Goal: Information Seeking & Learning: Learn about a topic

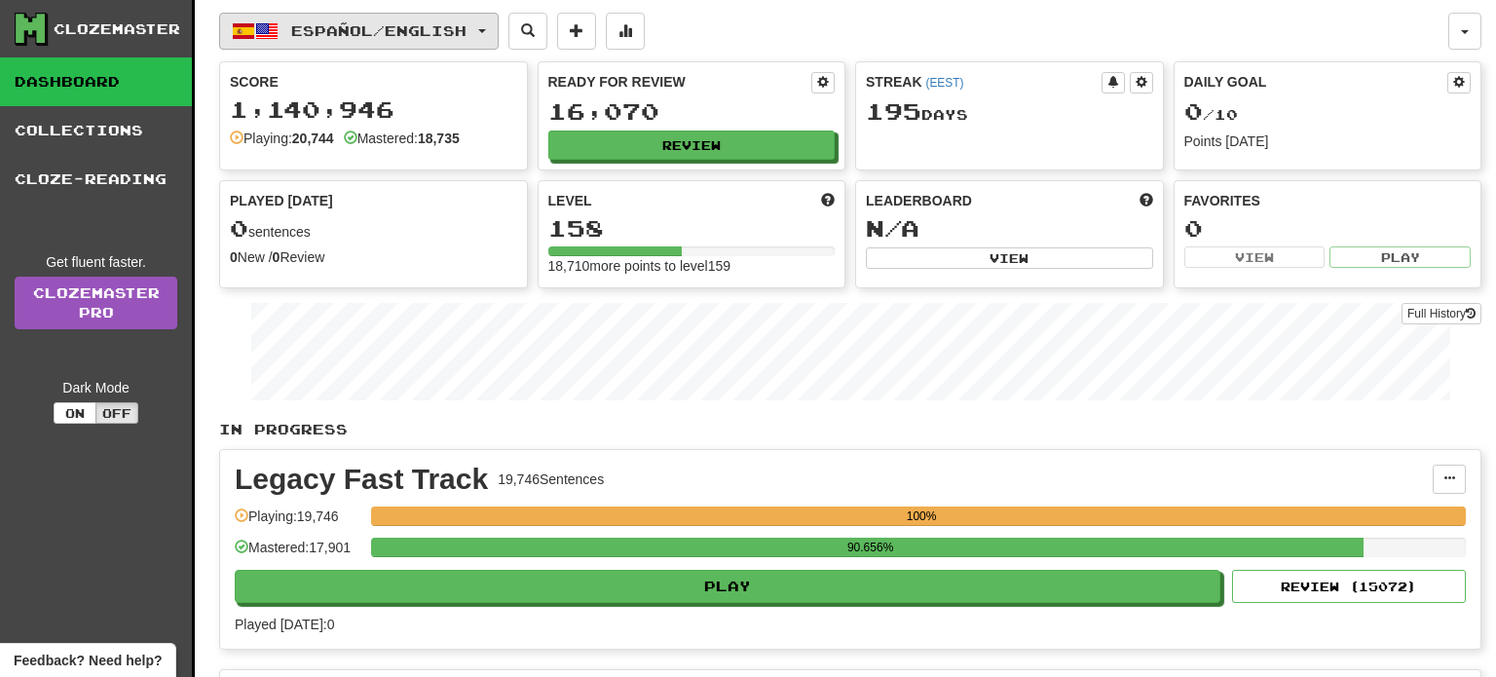
click at [465, 32] on span "Español / English" at bounding box center [378, 30] width 175 height 17
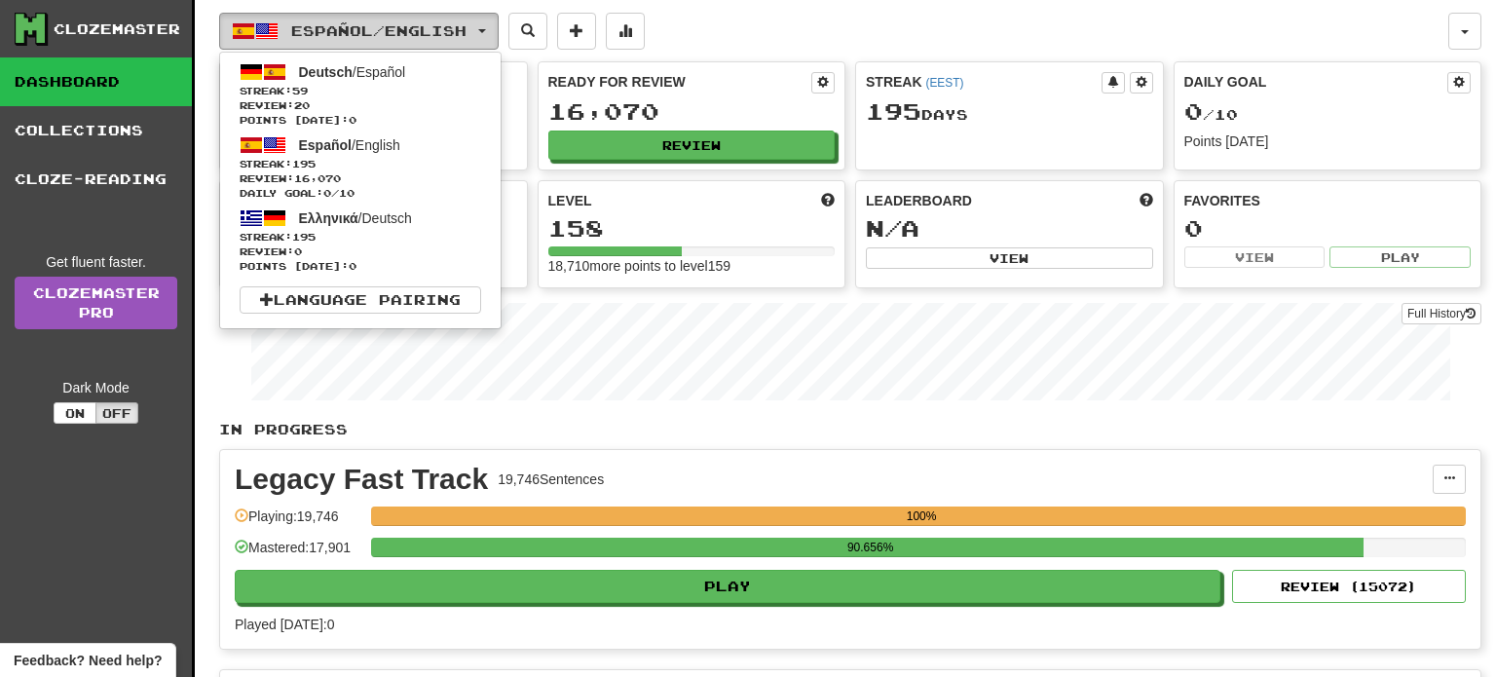
click at [465, 32] on span "Español / English" at bounding box center [378, 30] width 175 height 17
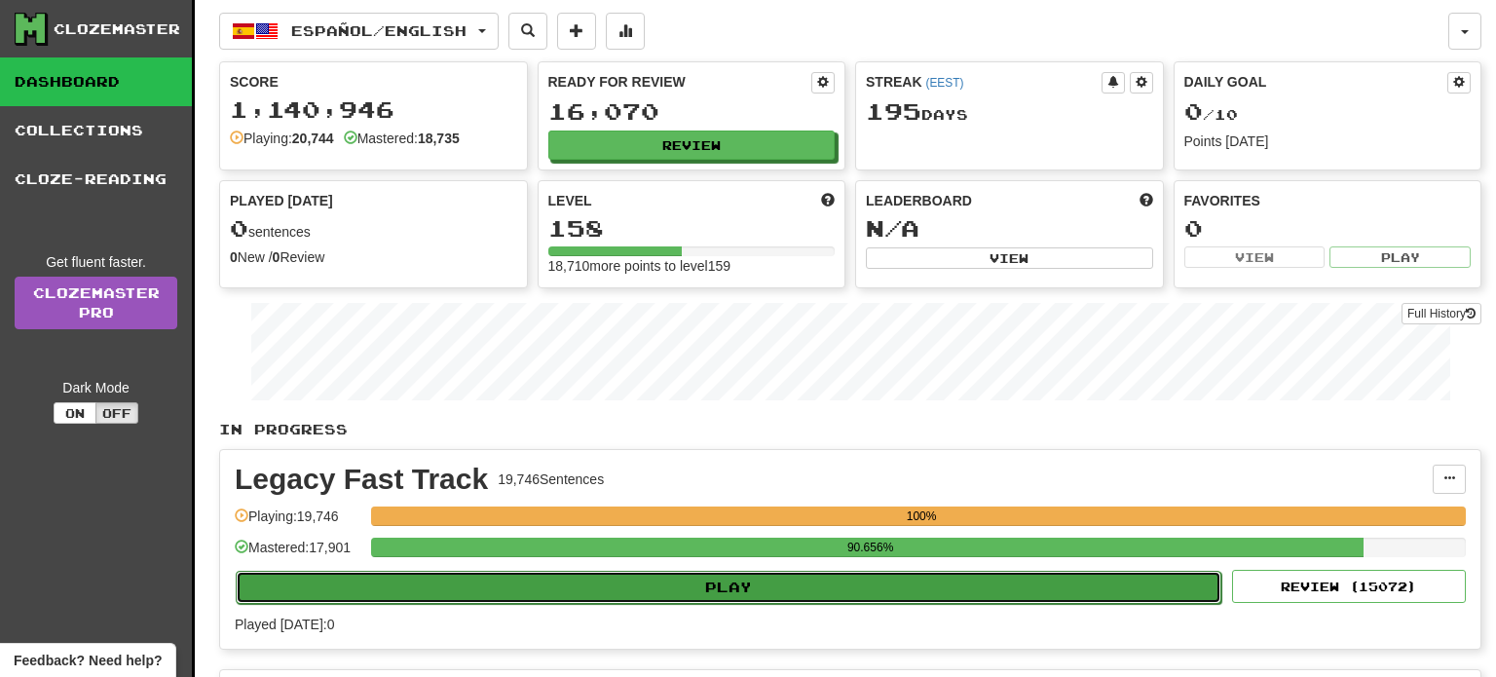
click at [799, 585] on button "Play" at bounding box center [729, 587] width 986 height 33
select select "**"
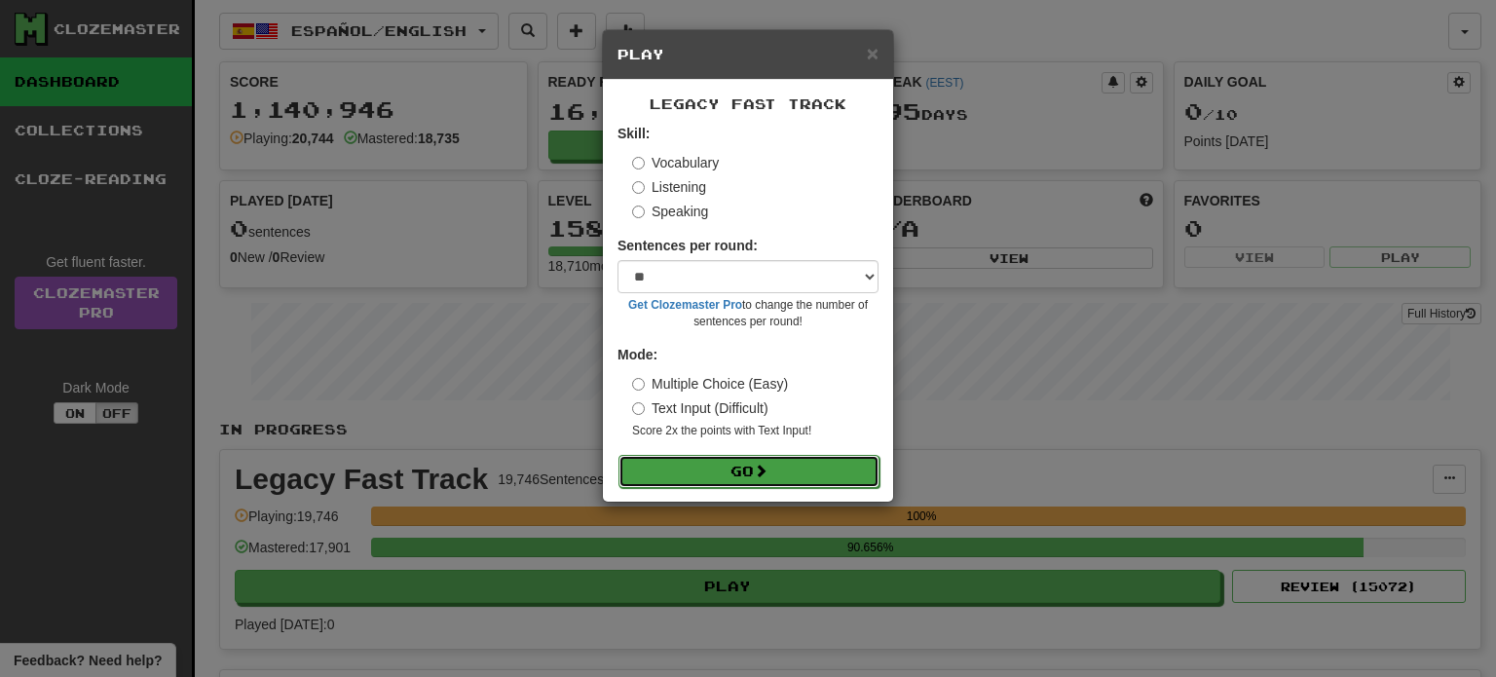
click at [783, 469] on button "Go" at bounding box center [749, 471] width 261 height 33
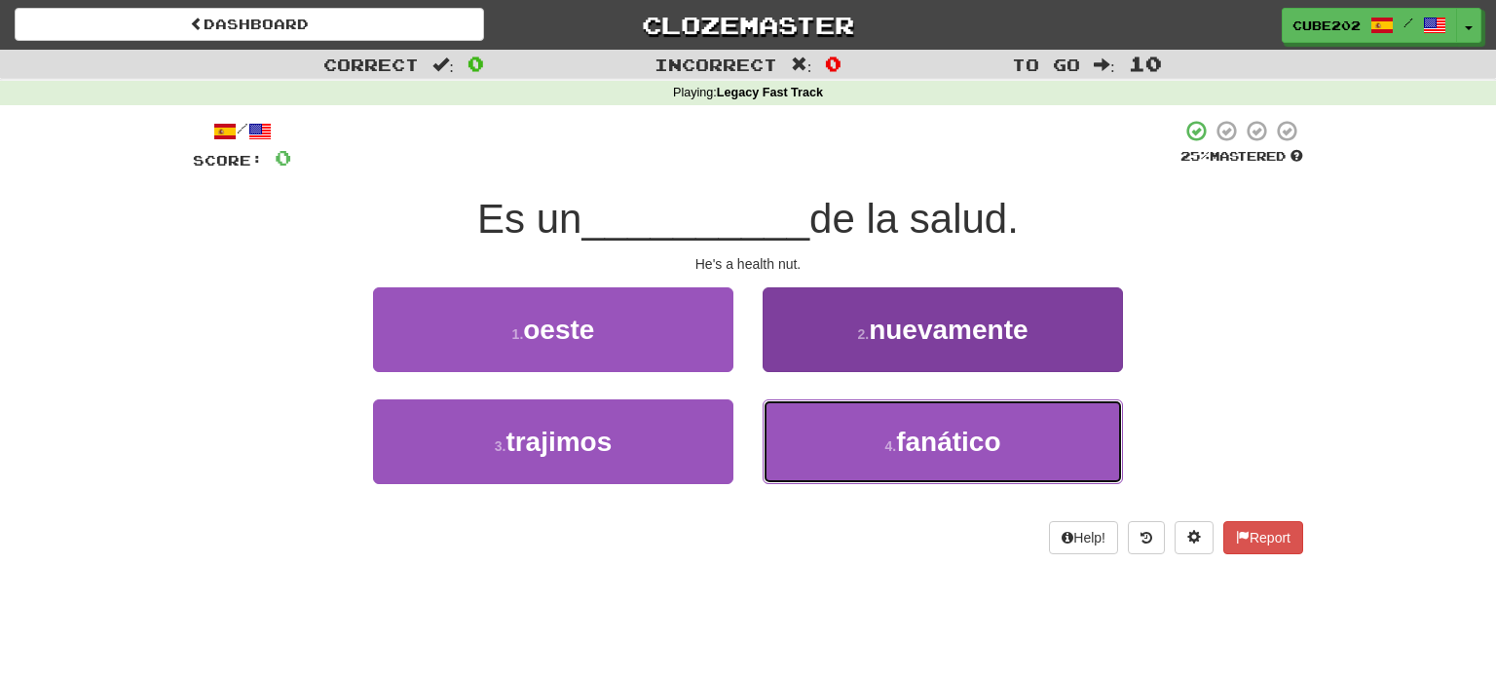
drag, startPoint x: 826, startPoint y: 451, endPoint x: 821, endPoint y: 424, distance: 27.7
click at [826, 452] on button "4 . fanático" at bounding box center [943, 441] width 360 height 85
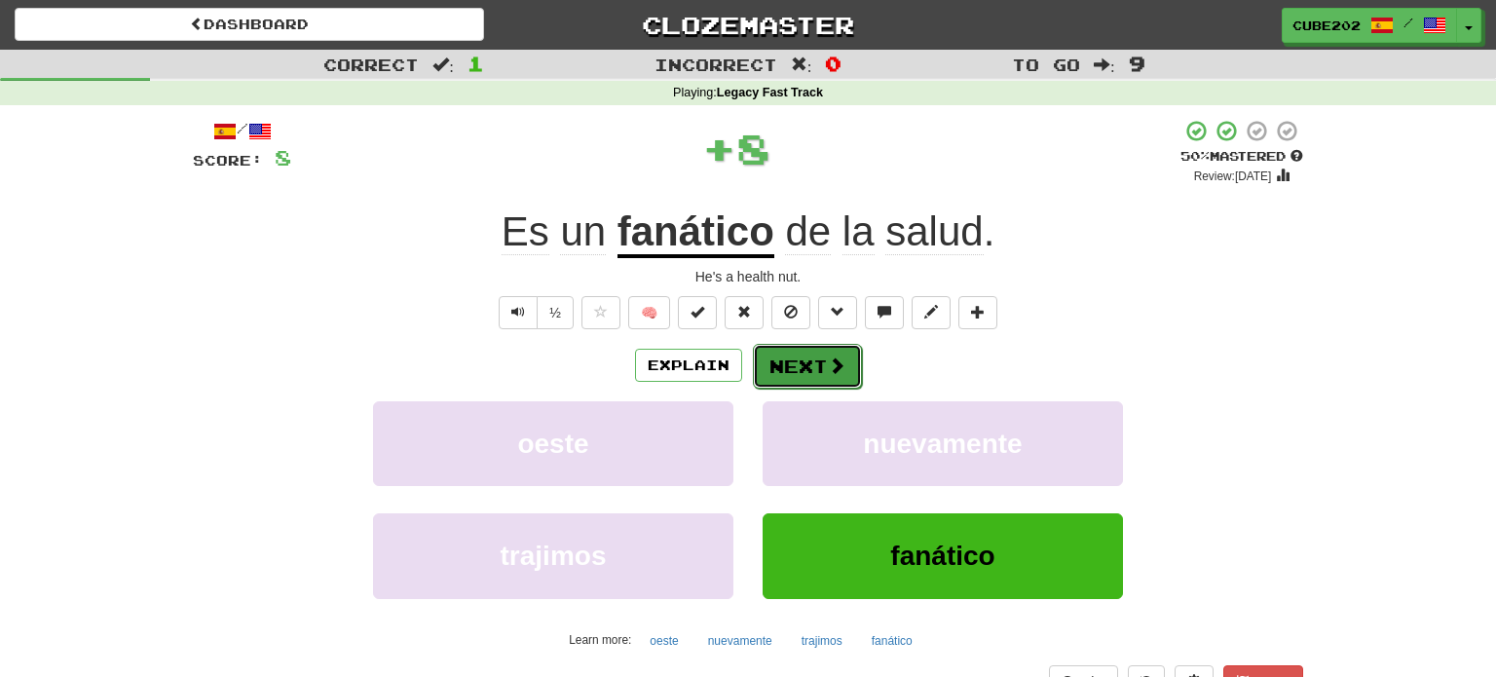
click at [804, 367] on button "Next" at bounding box center [807, 366] width 109 height 45
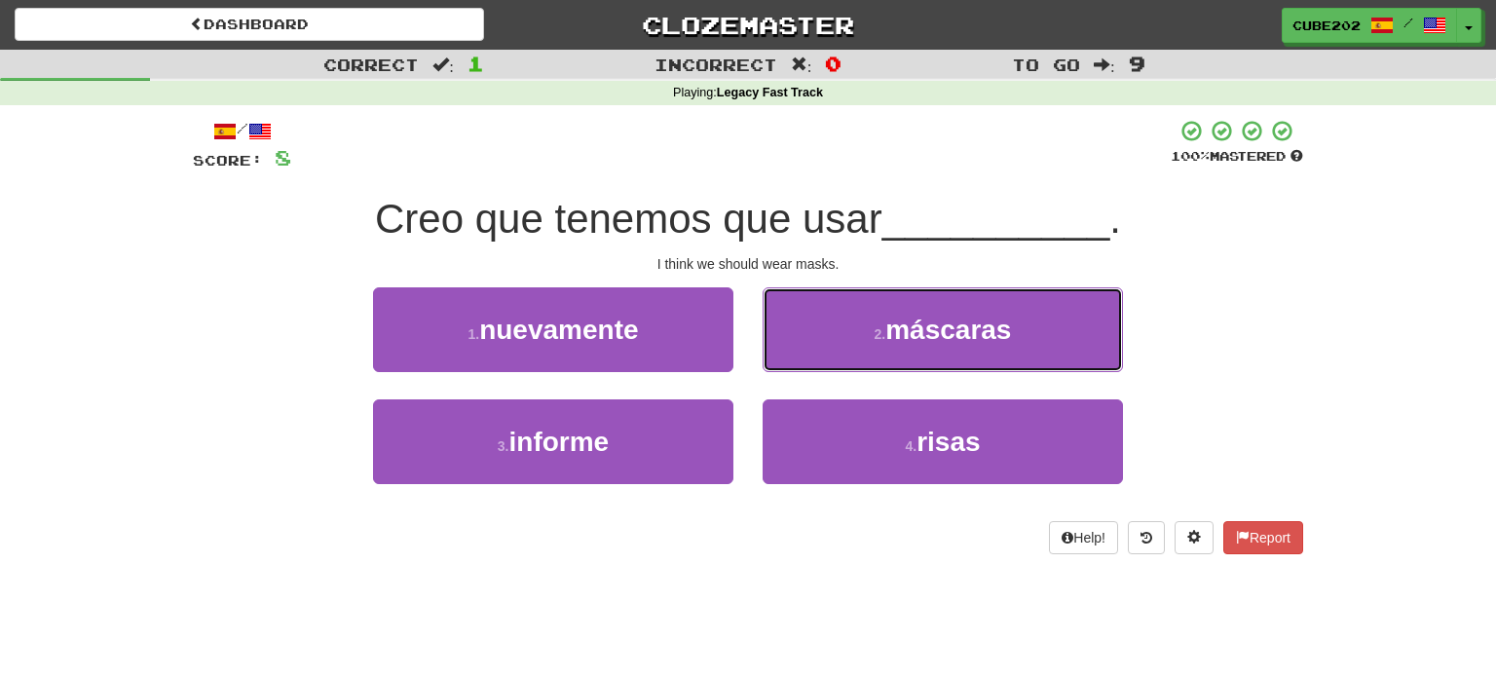
click at [818, 337] on button "2 . máscaras" at bounding box center [943, 329] width 360 height 85
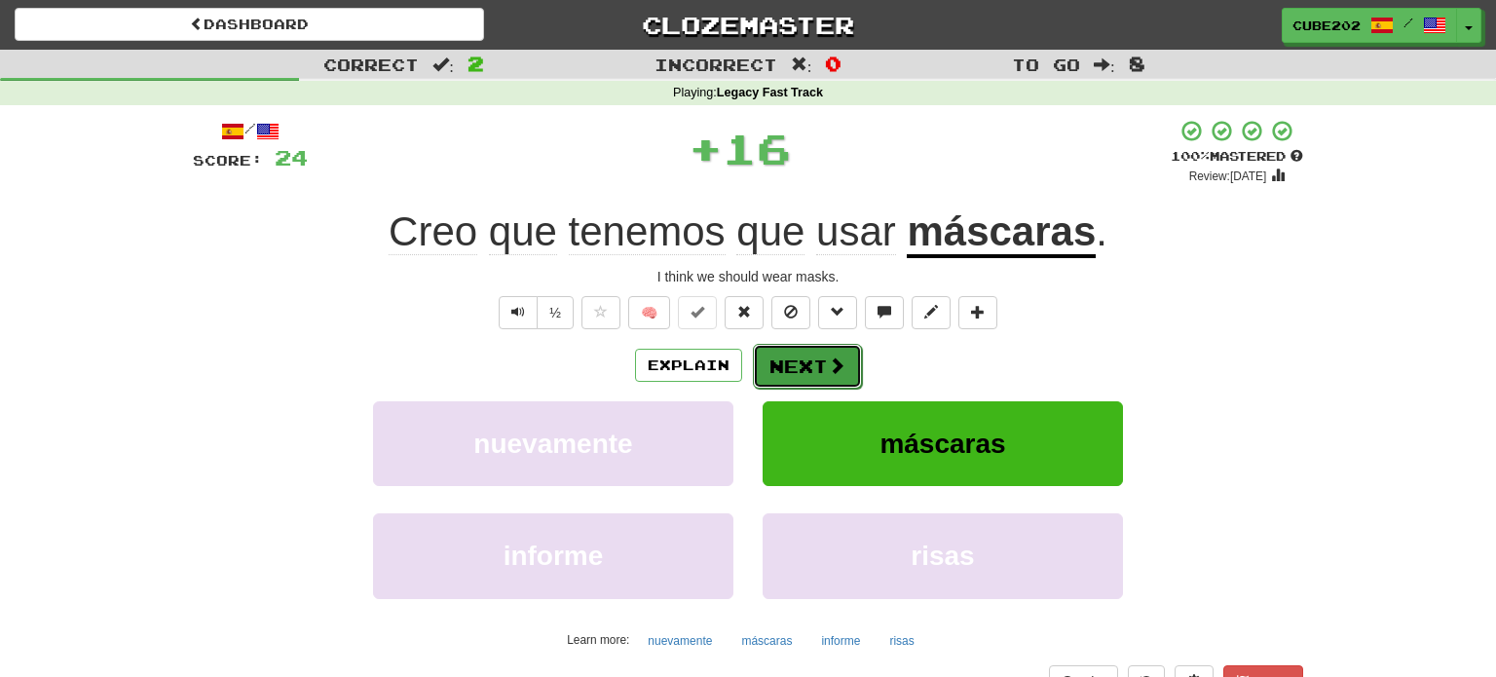
click at [803, 359] on button "Next" at bounding box center [807, 366] width 109 height 45
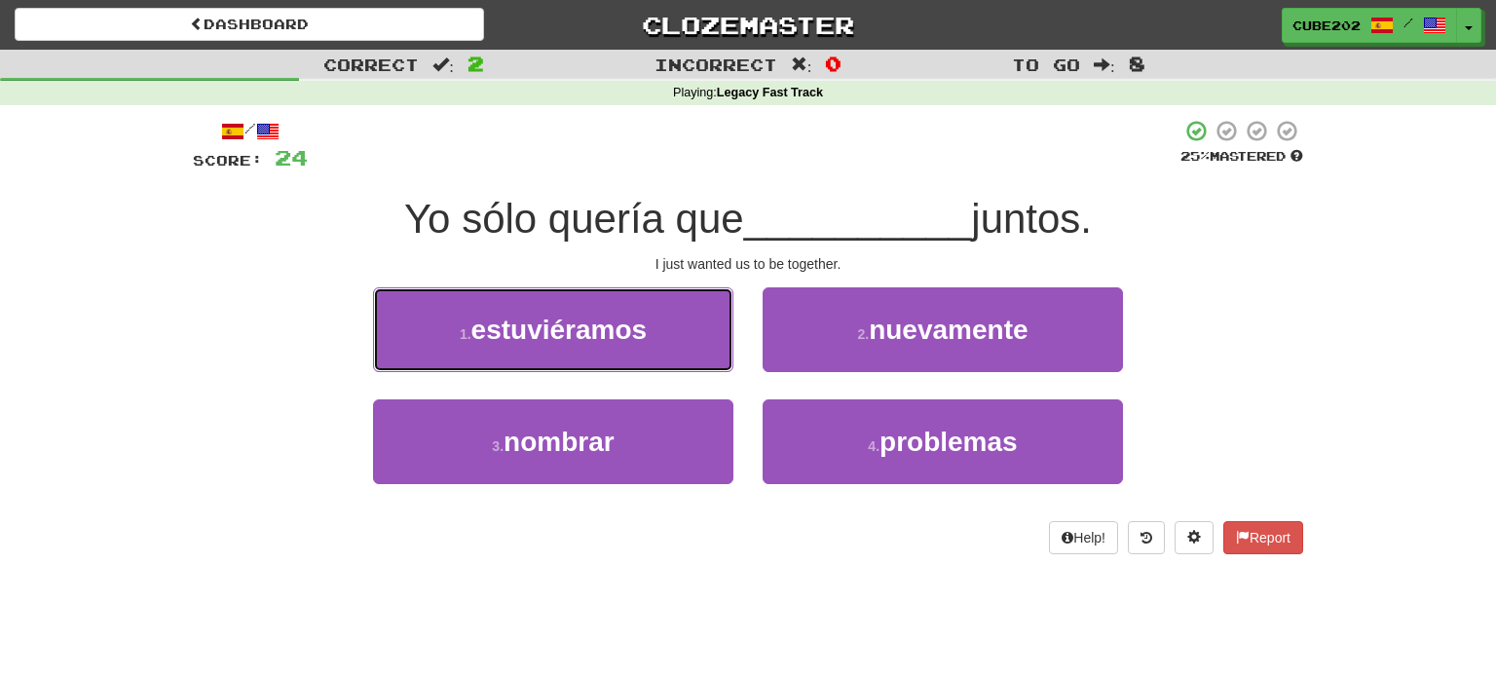
click at [665, 332] on button "1 . estuviéramos" at bounding box center [553, 329] width 360 height 85
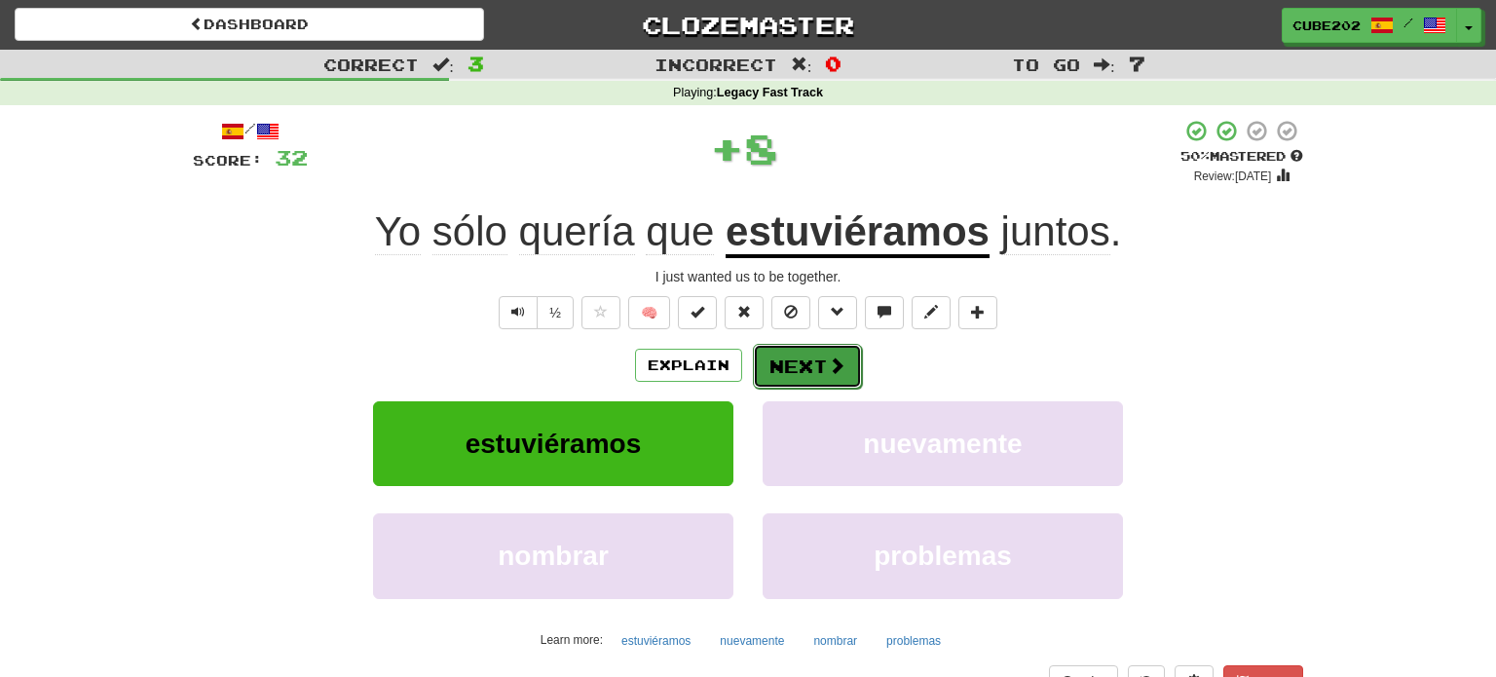
click at [800, 356] on button "Next" at bounding box center [807, 366] width 109 height 45
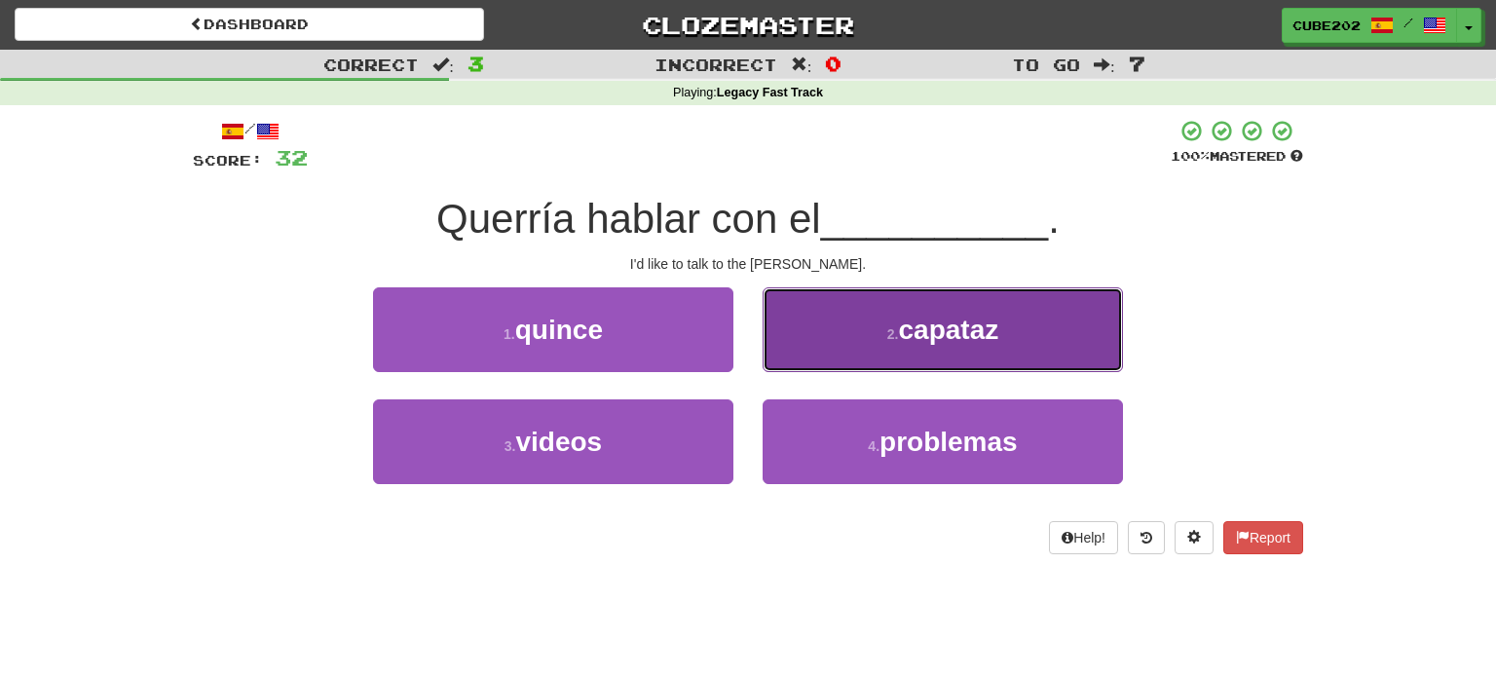
click at [834, 331] on button "2 . capataz" at bounding box center [943, 329] width 360 height 85
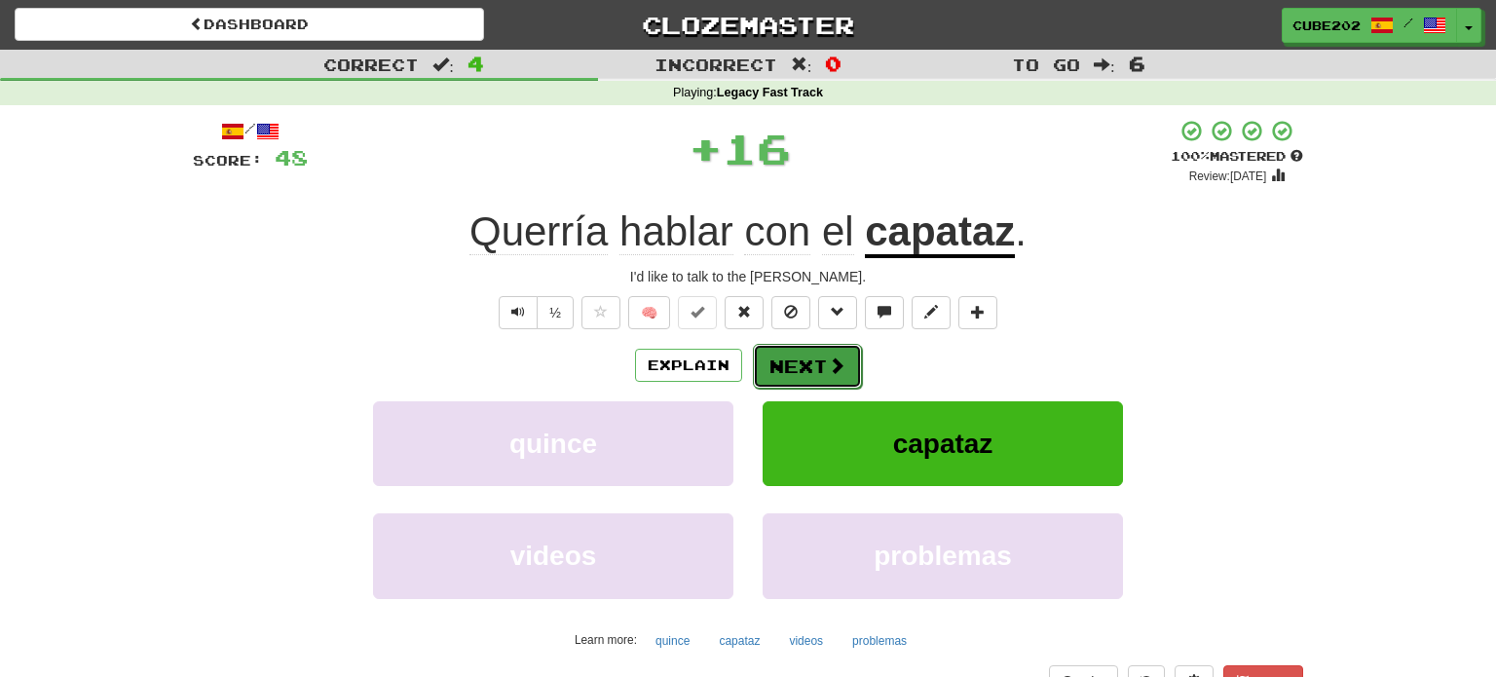
click at [798, 357] on button "Next" at bounding box center [807, 366] width 109 height 45
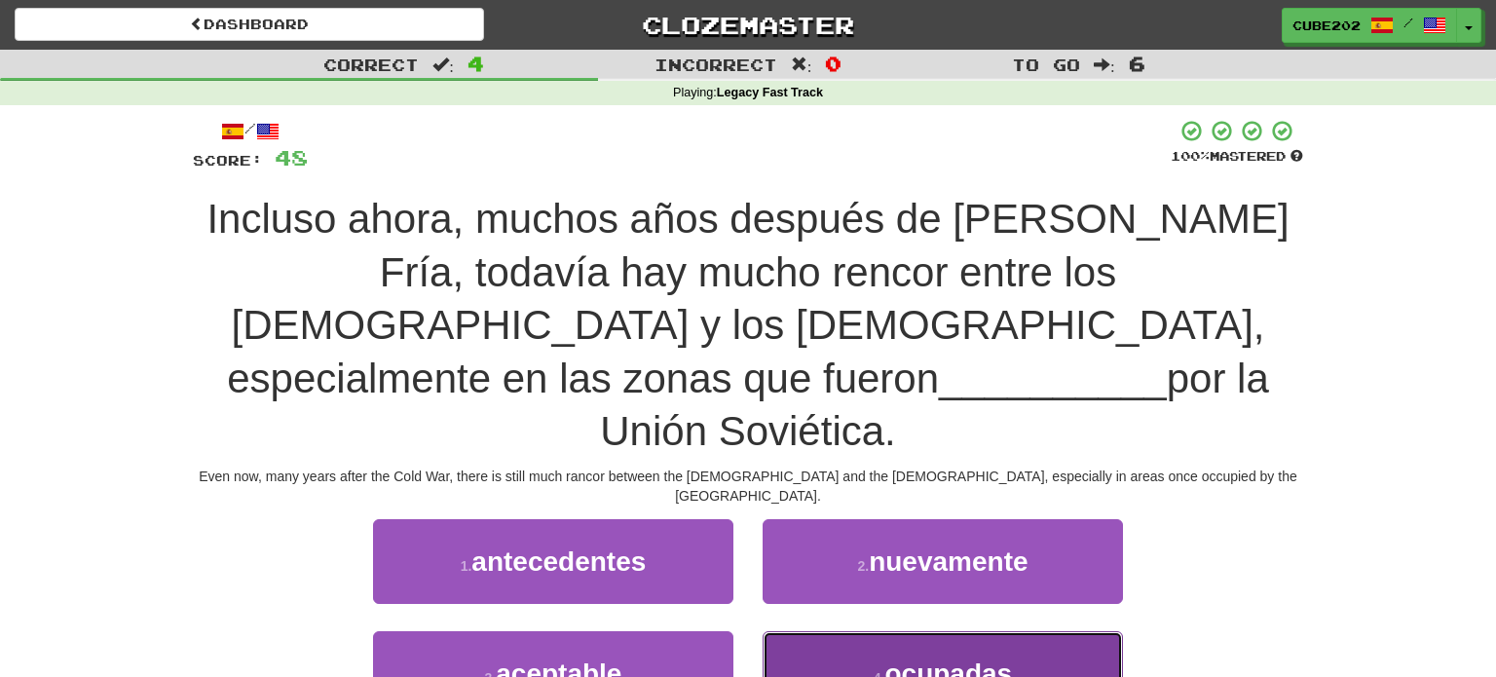
click at [881, 670] on small "4 ." at bounding box center [880, 678] width 12 height 16
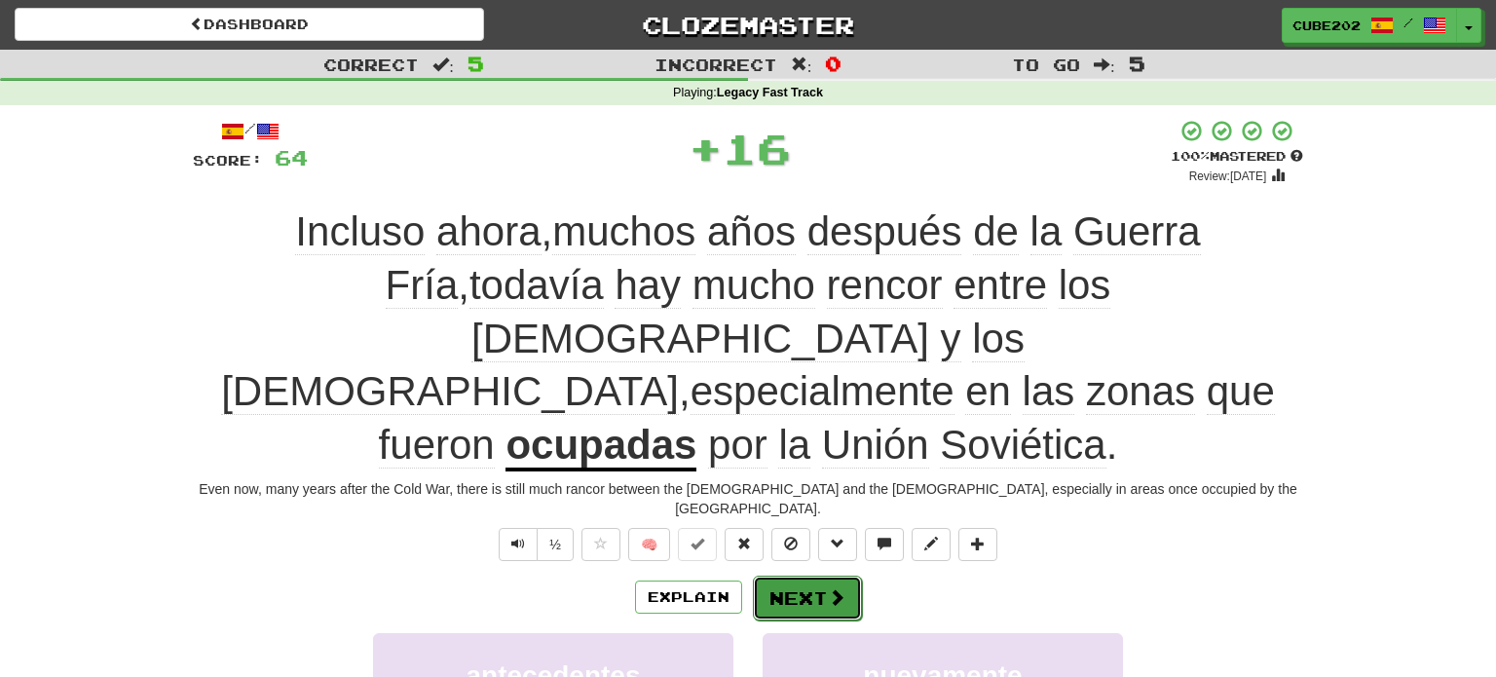
click at [811, 576] on button "Next" at bounding box center [807, 598] width 109 height 45
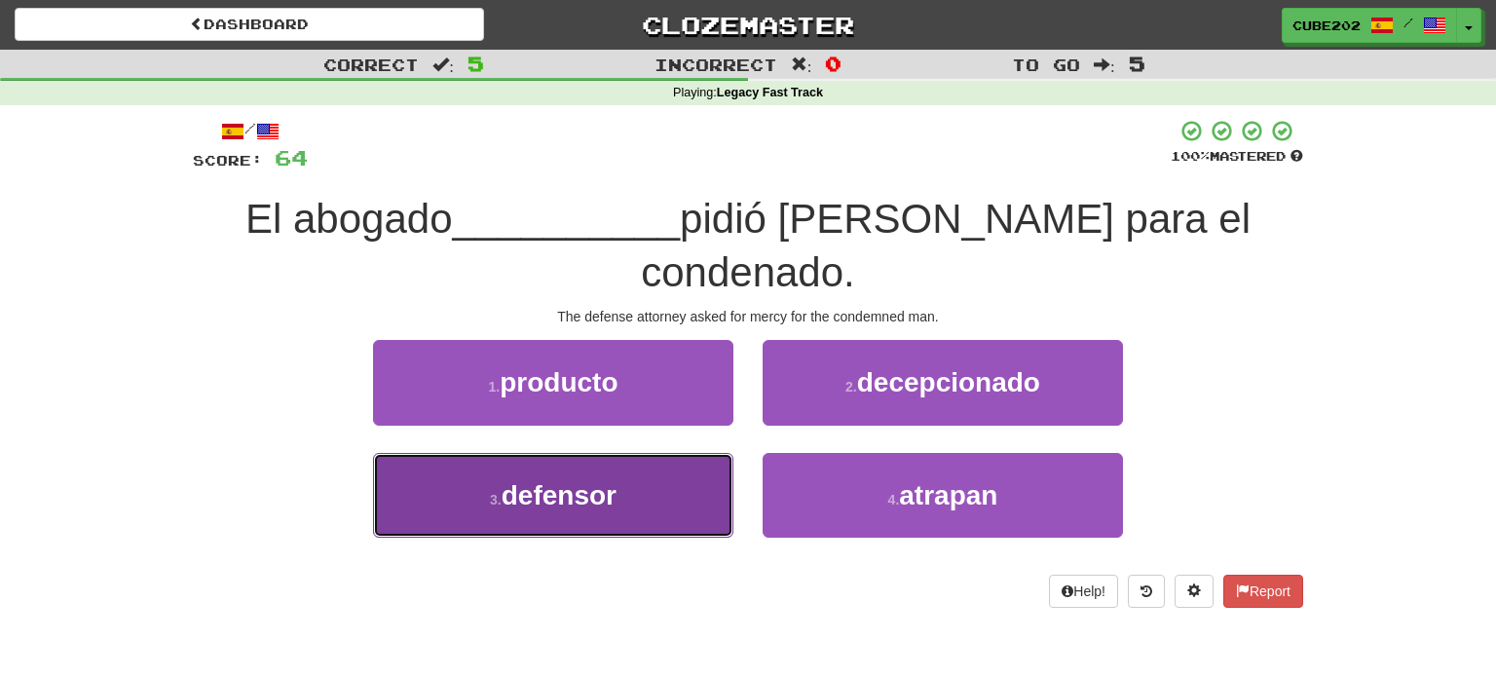
click at [718, 453] on button "3 . defensor" at bounding box center [553, 495] width 360 height 85
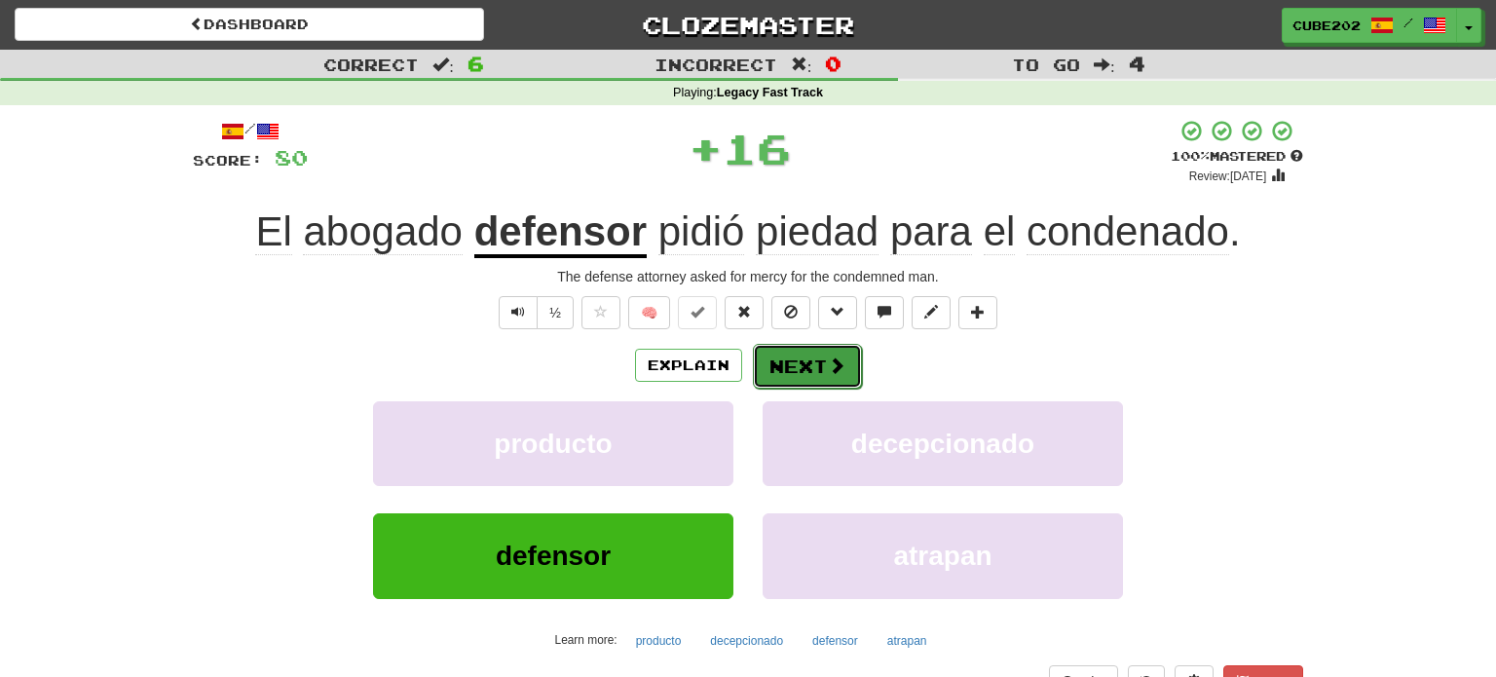
click at [794, 363] on button "Next" at bounding box center [807, 366] width 109 height 45
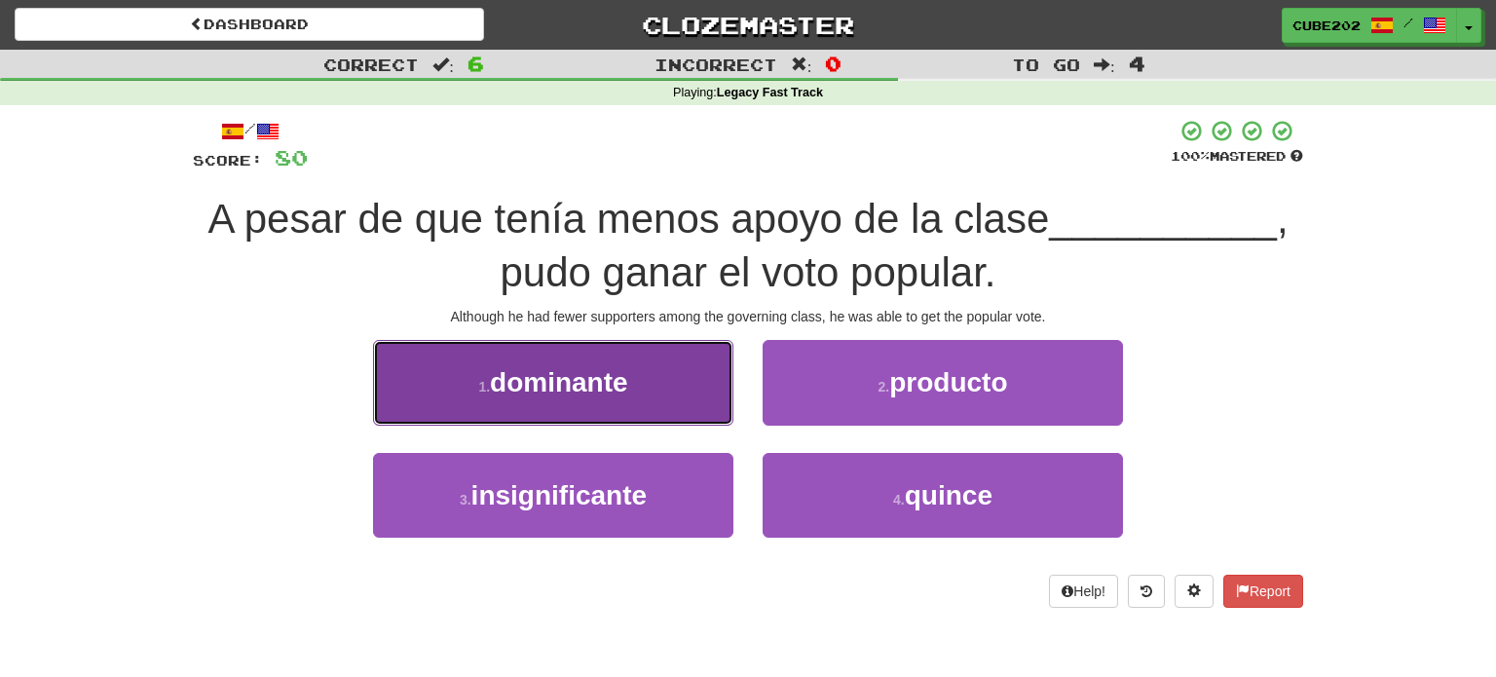
click at [693, 407] on button "1 . dominante" at bounding box center [553, 382] width 360 height 85
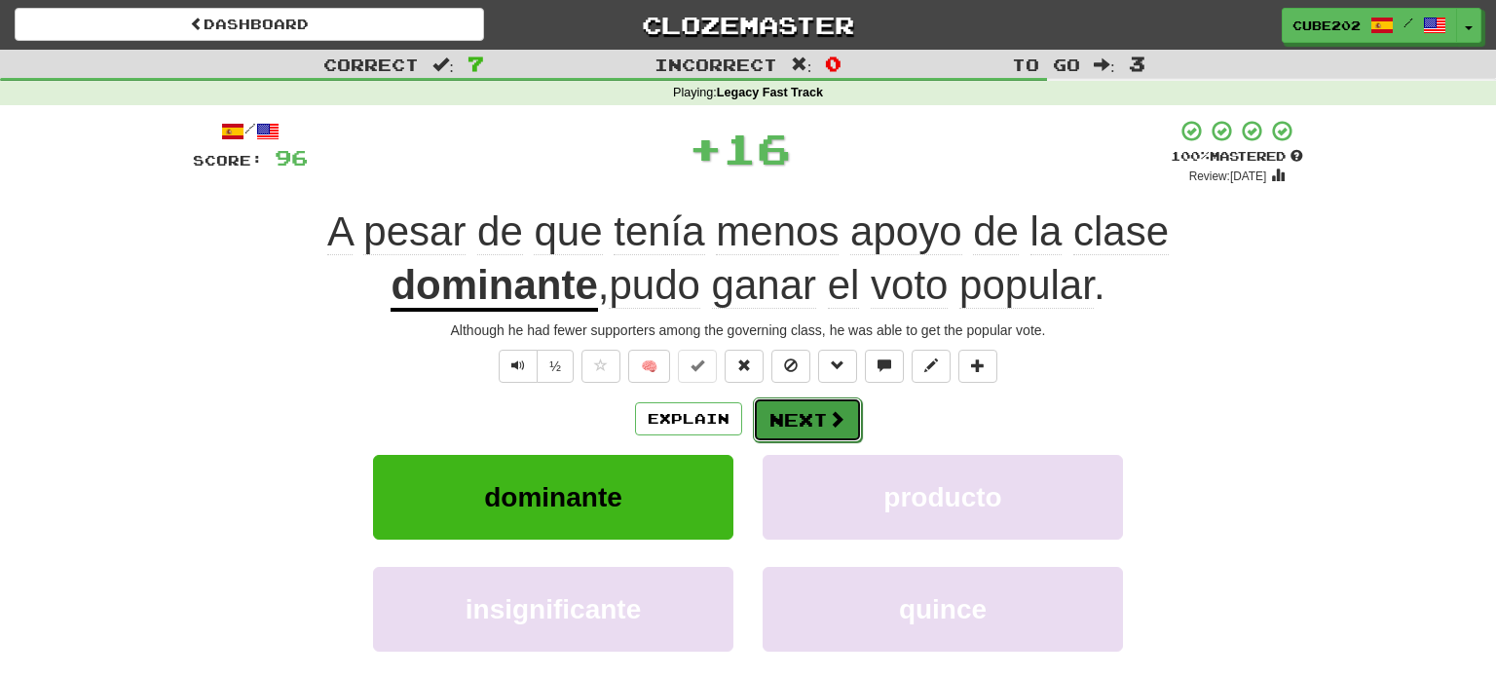
click at [821, 415] on button "Next" at bounding box center [807, 419] width 109 height 45
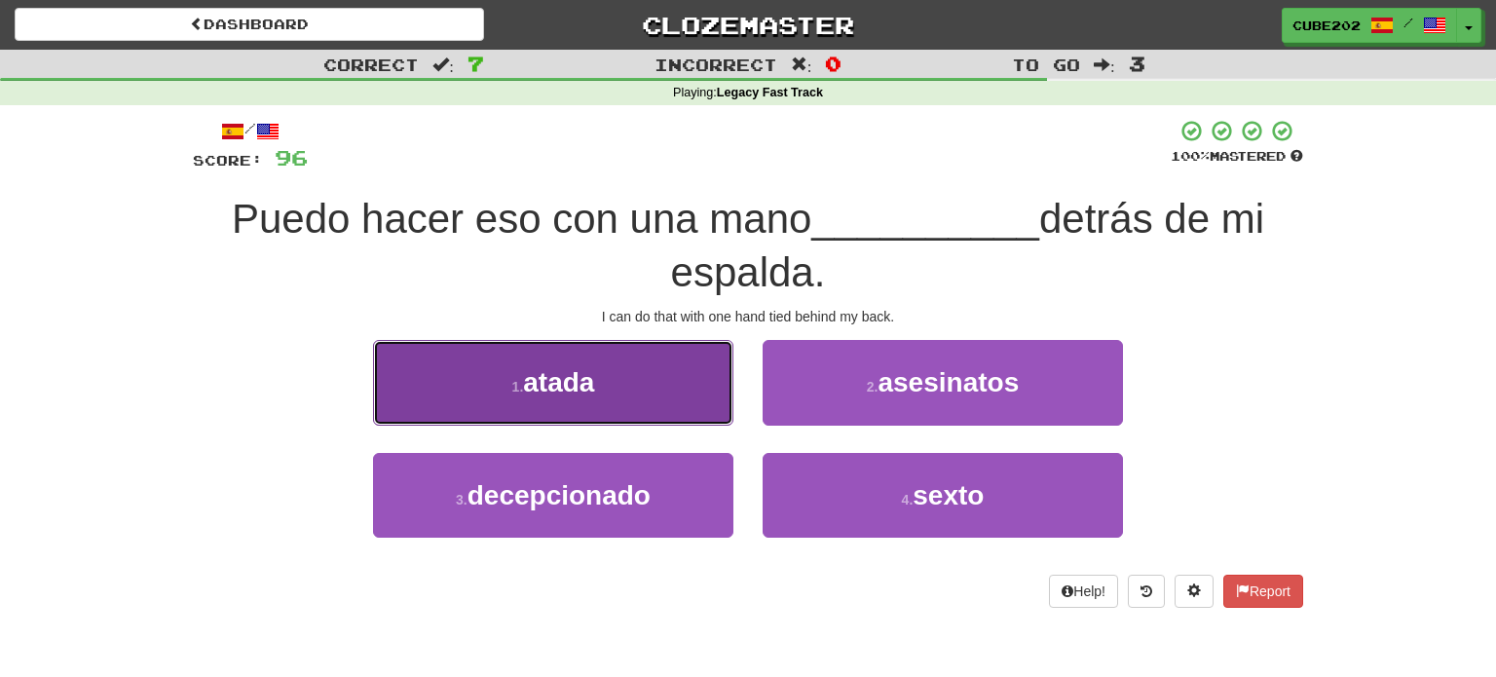
click at [662, 377] on button "1 . atada" at bounding box center [553, 382] width 360 height 85
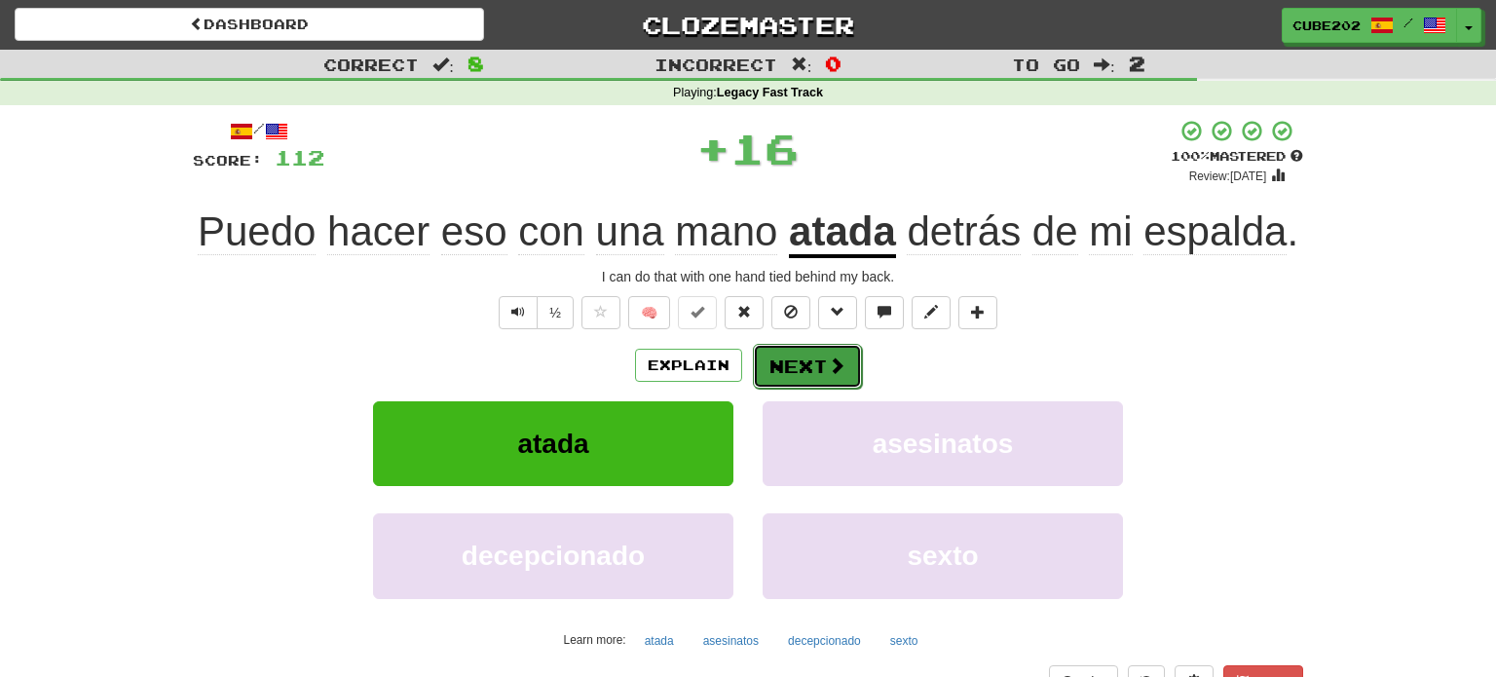
click at [815, 372] on button "Next" at bounding box center [807, 366] width 109 height 45
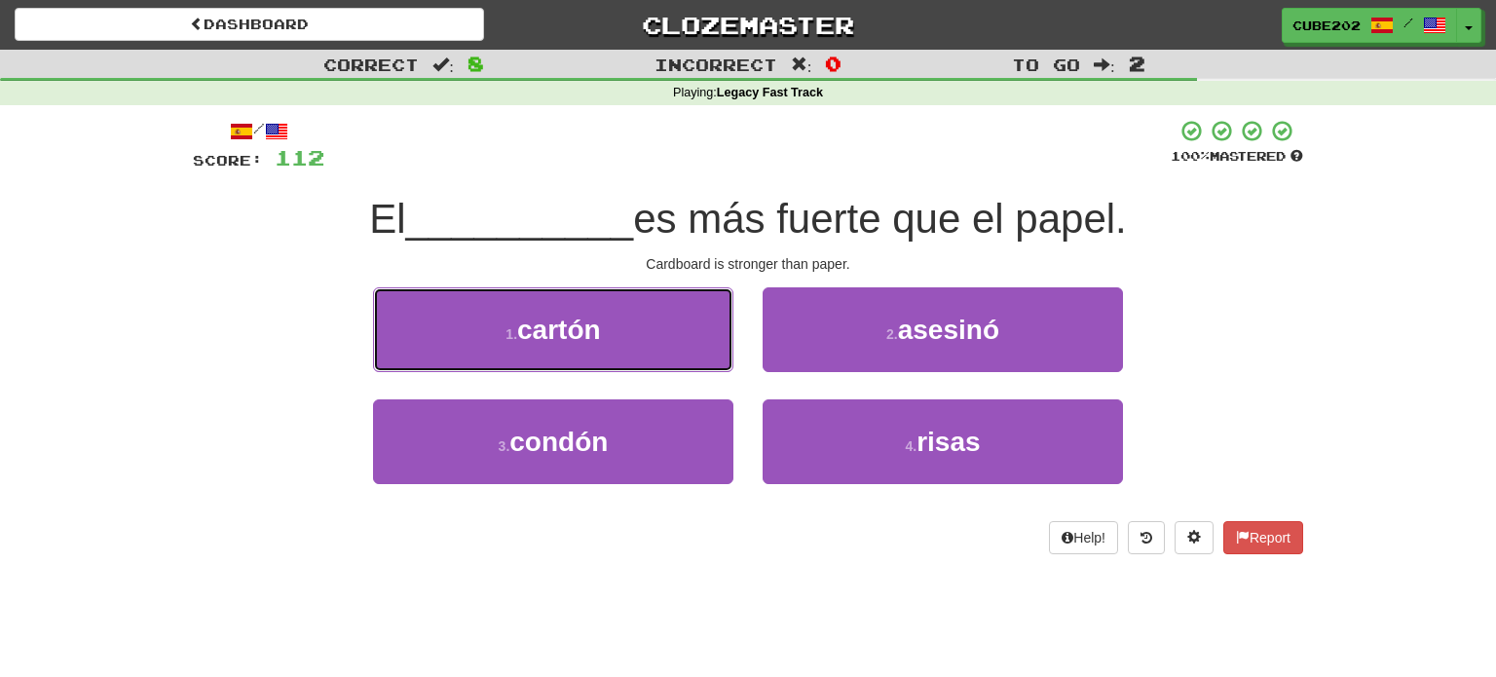
click at [671, 336] on button "1 . cartón" at bounding box center [553, 329] width 360 height 85
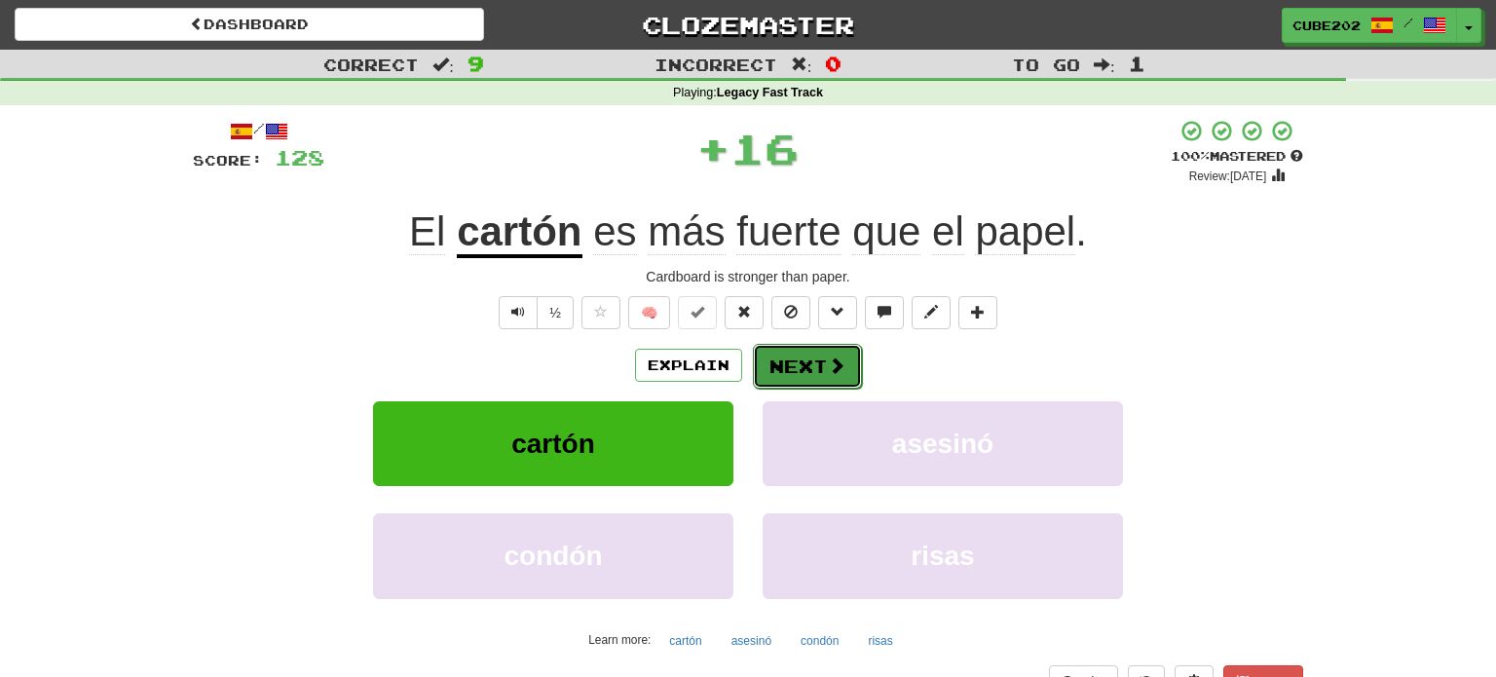
click at [802, 364] on button "Next" at bounding box center [807, 366] width 109 height 45
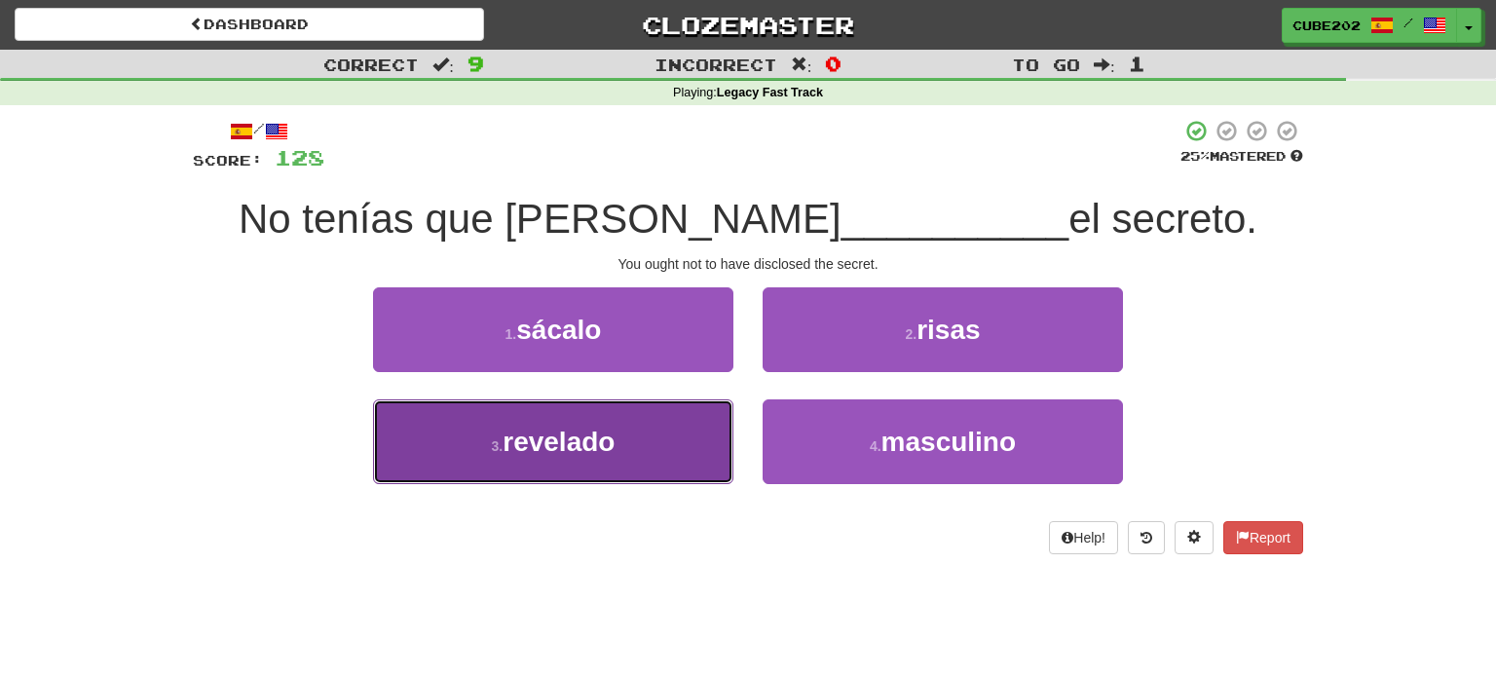
click at [691, 427] on button "3 . revelado" at bounding box center [553, 441] width 360 height 85
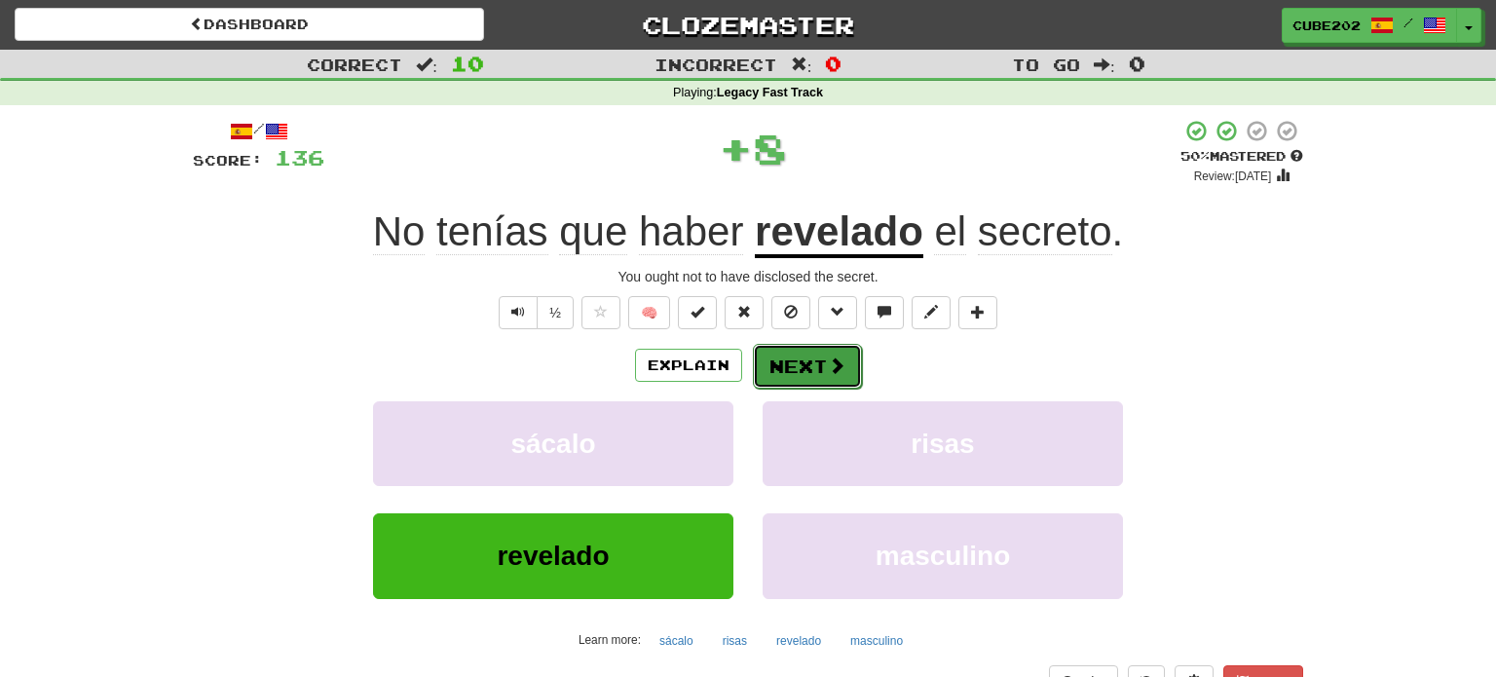
click at [799, 376] on button "Next" at bounding box center [807, 366] width 109 height 45
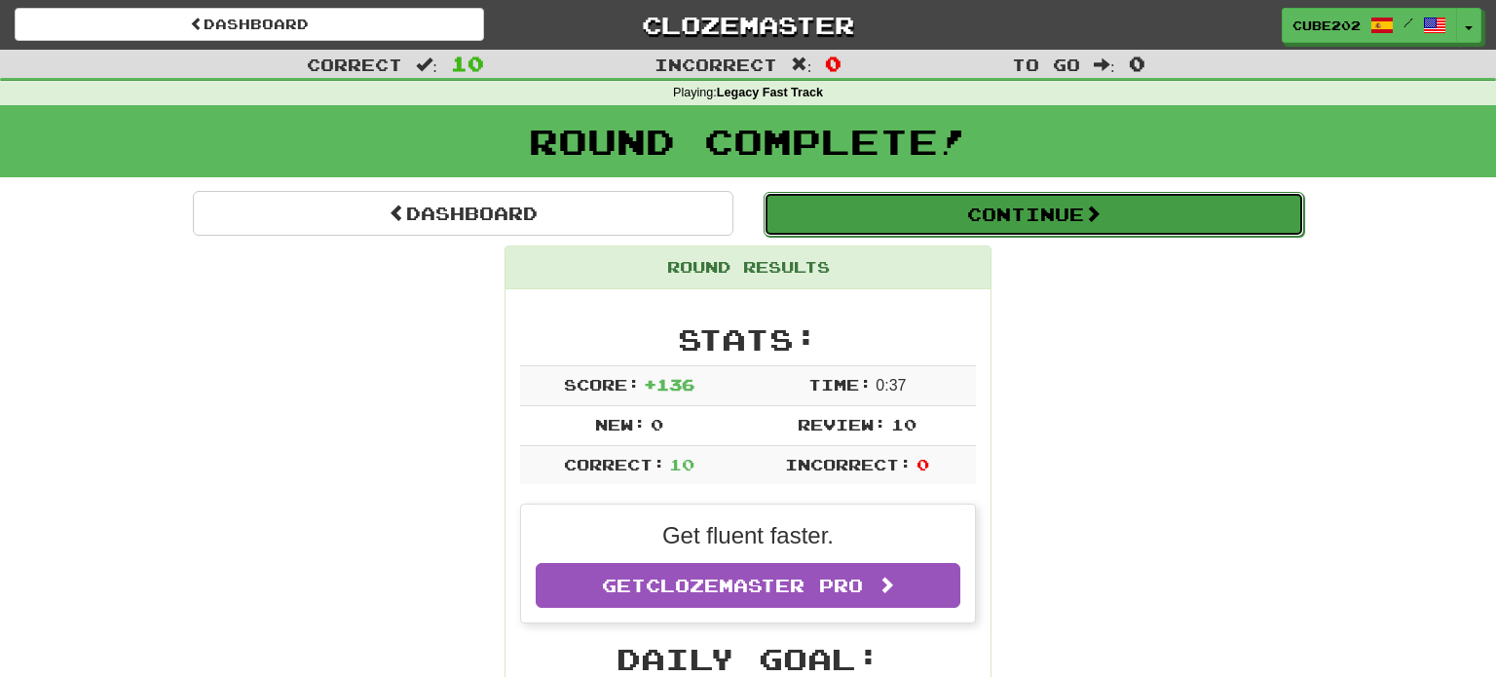
click at [853, 199] on button "Continue" at bounding box center [1034, 214] width 541 height 45
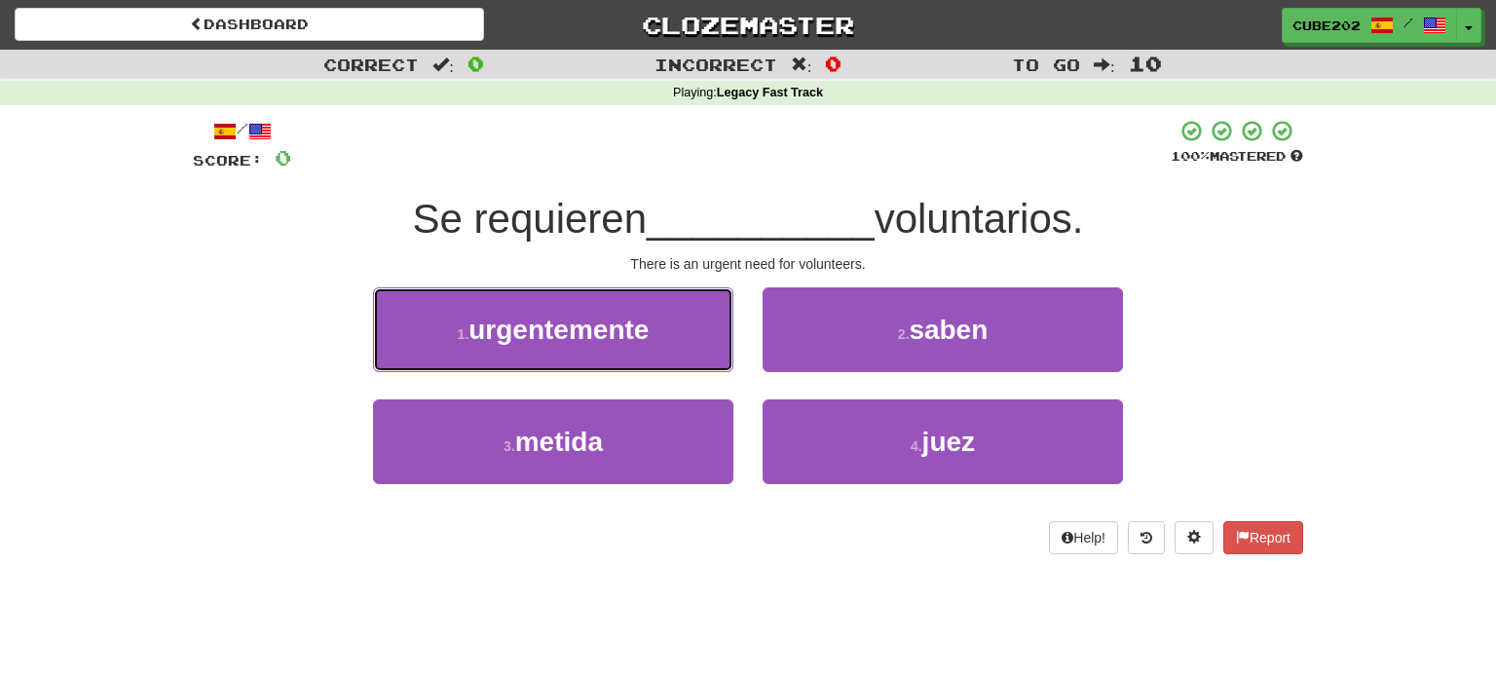
click at [670, 320] on button "1 . urgentemente" at bounding box center [553, 329] width 360 height 85
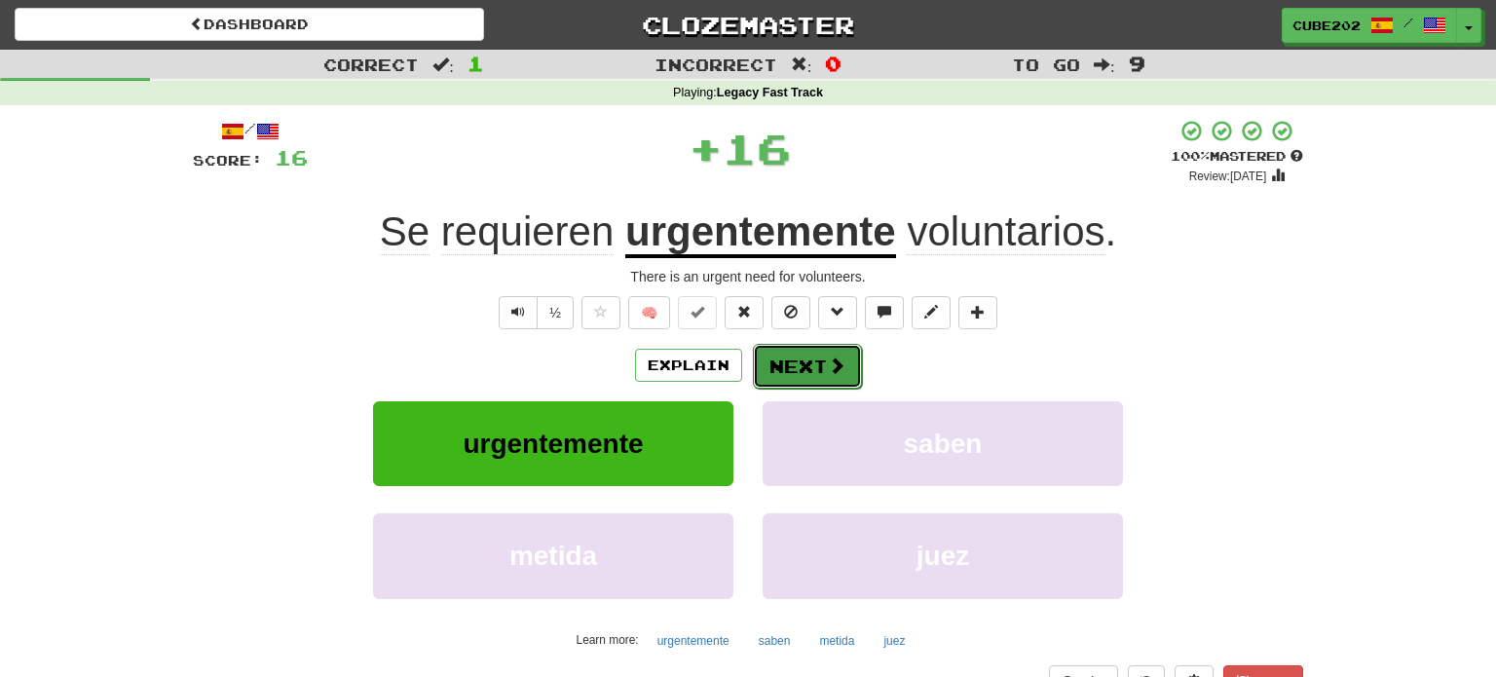
click at [799, 356] on button "Next" at bounding box center [807, 366] width 109 height 45
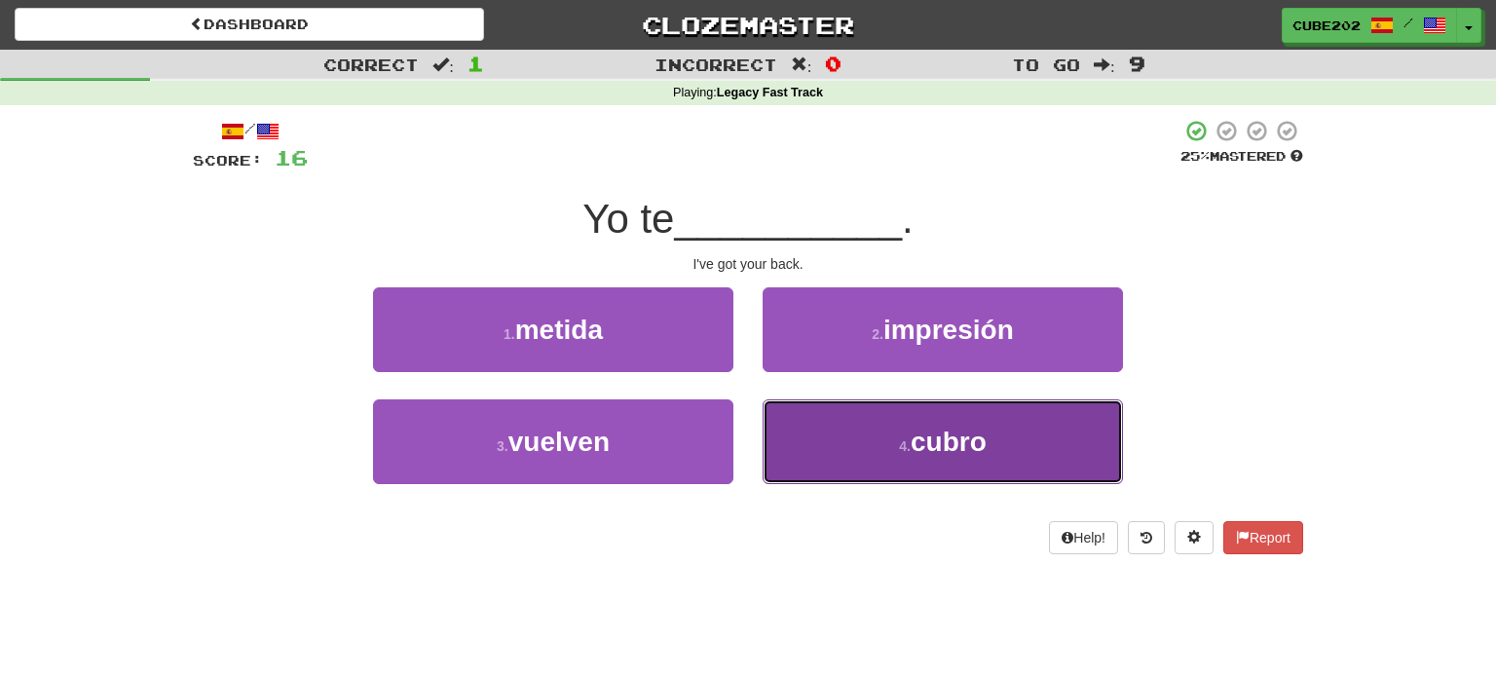
click at [883, 433] on button "4 . cubro" at bounding box center [943, 441] width 360 height 85
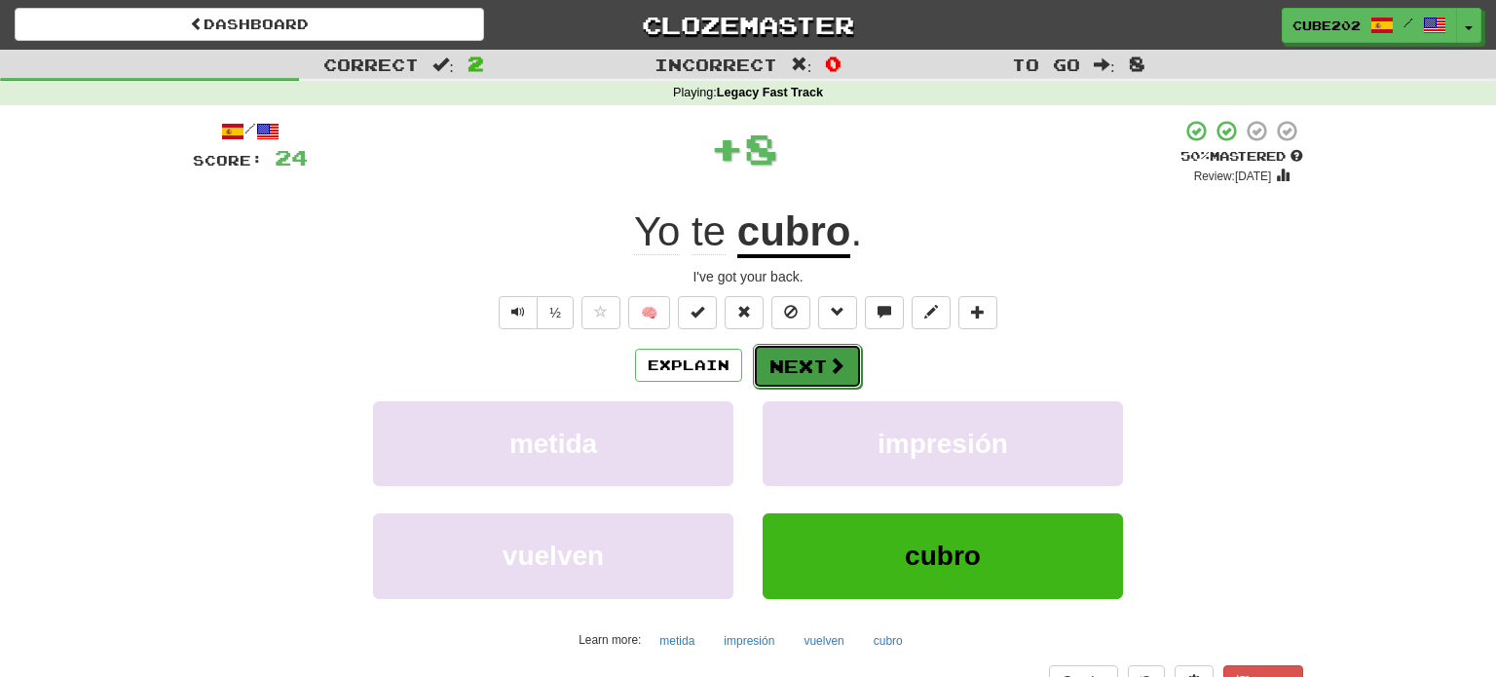
click at [815, 361] on button "Next" at bounding box center [807, 366] width 109 height 45
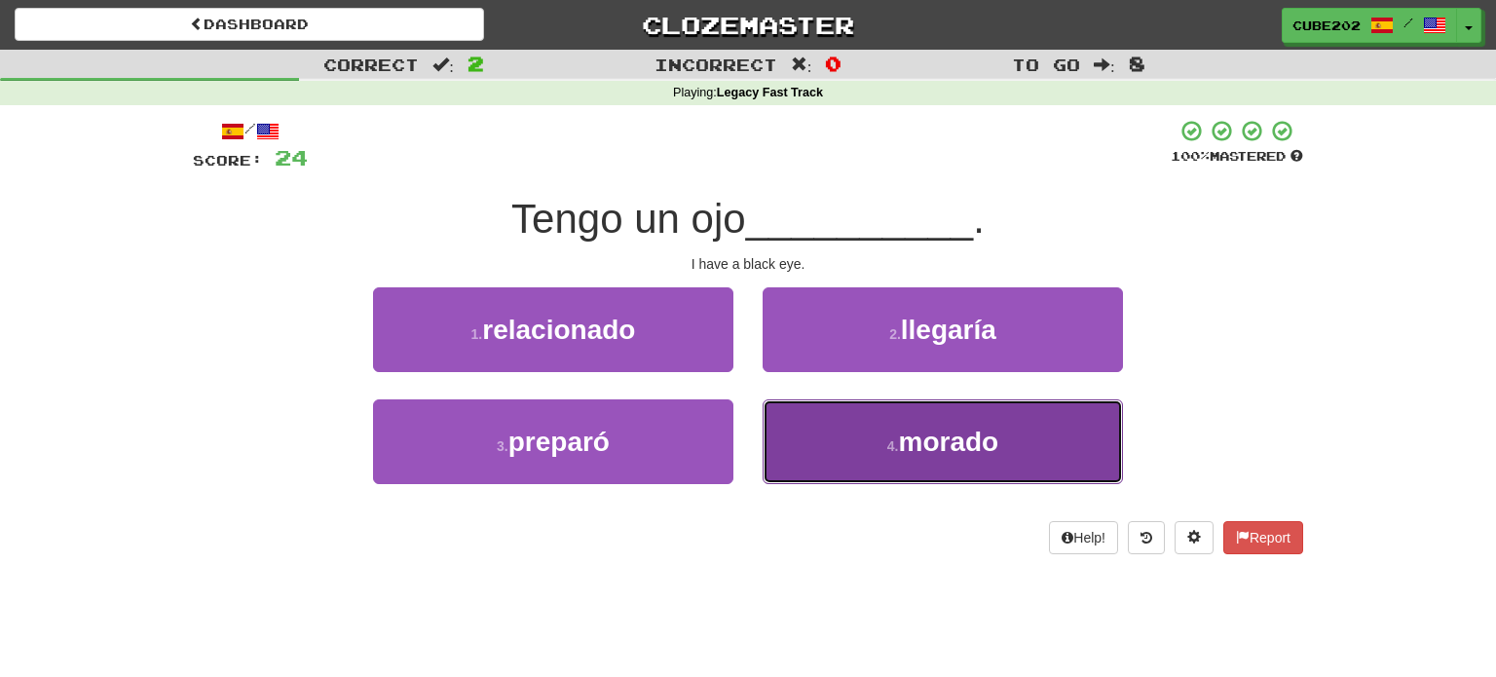
click at [891, 433] on button "4 . morado" at bounding box center [943, 441] width 360 height 85
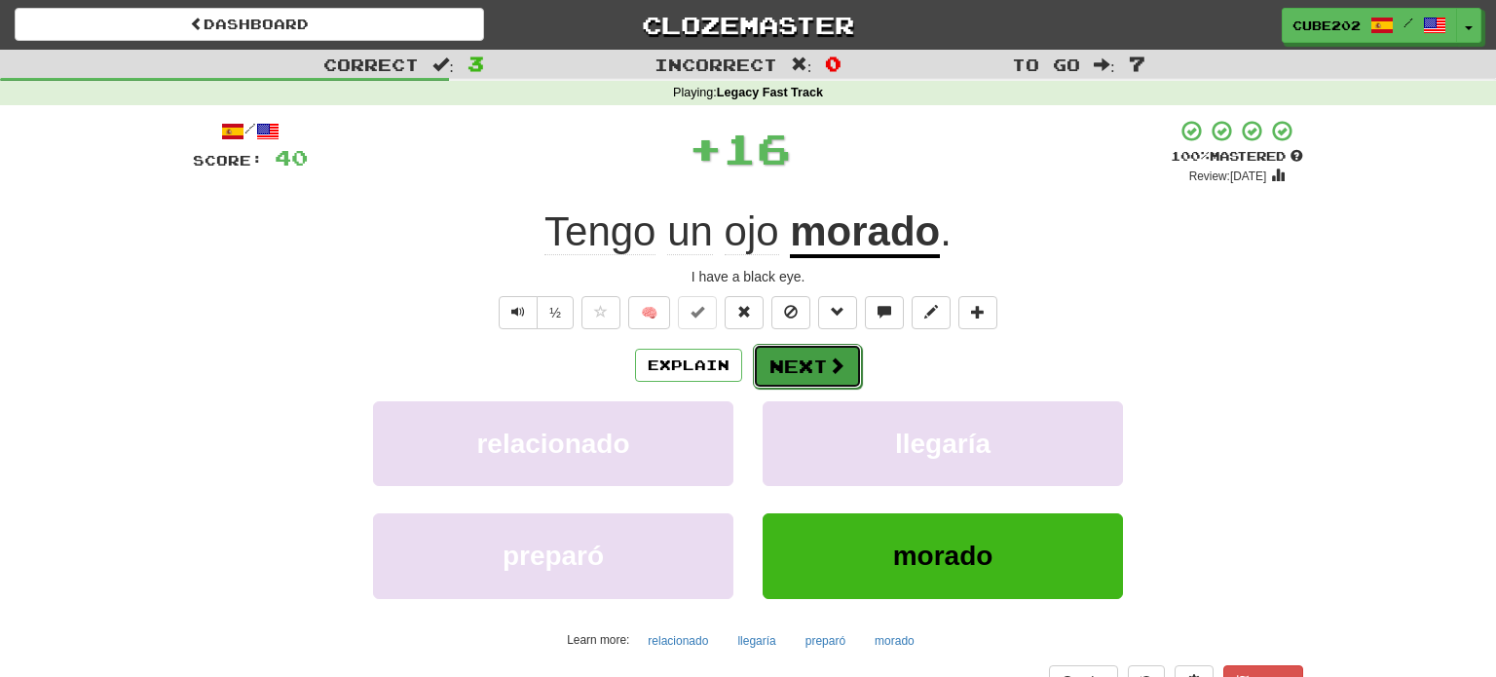
click at [810, 355] on button "Next" at bounding box center [807, 366] width 109 height 45
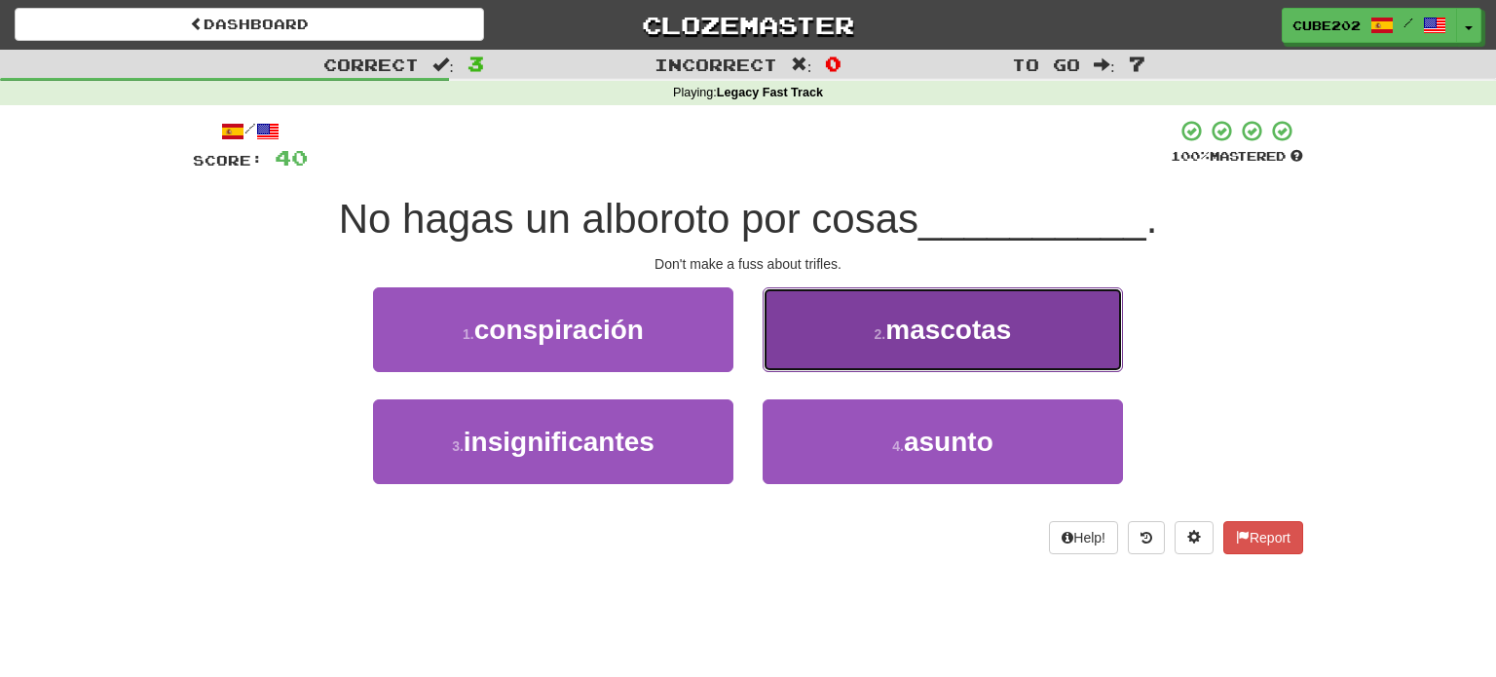
click at [865, 338] on button "2 . mascotas" at bounding box center [943, 329] width 360 height 85
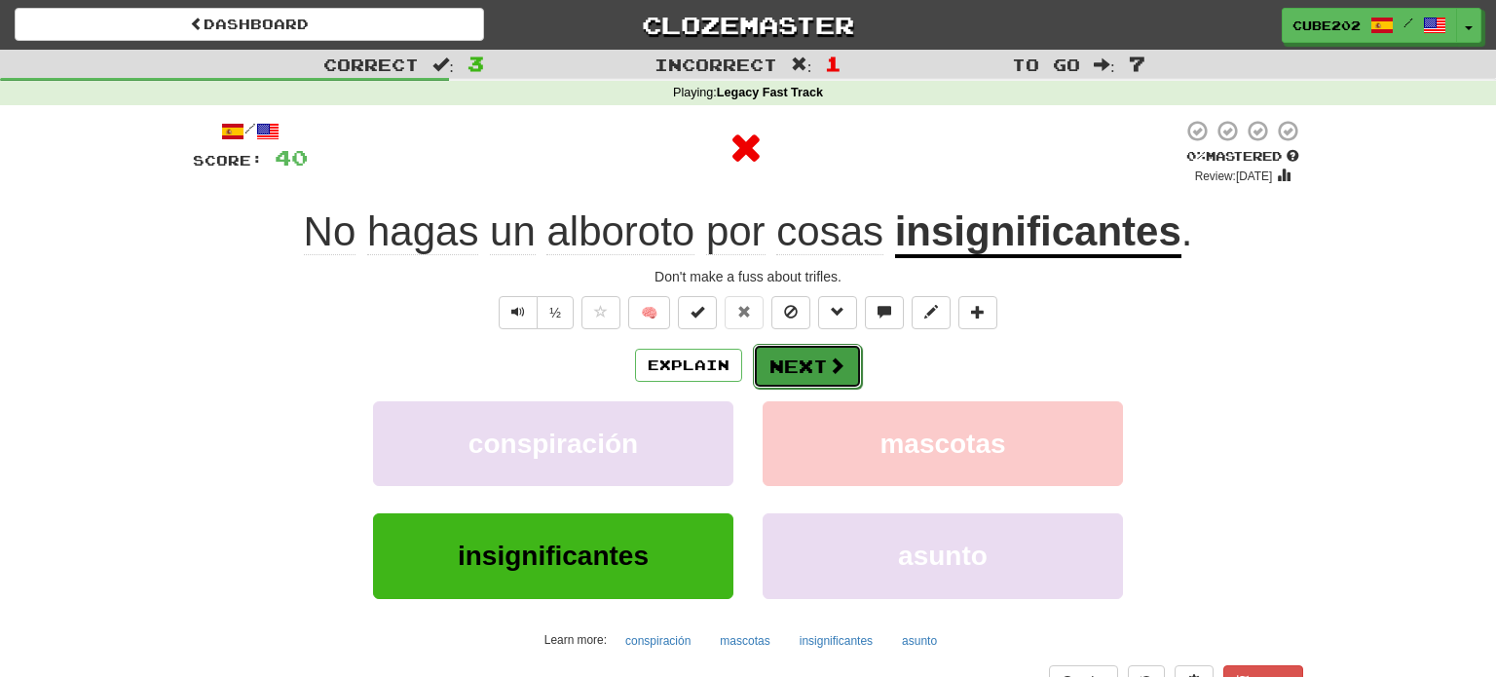
click at [812, 354] on button "Next" at bounding box center [807, 366] width 109 height 45
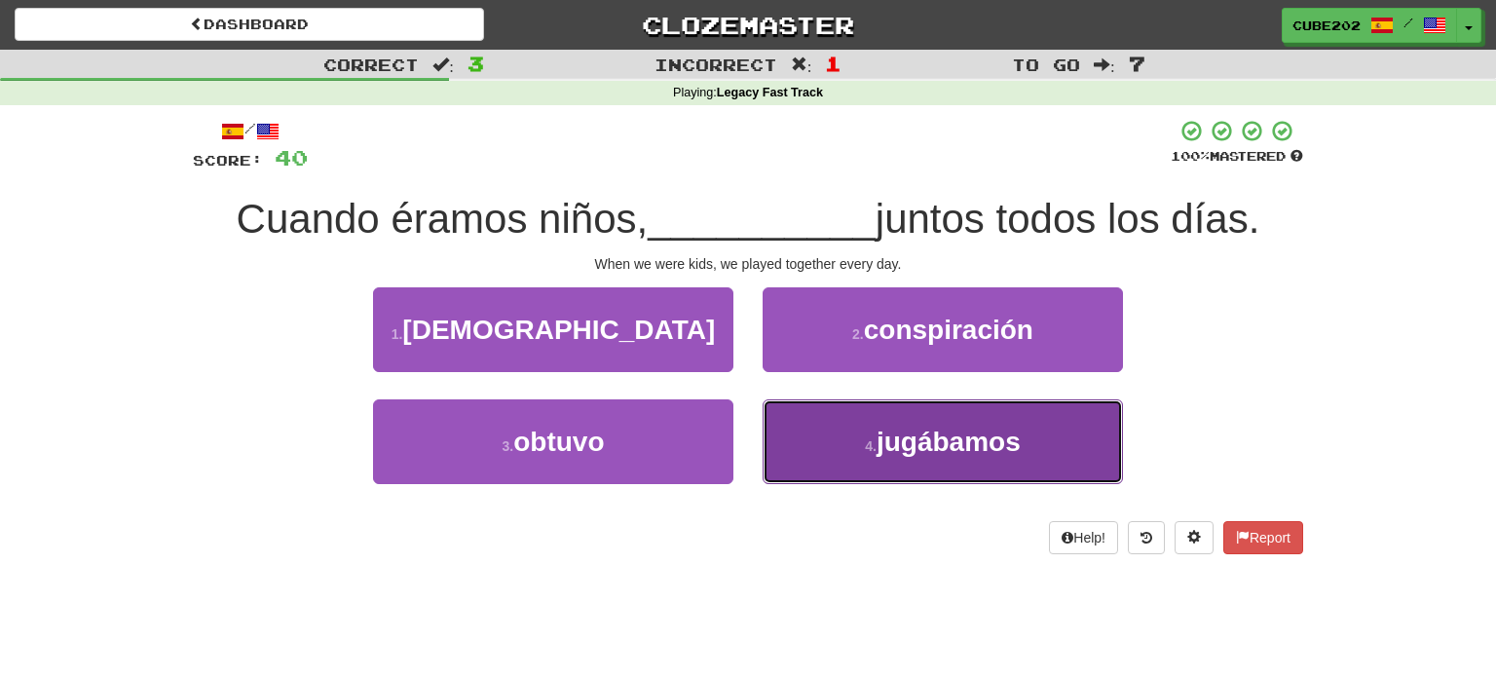
click at [809, 468] on button "4 . jugábamos" at bounding box center [943, 441] width 360 height 85
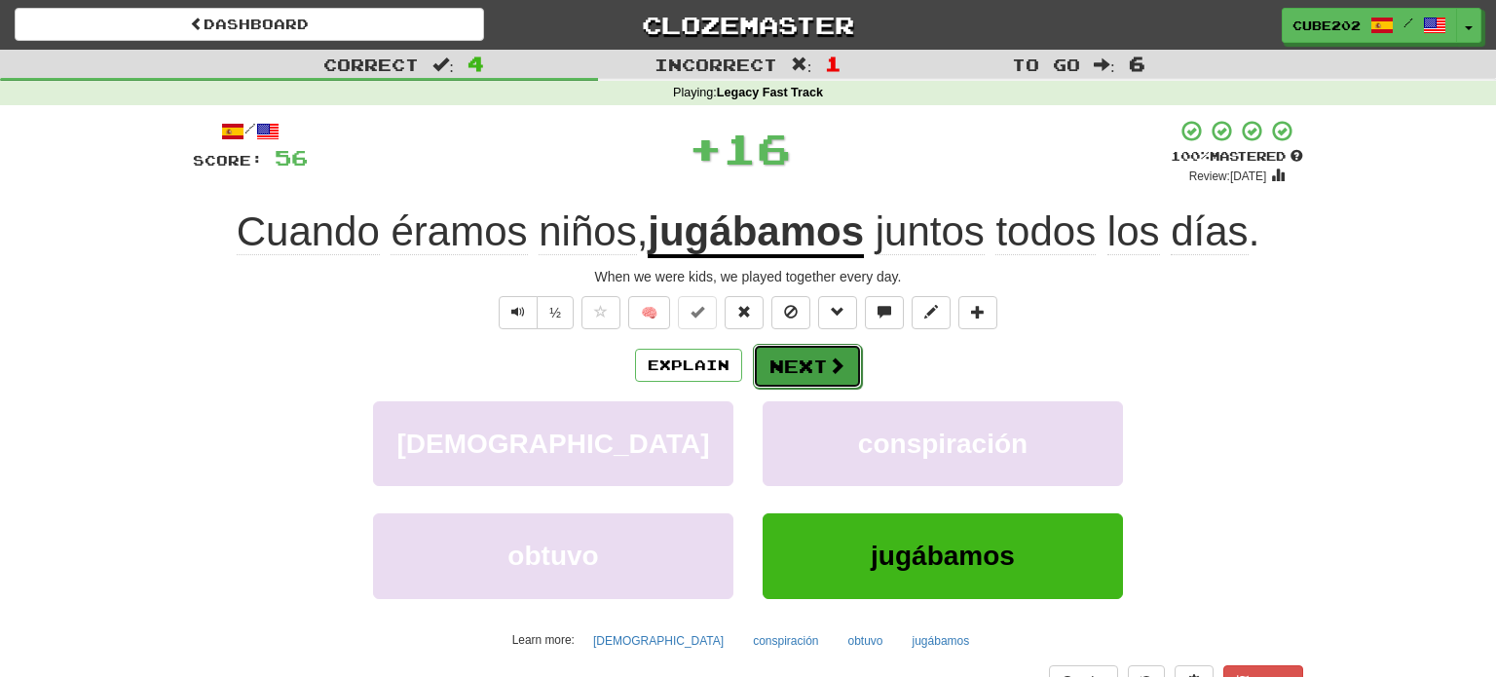
click at [796, 364] on button "Next" at bounding box center [807, 366] width 109 height 45
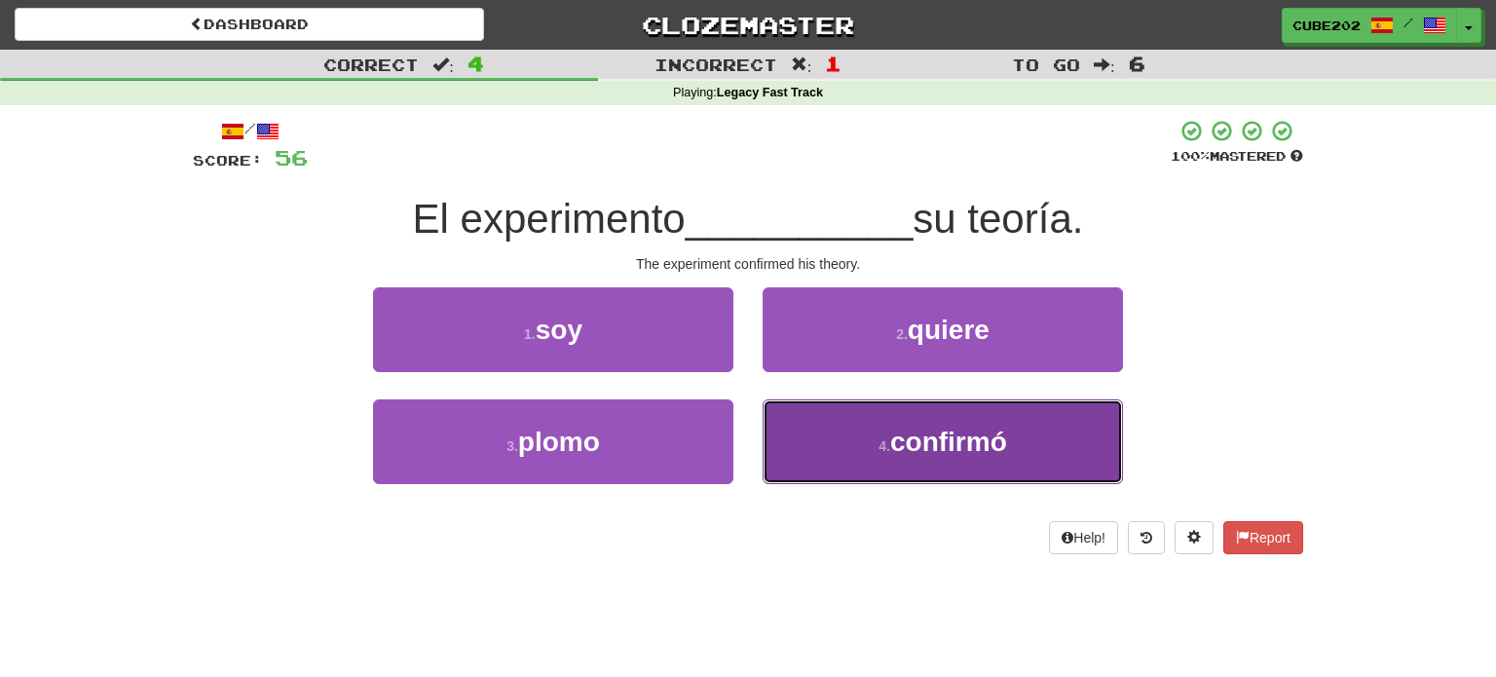
click at [881, 438] on small "4 ." at bounding box center [885, 446] width 12 height 16
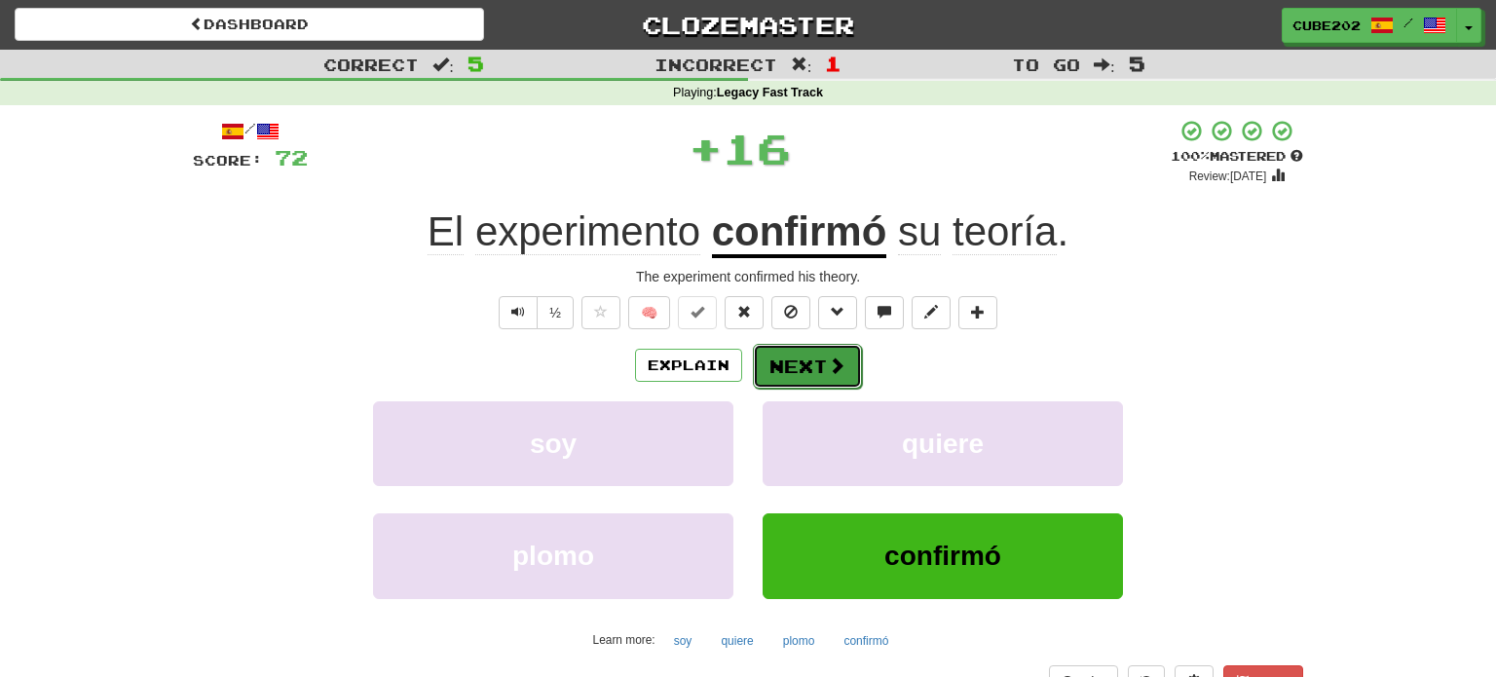
click at [799, 368] on button "Next" at bounding box center [807, 366] width 109 height 45
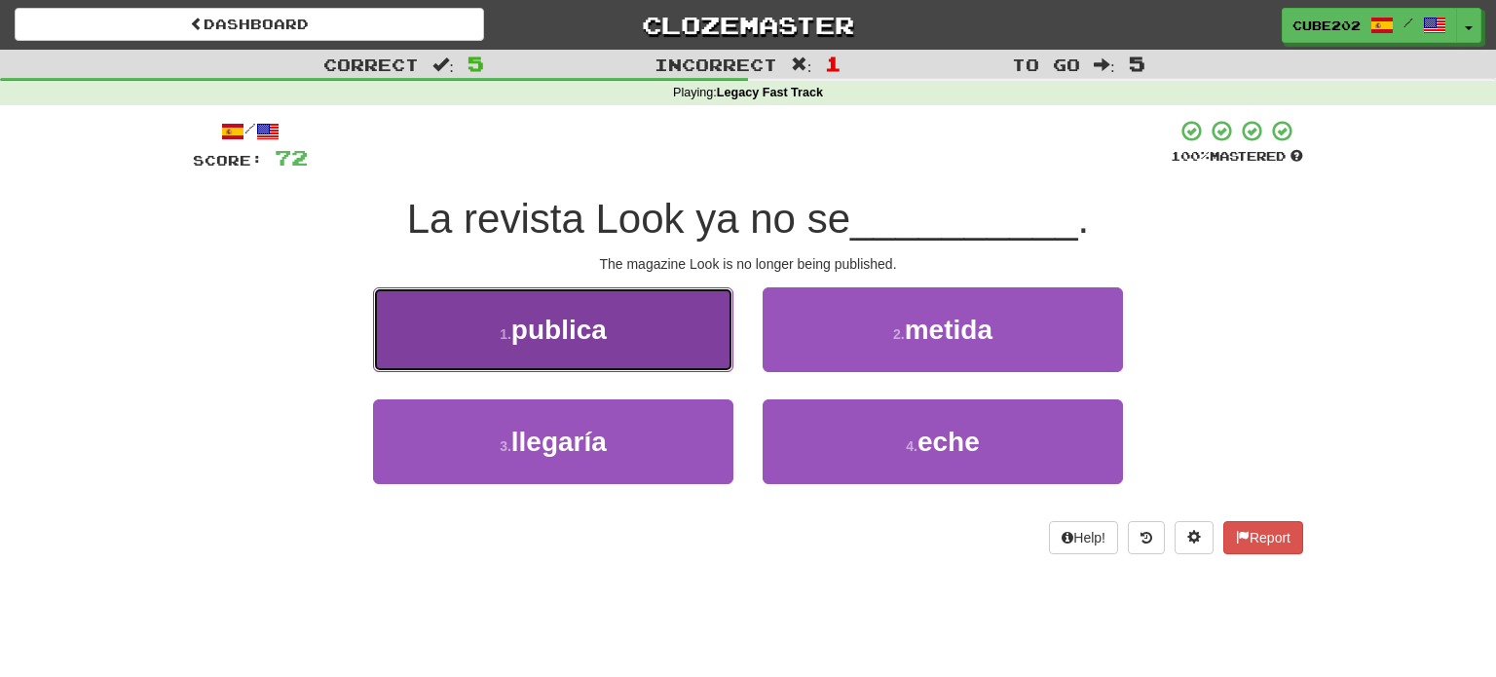
click at [678, 338] on button "1 . publica" at bounding box center [553, 329] width 360 height 85
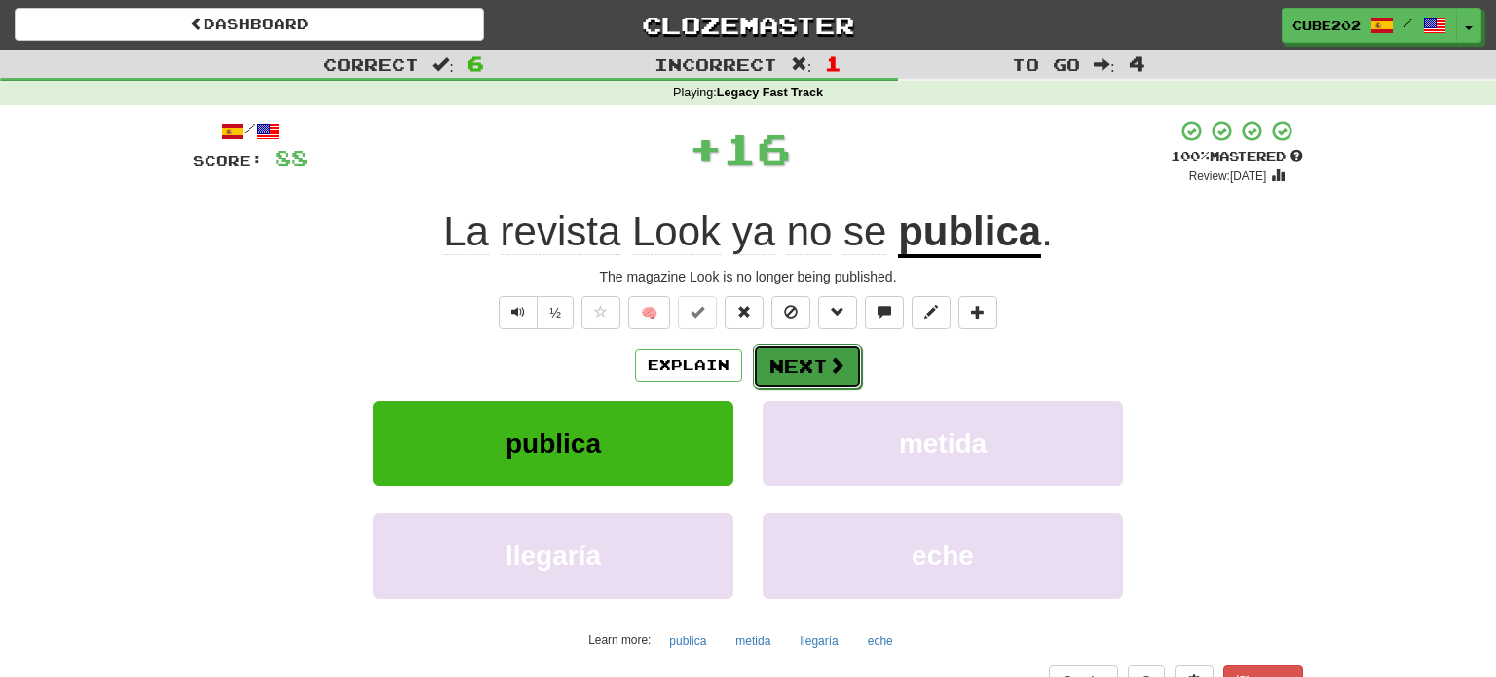
click at [791, 350] on button "Next" at bounding box center [807, 366] width 109 height 45
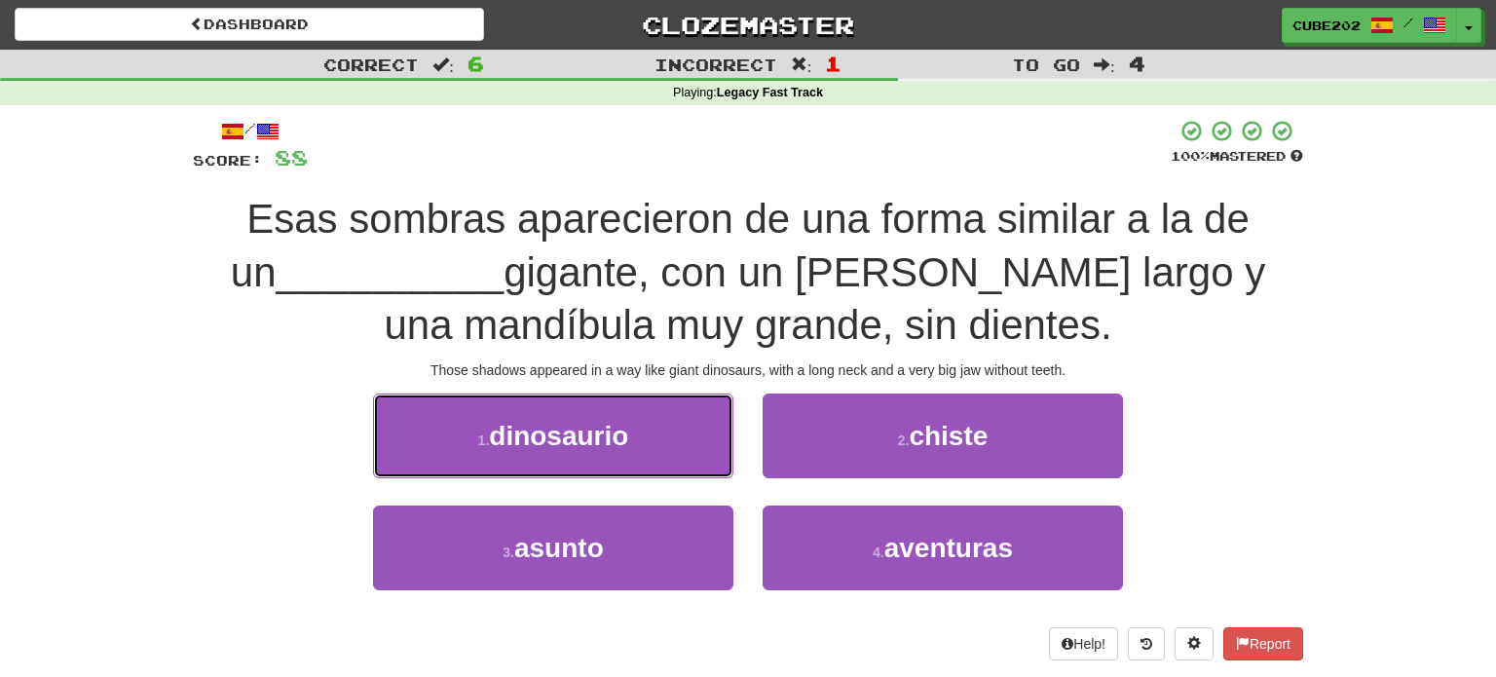
click at [655, 455] on button "1 . dinosaurio" at bounding box center [553, 436] width 360 height 85
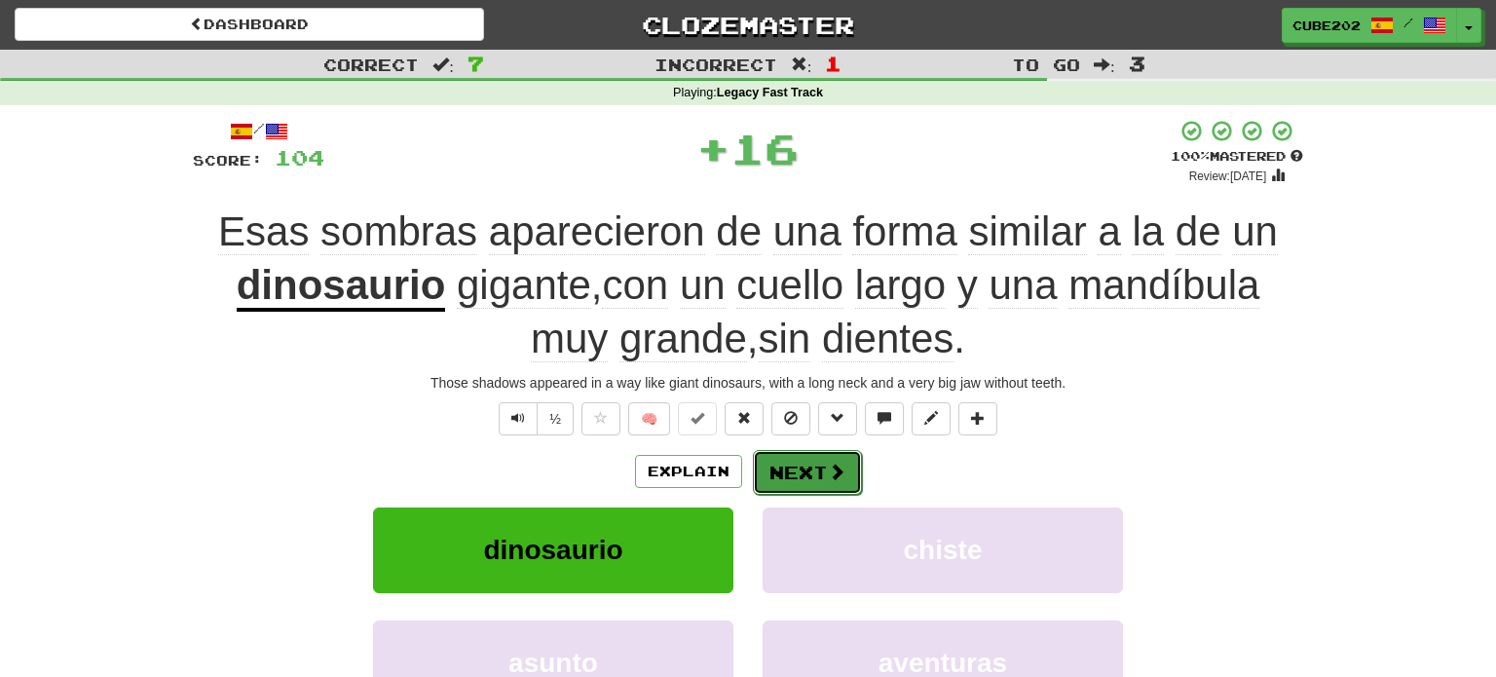
click at [803, 459] on button "Next" at bounding box center [807, 472] width 109 height 45
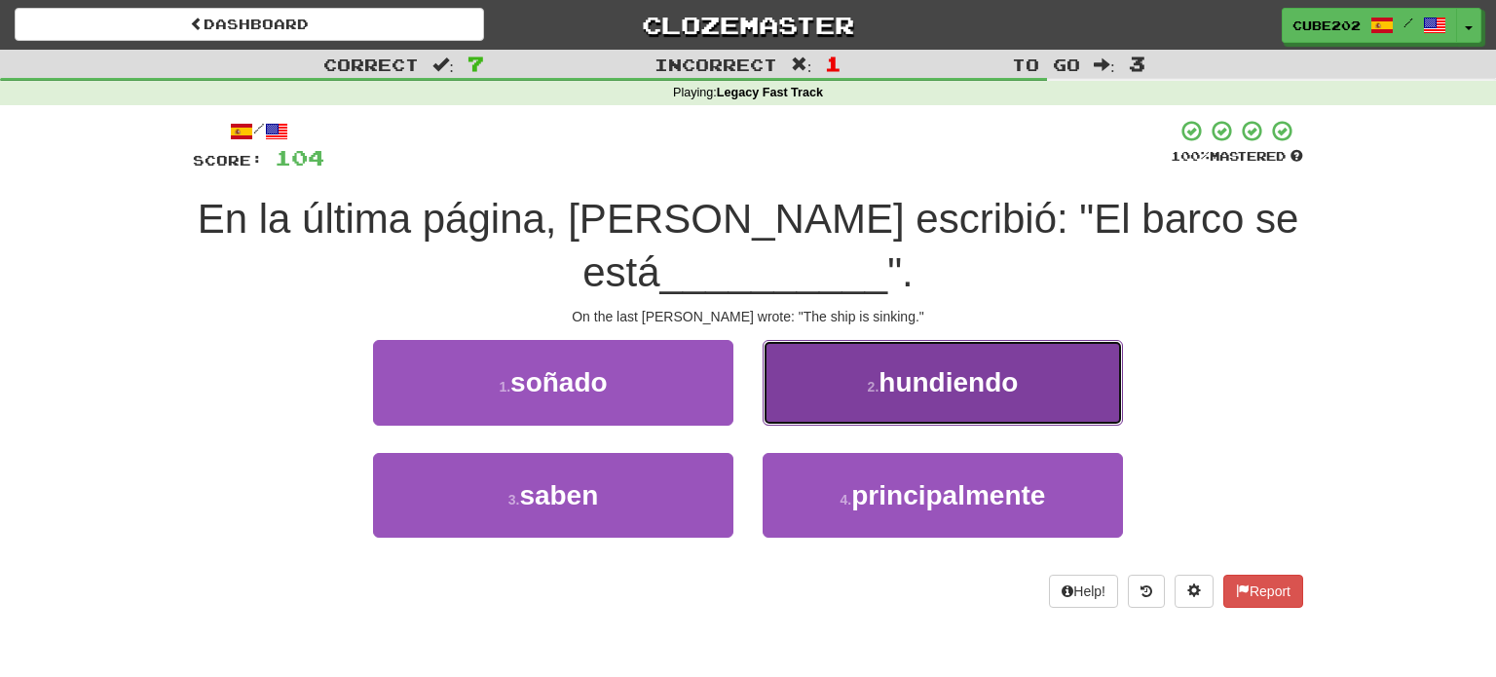
click at [849, 402] on button "2 . hundiendo" at bounding box center [943, 382] width 360 height 85
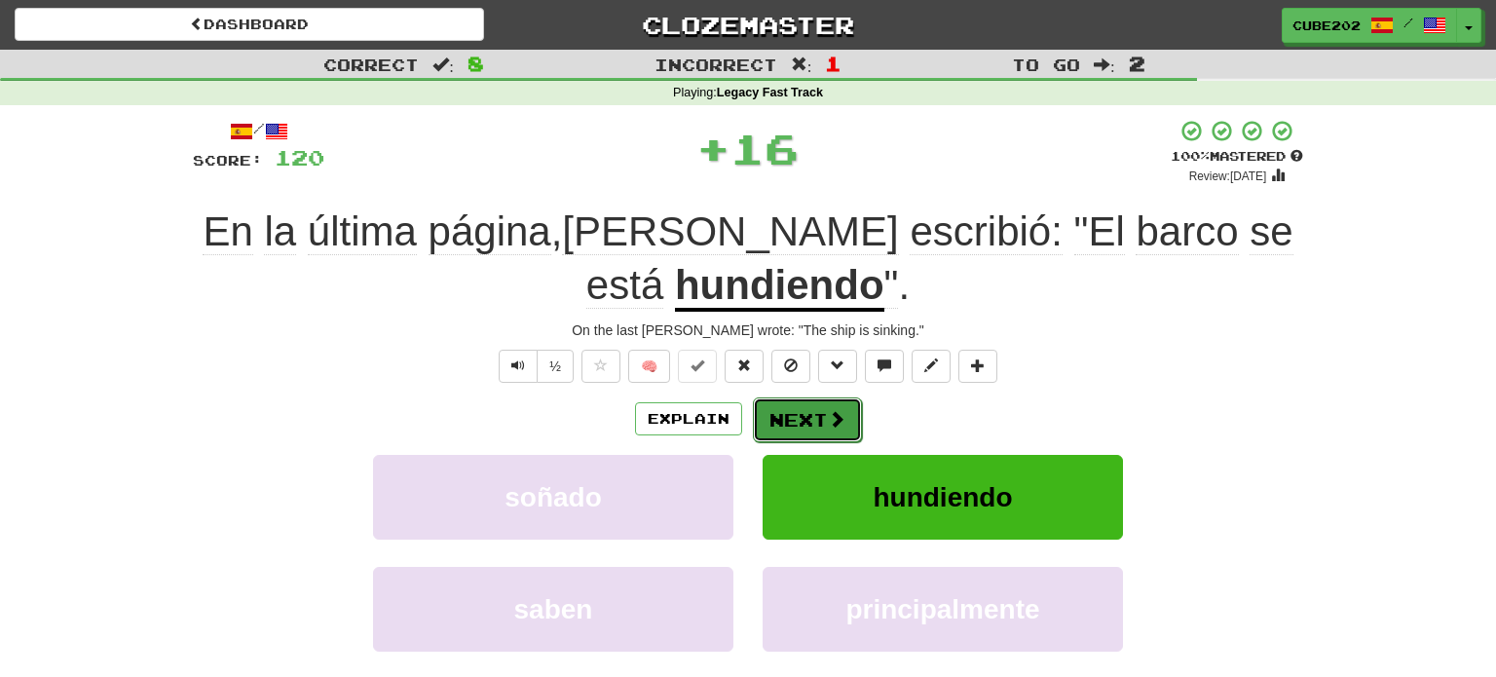
click at [812, 412] on button "Next" at bounding box center [807, 419] width 109 height 45
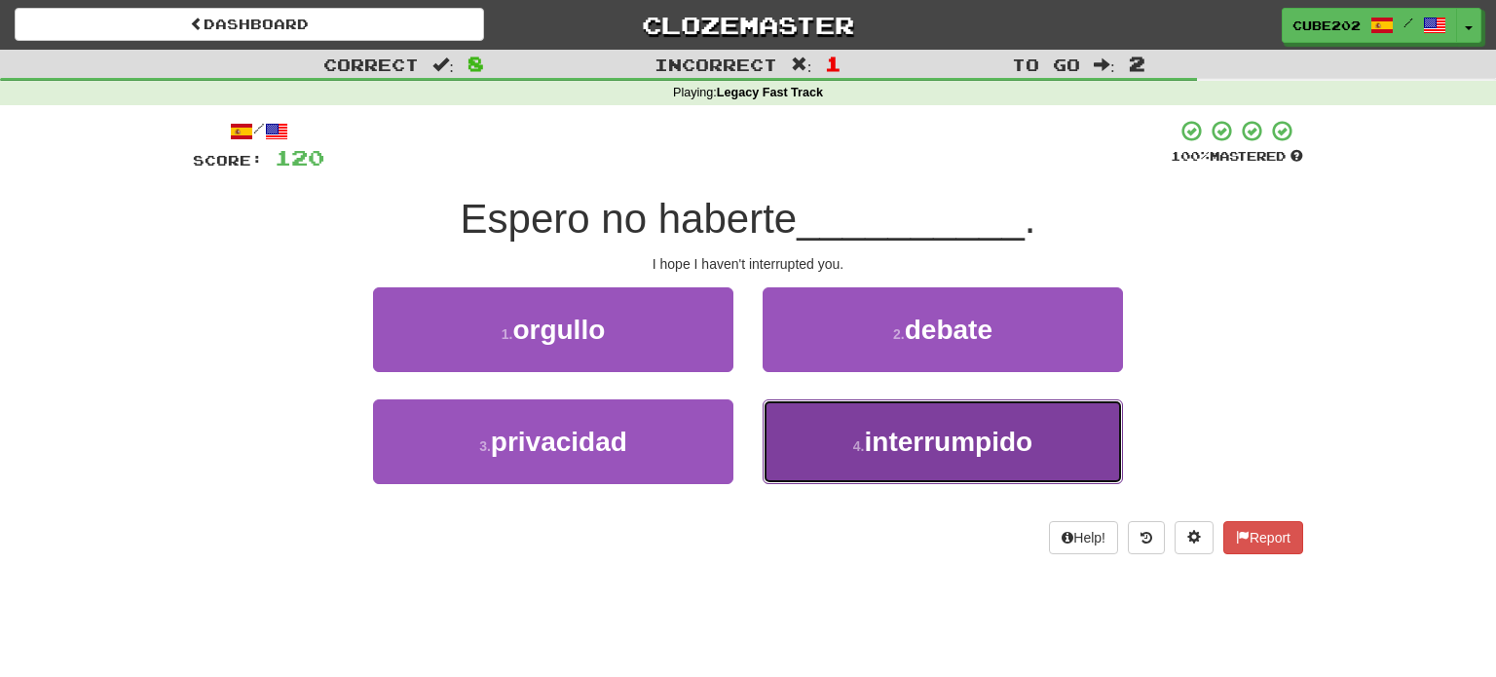
click at [879, 456] on button "4 . interrumpido" at bounding box center [943, 441] width 360 height 85
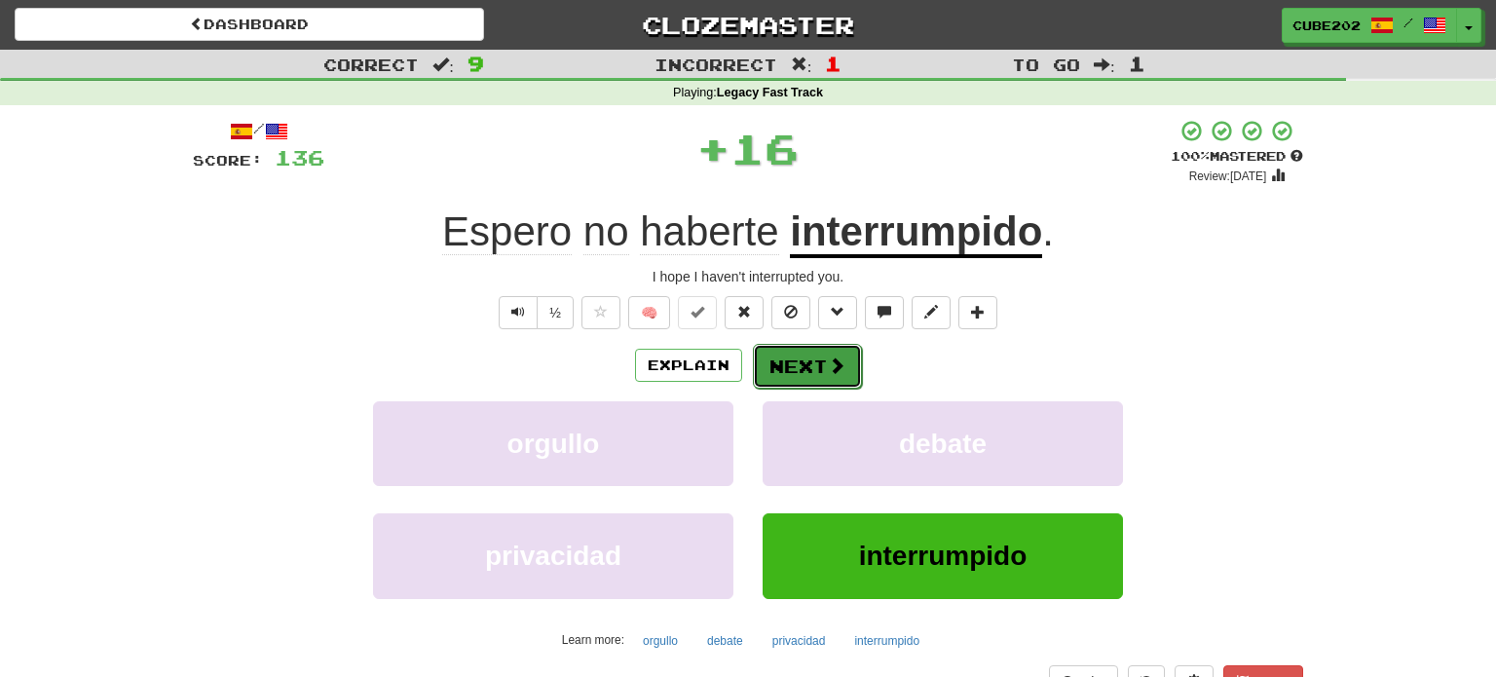
click at [821, 359] on button "Next" at bounding box center [807, 366] width 109 height 45
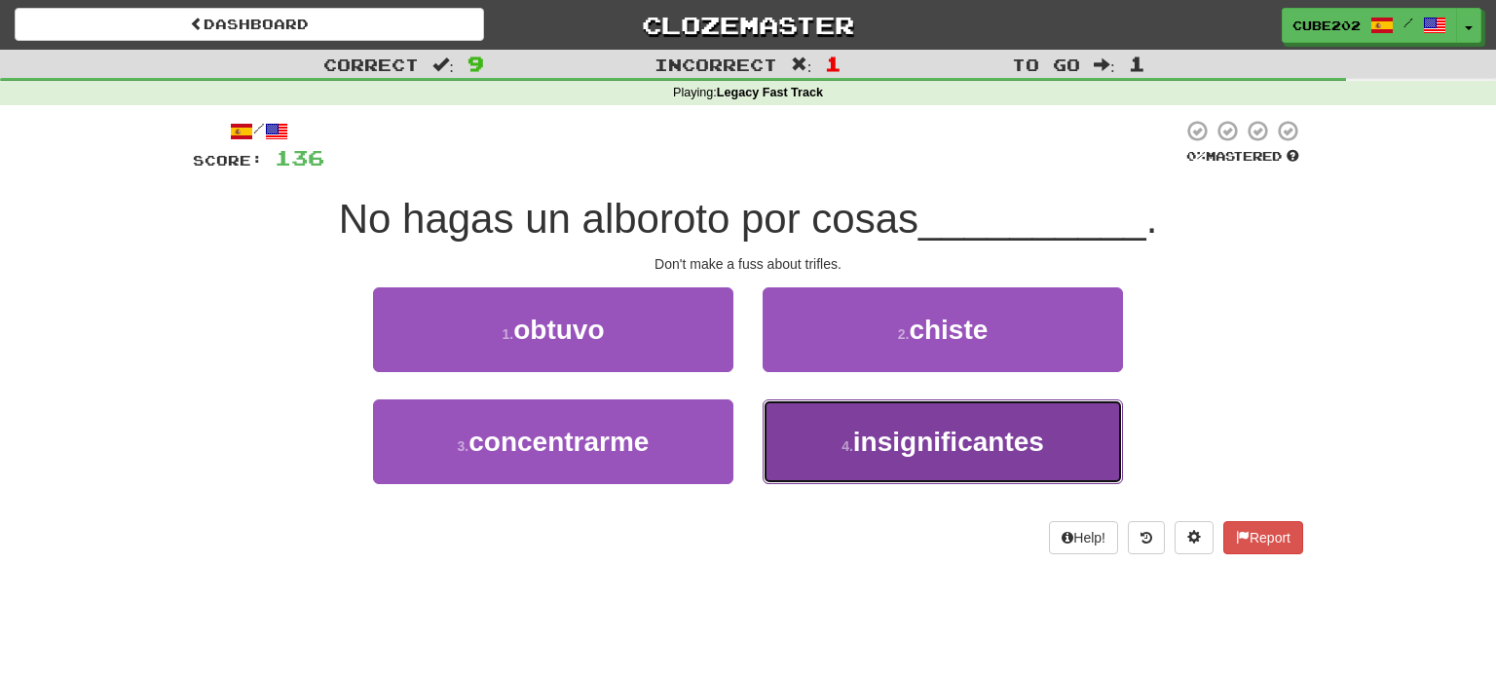
click at [868, 446] on span "insignificantes" at bounding box center [948, 442] width 191 height 30
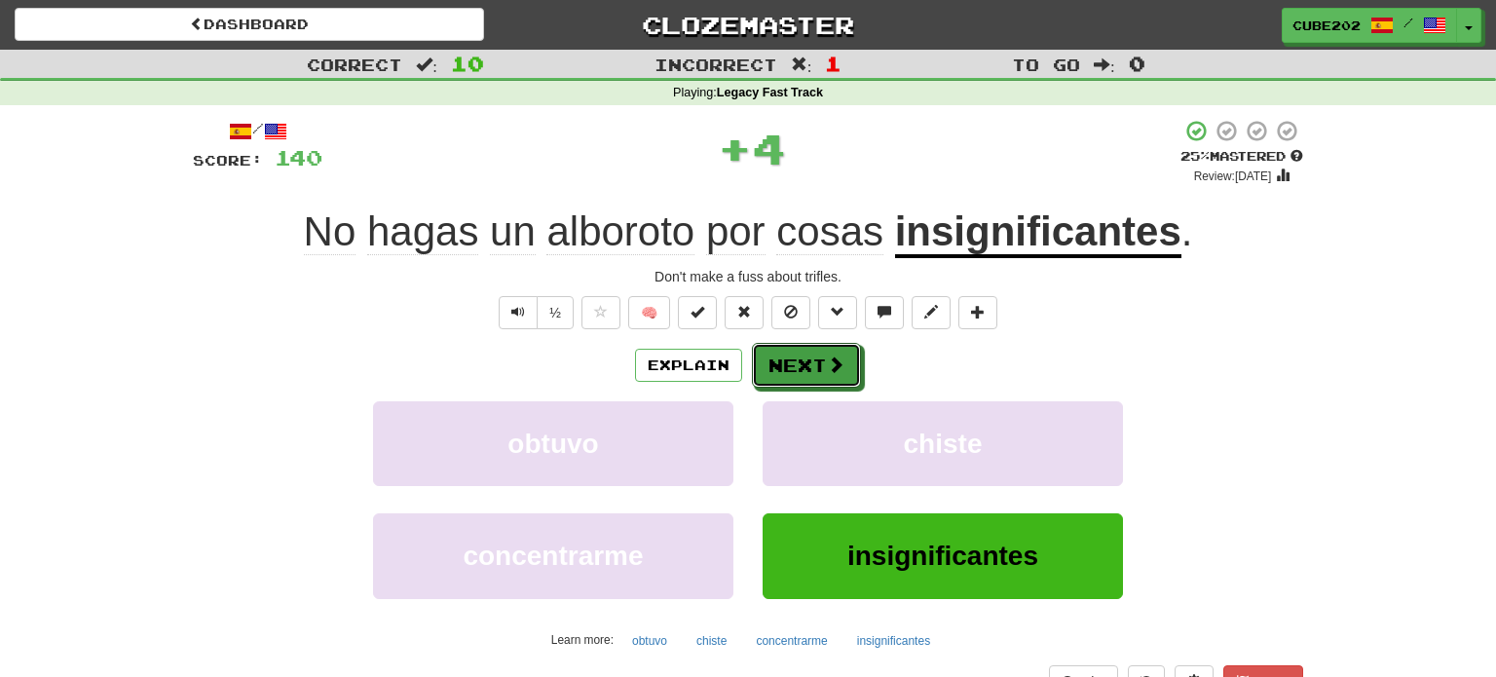
click at [810, 365] on button "Next" at bounding box center [806, 365] width 109 height 45
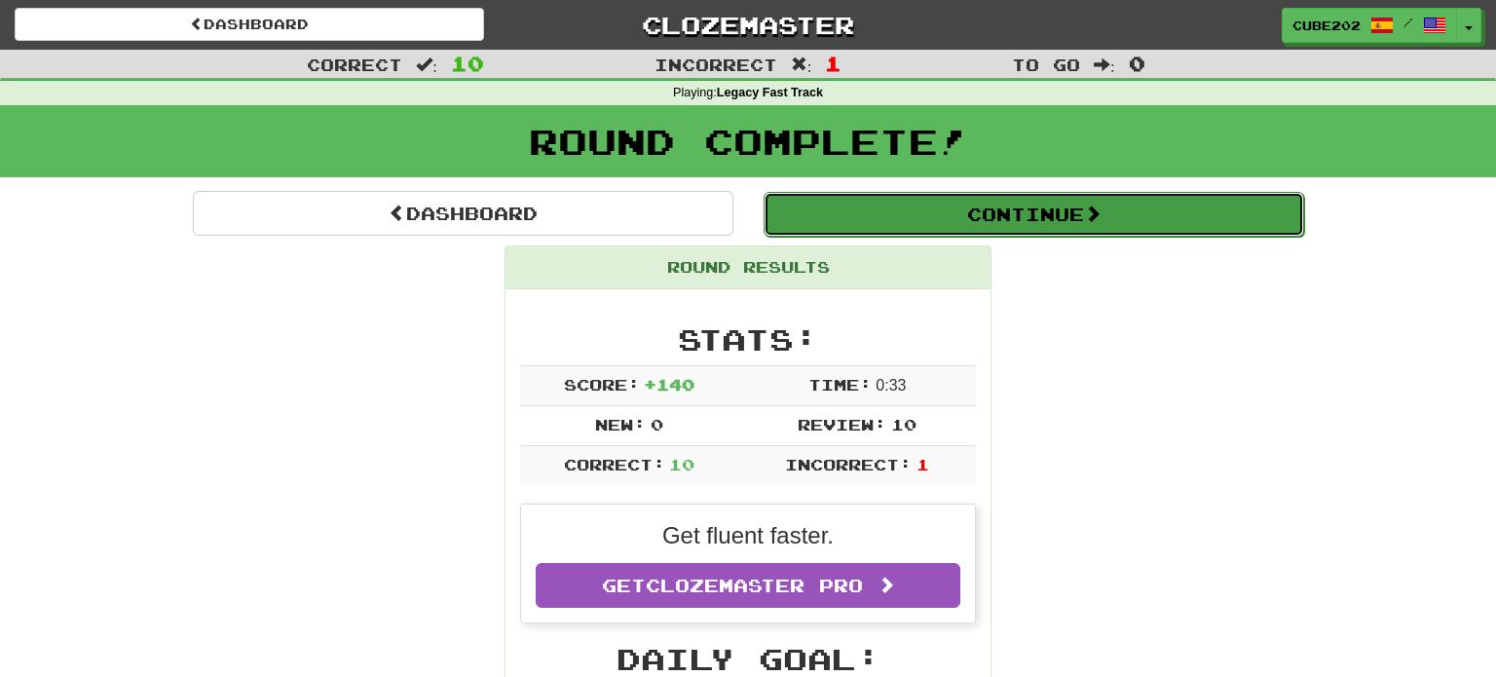
click at [885, 218] on button "Continue" at bounding box center [1034, 214] width 541 height 45
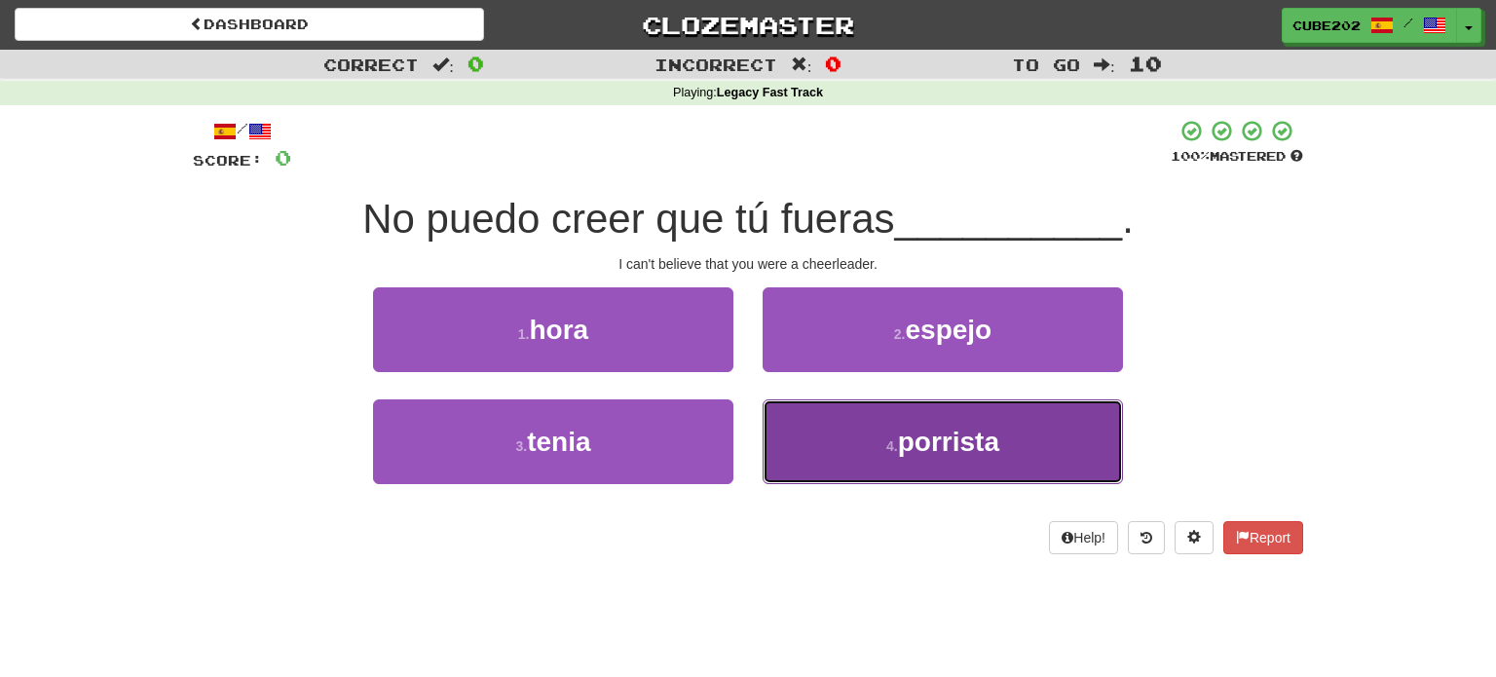
click at [876, 448] on button "4 . porrista" at bounding box center [943, 441] width 360 height 85
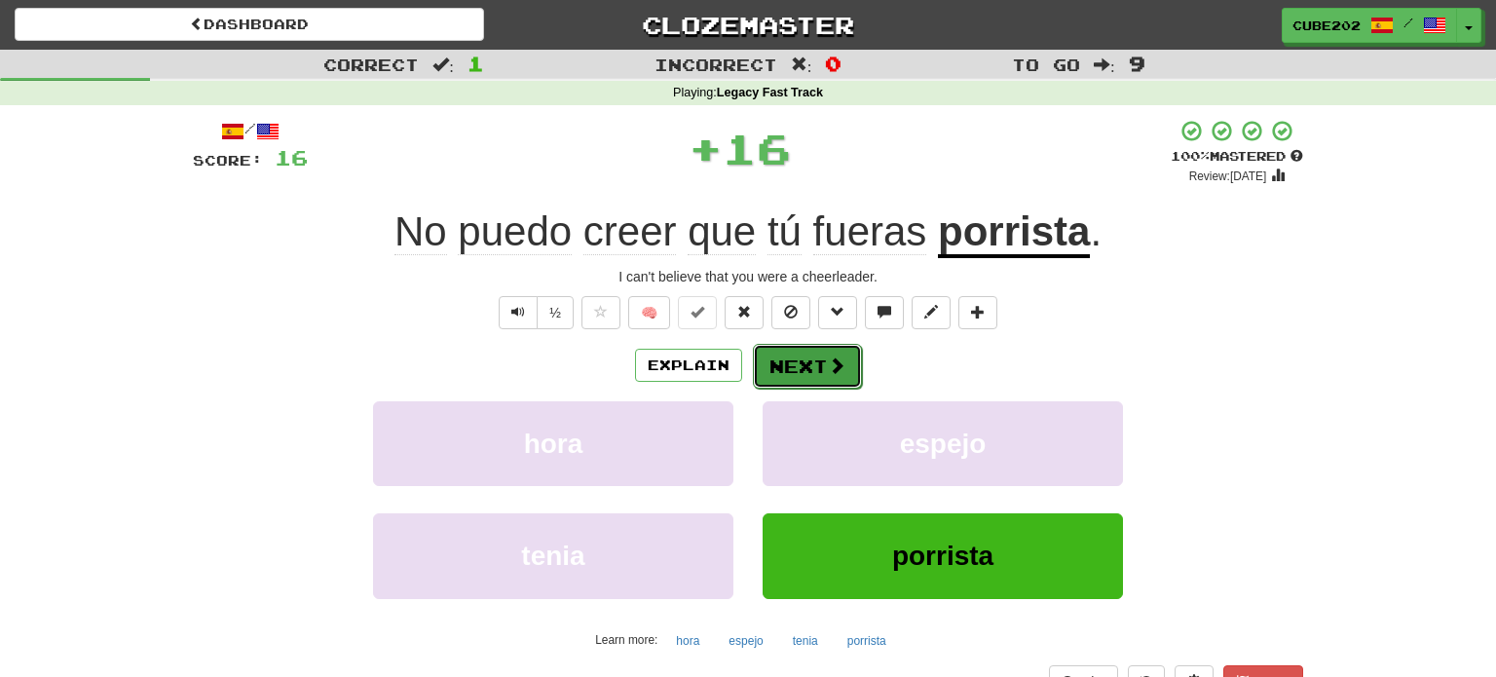
click at [809, 363] on button "Next" at bounding box center [807, 366] width 109 height 45
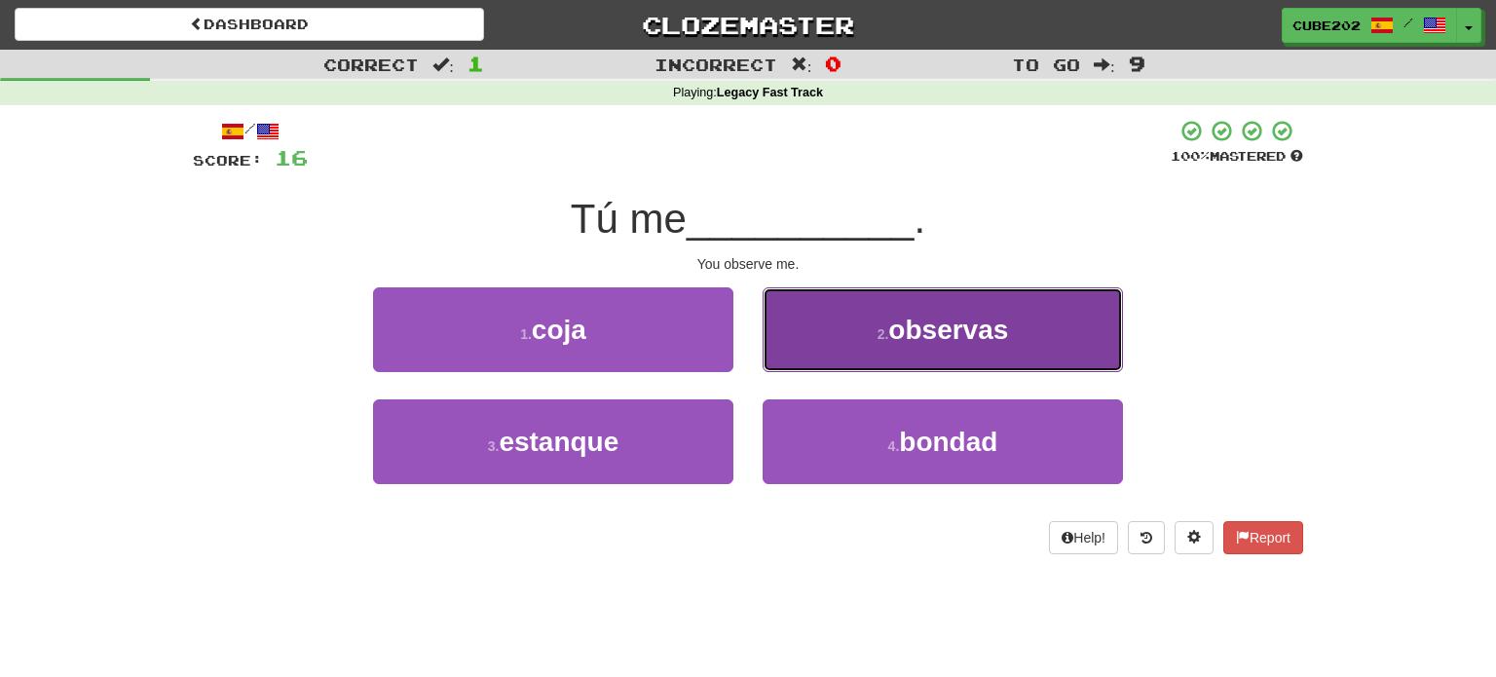
click at [897, 333] on span "observas" at bounding box center [948, 330] width 120 height 30
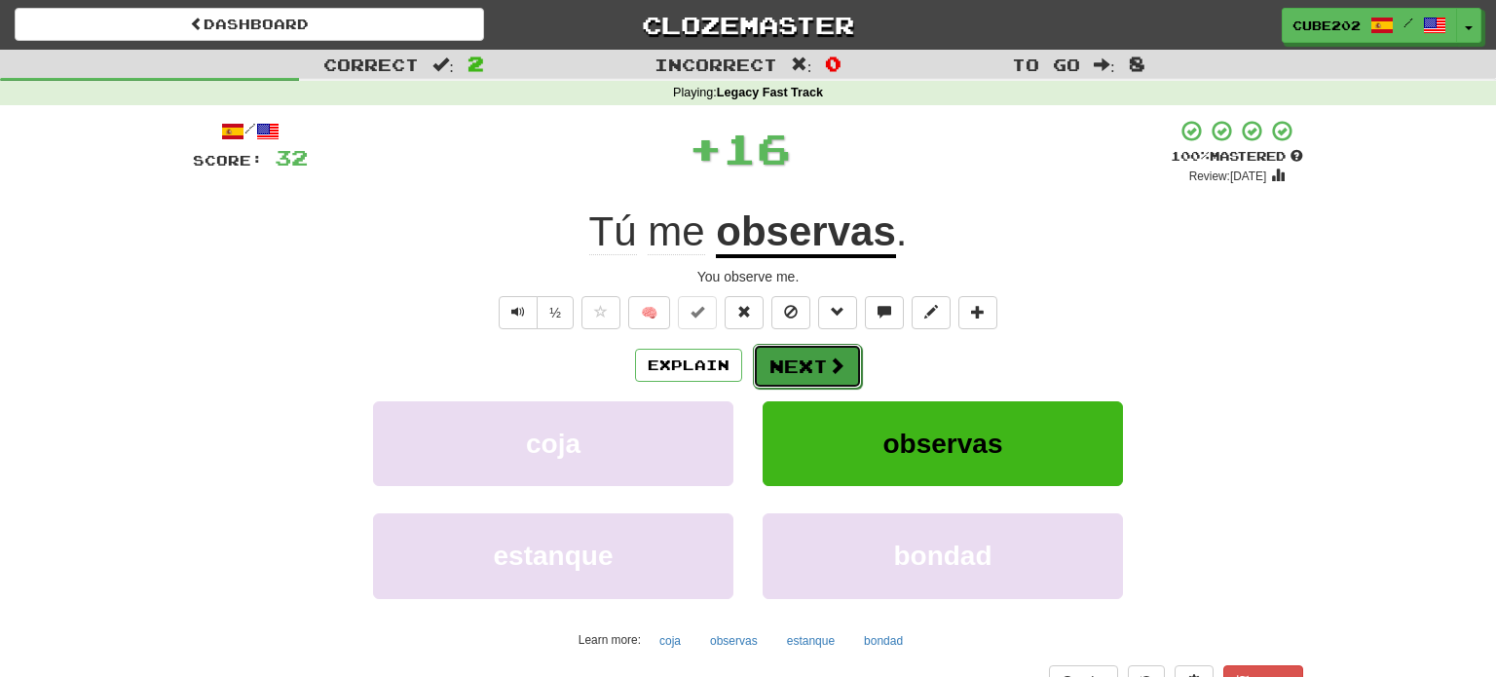
click at [803, 358] on button "Next" at bounding box center [807, 366] width 109 height 45
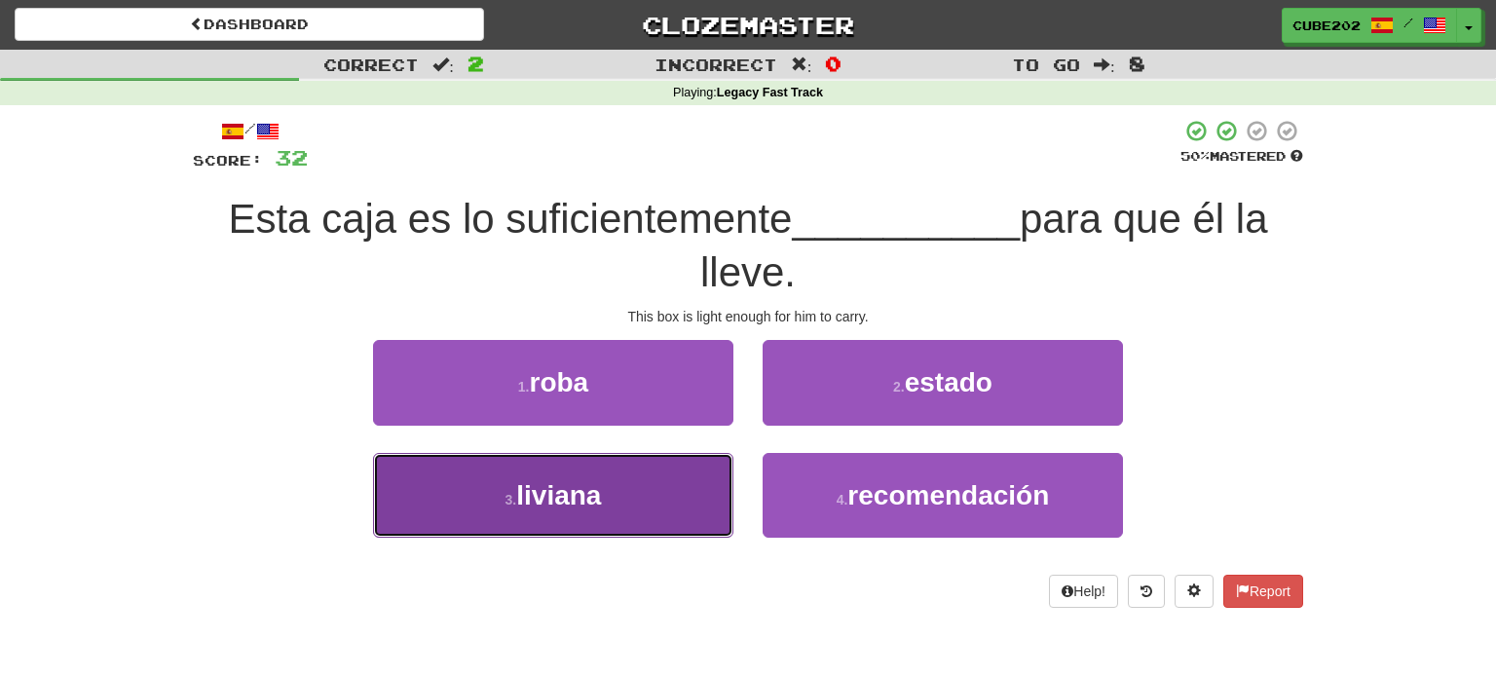
click at [668, 496] on button "3 . liviana" at bounding box center [553, 495] width 360 height 85
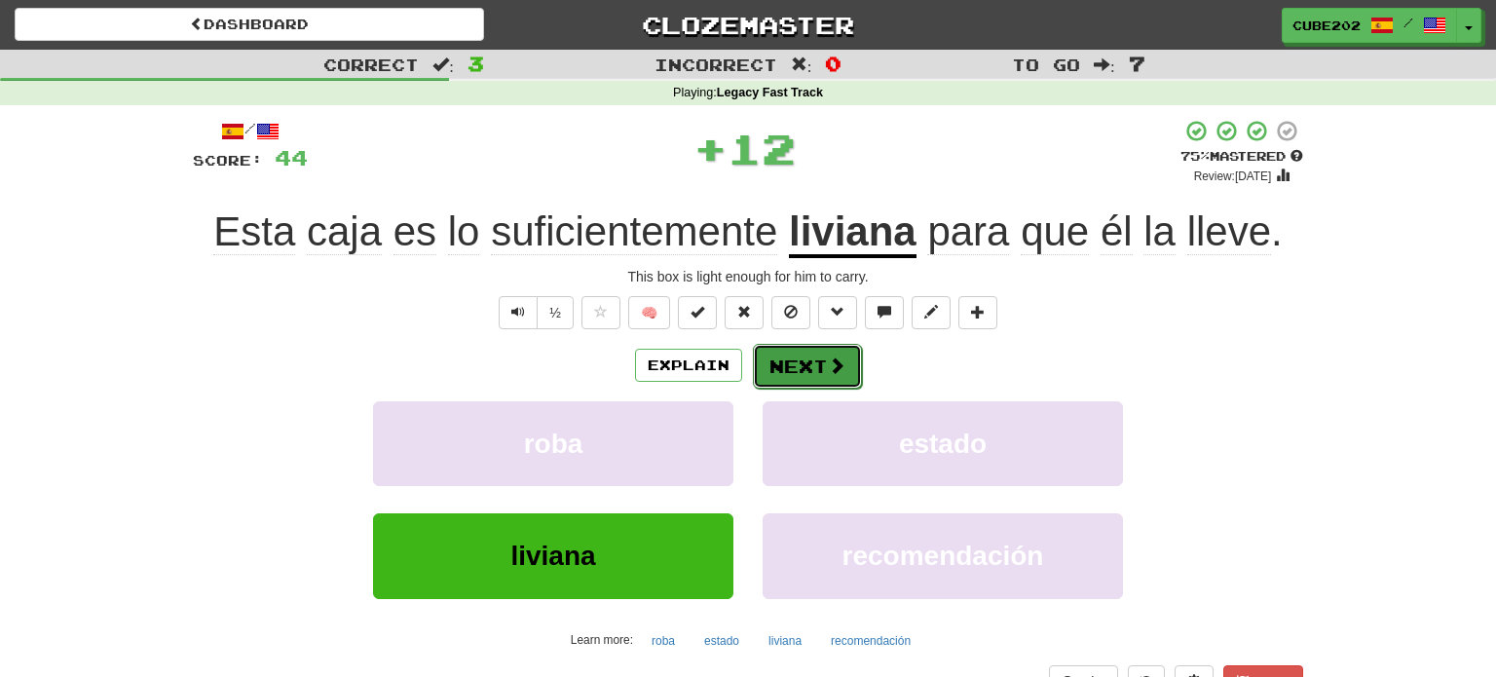
click at [835, 358] on span at bounding box center [837, 366] width 18 height 18
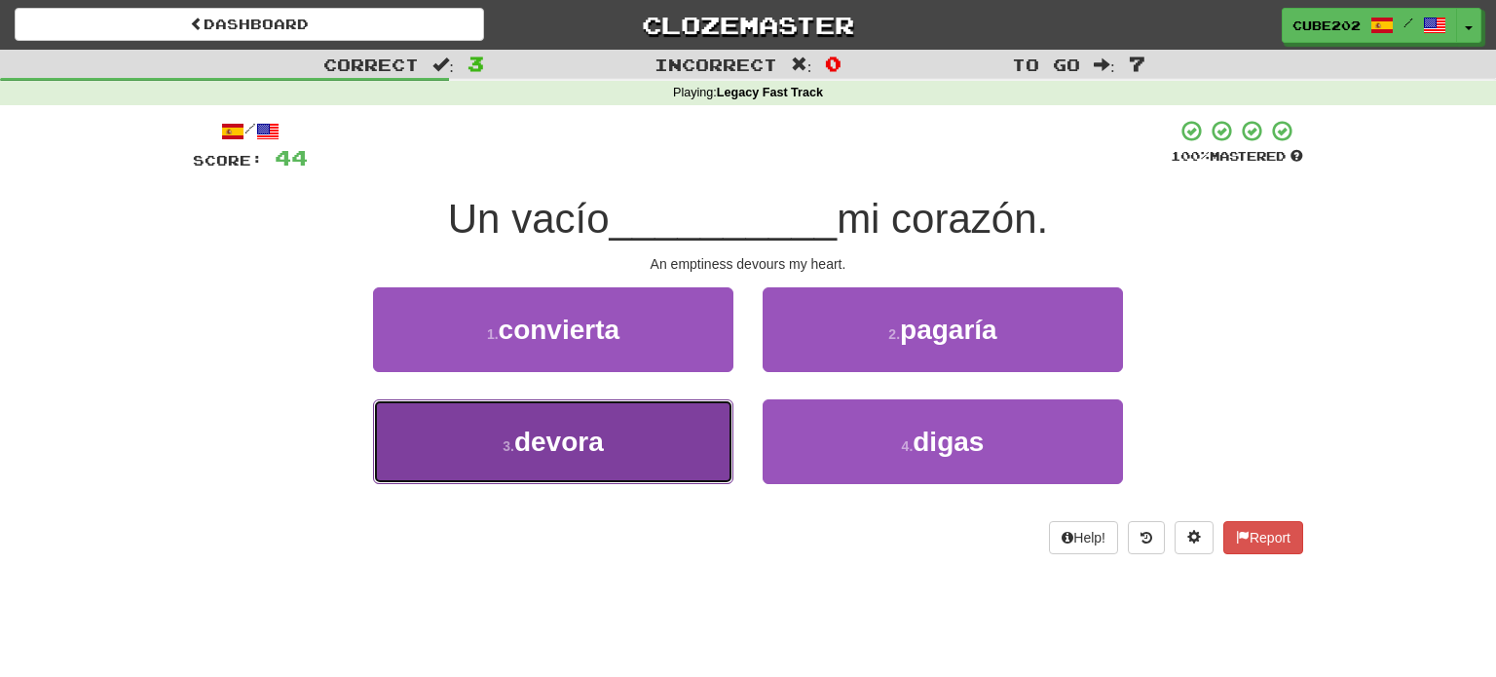
click at [682, 441] on button "3 . devora" at bounding box center [553, 441] width 360 height 85
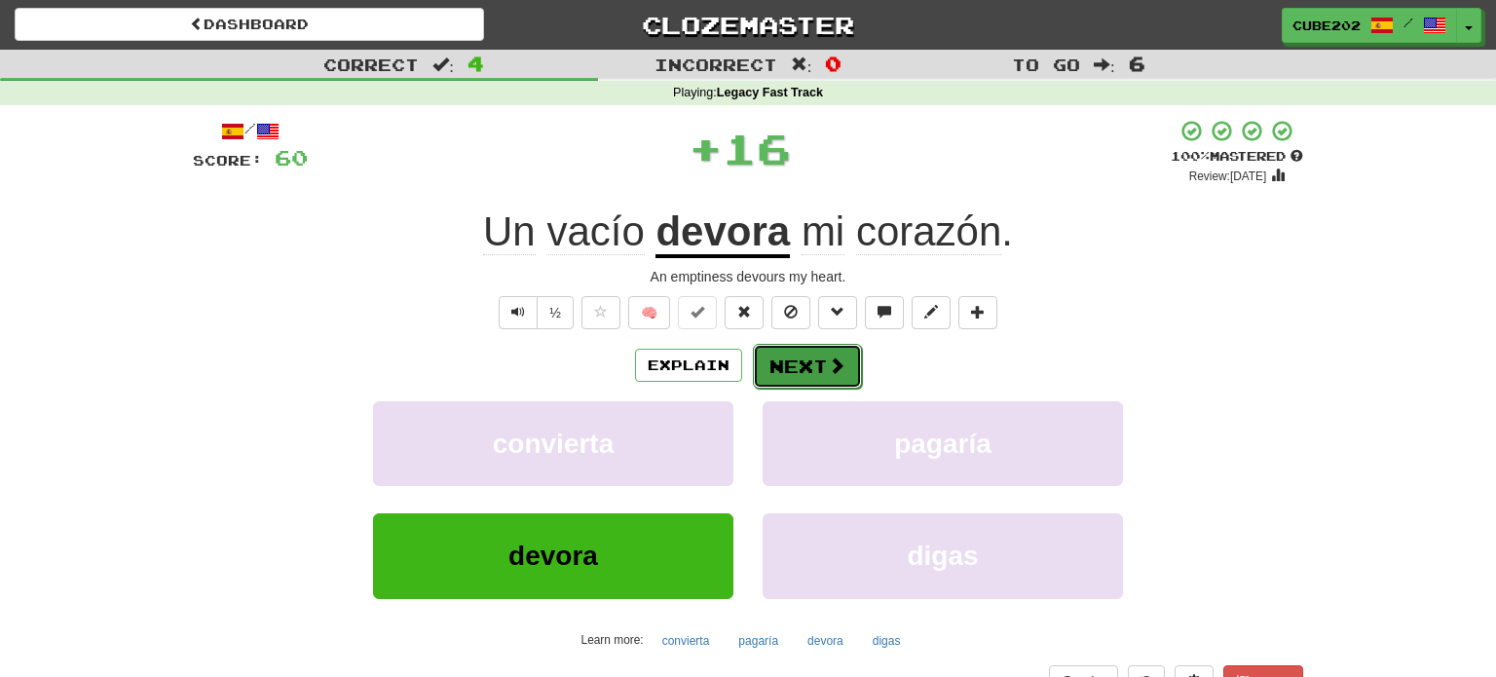
click at [801, 357] on button "Next" at bounding box center [807, 366] width 109 height 45
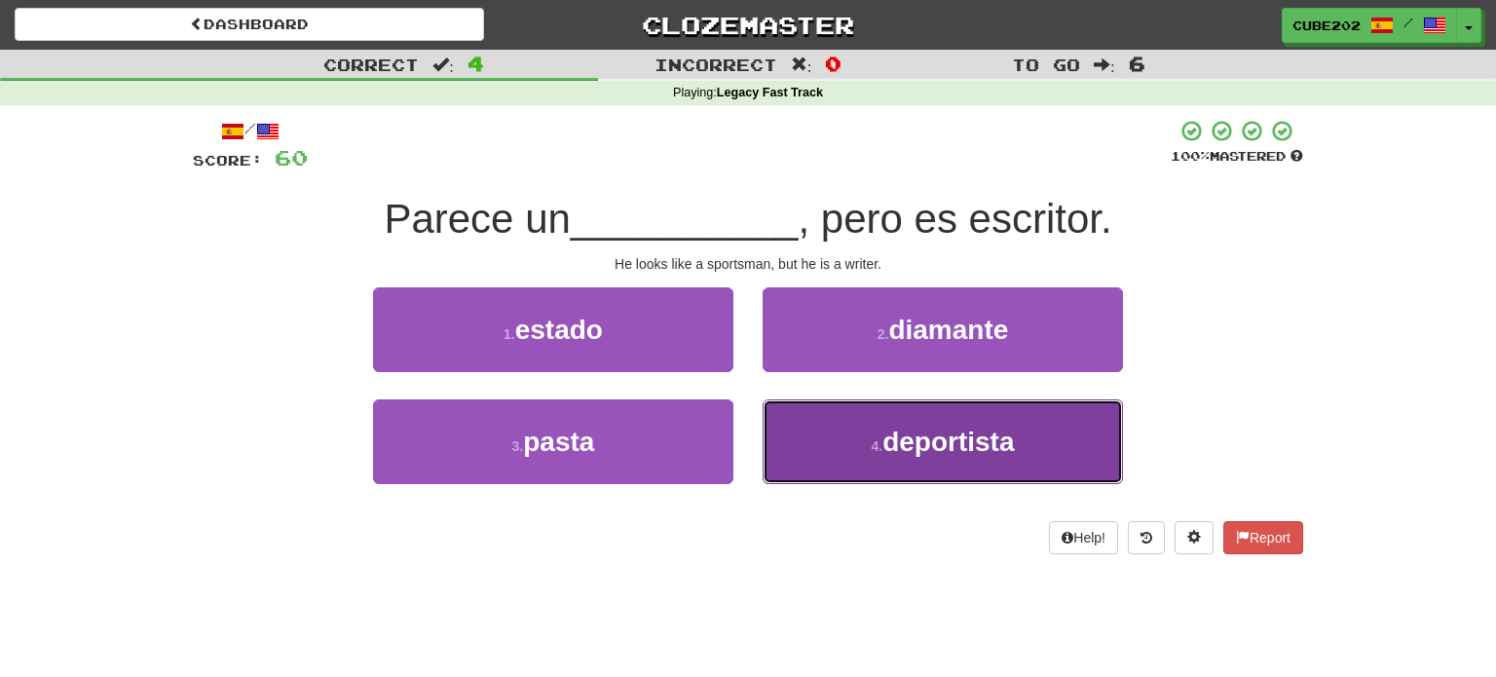
click at [885, 440] on span "deportista" at bounding box center [949, 442] width 132 height 30
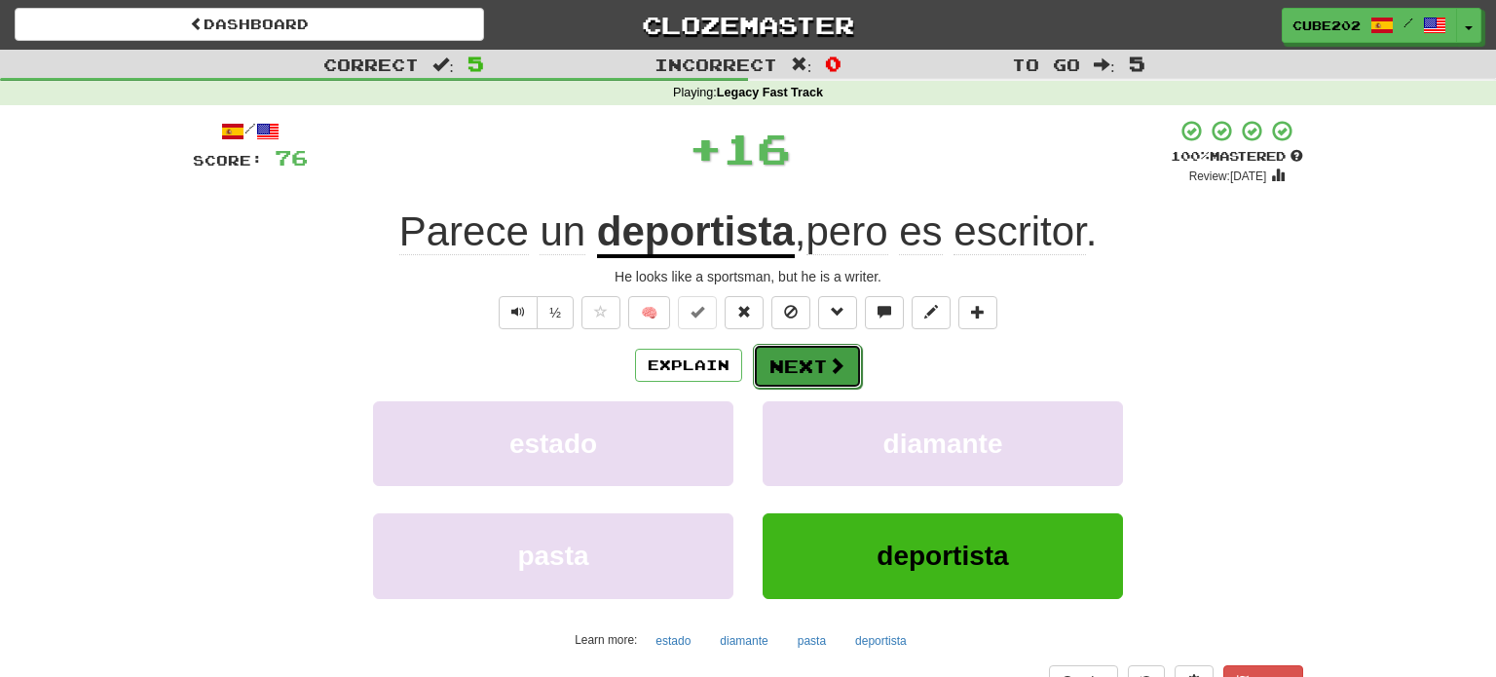
click at [818, 369] on button "Next" at bounding box center [807, 366] width 109 height 45
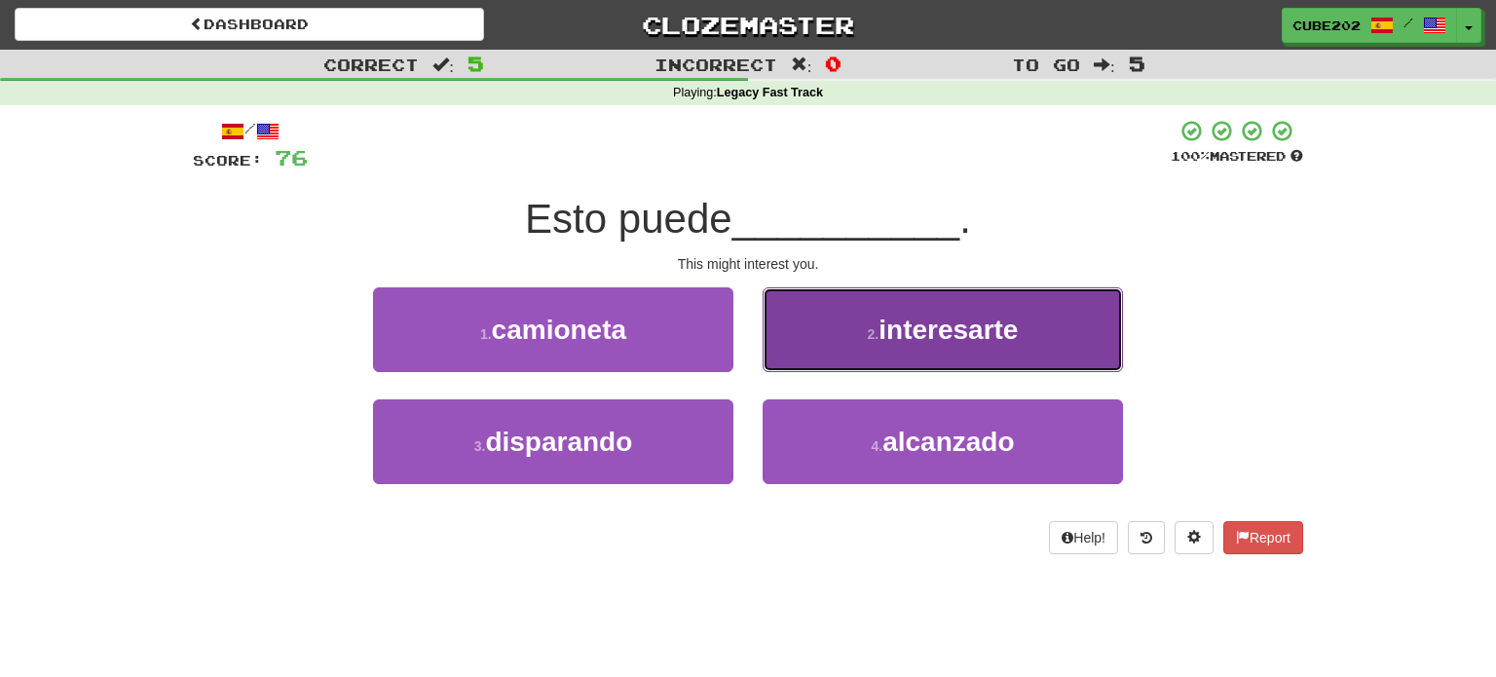
click at [906, 353] on button "2 . interesarte" at bounding box center [943, 329] width 360 height 85
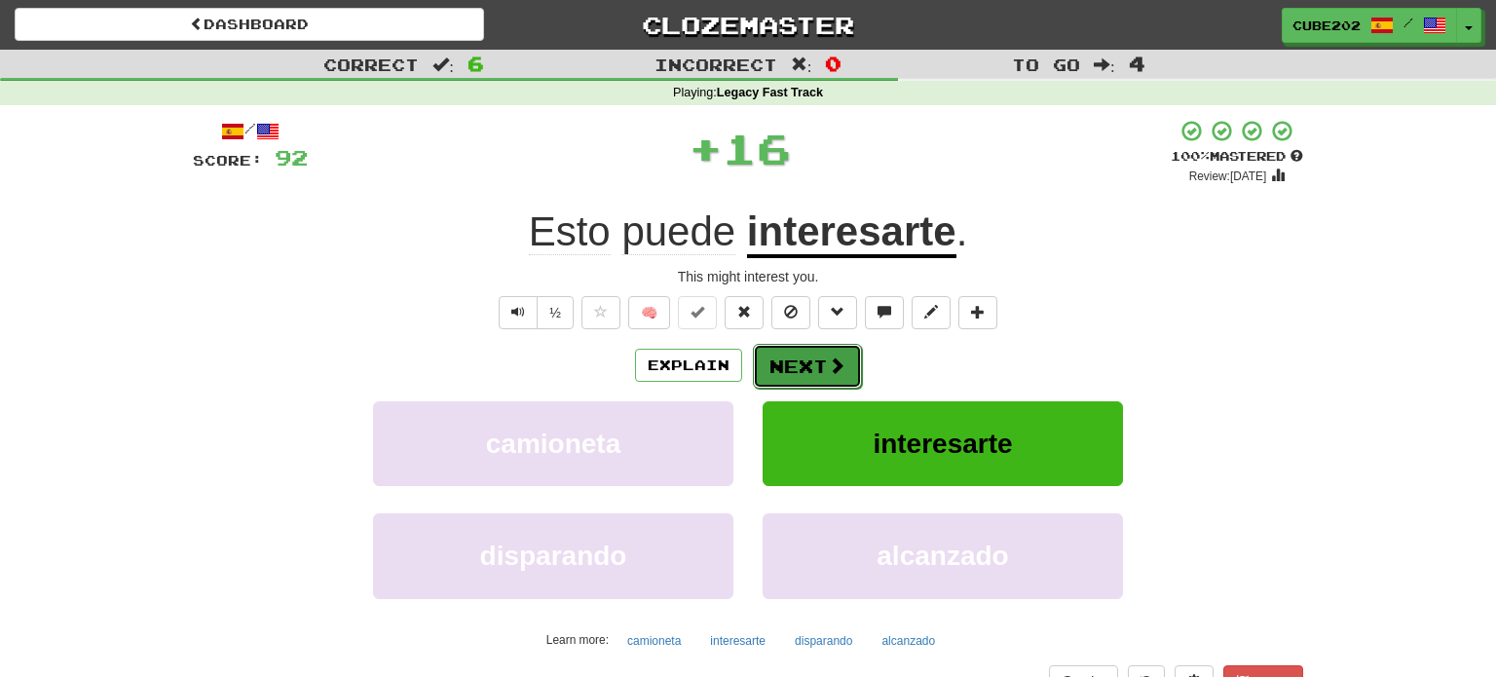
click at [828, 360] on span at bounding box center [837, 366] width 18 height 18
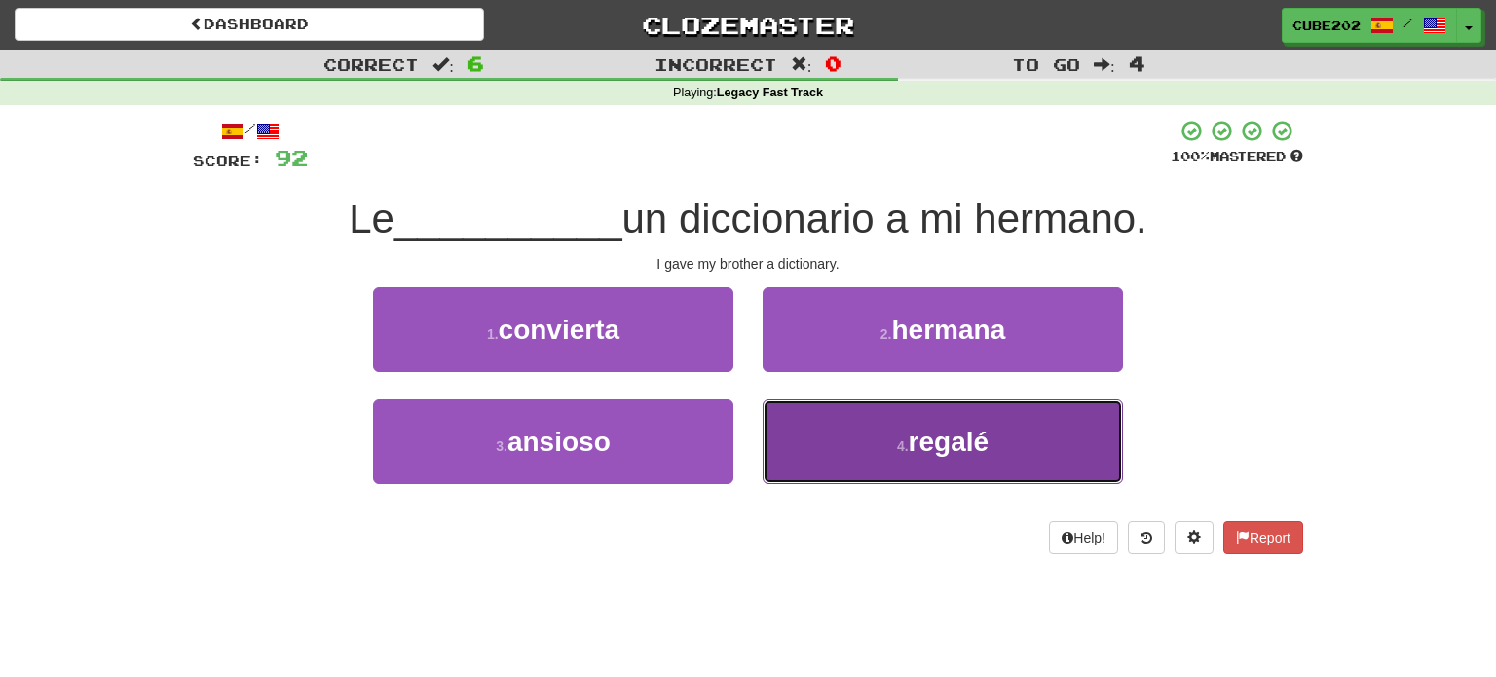
click at [904, 438] on small "4 ." at bounding box center [903, 446] width 12 height 16
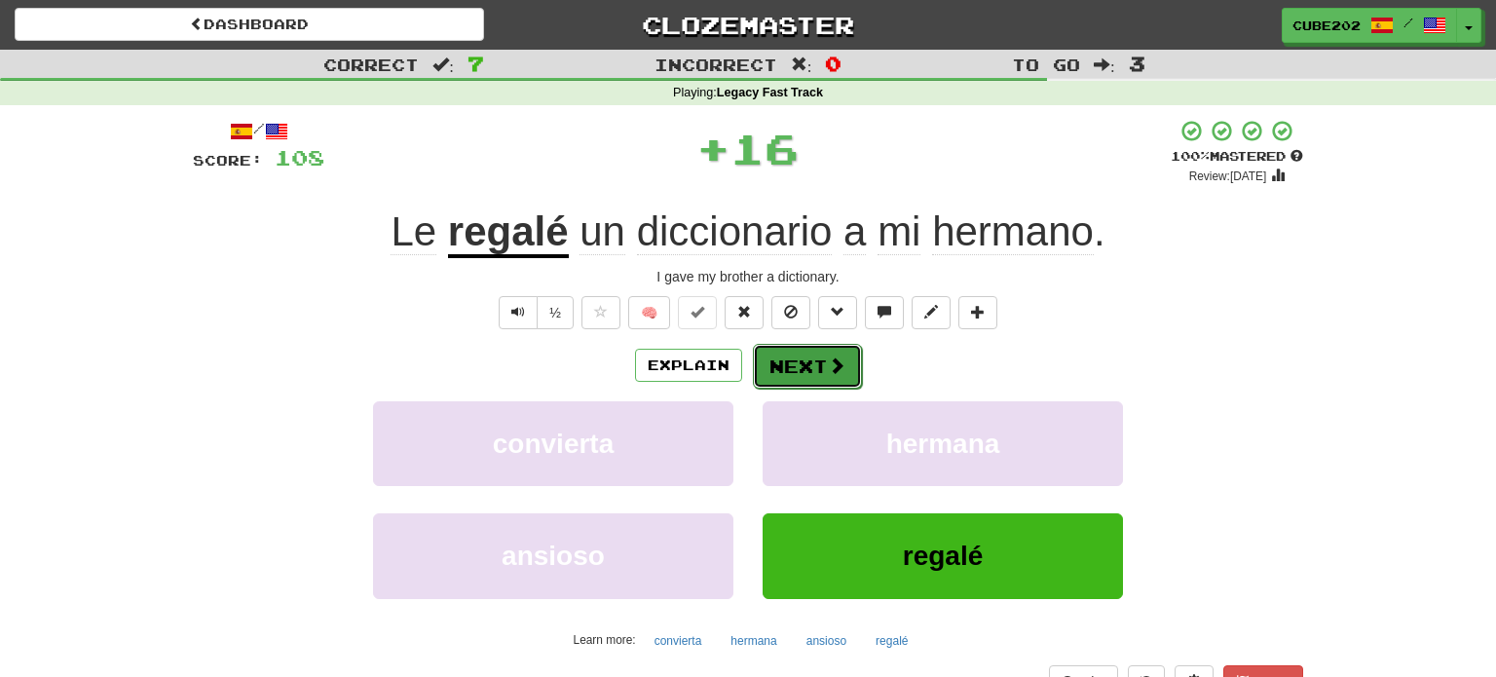
click at [813, 368] on button "Next" at bounding box center [807, 366] width 109 height 45
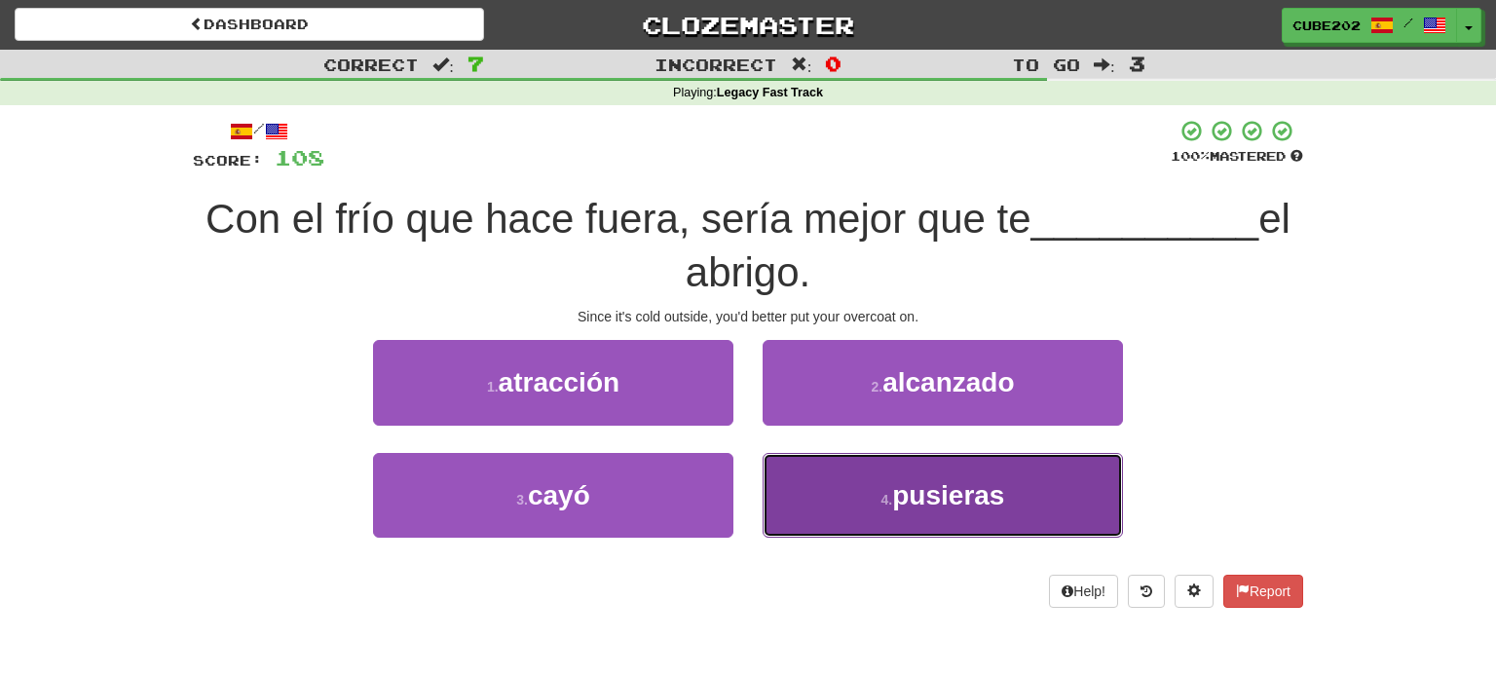
click at [878, 499] on button "4 . pusieras" at bounding box center [943, 495] width 360 height 85
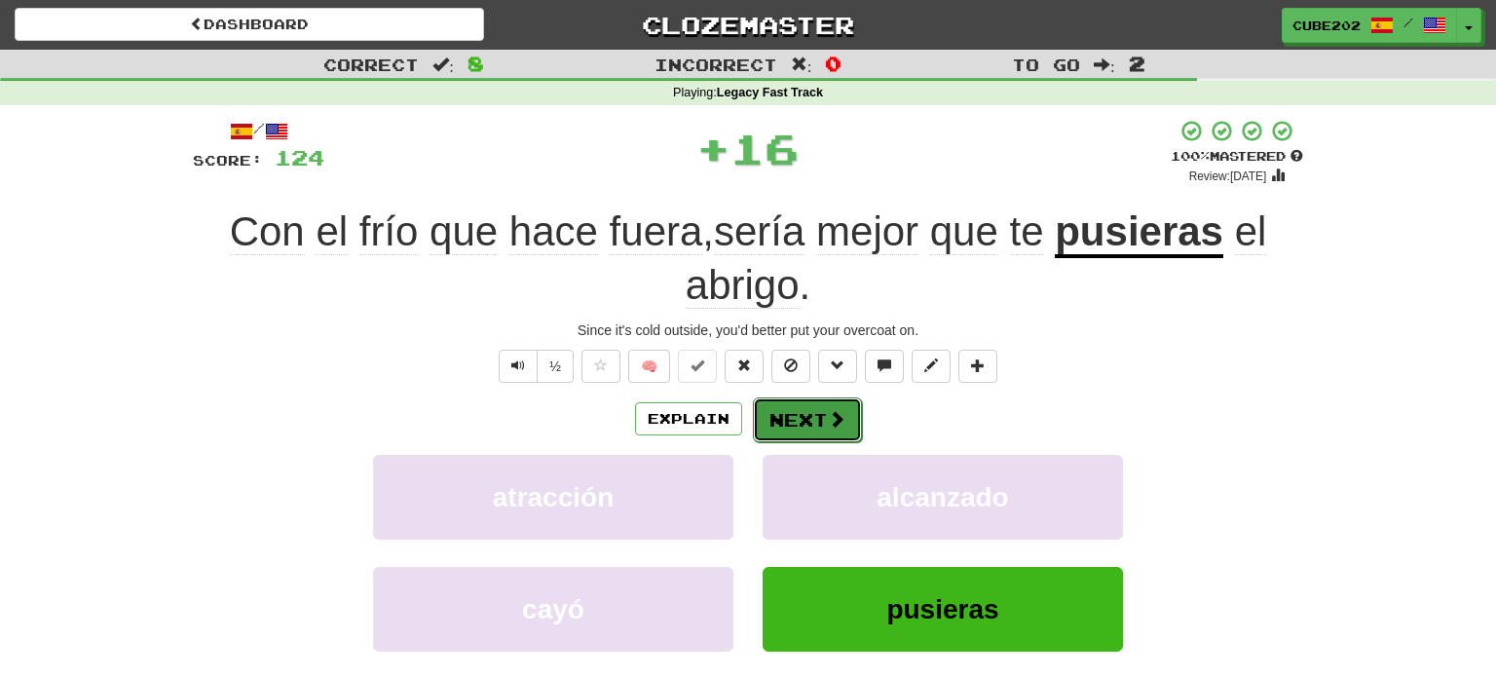
click at [788, 409] on button "Next" at bounding box center [807, 419] width 109 height 45
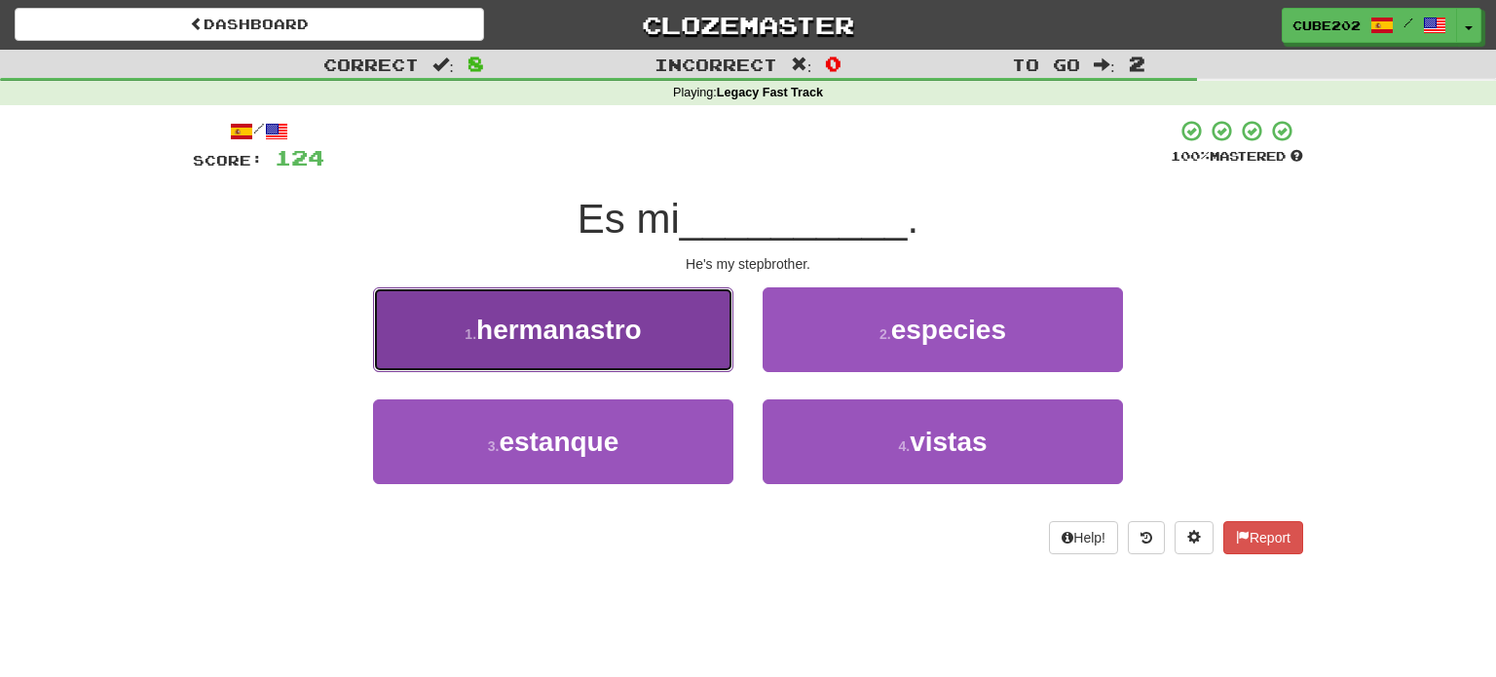
click at [671, 326] on button "1 . hermanastro" at bounding box center [553, 329] width 360 height 85
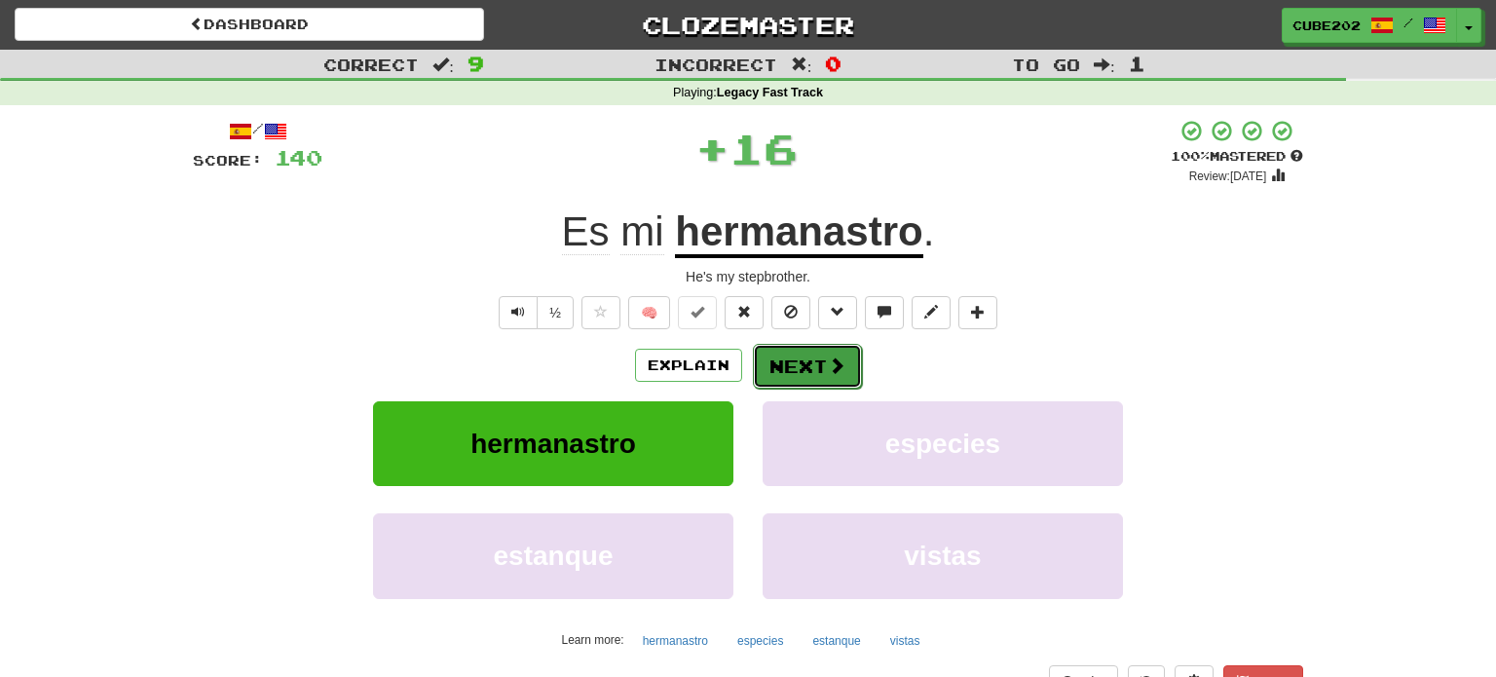
click at [803, 359] on button "Next" at bounding box center [807, 366] width 109 height 45
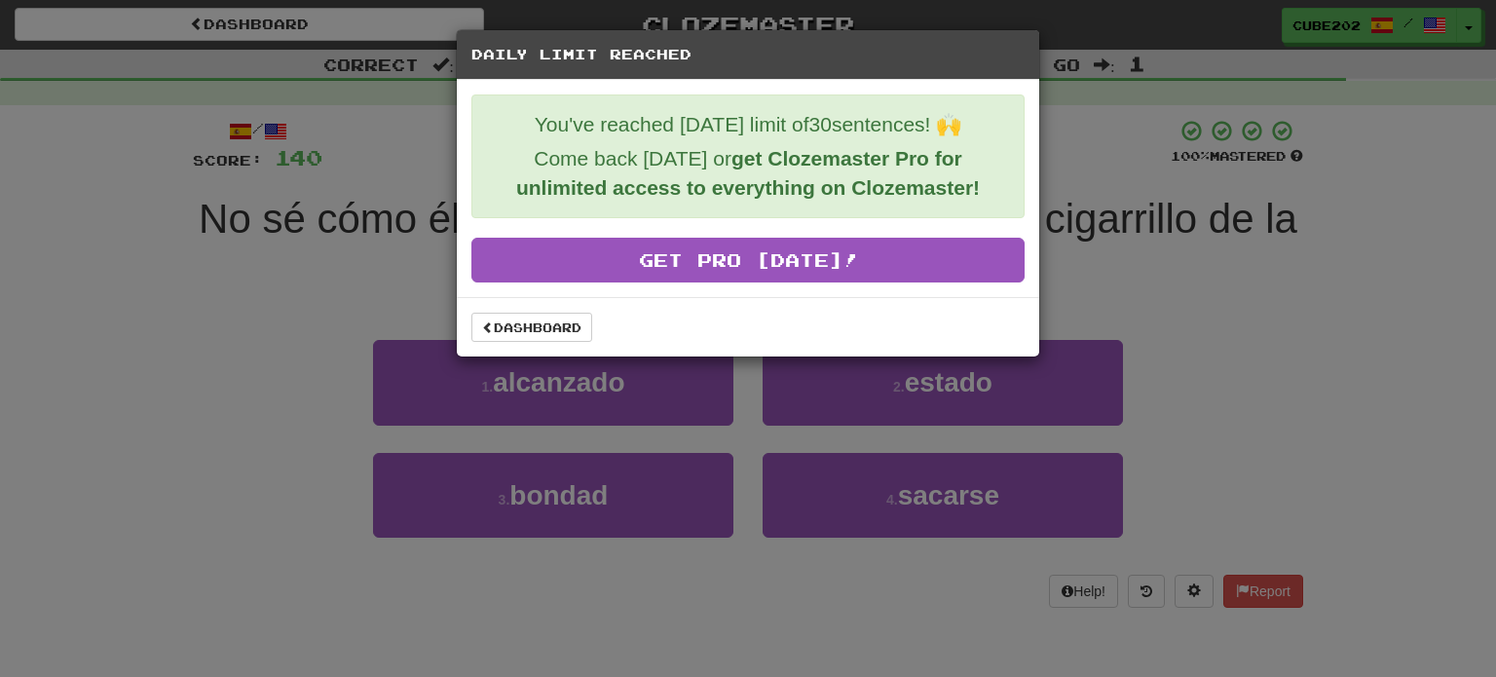
click at [882, 317] on div "Dashboard" at bounding box center [747, 327] width 553 height 29
click at [558, 321] on link "Dashboard" at bounding box center [531, 327] width 121 height 29
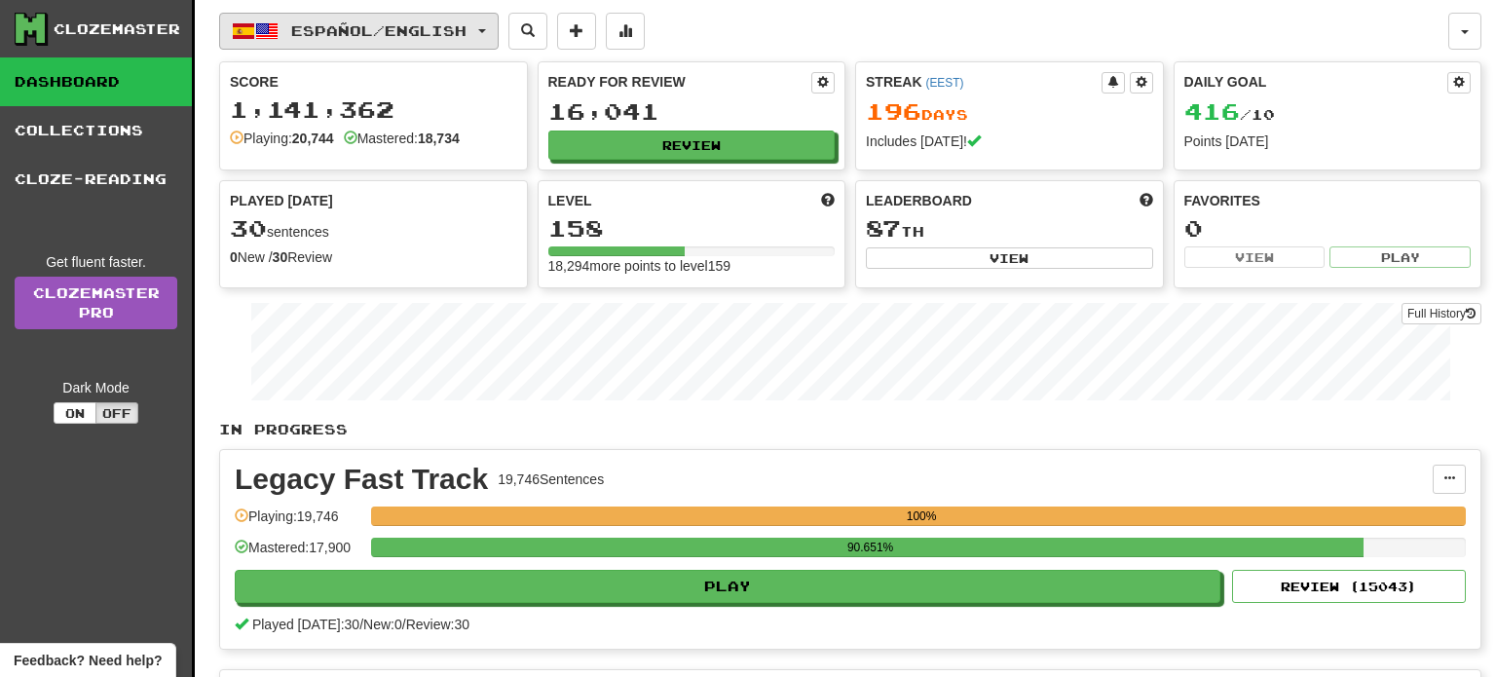
click at [454, 35] on span "Español / English" at bounding box center [378, 30] width 175 height 17
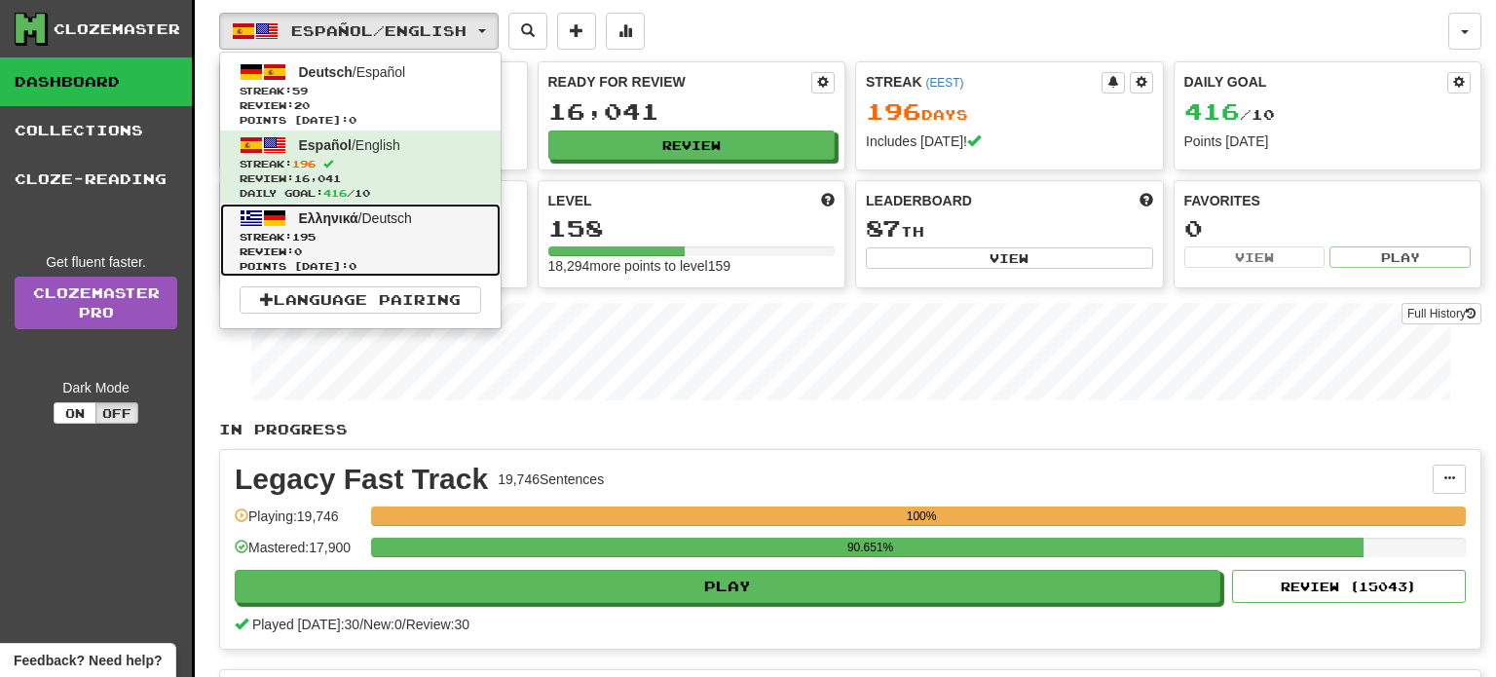
click at [388, 231] on span "Streak: 195" at bounding box center [361, 237] width 242 height 15
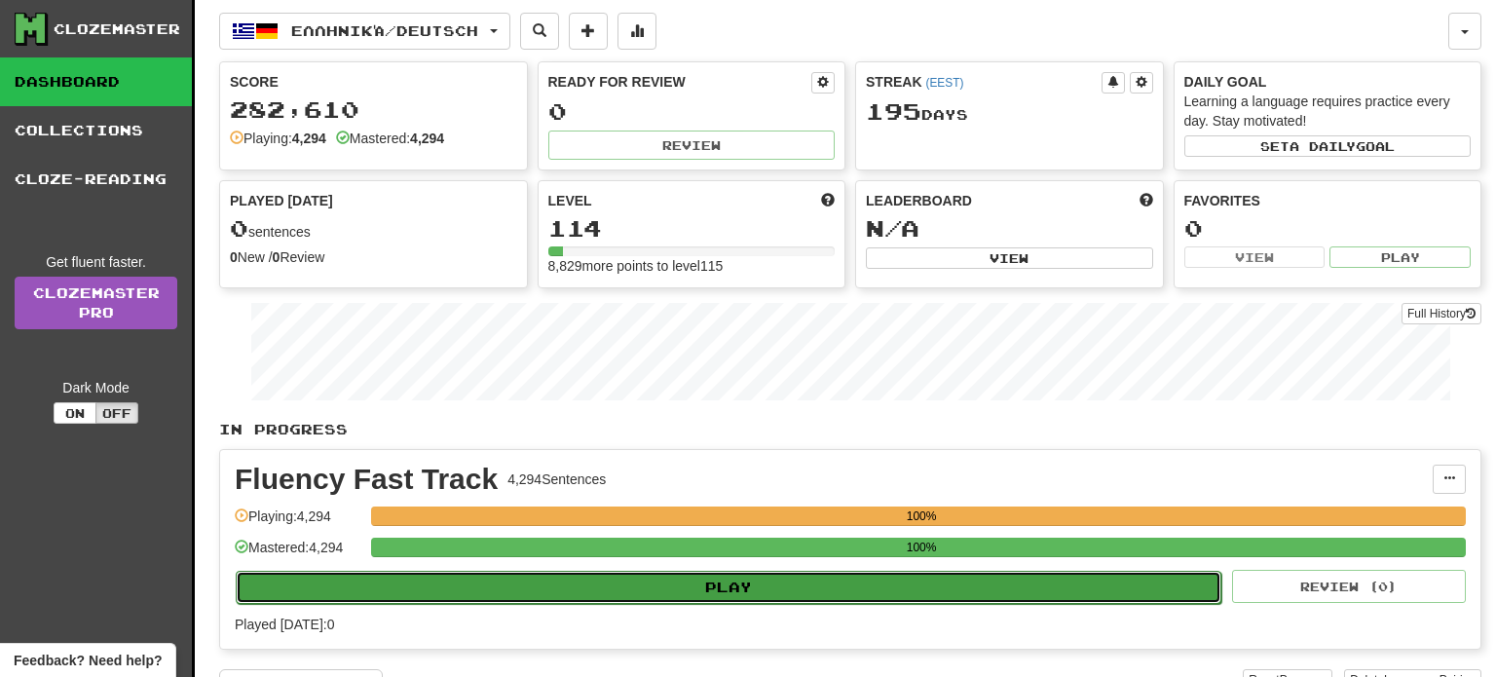
click at [712, 591] on button "Play" at bounding box center [729, 587] width 986 height 33
select select "**"
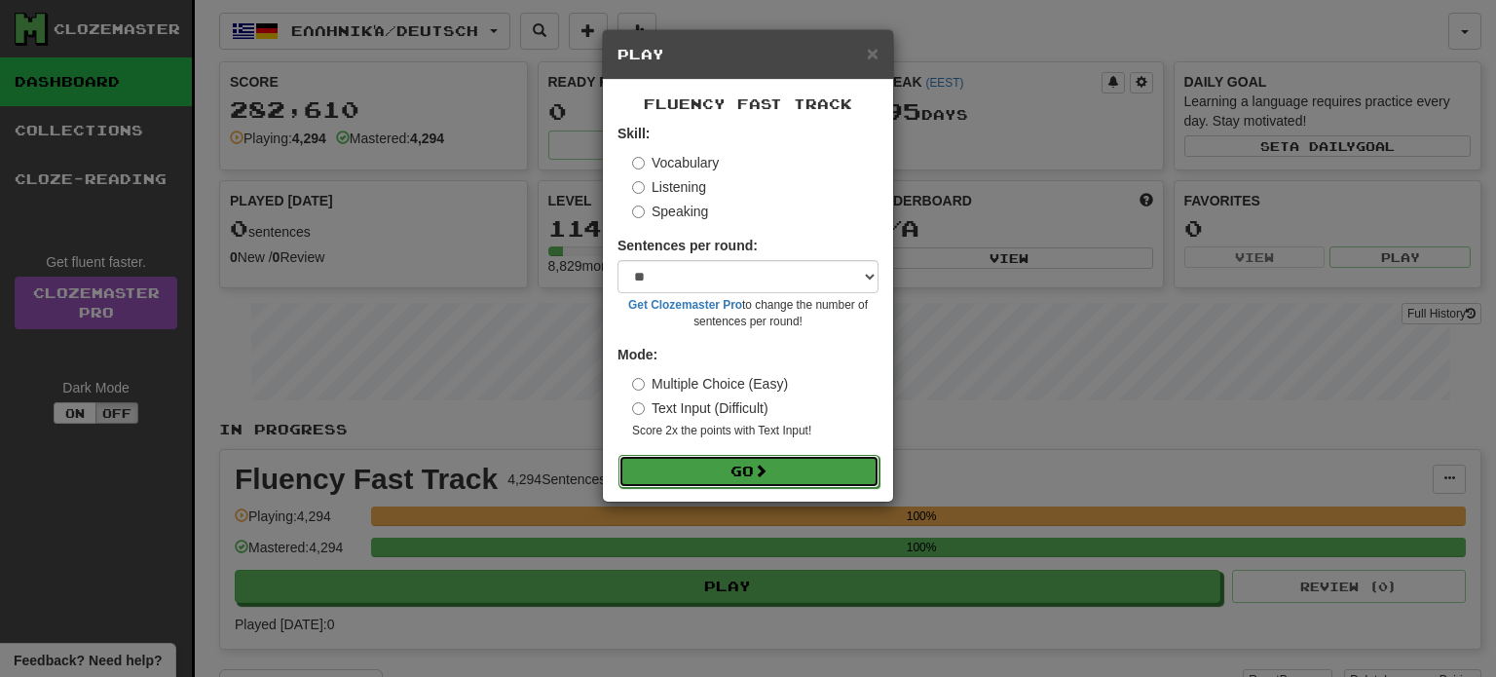
click at [749, 468] on button "Go" at bounding box center [749, 471] width 261 height 33
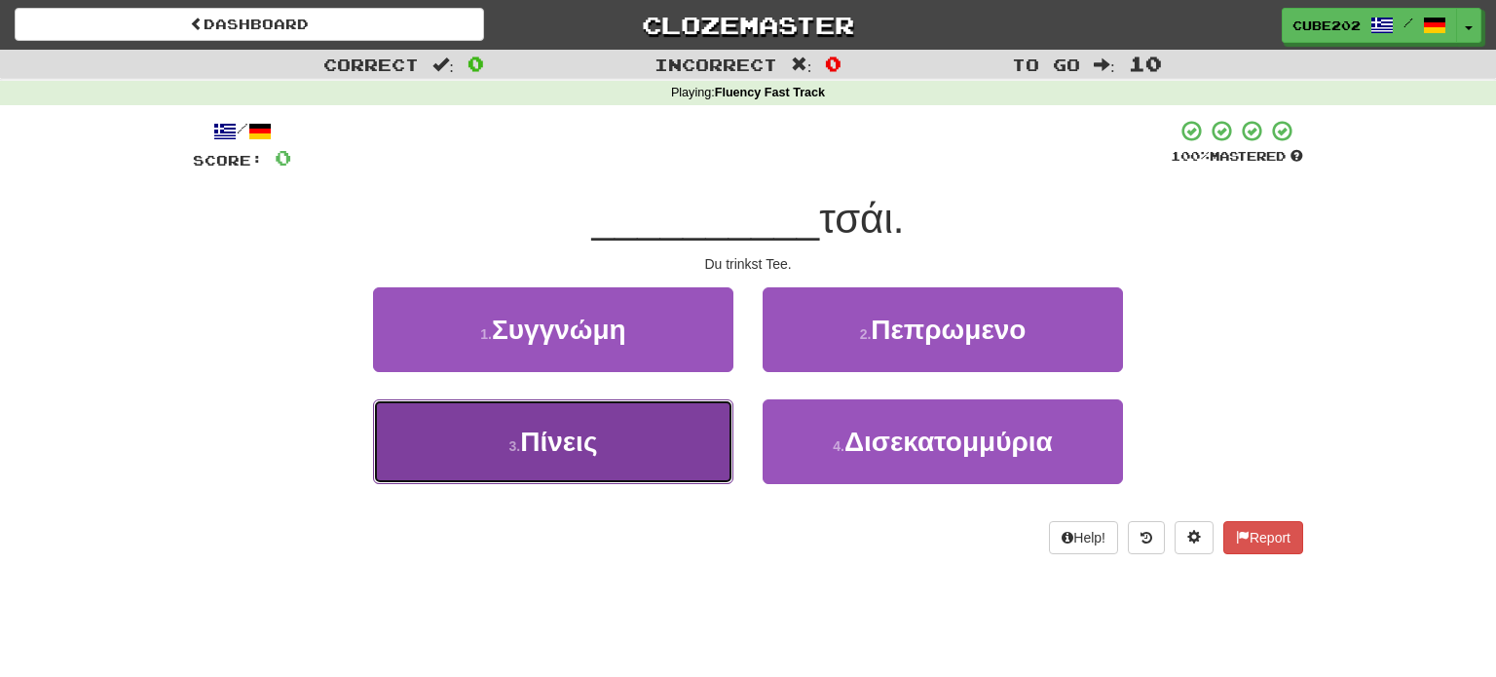
click at [636, 448] on button "3 . Πίνεις" at bounding box center [553, 441] width 360 height 85
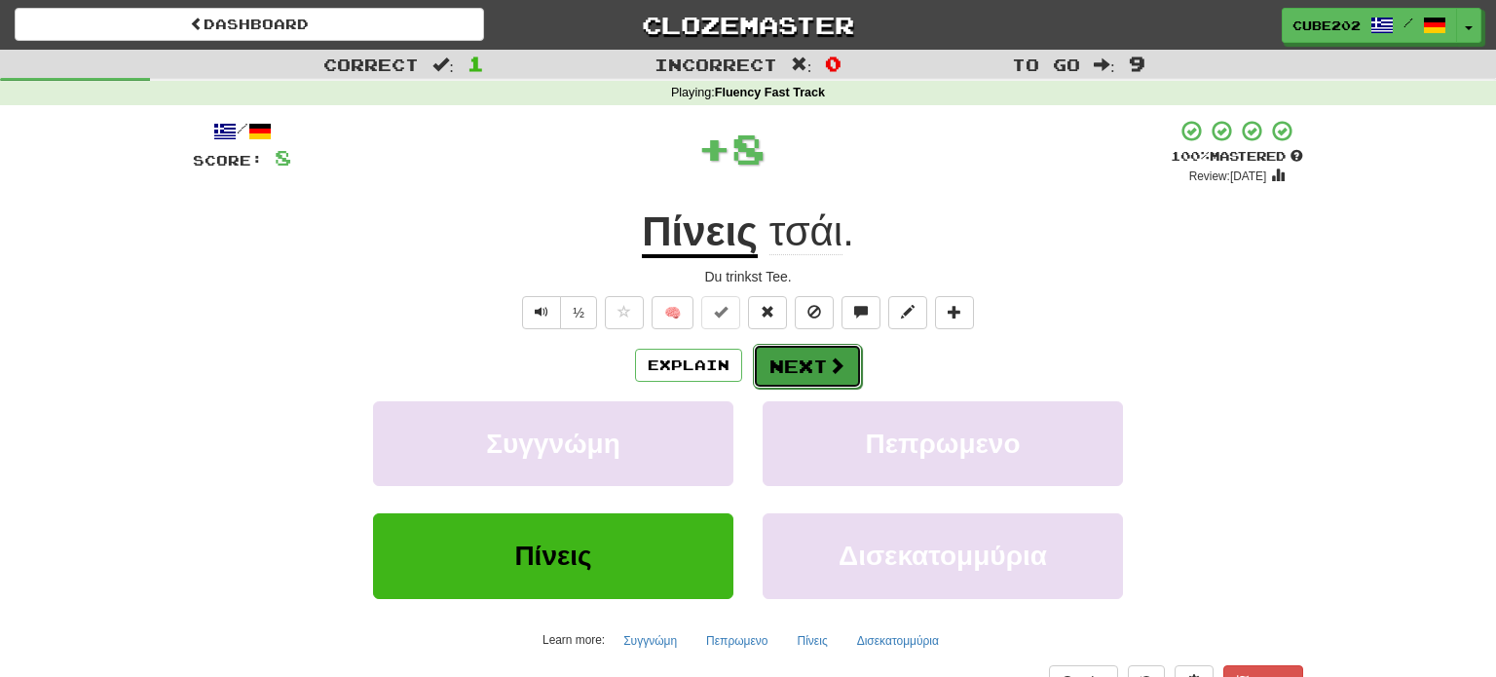
click at [784, 360] on button "Next" at bounding box center [807, 366] width 109 height 45
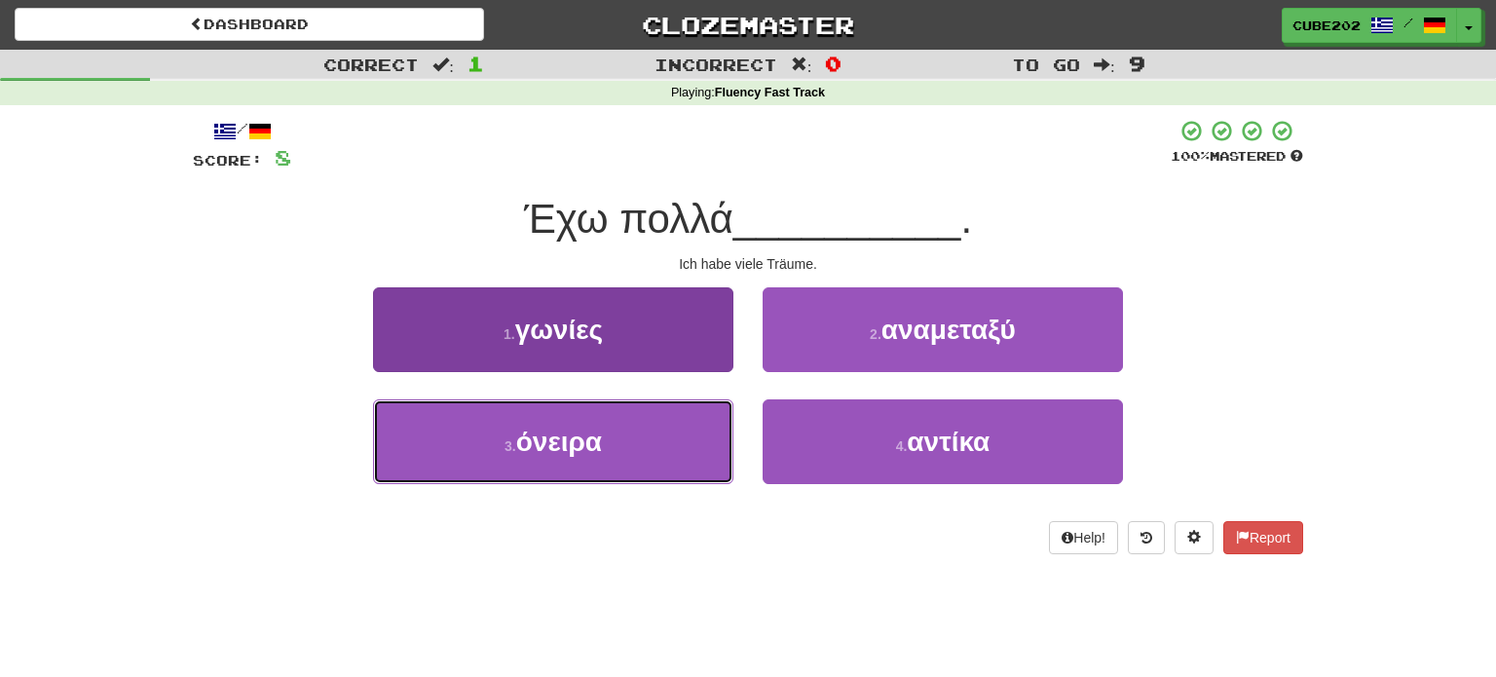
drag, startPoint x: 656, startPoint y: 439, endPoint x: 671, endPoint y: 421, distance: 24.2
click at [656, 440] on button "3 . όνειρα" at bounding box center [553, 441] width 360 height 85
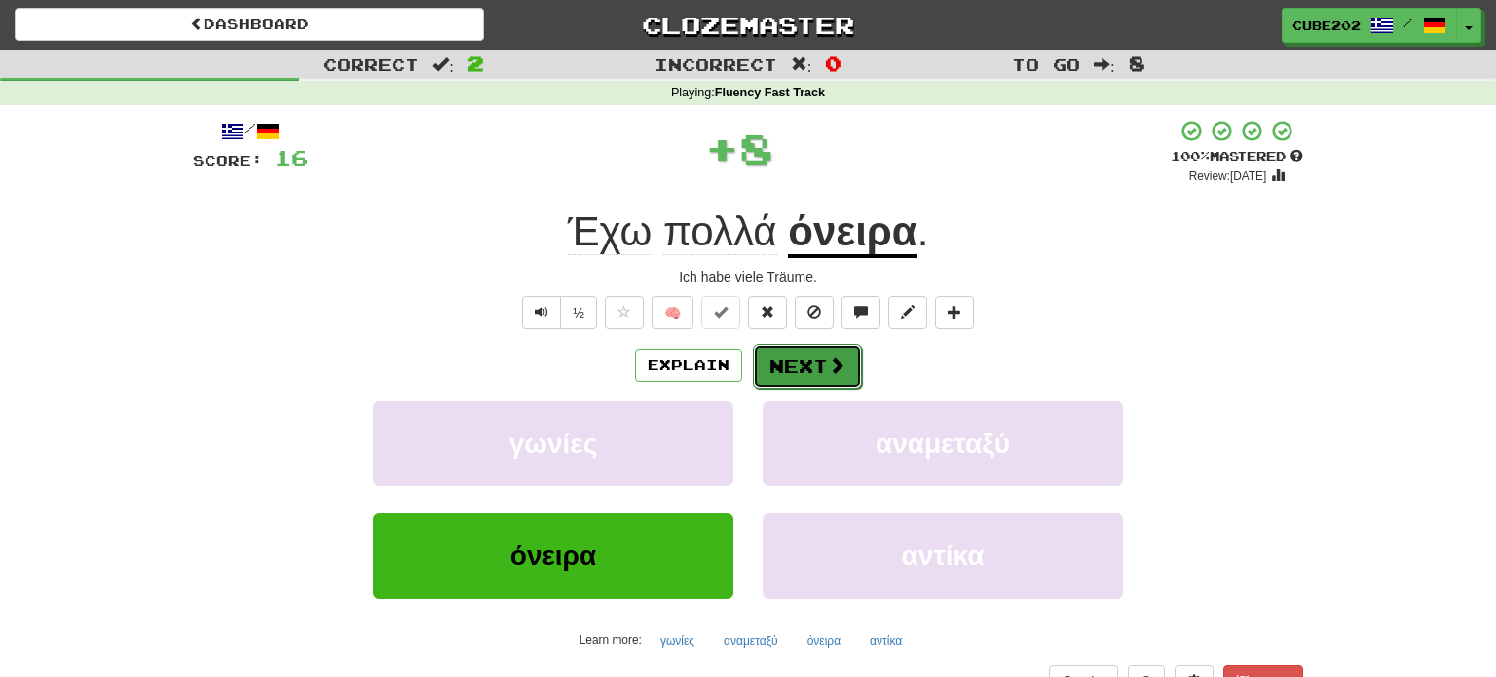
click at [797, 353] on button "Next" at bounding box center [807, 366] width 109 height 45
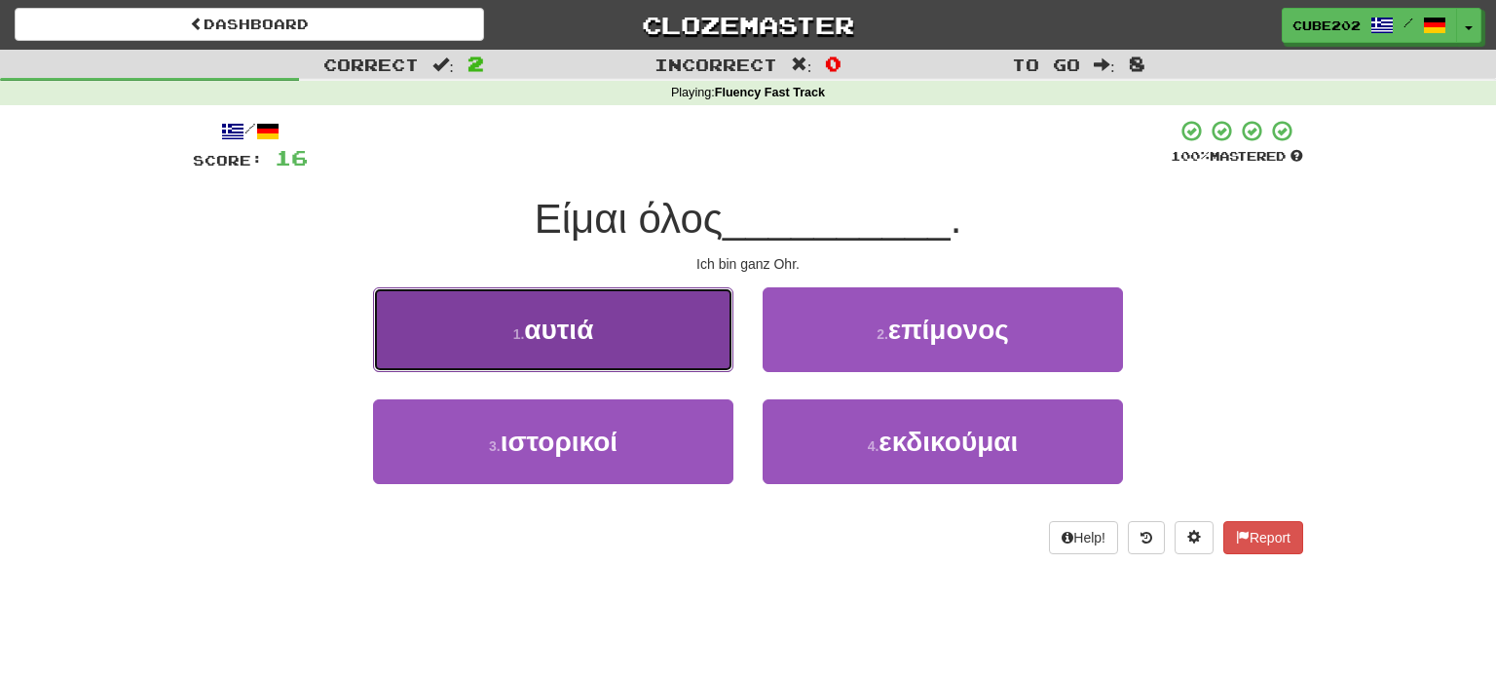
click at [681, 327] on button "1 . αυτιά" at bounding box center [553, 329] width 360 height 85
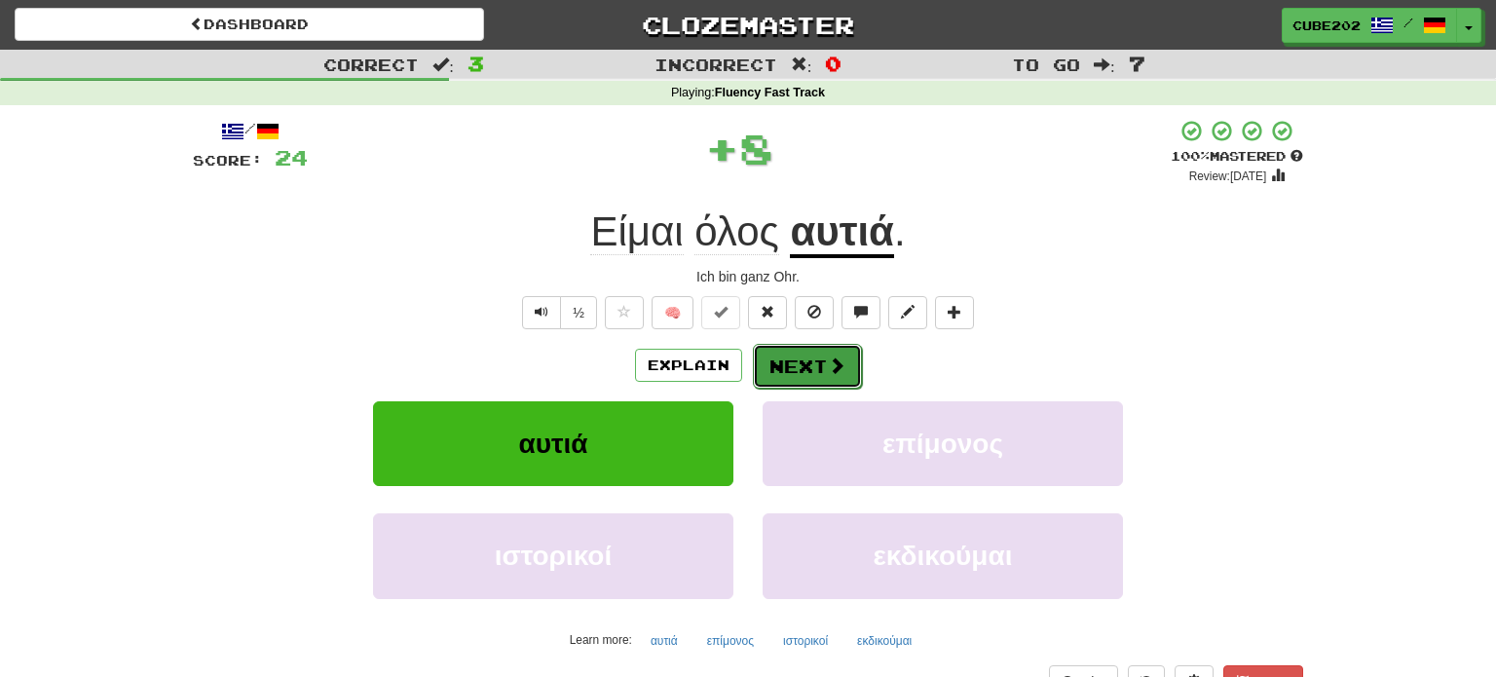
click at [796, 355] on button "Next" at bounding box center [807, 366] width 109 height 45
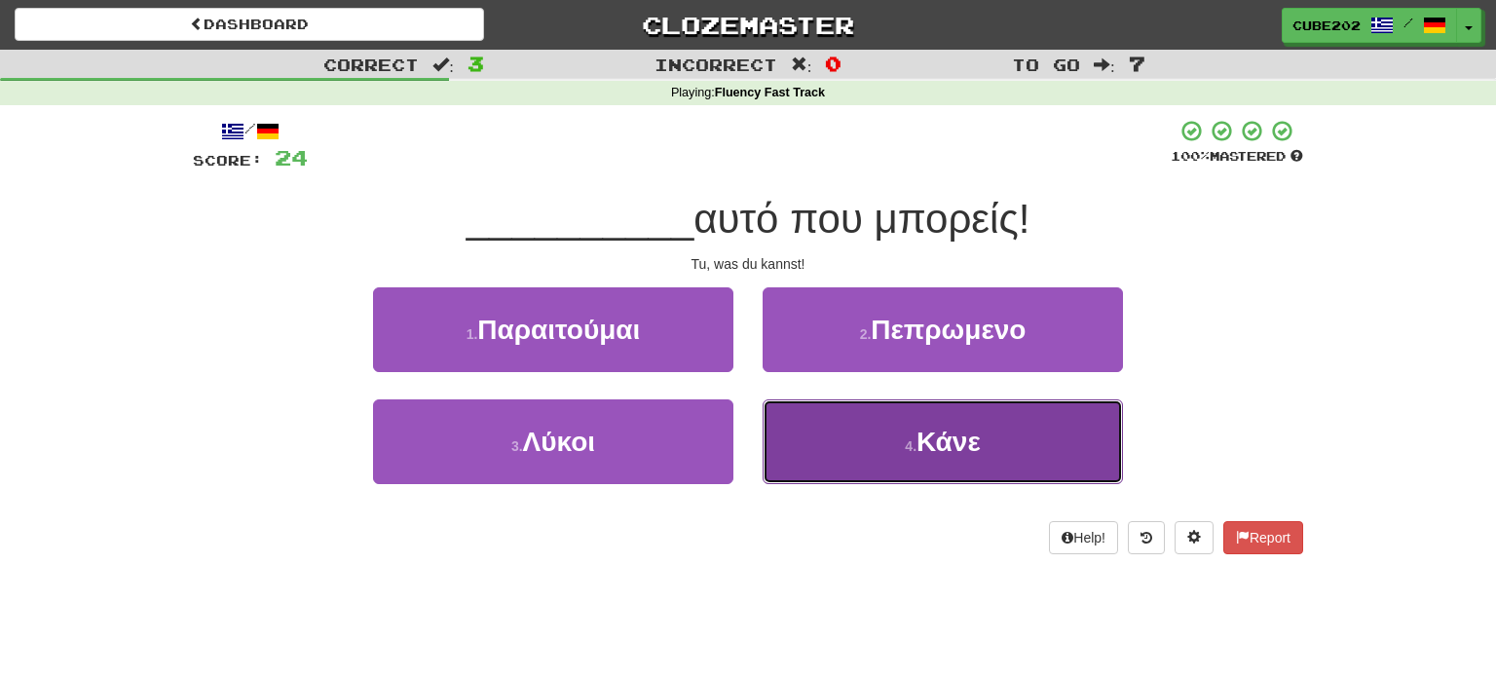
click at [843, 437] on button "4 . Κάνε" at bounding box center [943, 441] width 360 height 85
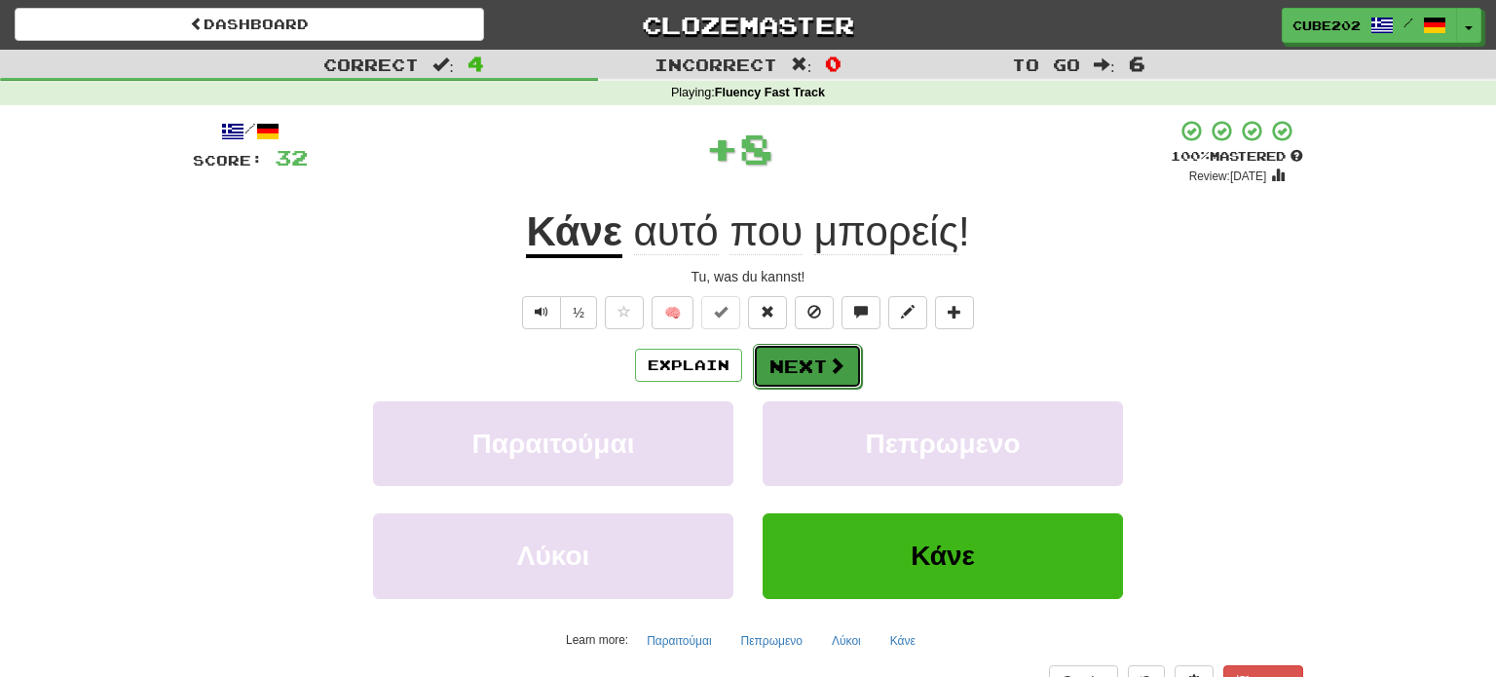
click at [774, 366] on button "Next" at bounding box center [807, 366] width 109 height 45
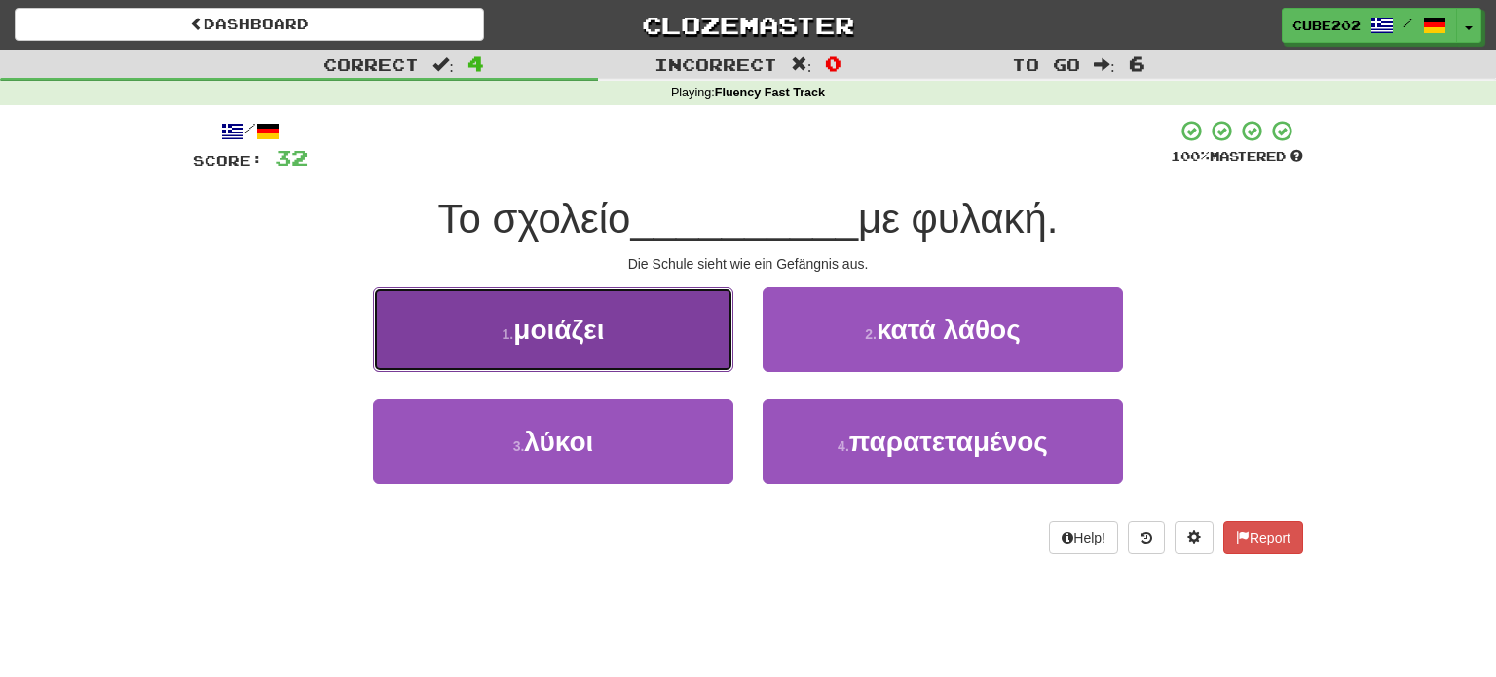
click at [683, 352] on button "1 . μοιάζει" at bounding box center [553, 329] width 360 height 85
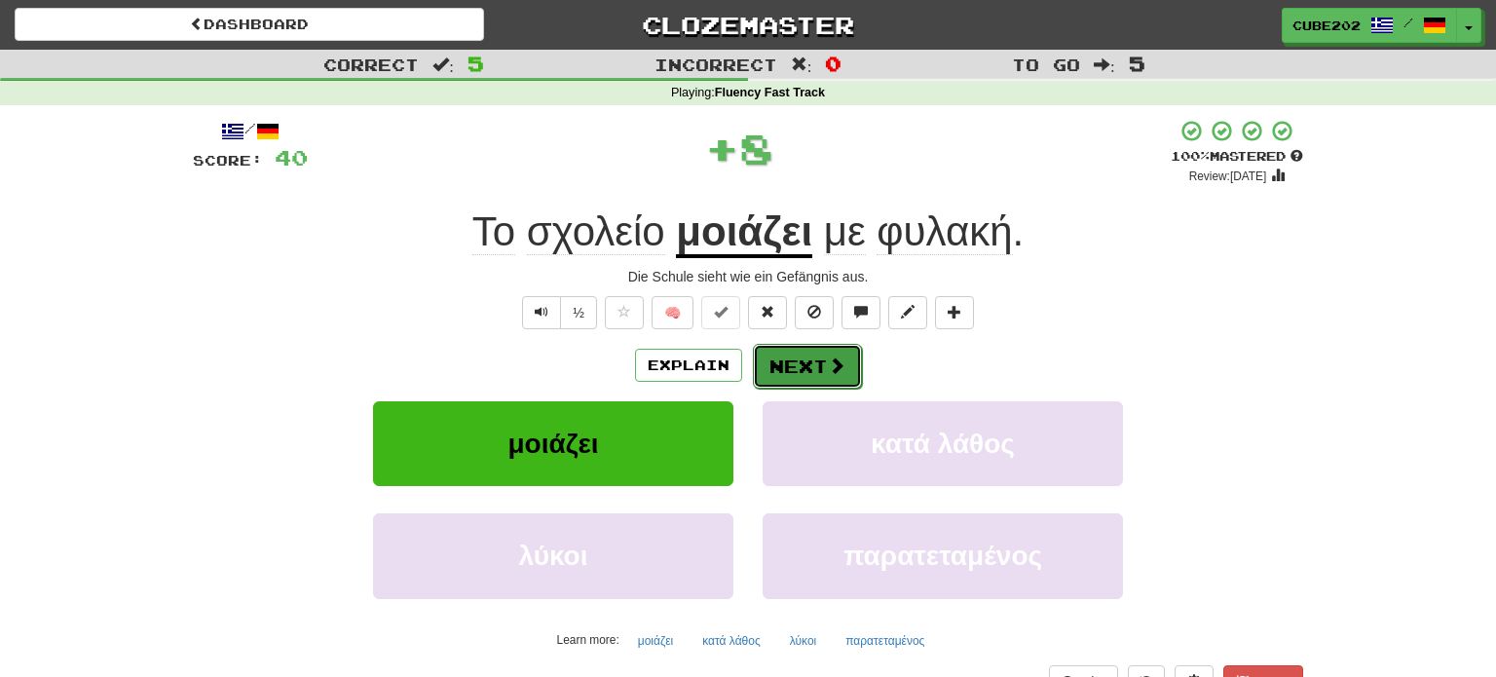
click at [786, 357] on button "Next" at bounding box center [807, 366] width 109 height 45
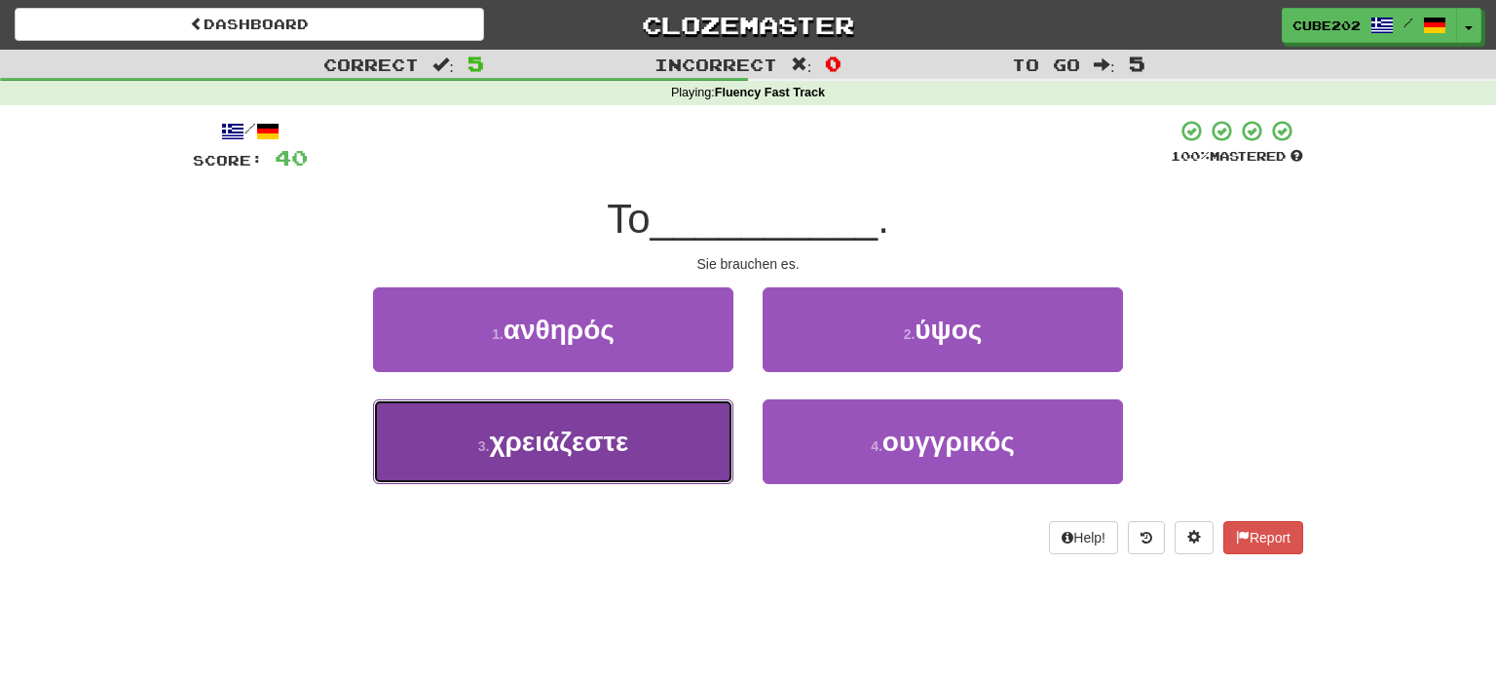
click at [644, 447] on button "3 . χρειάζεστε" at bounding box center [553, 441] width 360 height 85
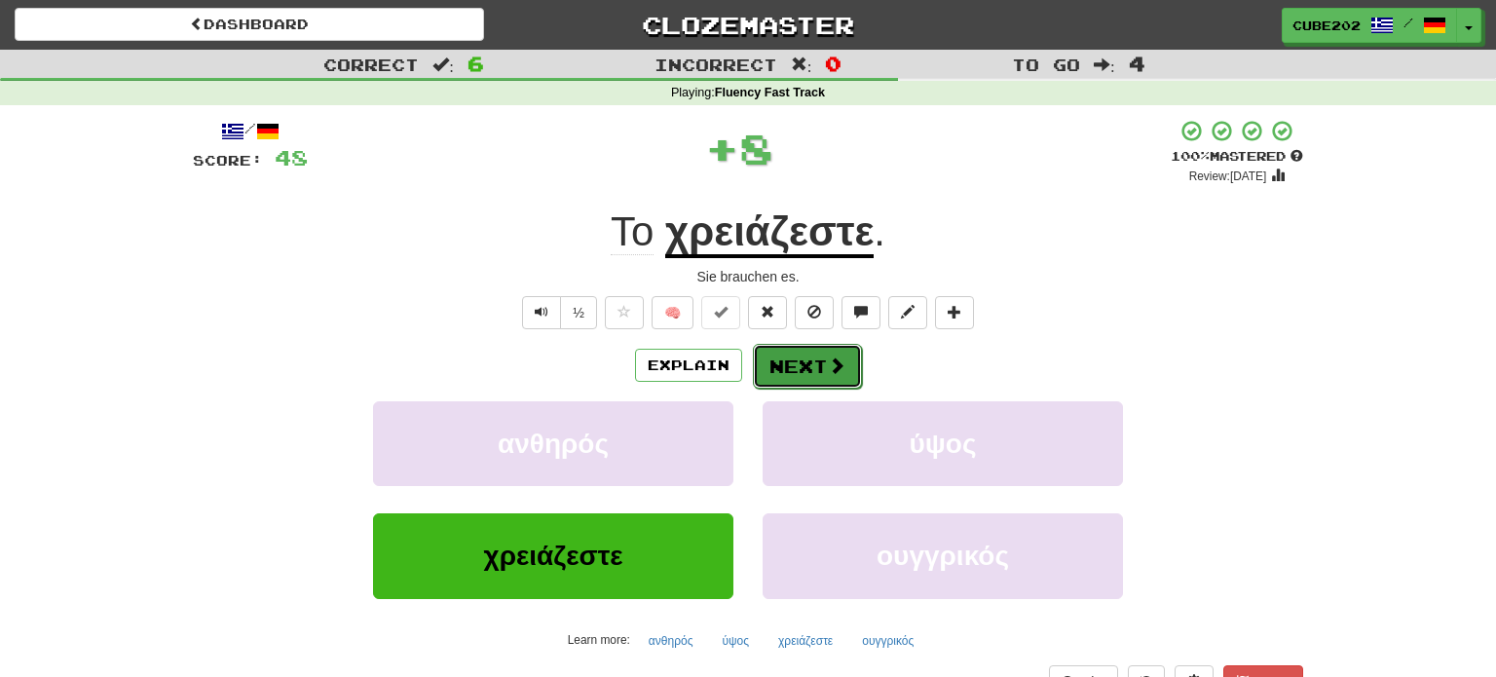
click at [798, 363] on button "Next" at bounding box center [807, 366] width 109 height 45
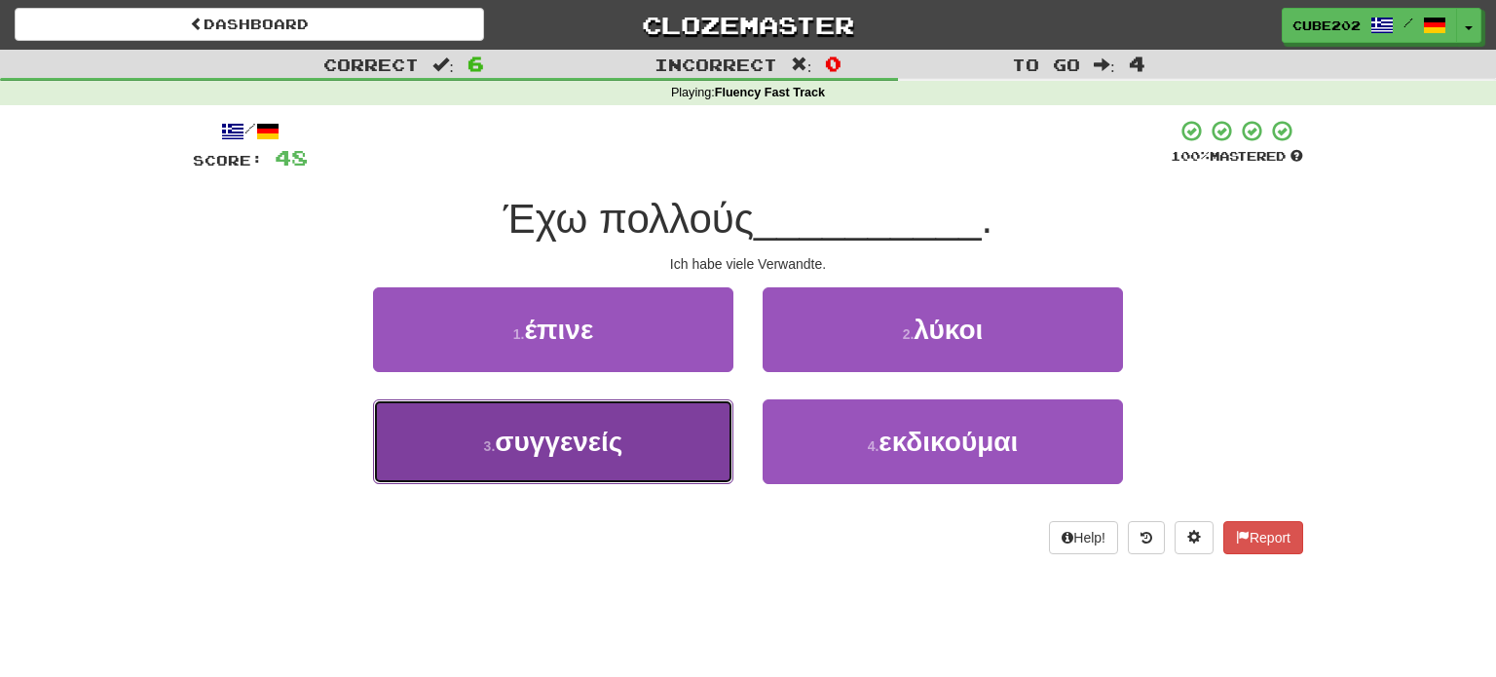
click at [678, 448] on button "3 . συγγενείς" at bounding box center [553, 441] width 360 height 85
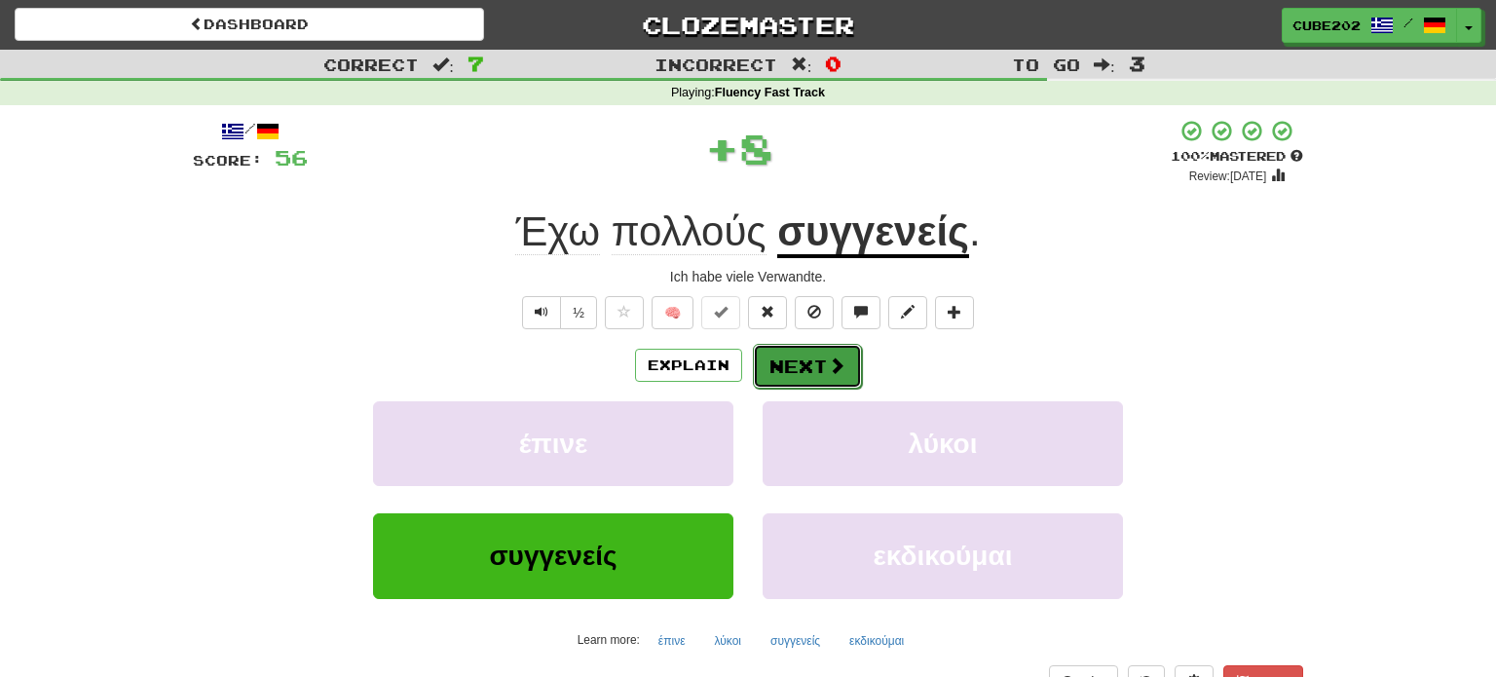
click at [803, 368] on button "Next" at bounding box center [807, 366] width 109 height 45
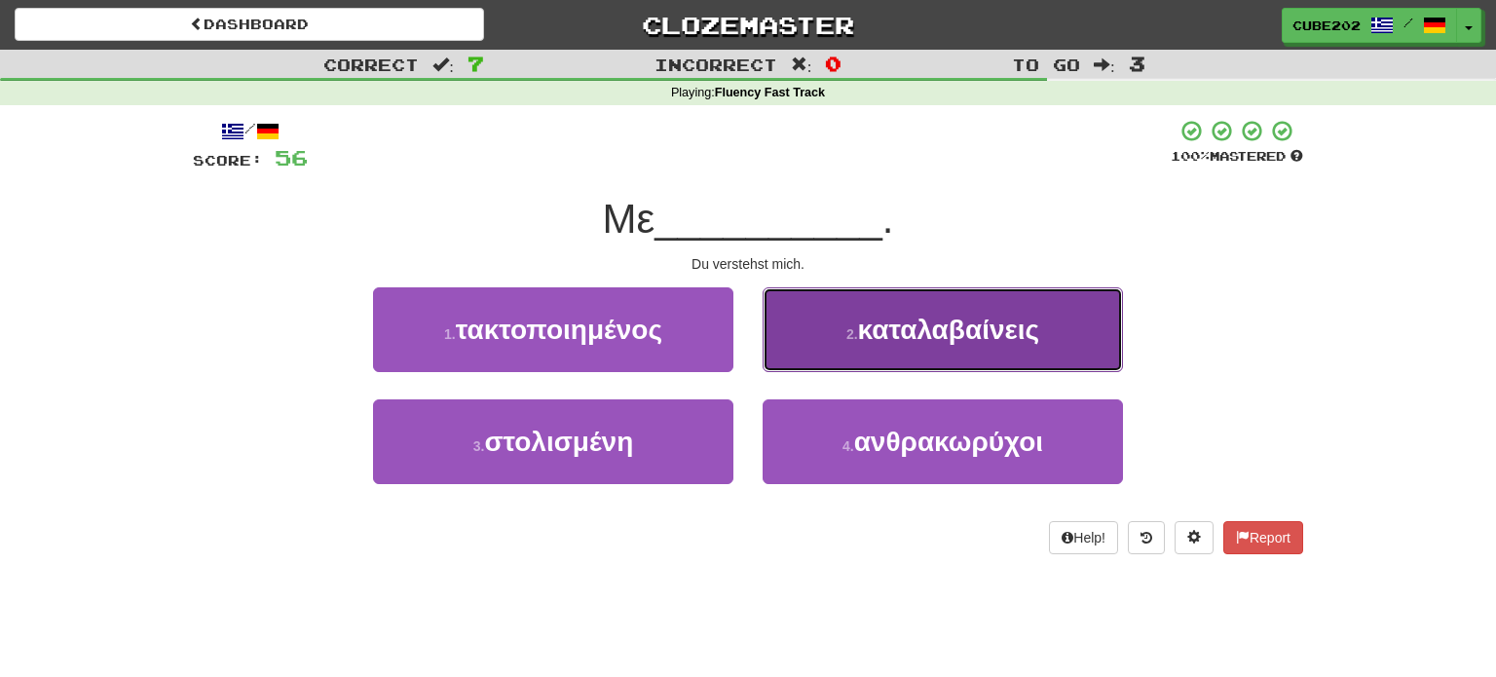
click at [839, 340] on button "2 . καταλαβαίνεις" at bounding box center [943, 329] width 360 height 85
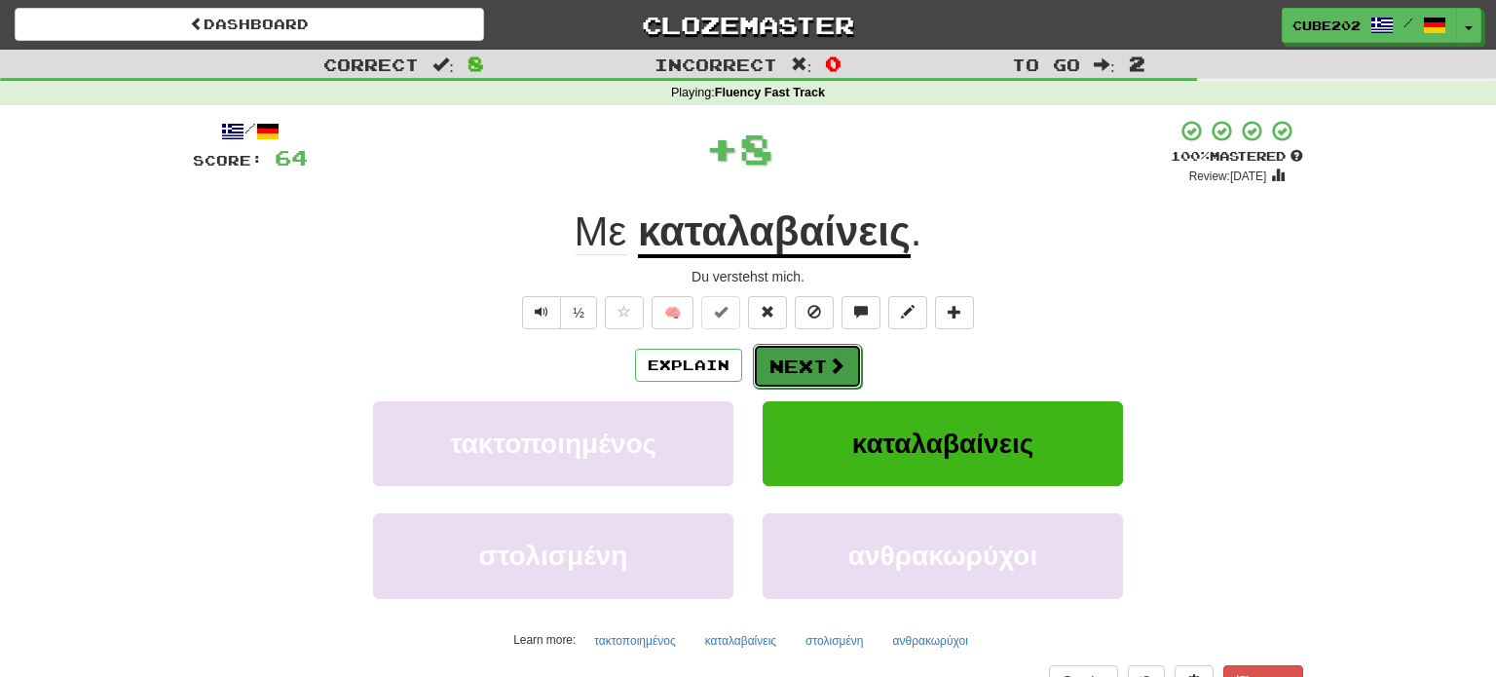
click at [793, 362] on button "Next" at bounding box center [807, 366] width 109 height 45
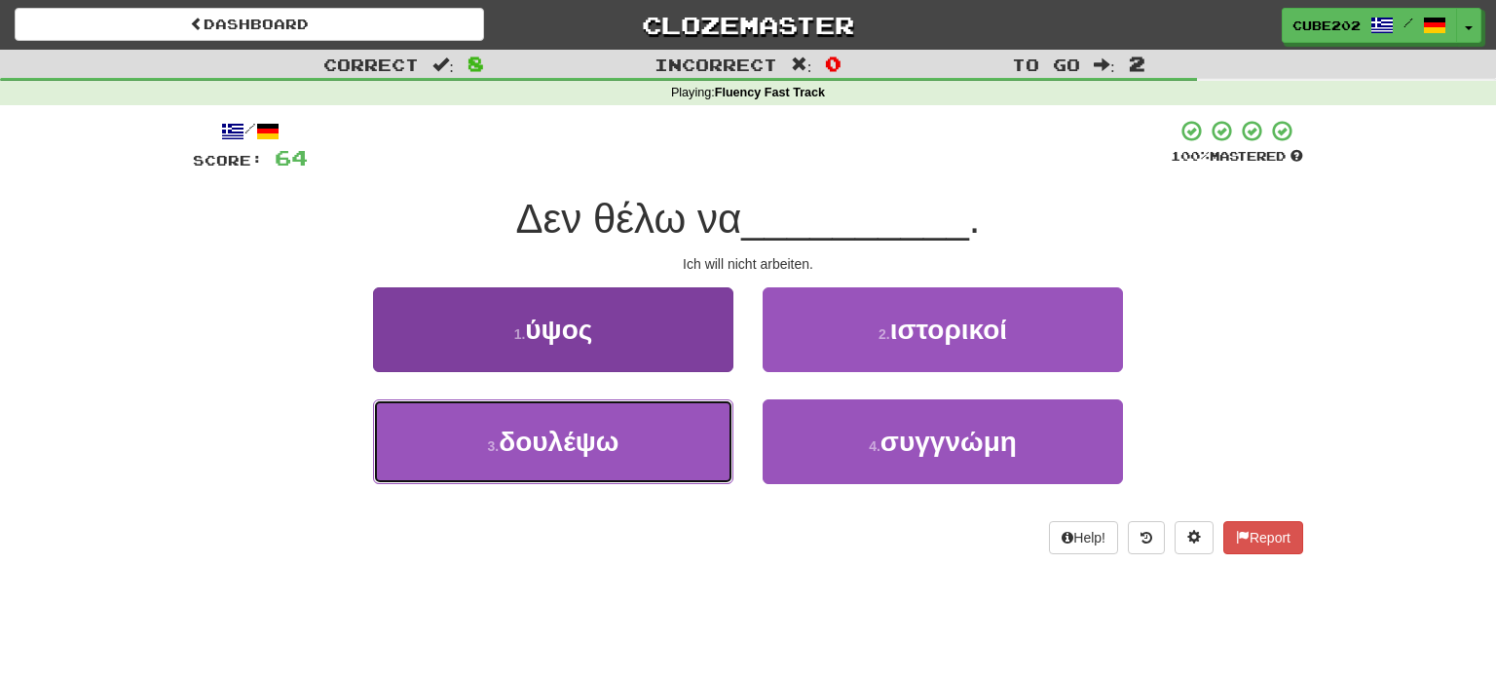
click at [661, 443] on button "3 . δουλέψω" at bounding box center [553, 441] width 360 height 85
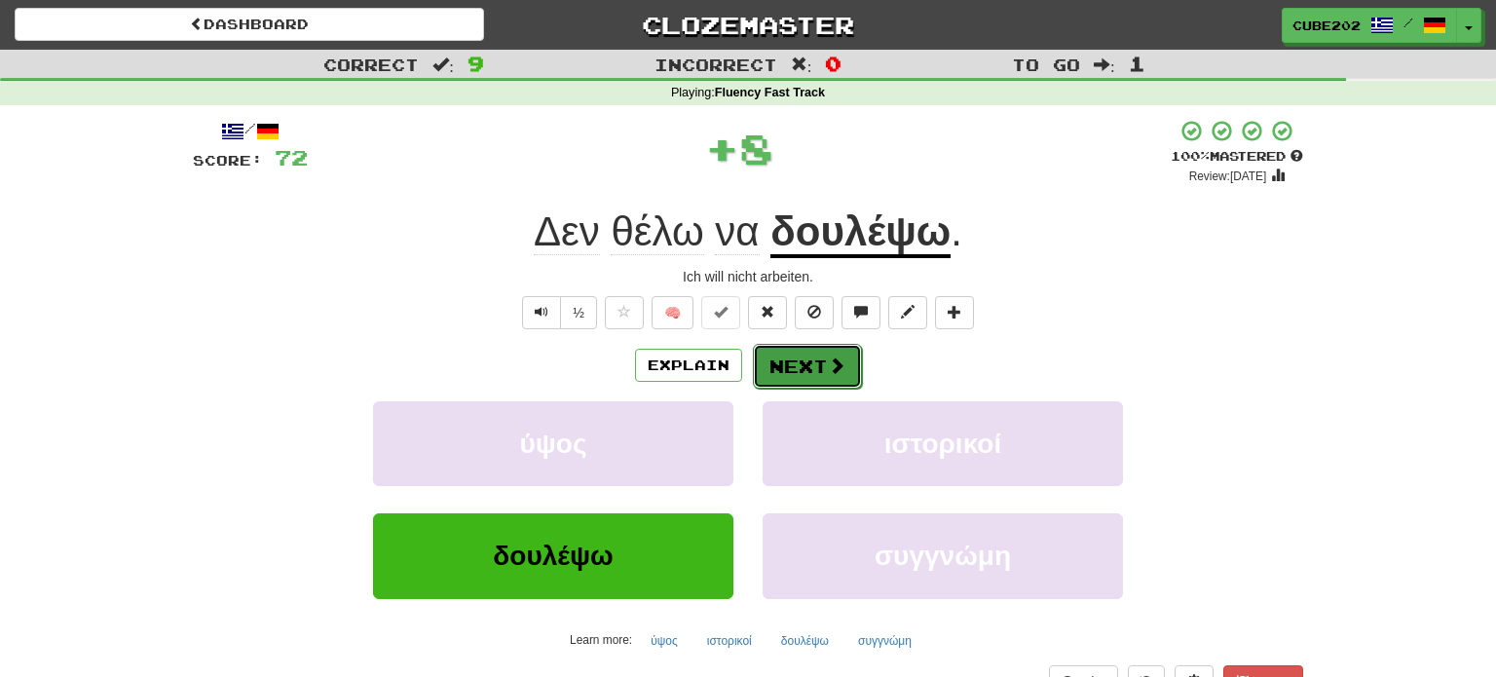
click at [801, 356] on button "Next" at bounding box center [807, 366] width 109 height 45
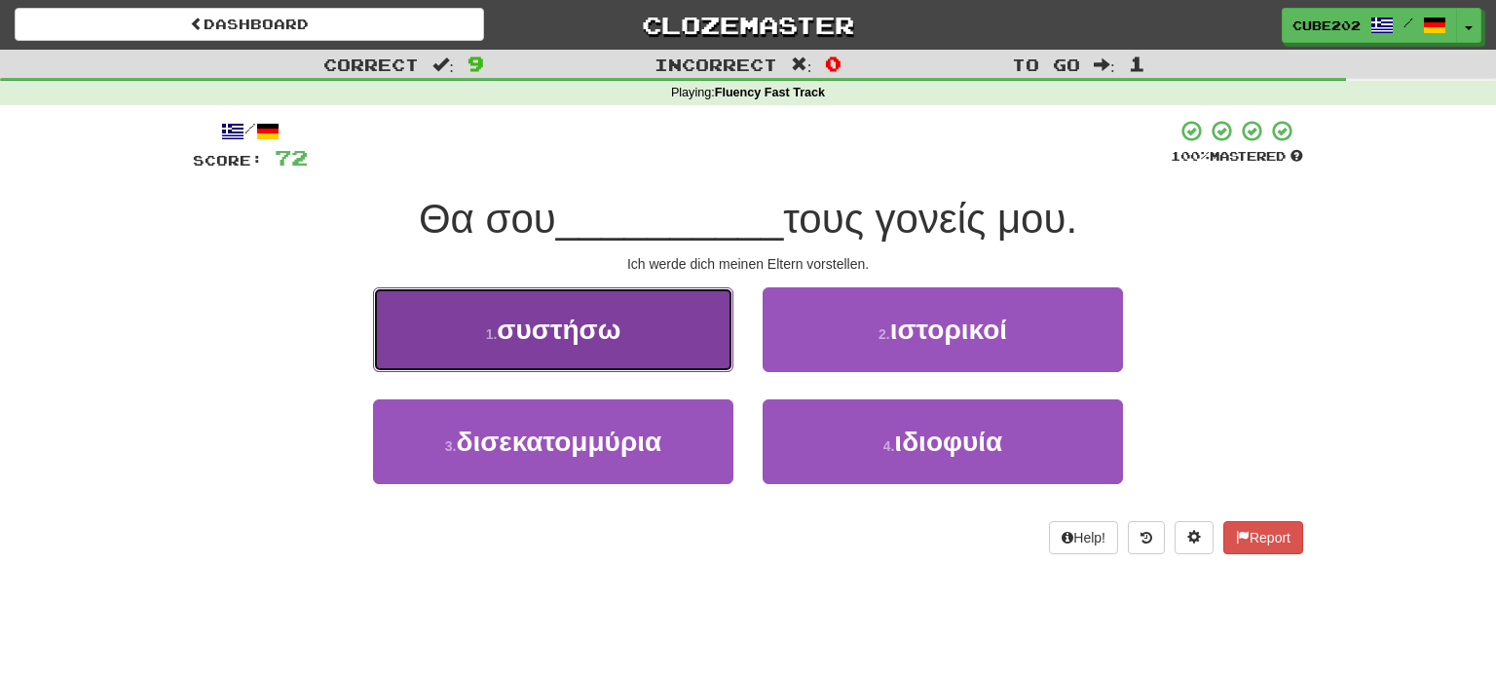
click at [689, 344] on button "1 . συστήσω" at bounding box center [553, 329] width 360 height 85
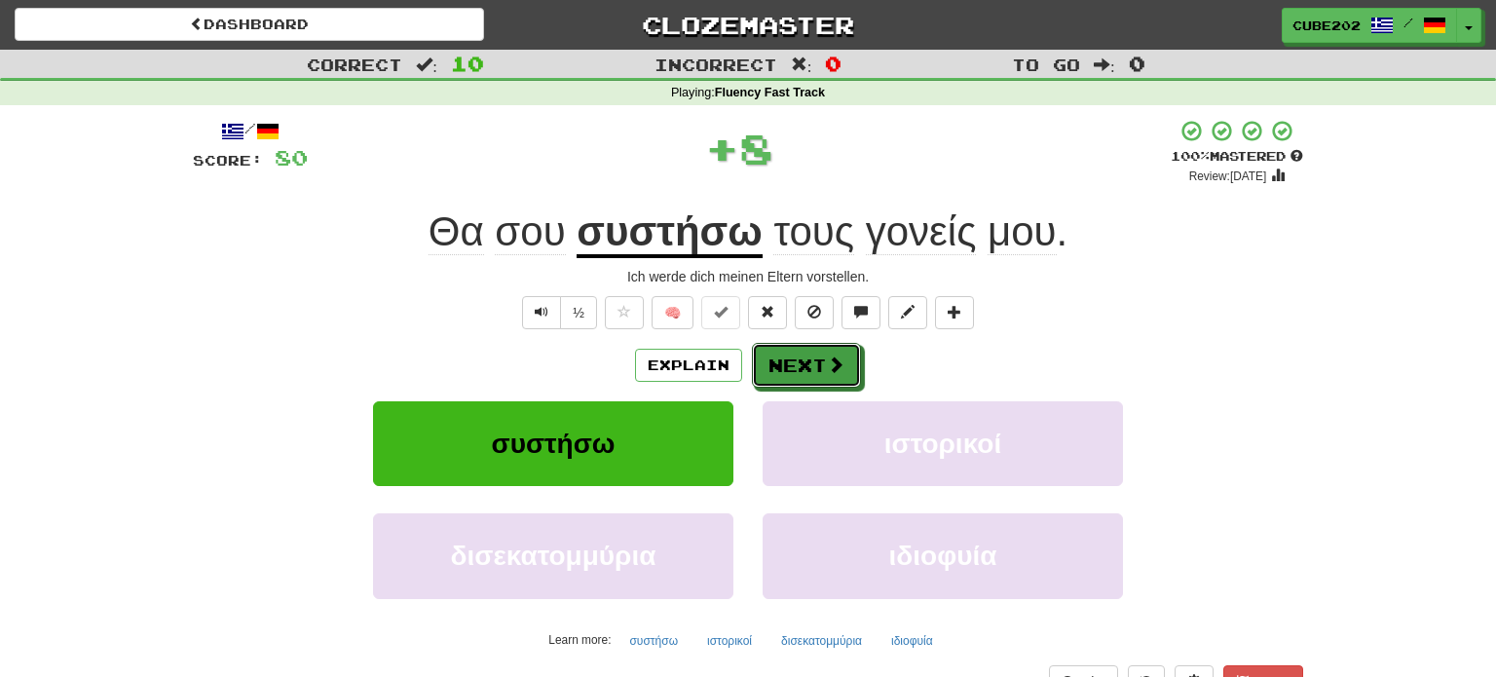
click at [797, 360] on button "Next" at bounding box center [806, 365] width 109 height 45
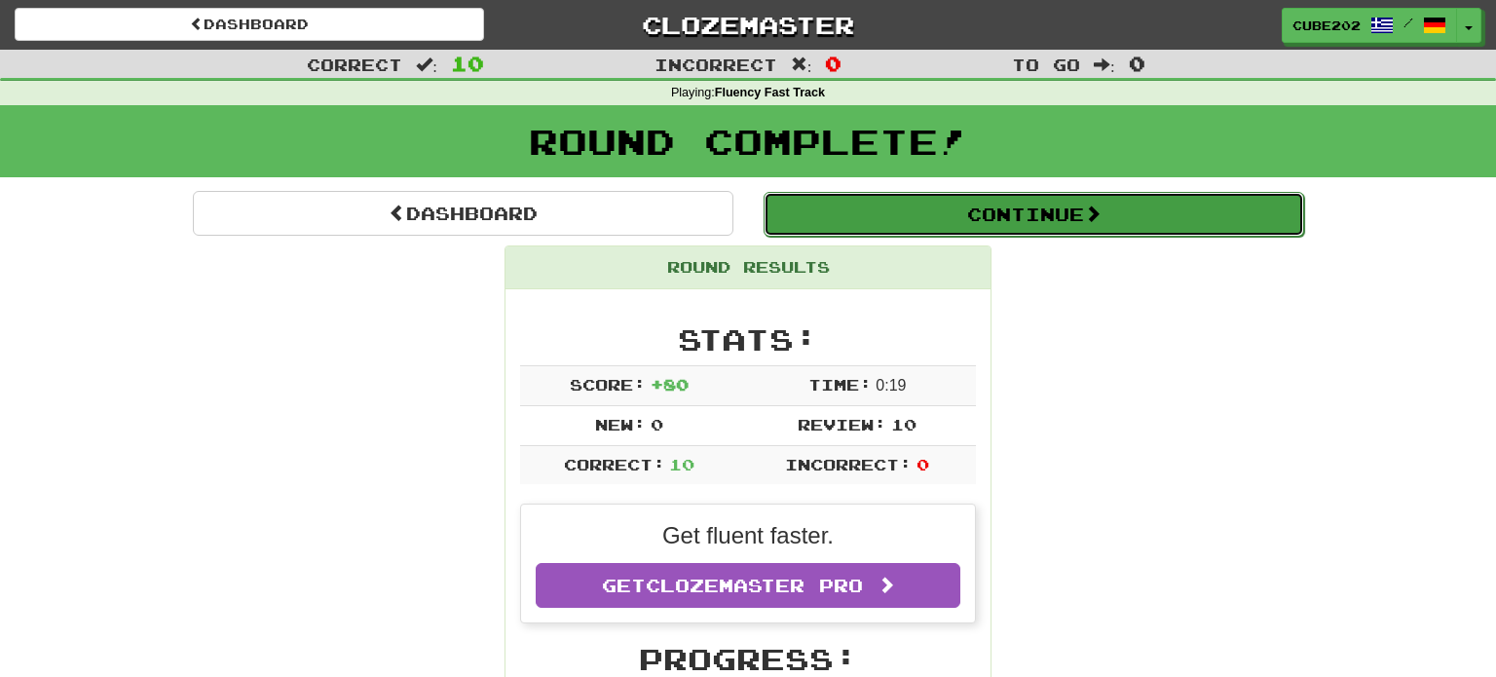
click at [839, 215] on button "Continue" at bounding box center [1034, 214] width 541 height 45
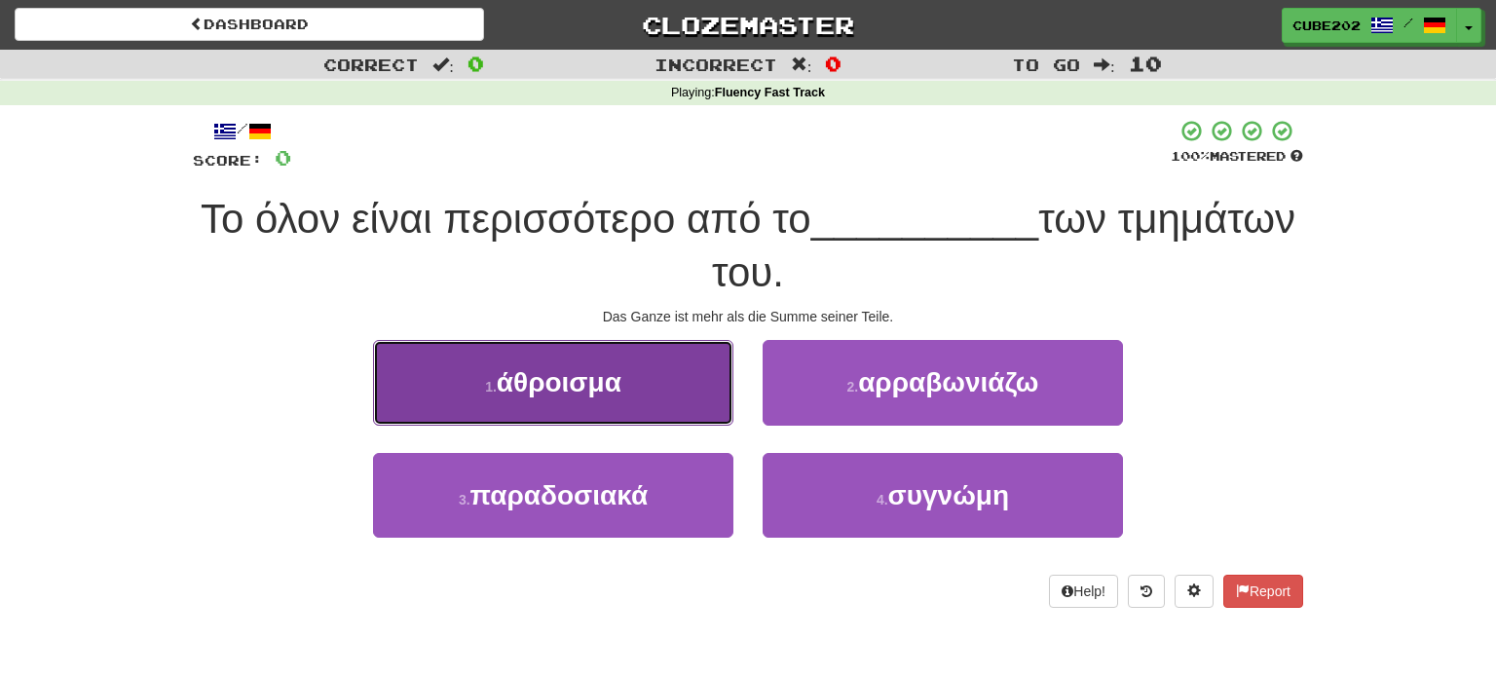
click at [689, 387] on button "1 . άθροισμα" at bounding box center [553, 382] width 360 height 85
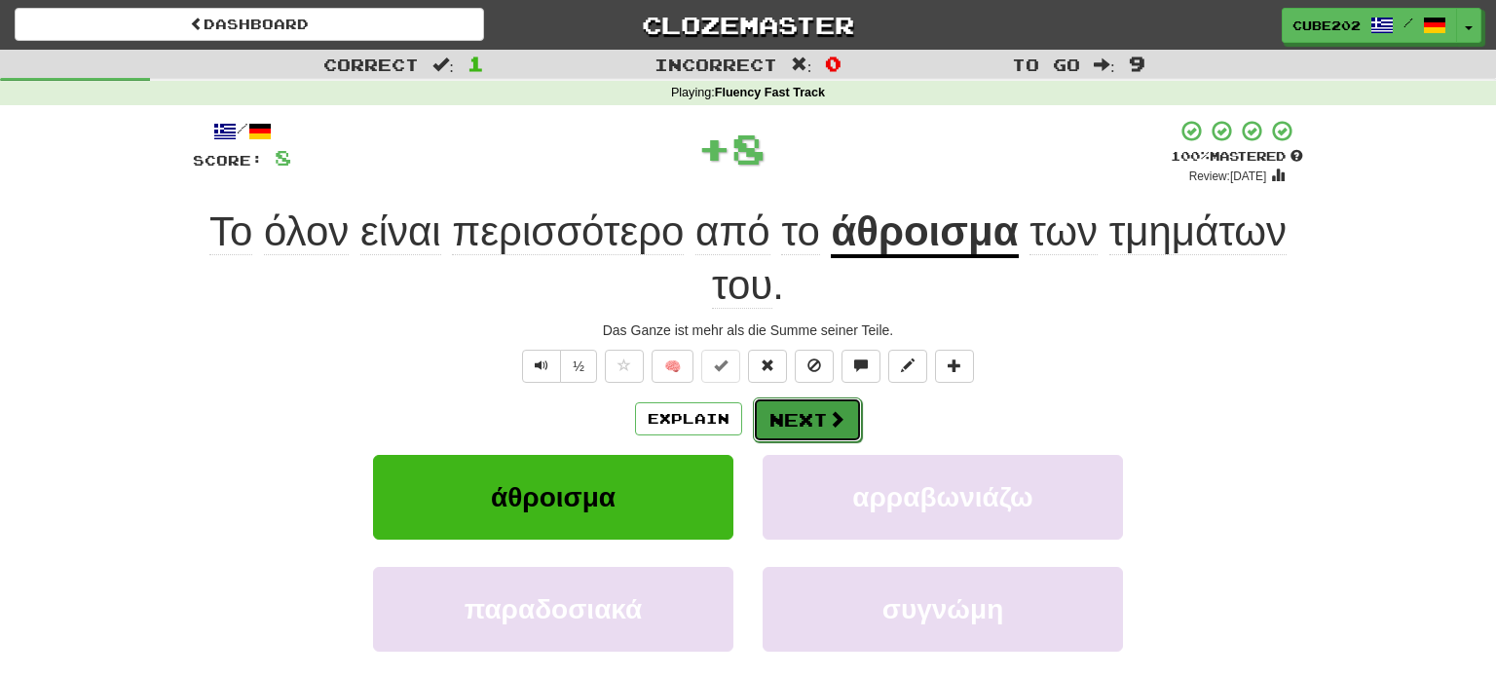
click at [804, 412] on button "Next" at bounding box center [807, 419] width 109 height 45
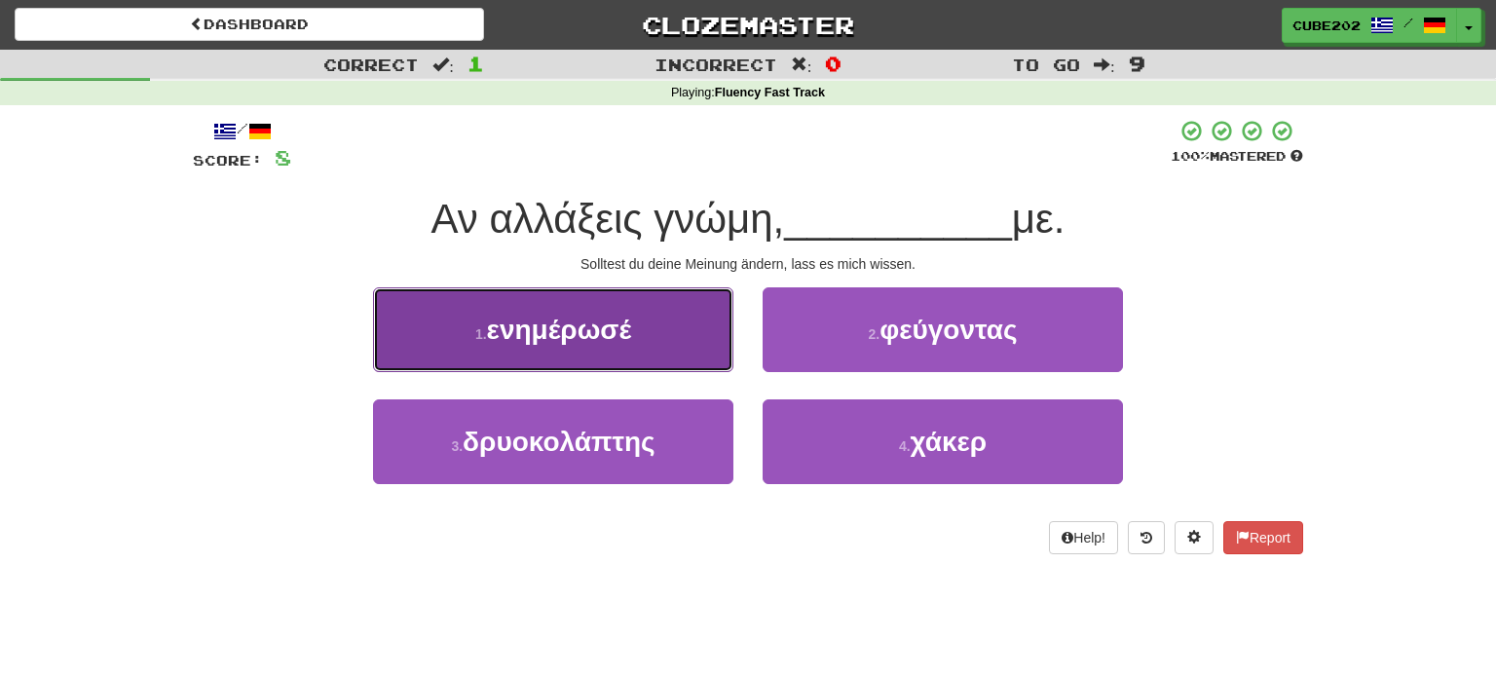
click at [666, 344] on button "1 . ενημέρωσέ" at bounding box center [553, 329] width 360 height 85
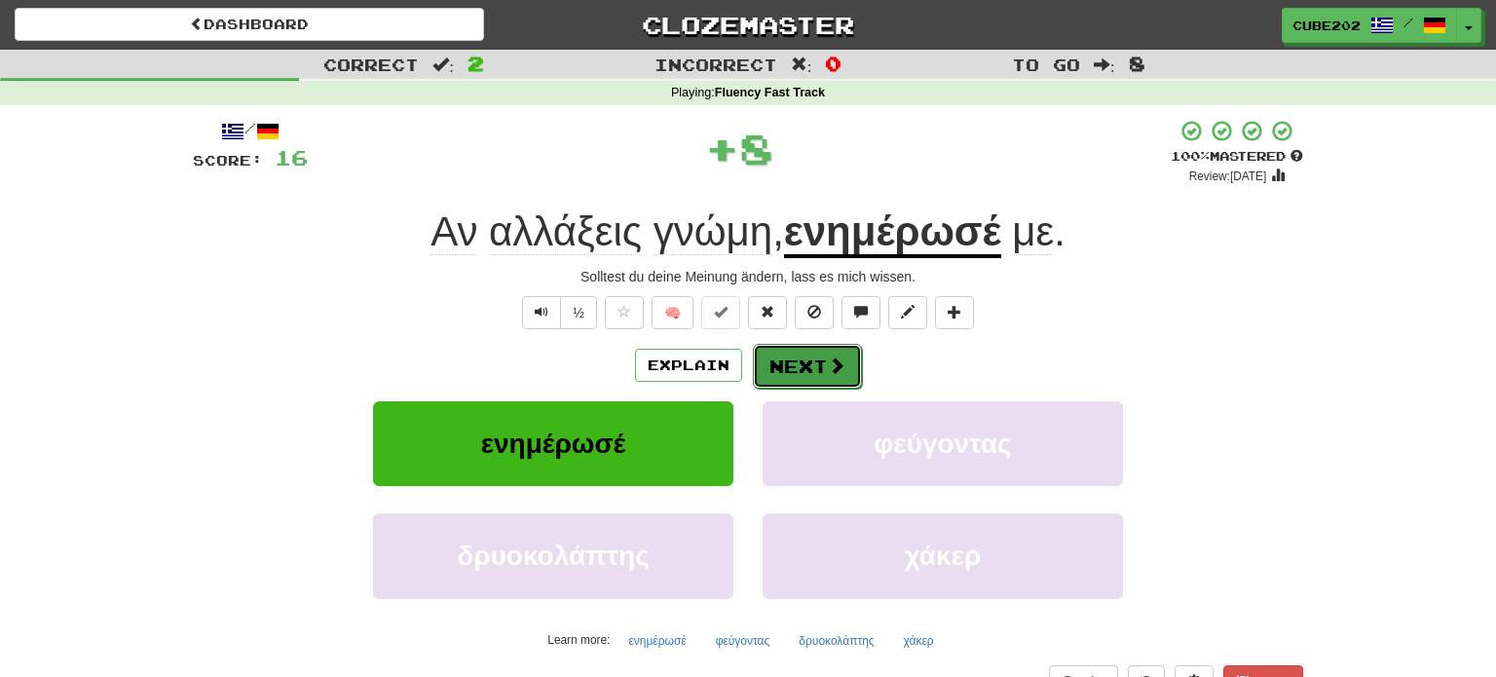
click at [805, 353] on button "Next" at bounding box center [807, 366] width 109 height 45
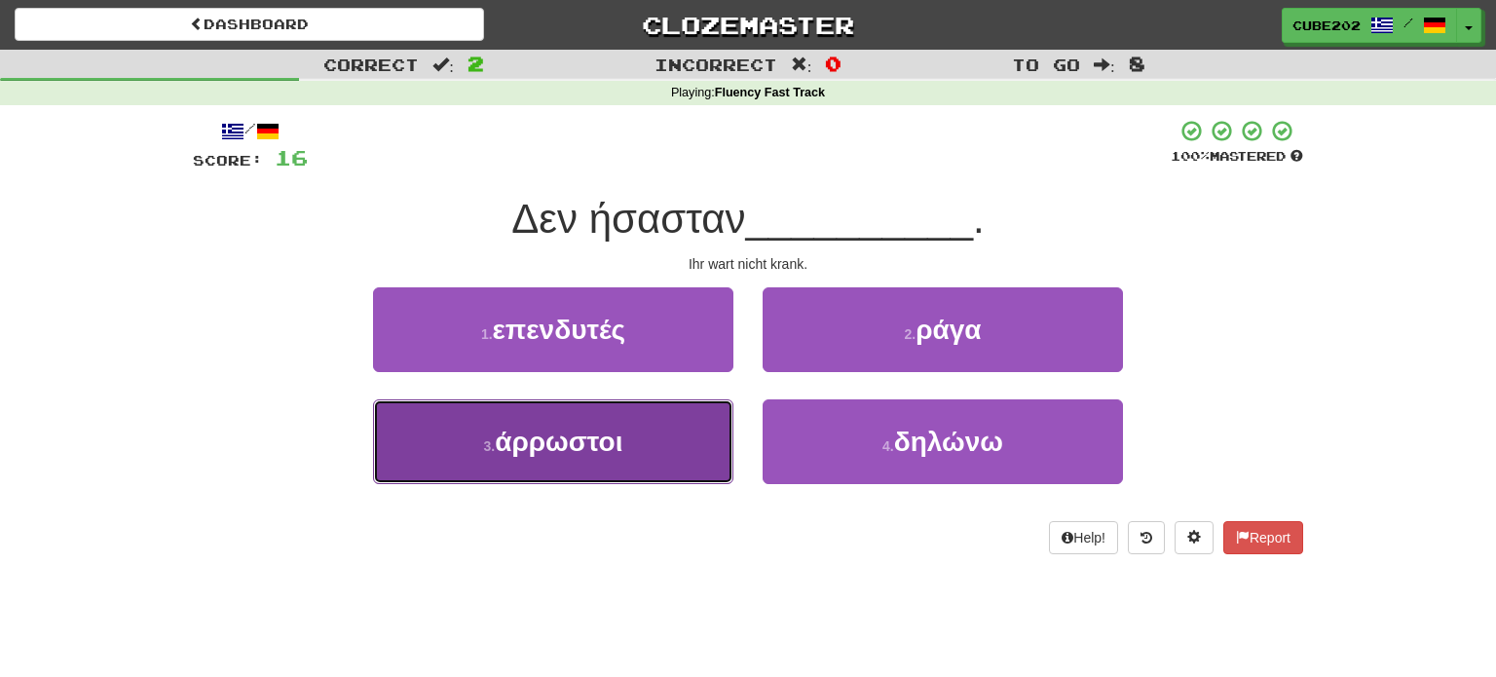
click at [675, 445] on button "3 . άρρωστοι" at bounding box center [553, 441] width 360 height 85
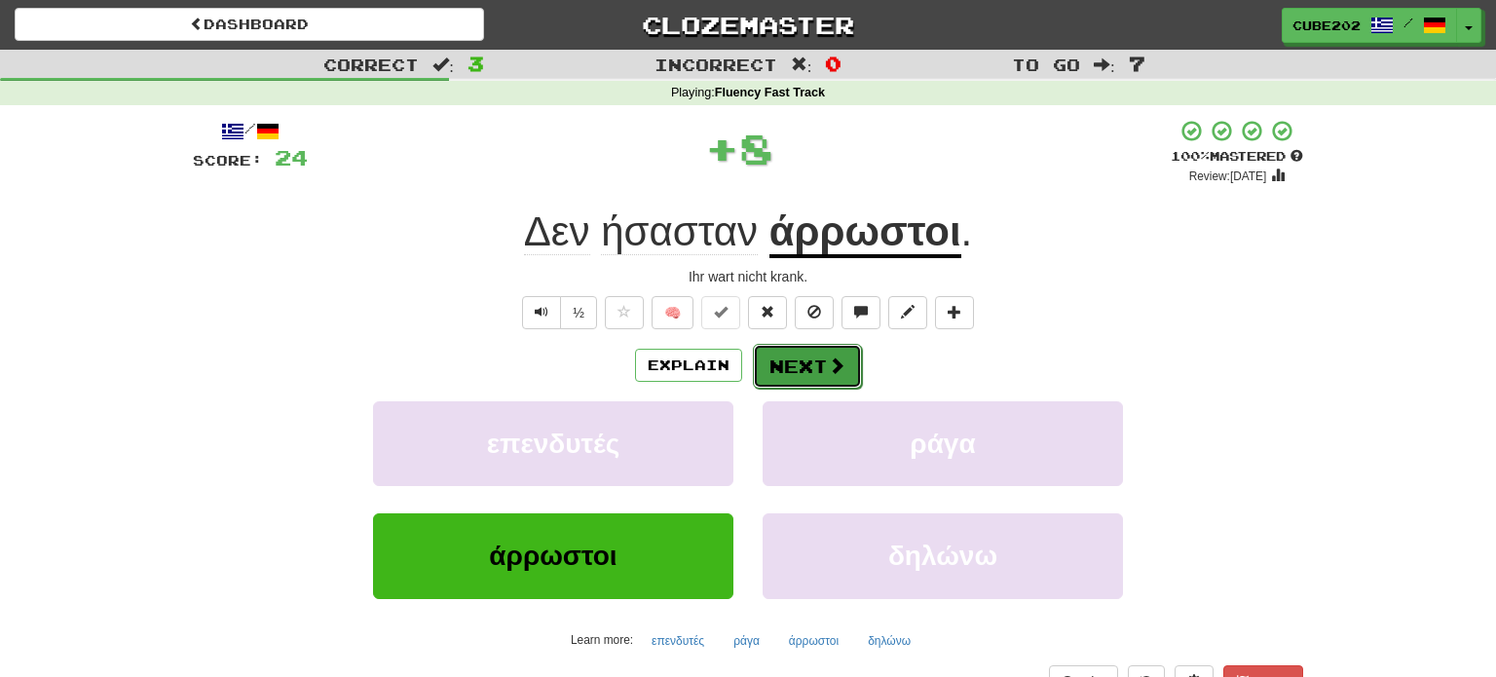
click at [820, 358] on button "Next" at bounding box center [807, 366] width 109 height 45
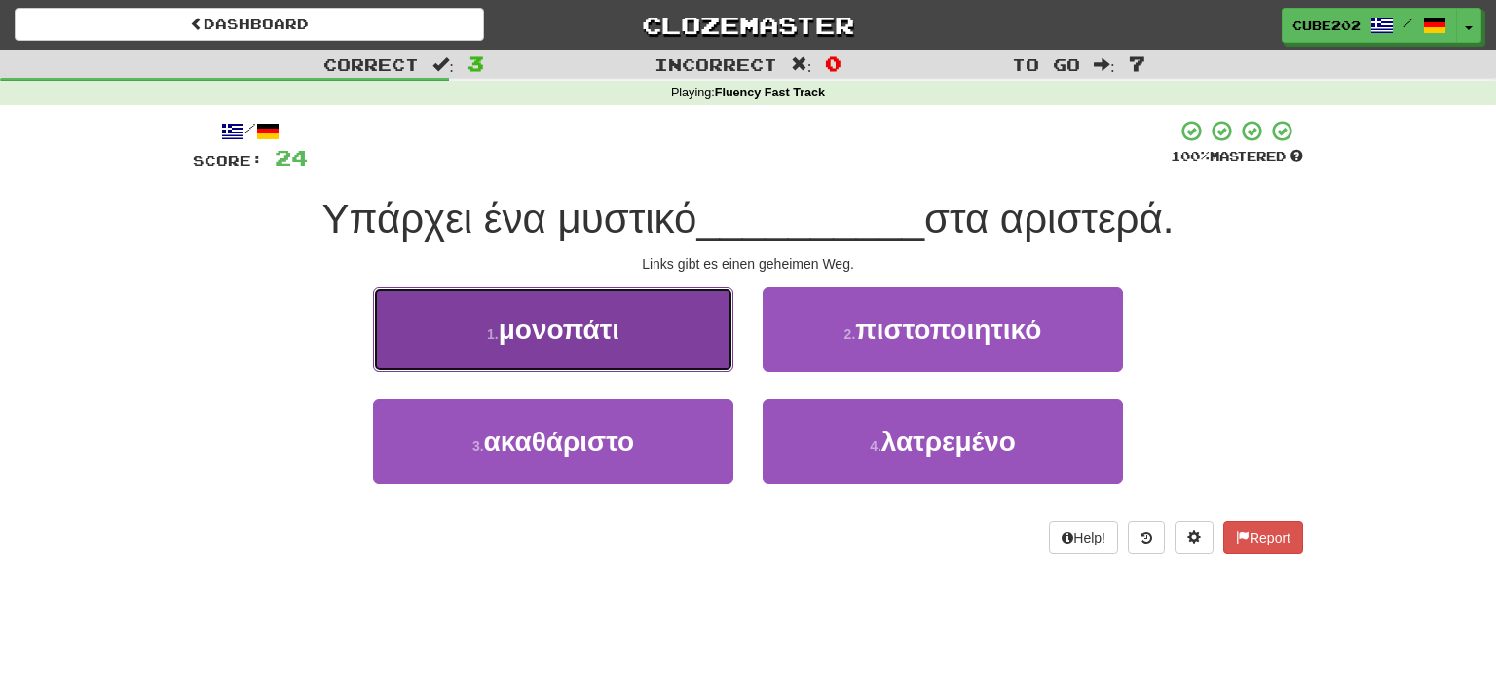
click at [655, 339] on button "1 . μονοπάτι" at bounding box center [553, 329] width 360 height 85
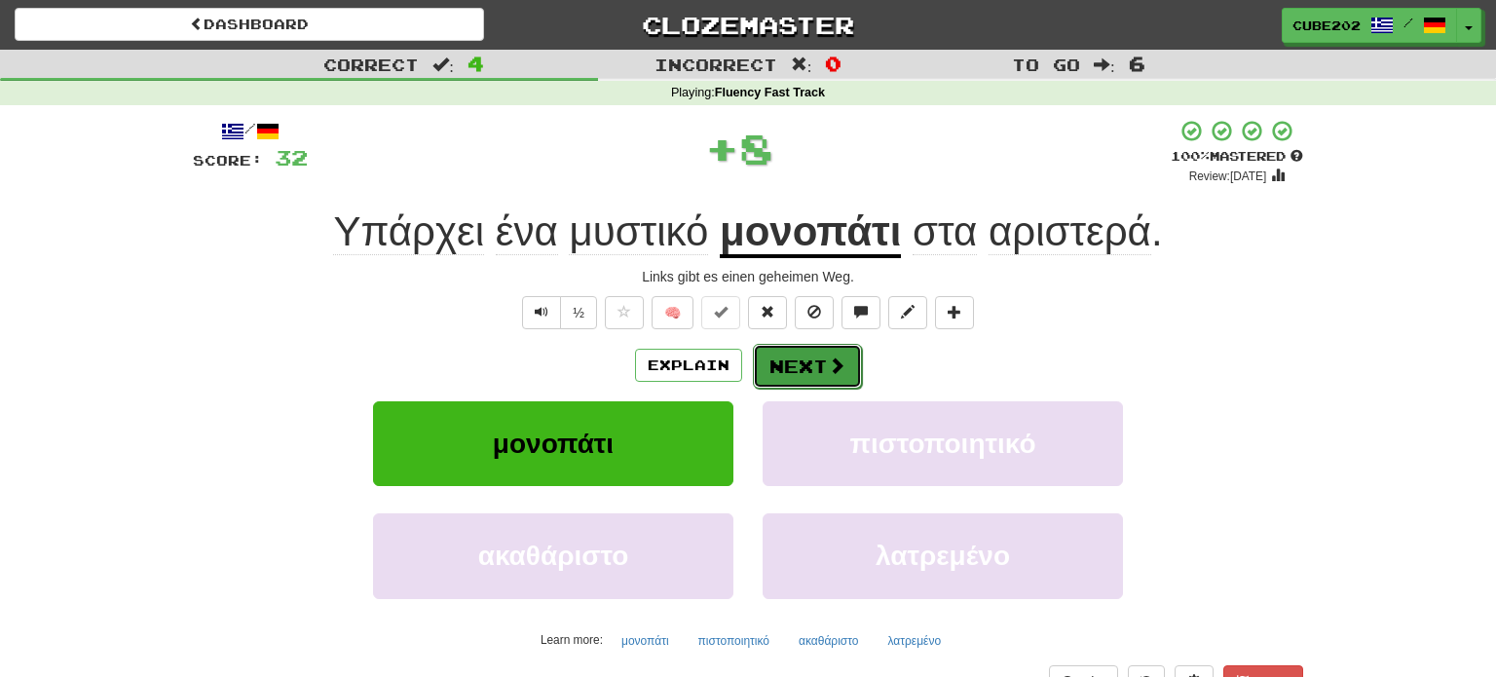
click at [811, 364] on button "Next" at bounding box center [807, 366] width 109 height 45
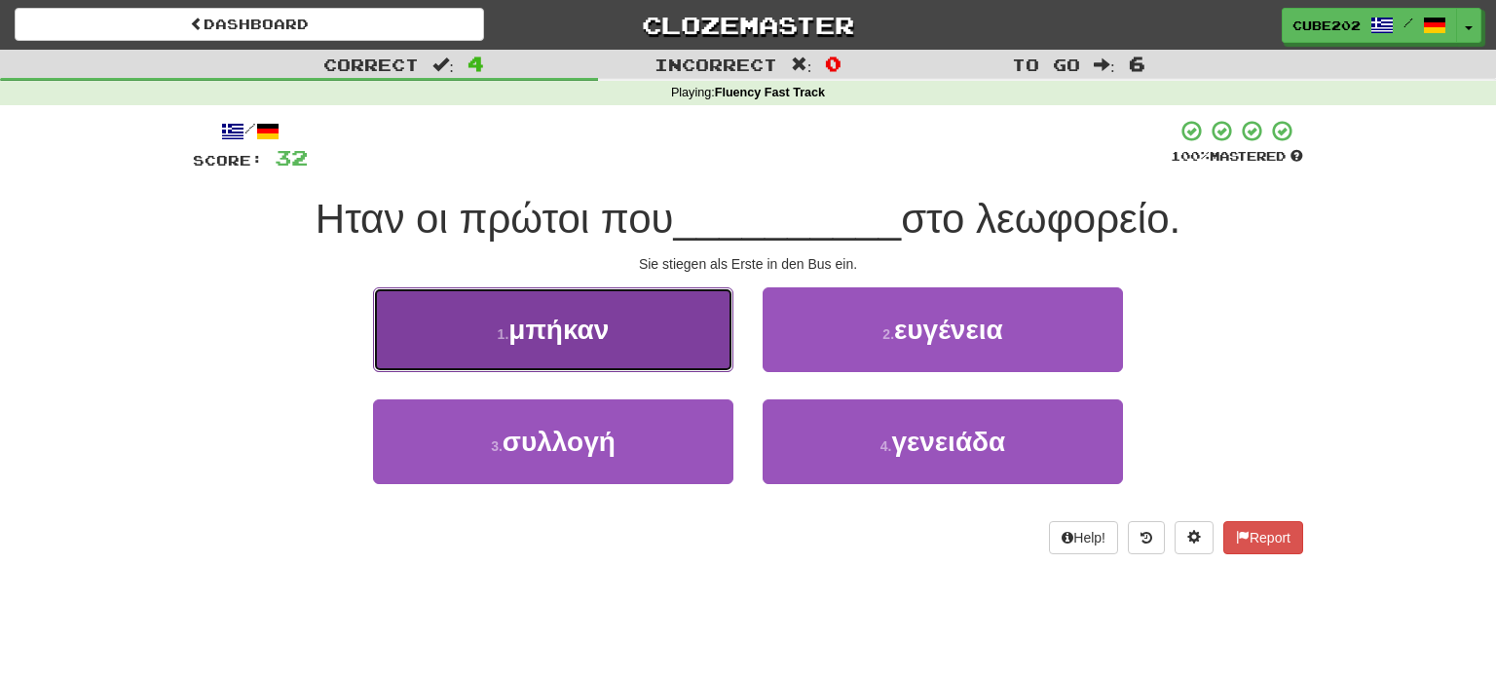
click at [690, 321] on button "1 . μπήκαν" at bounding box center [553, 329] width 360 height 85
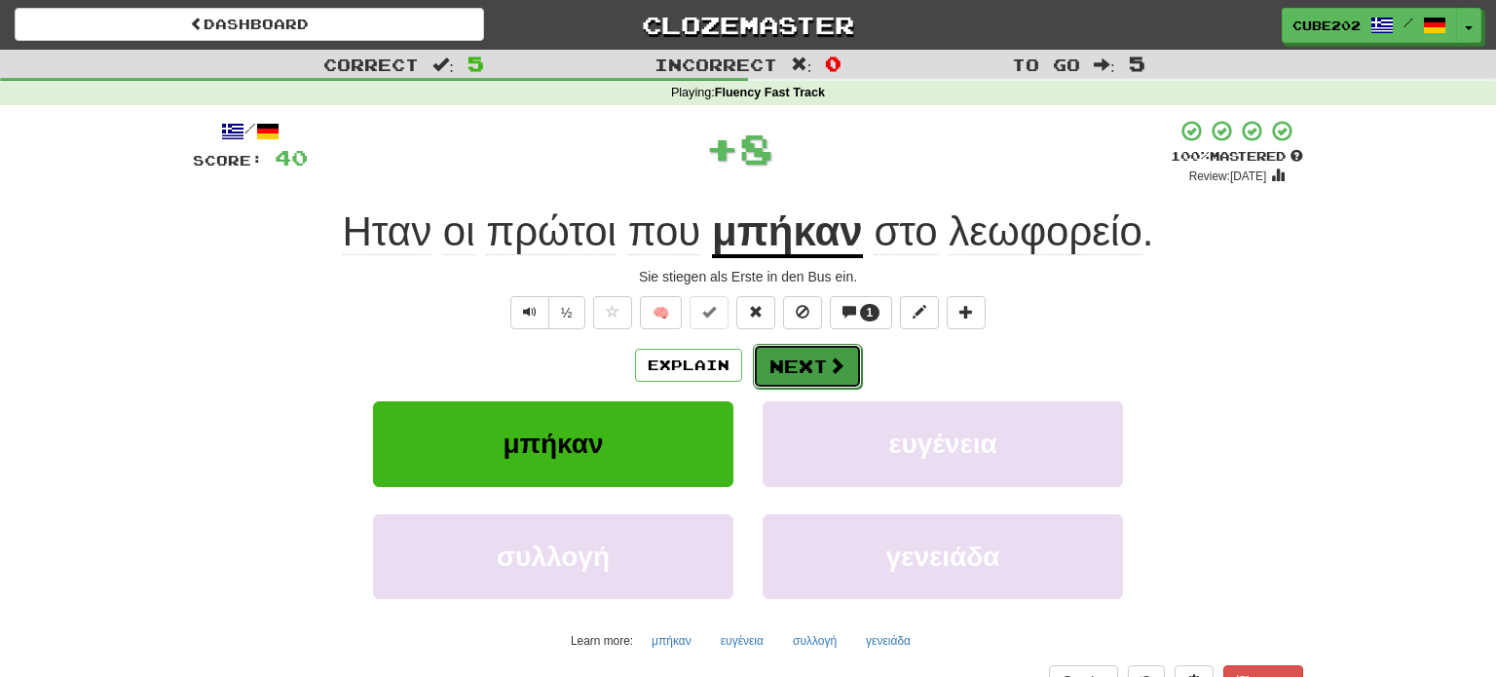
click at [815, 367] on button "Next" at bounding box center [807, 366] width 109 height 45
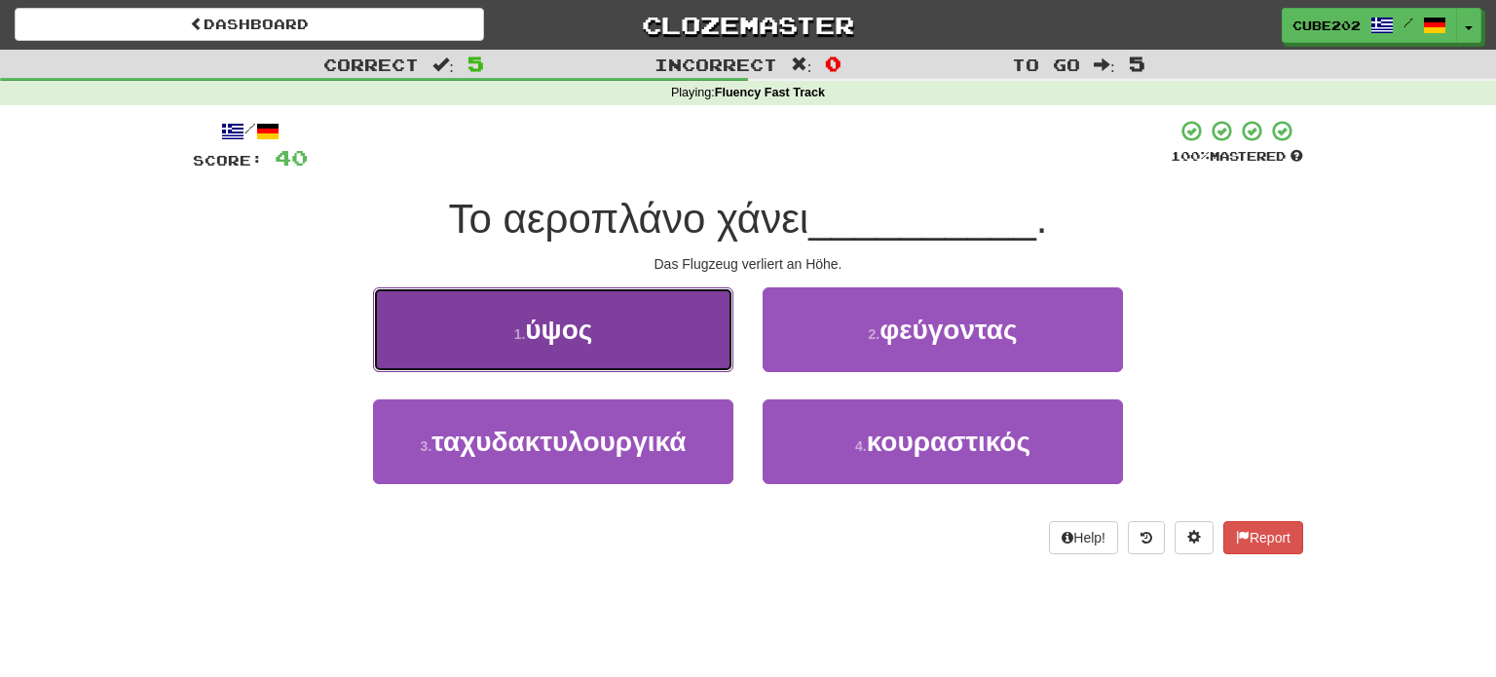
click at [647, 350] on button "1 . ύψος" at bounding box center [553, 329] width 360 height 85
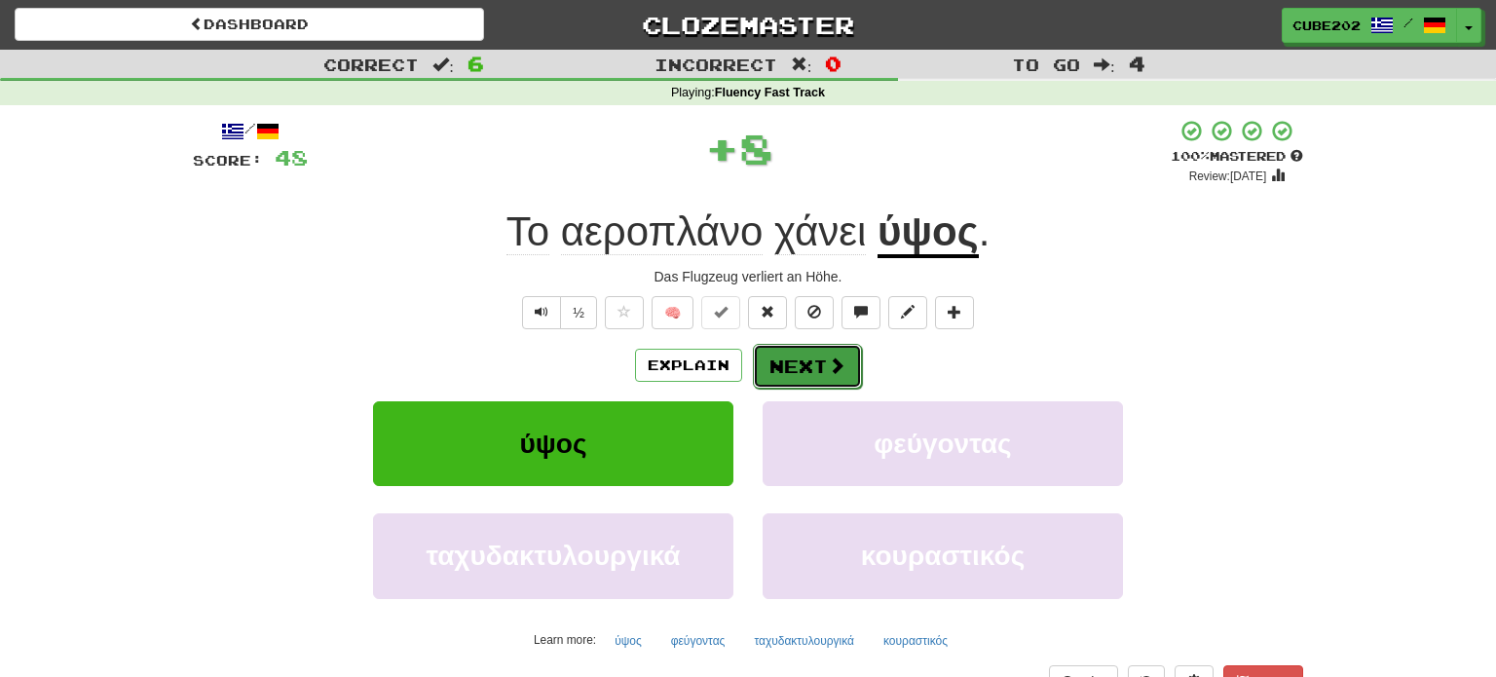
click at [815, 368] on button "Next" at bounding box center [807, 366] width 109 height 45
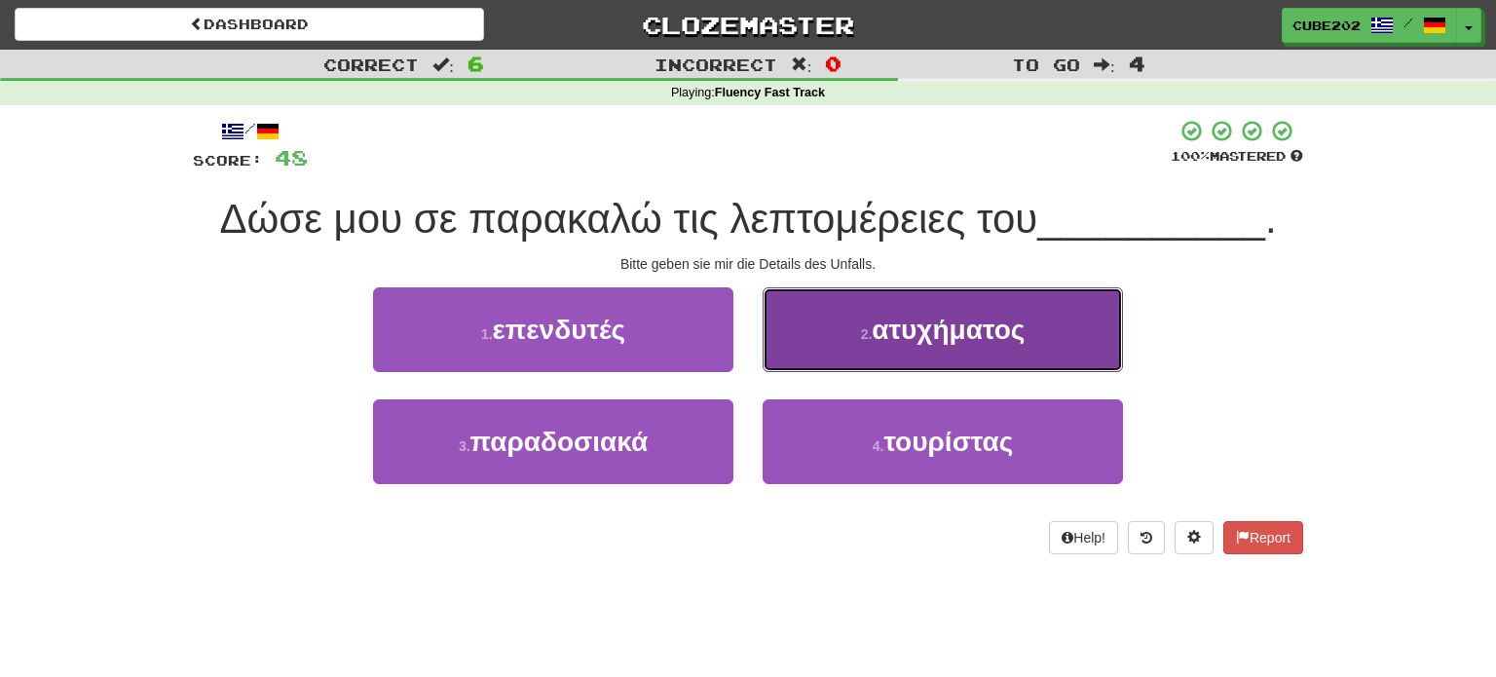
click at [832, 337] on button "2 . ατυχήματος" at bounding box center [943, 329] width 360 height 85
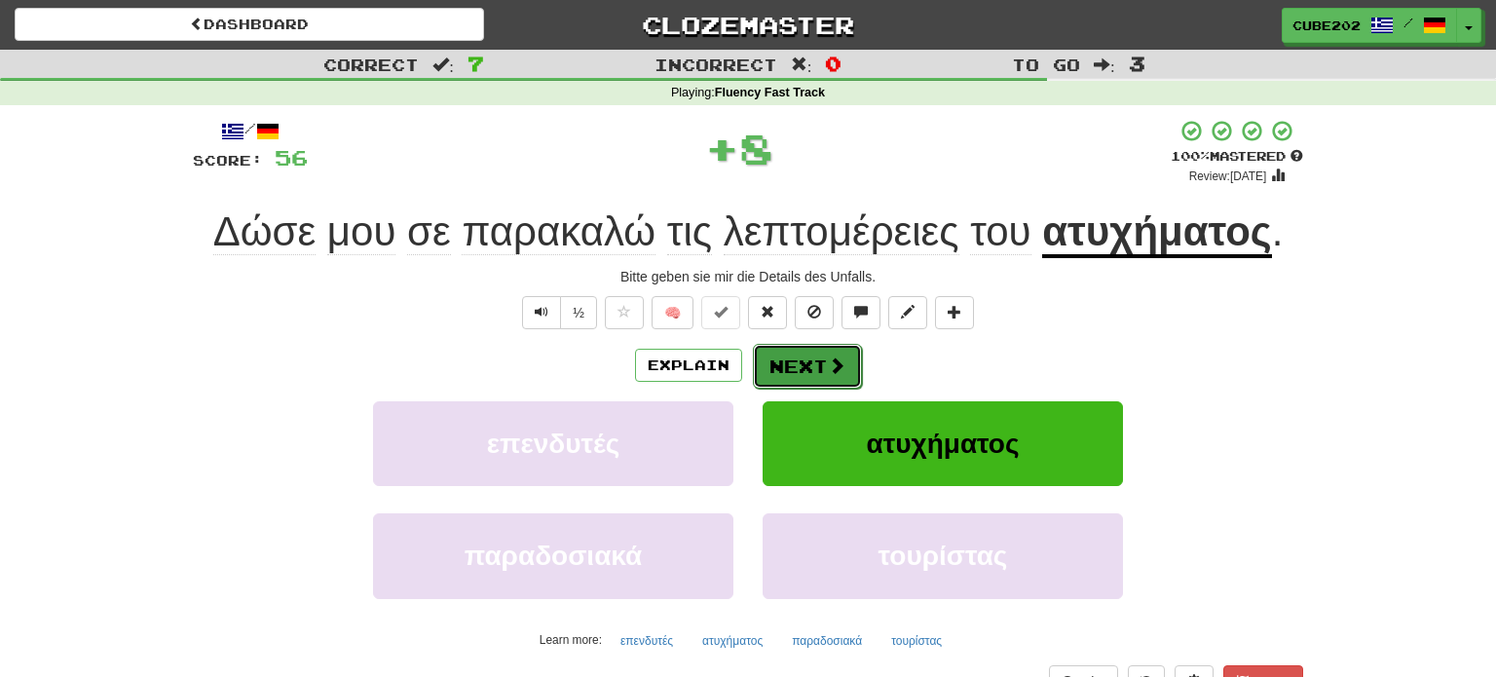
click at [797, 359] on button "Next" at bounding box center [807, 366] width 109 height 45
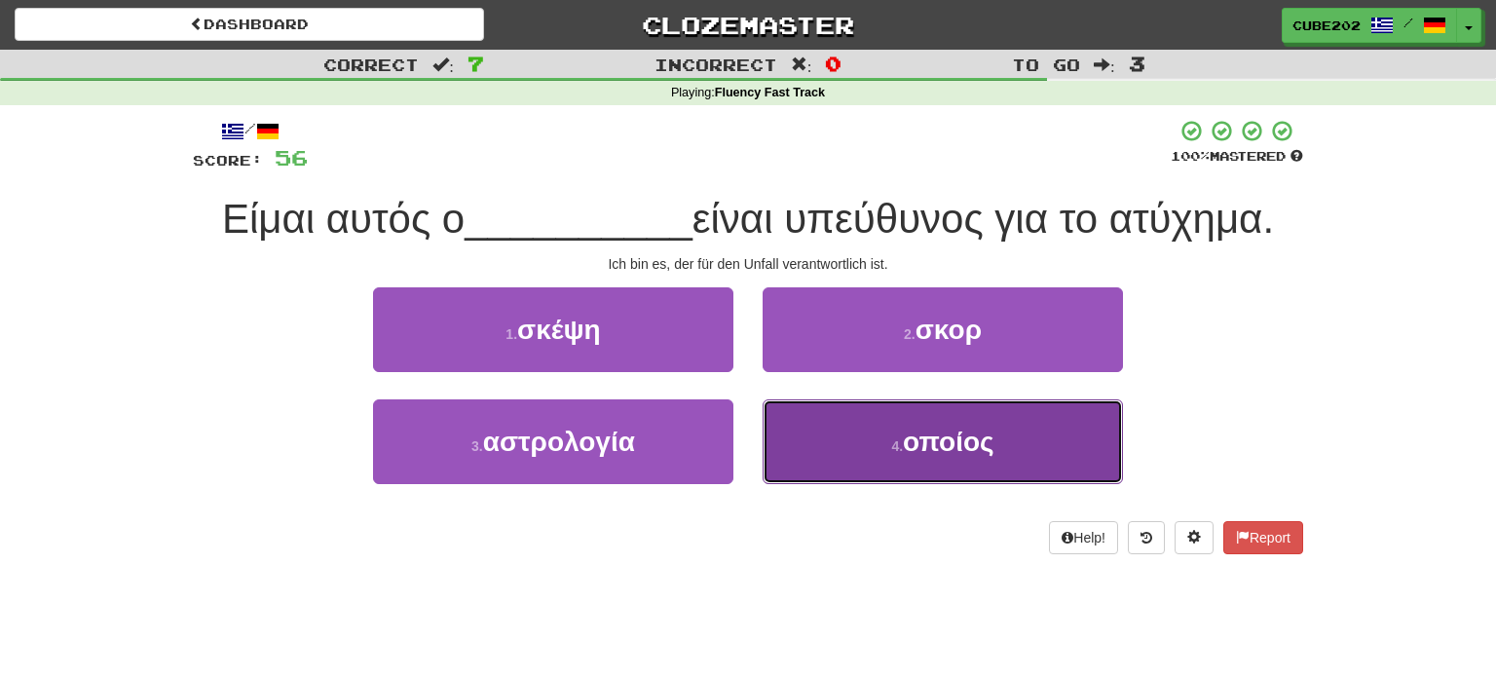
click at [838, 462] on button "4 . οποίος" at bounding box center [943, 441] width 360 height 85
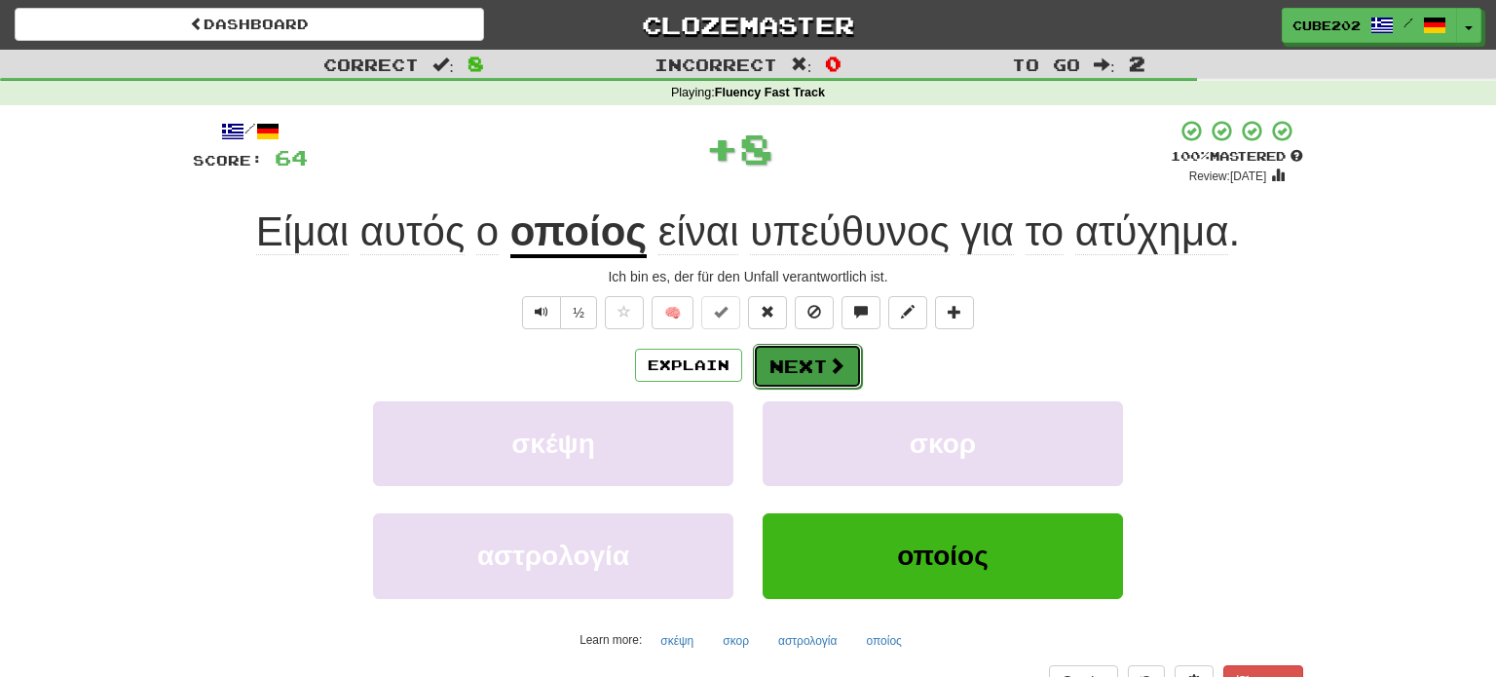
click at [794, 358] on button "Next" at bounding box center [807, 366] width 109 height 45
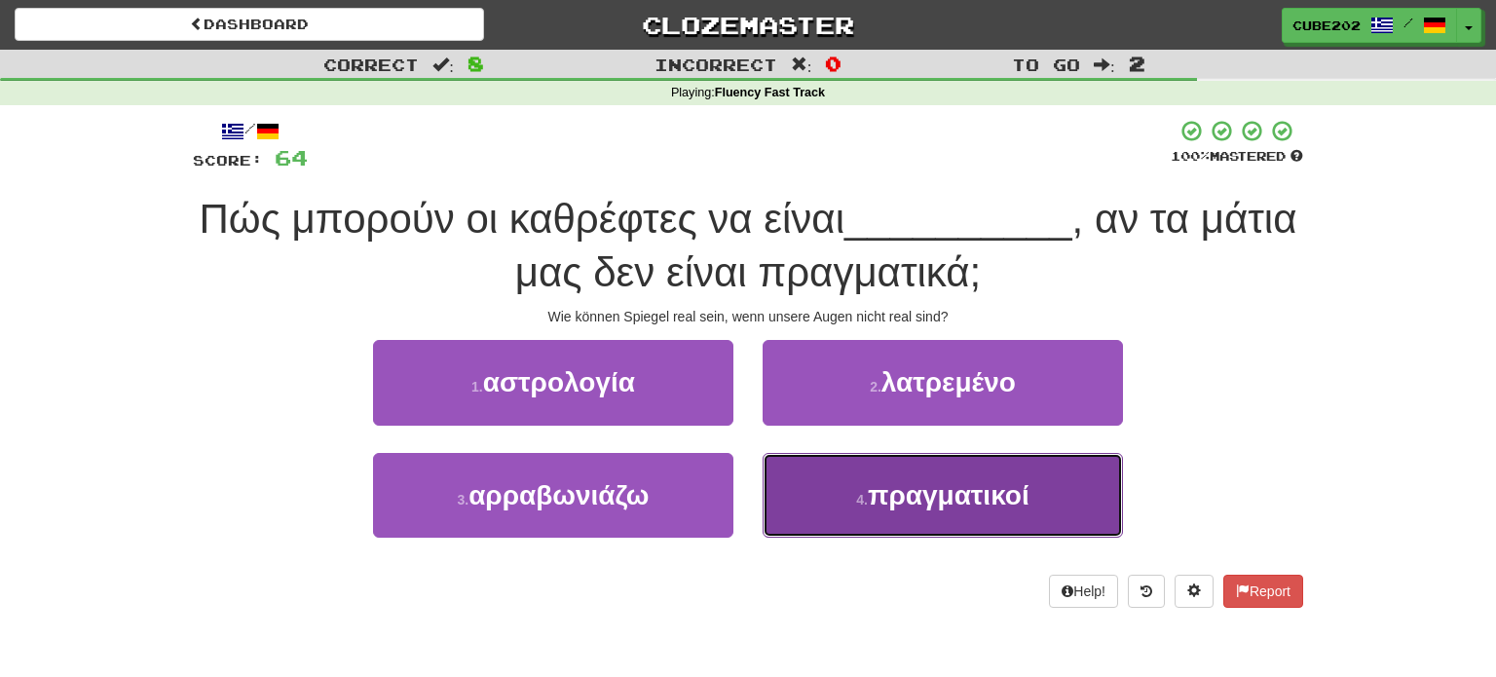
click at [909, 509] on span "πραγματικοί" at bounding box center [949, 495] width 162 height 30
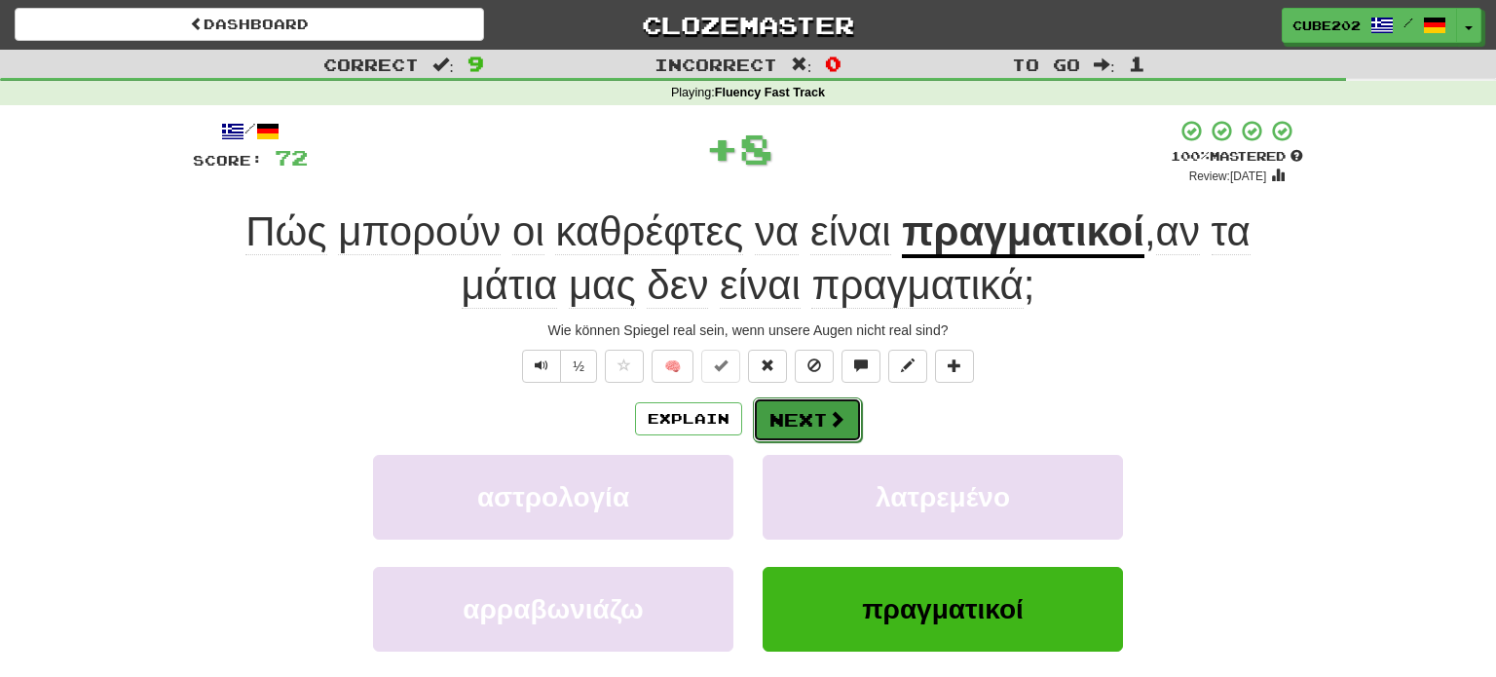
click at [819, 407] on button "Next" at bounding box center [807, 419] width 109 height 45
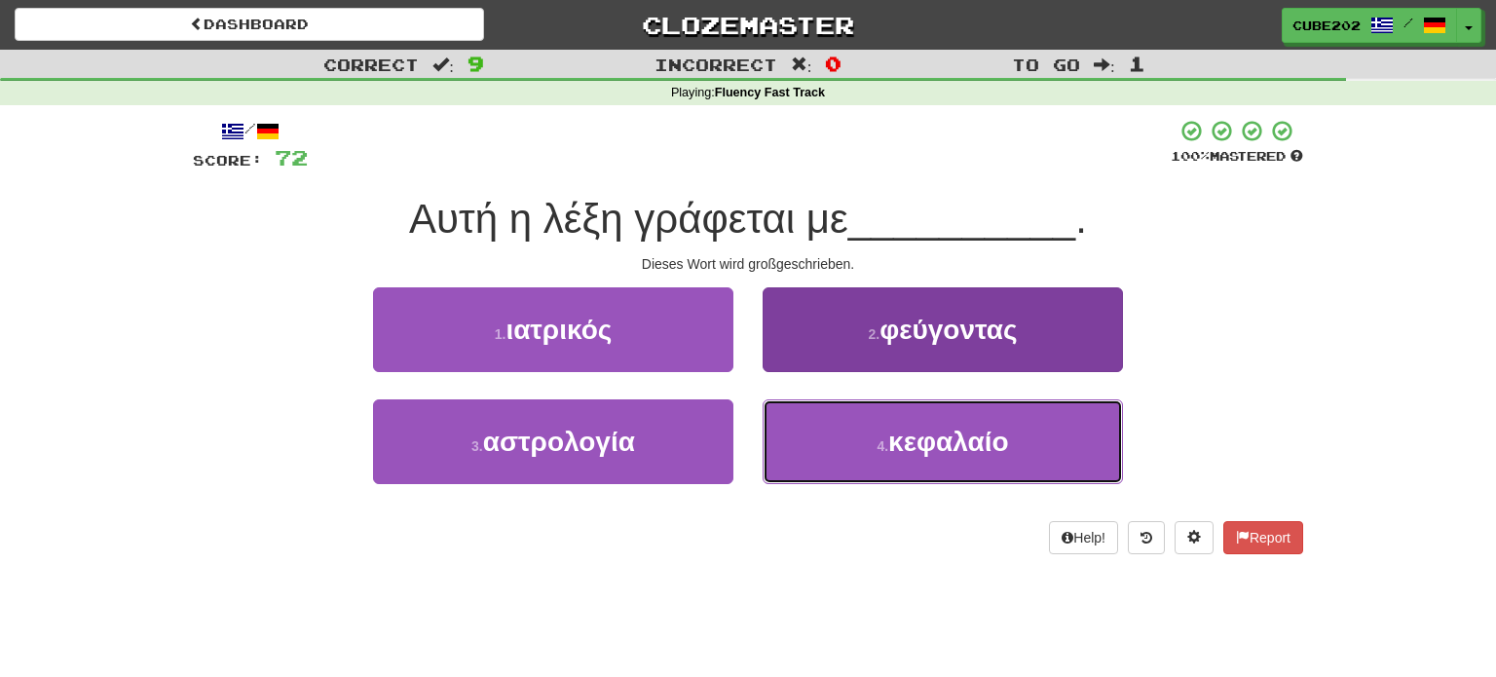
click at [852, 428] on button "4 . κεφαλαίο" at bounding box center [943, 441] width 360 height 85
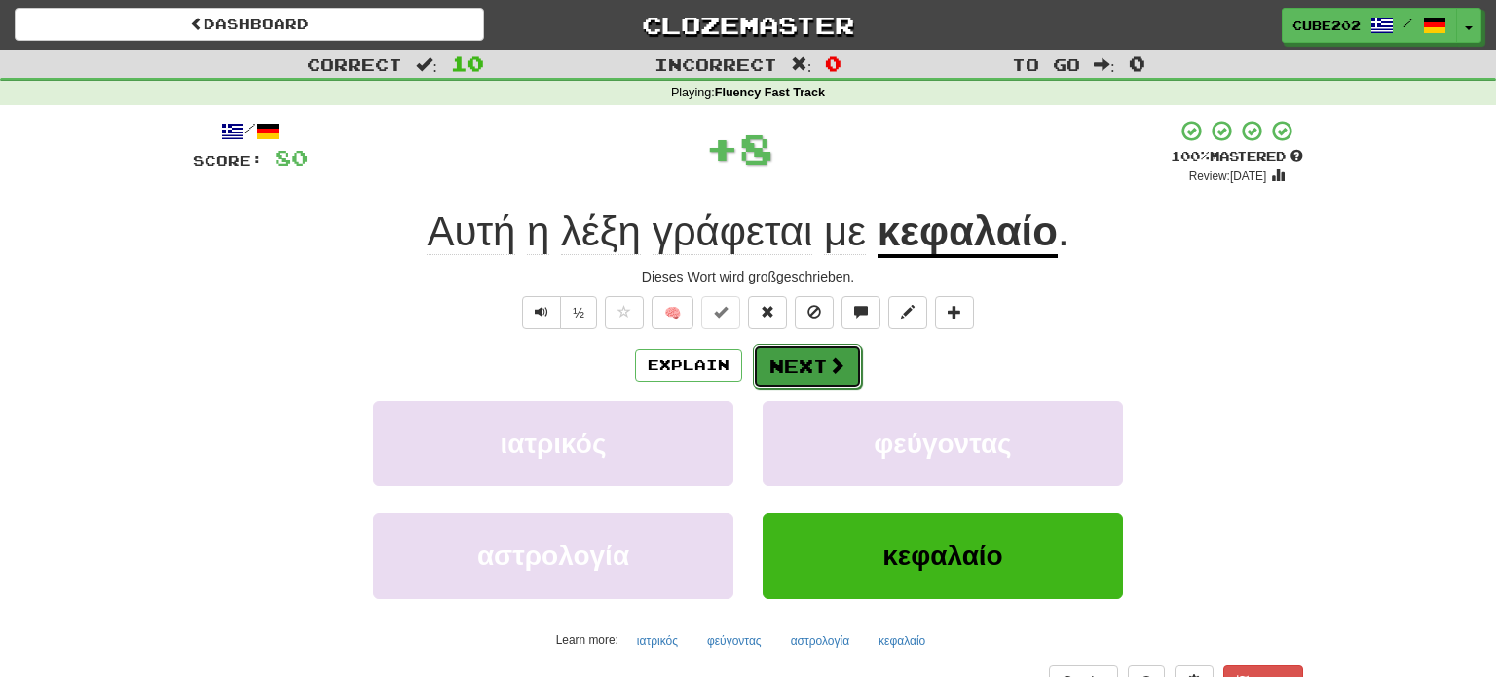
click at [814, 353] on button "Next" at bounding box center [807, 366] width 109 height 45
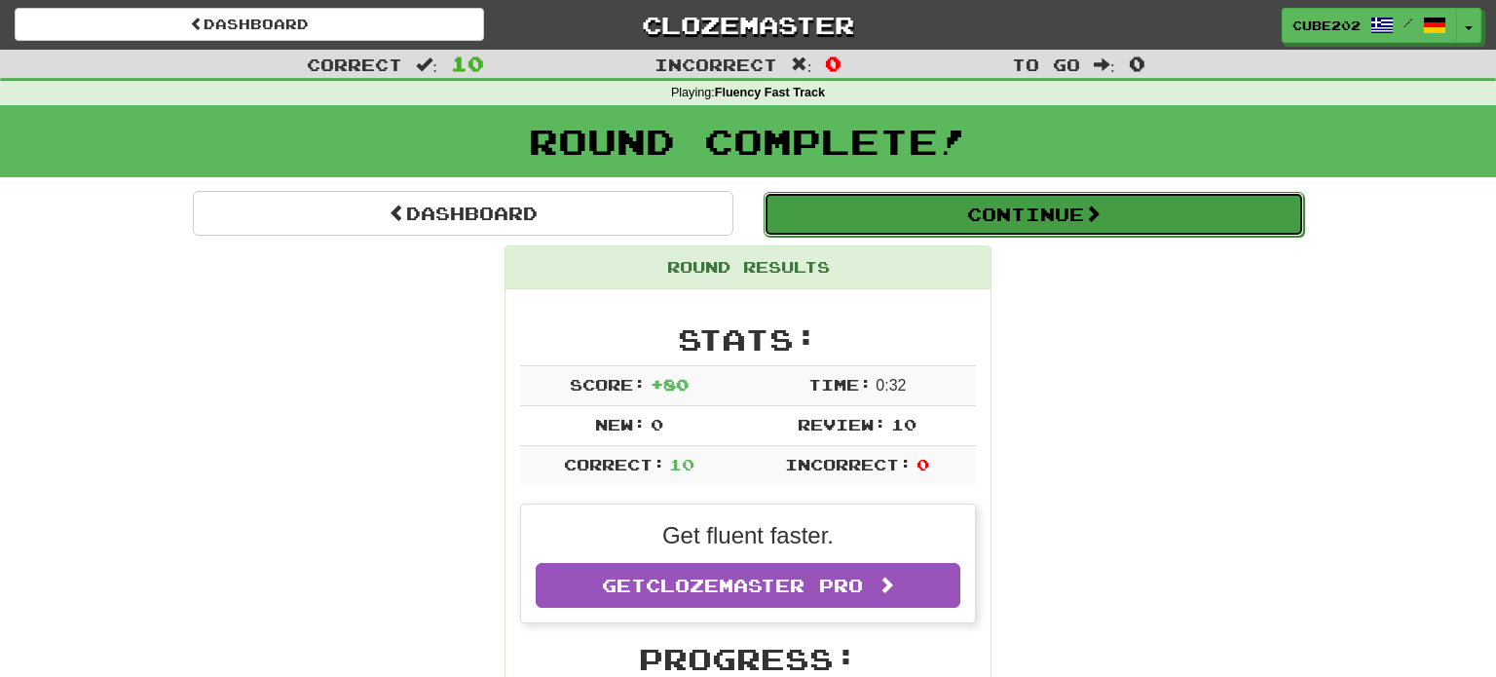
click at [867, 218] on button "Continue" at bounding box center [1034, 214] width 541 height 45
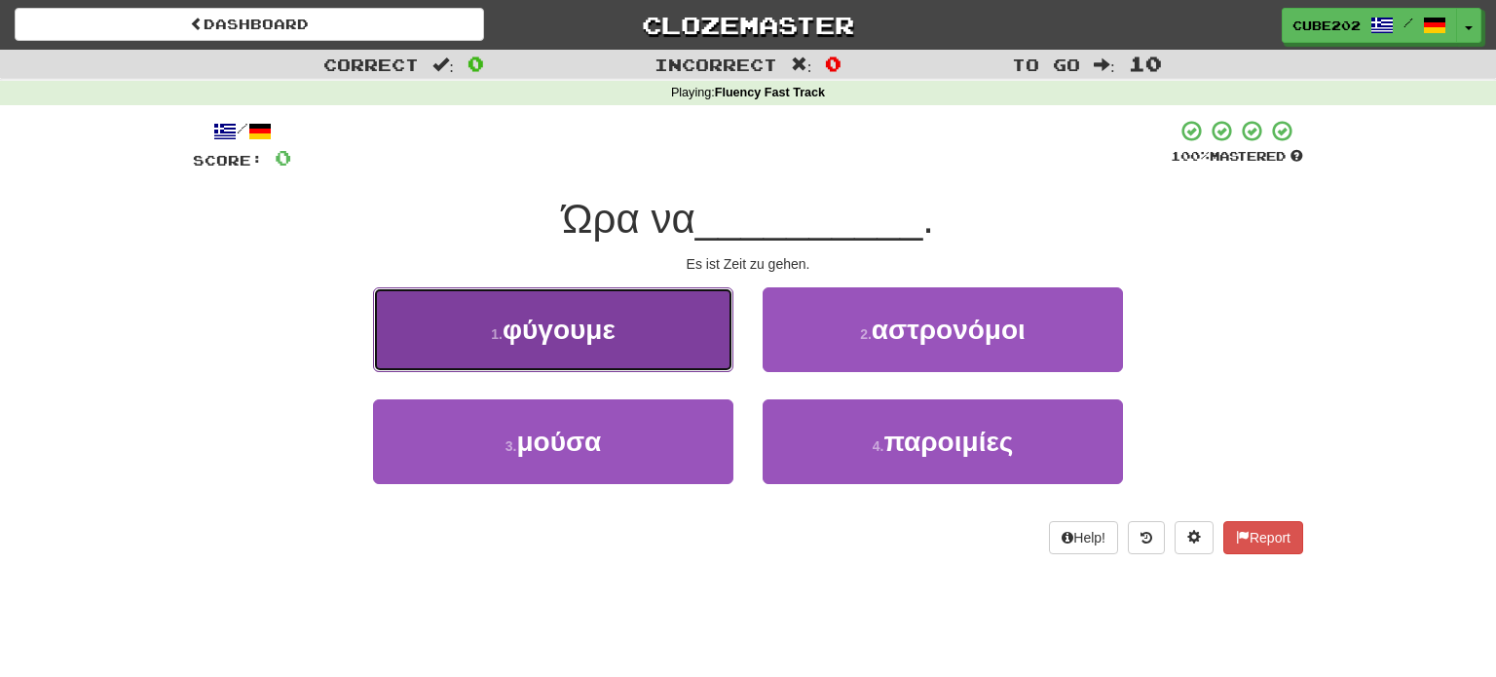
click at [676, 356] on button "1 . φύγουμε" at bounding box center [553, 329] width 360 height 85
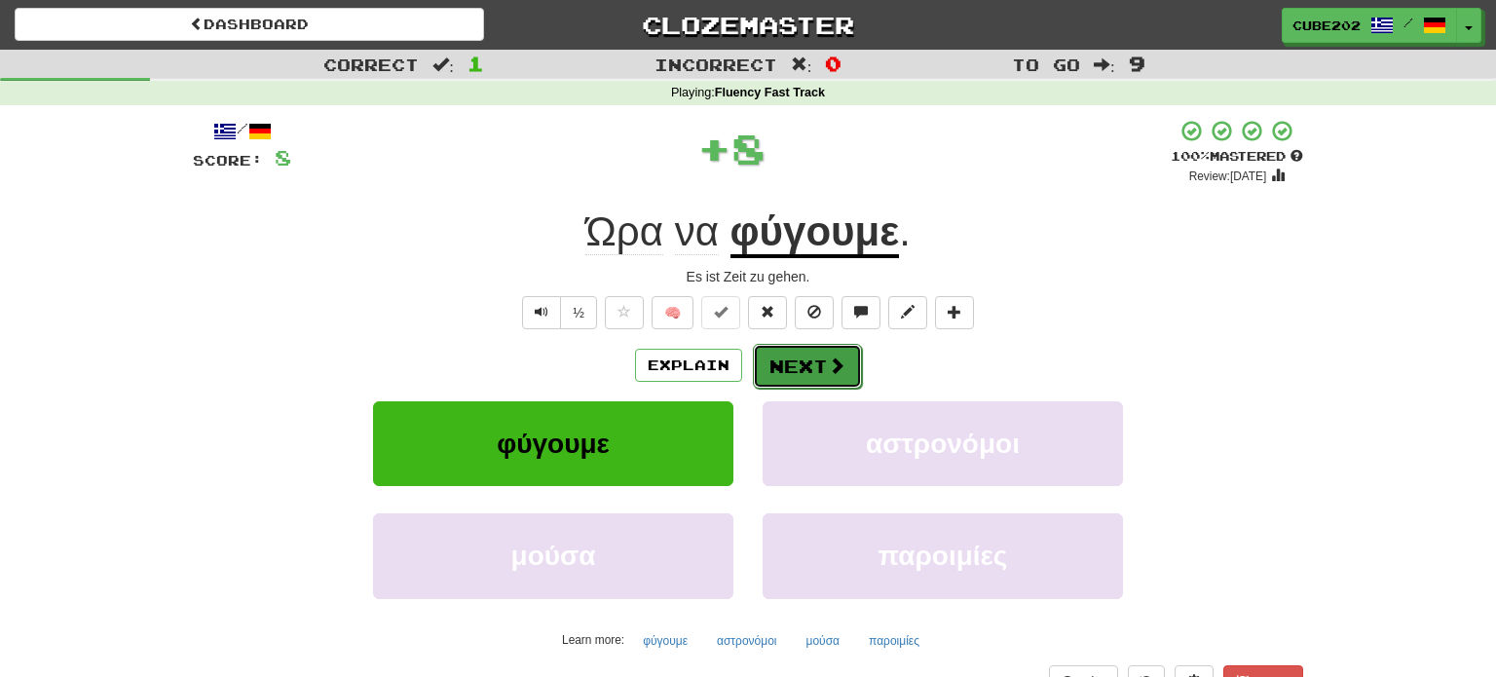
click at [786, 362] on button "Next" at bounding box center [807, 366] width 109 height 45
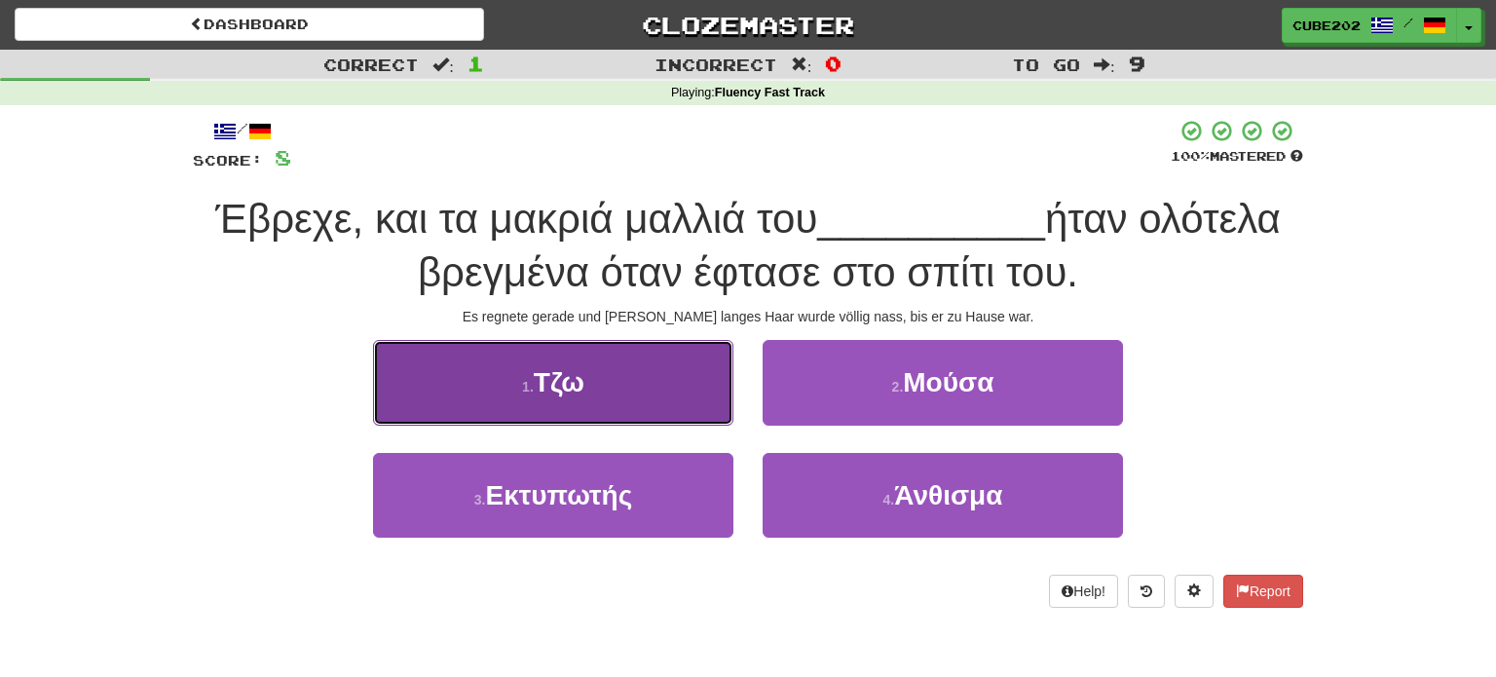
click at [688, 389] on button "1 . Τζω" at bounding box center [553, 382] width 360 height 85
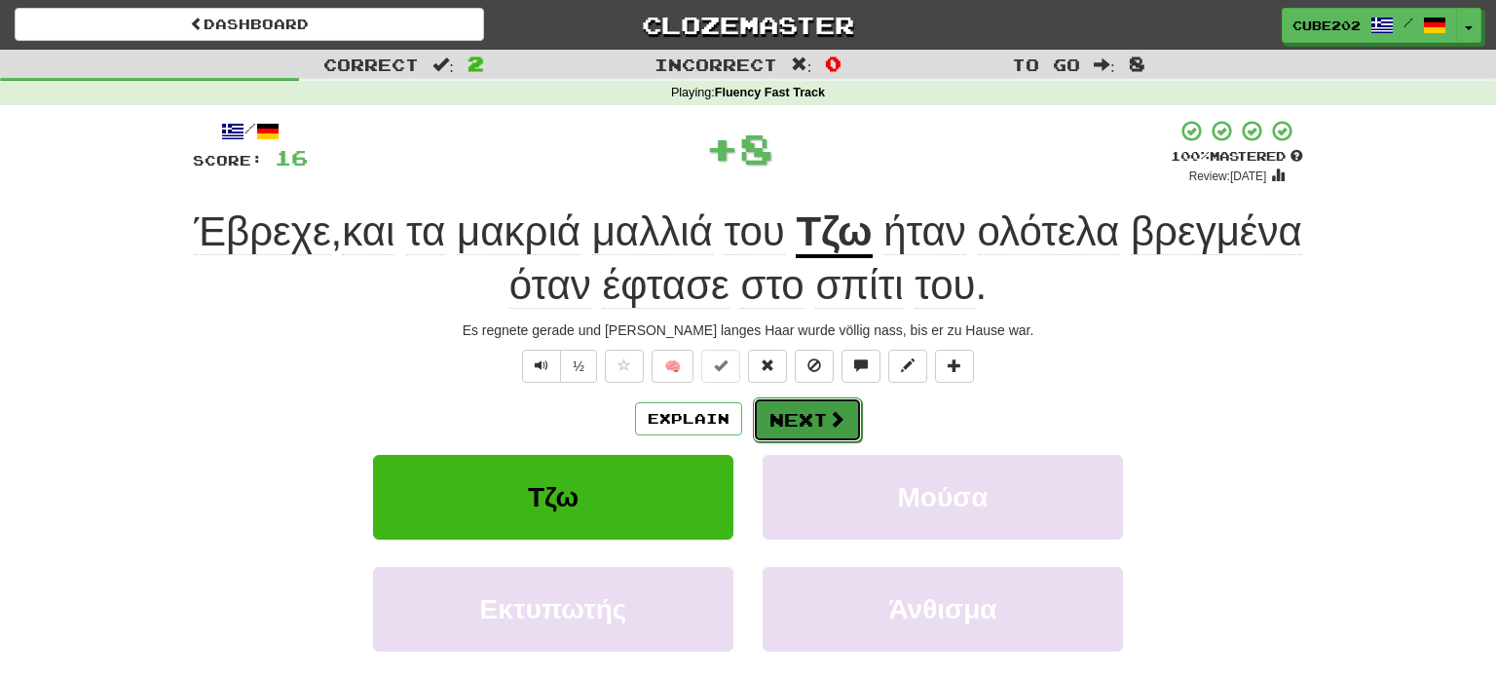
click at [837, 414] on span at bounding box center [837, 419] width 18 height 18
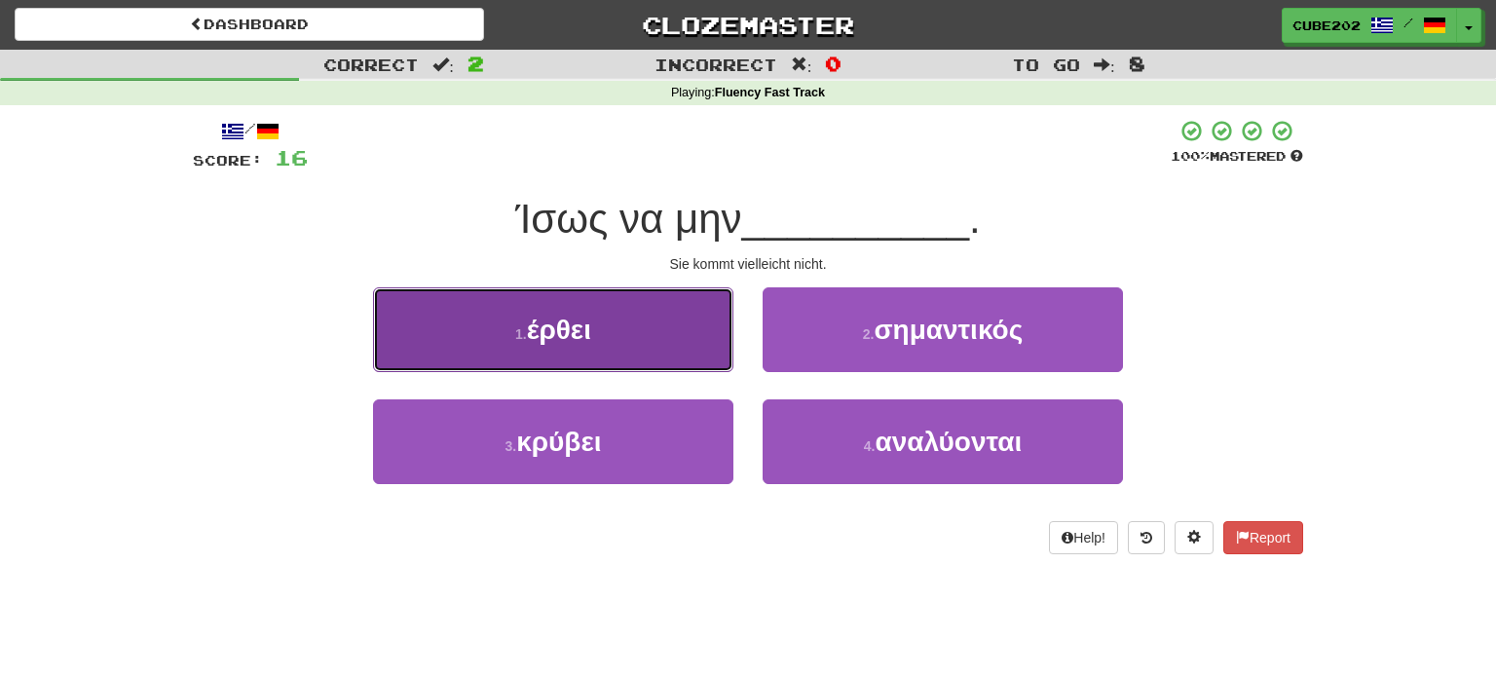
click at [624, 329] on button "1 . έρθει" at bounding box center [553, 329] width 360 height 85
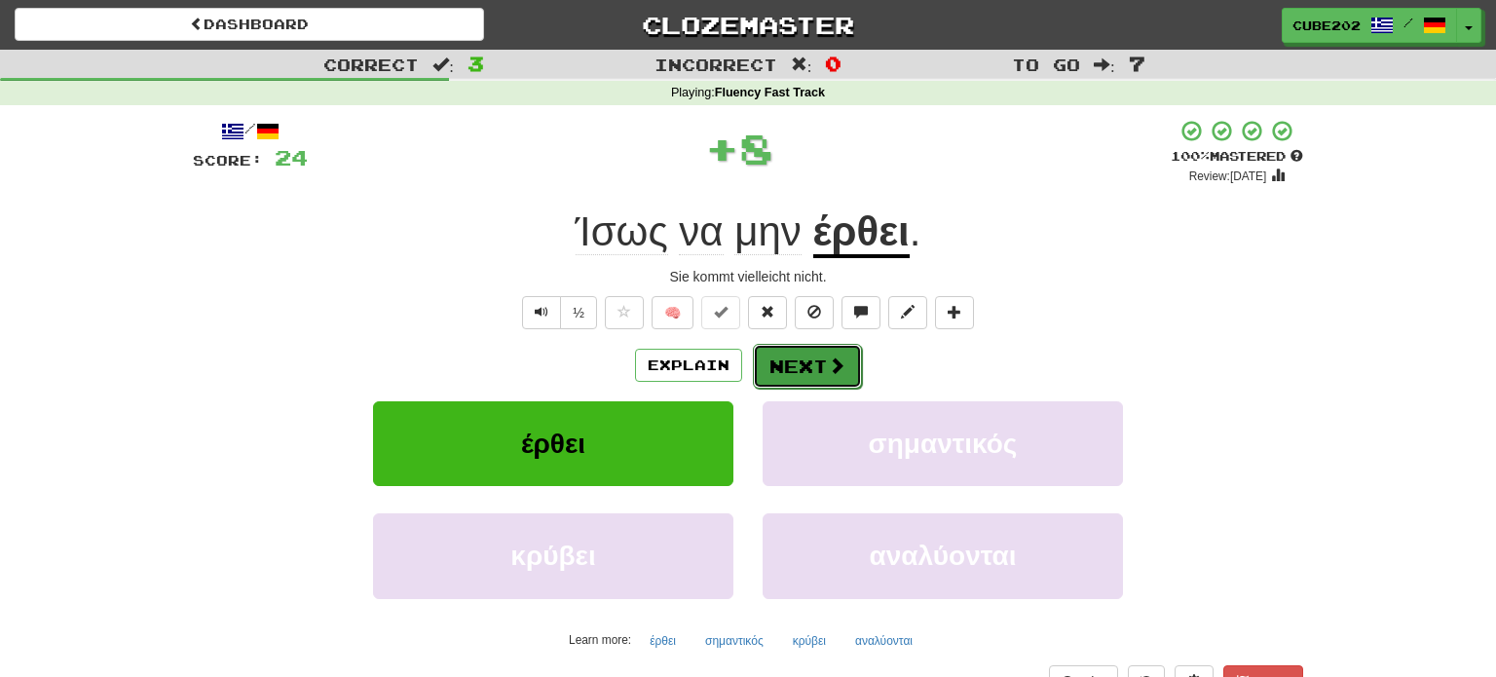
click at [803, 364] on button "Next" at bounding box center [807, 366] width 109 height 45
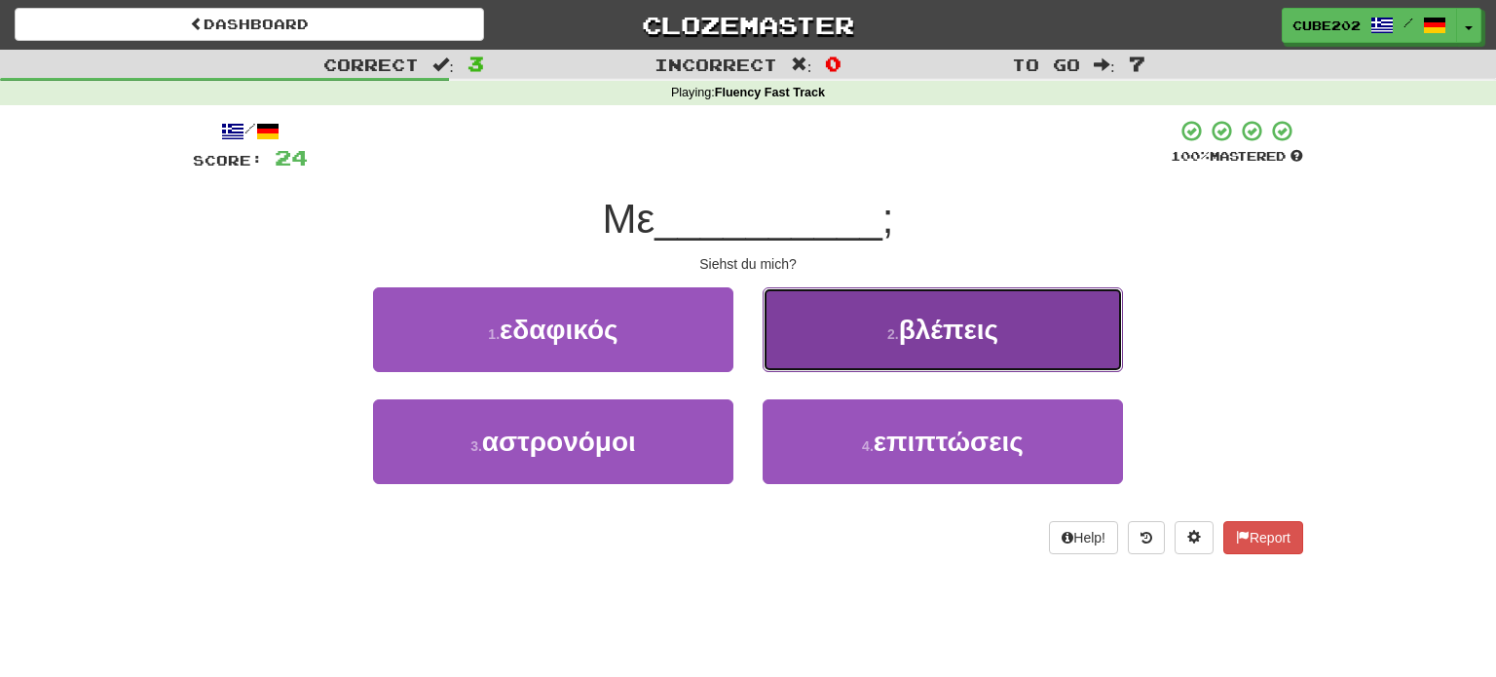
click at [835, 329] on button "2 . βλέπεις" at bounding box center [943, 329] width 360 height 85
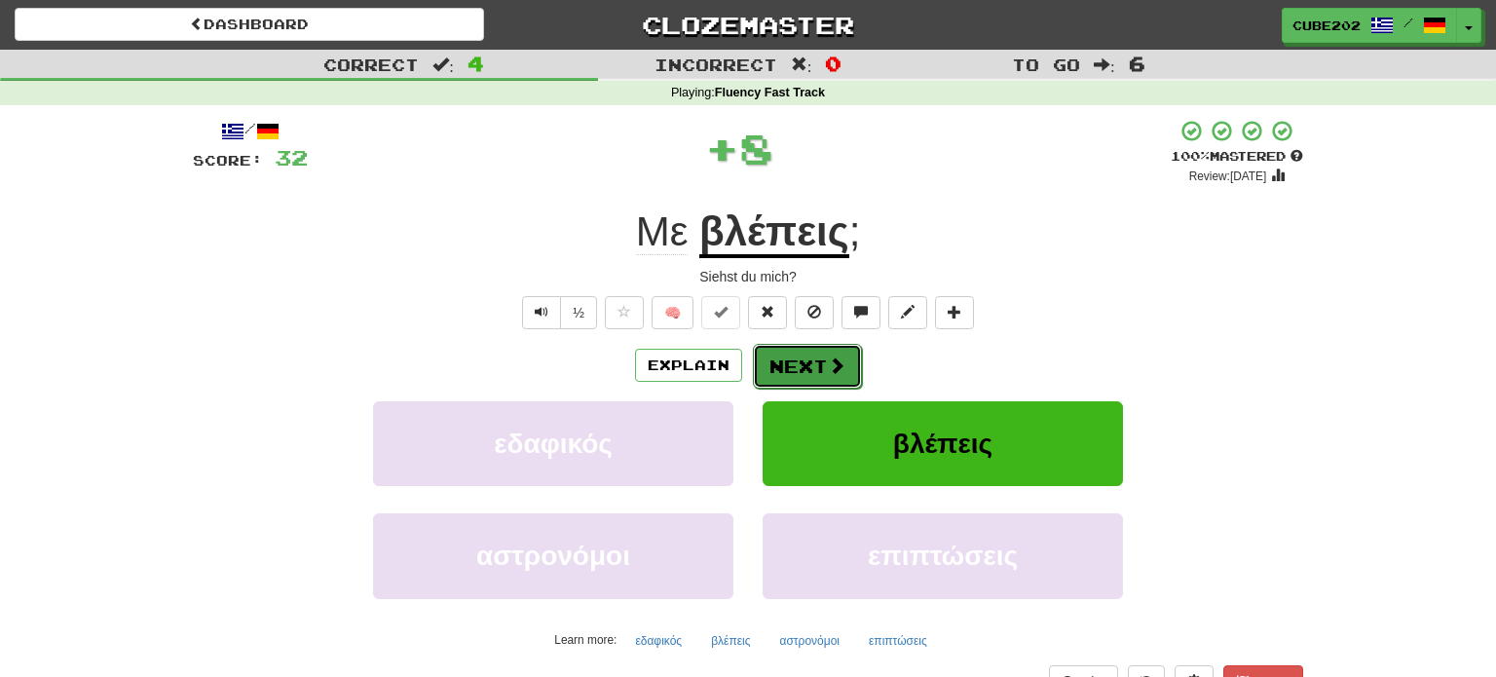
click at [795, 359] on button "Next" at bounding box center [807, 366] width 109 height 45
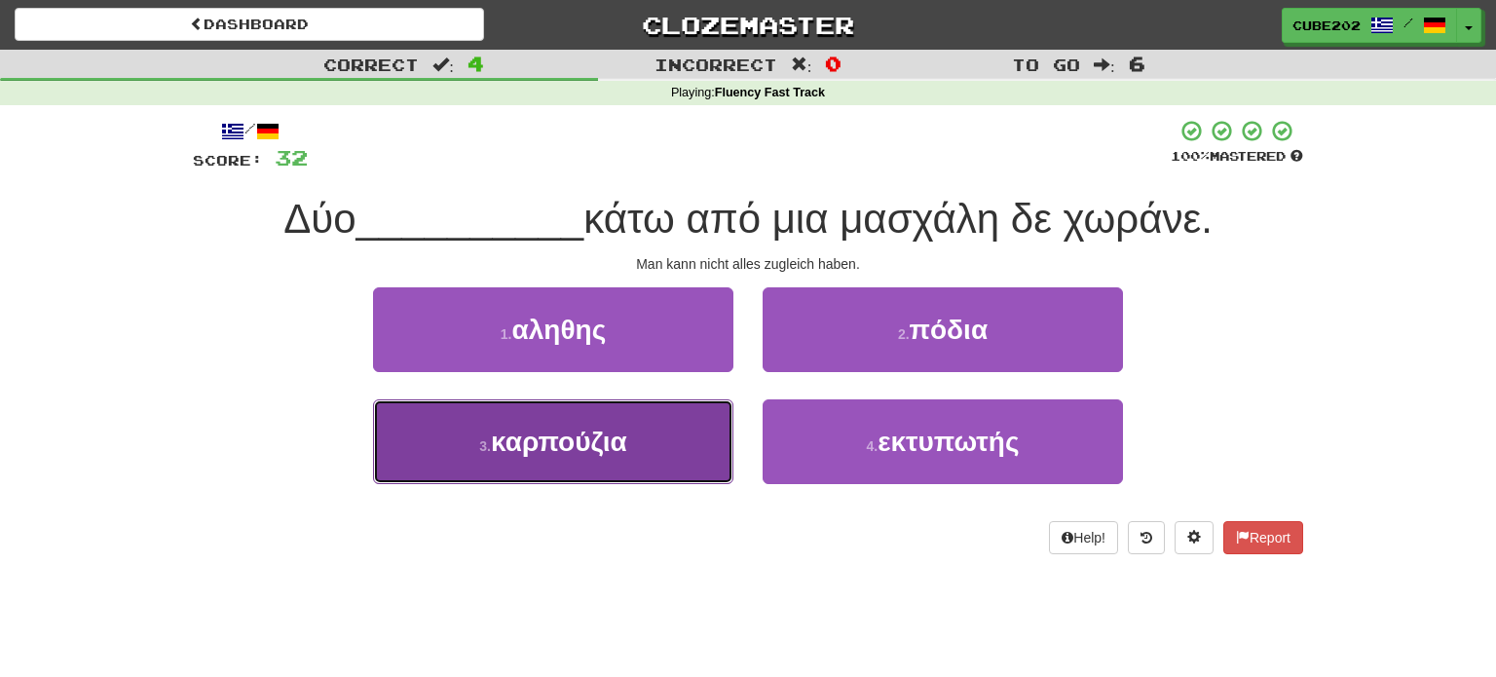
click at [687, 427] on button "3 . καρπούζια" at bounding box center [553, 441] width 360 height 85
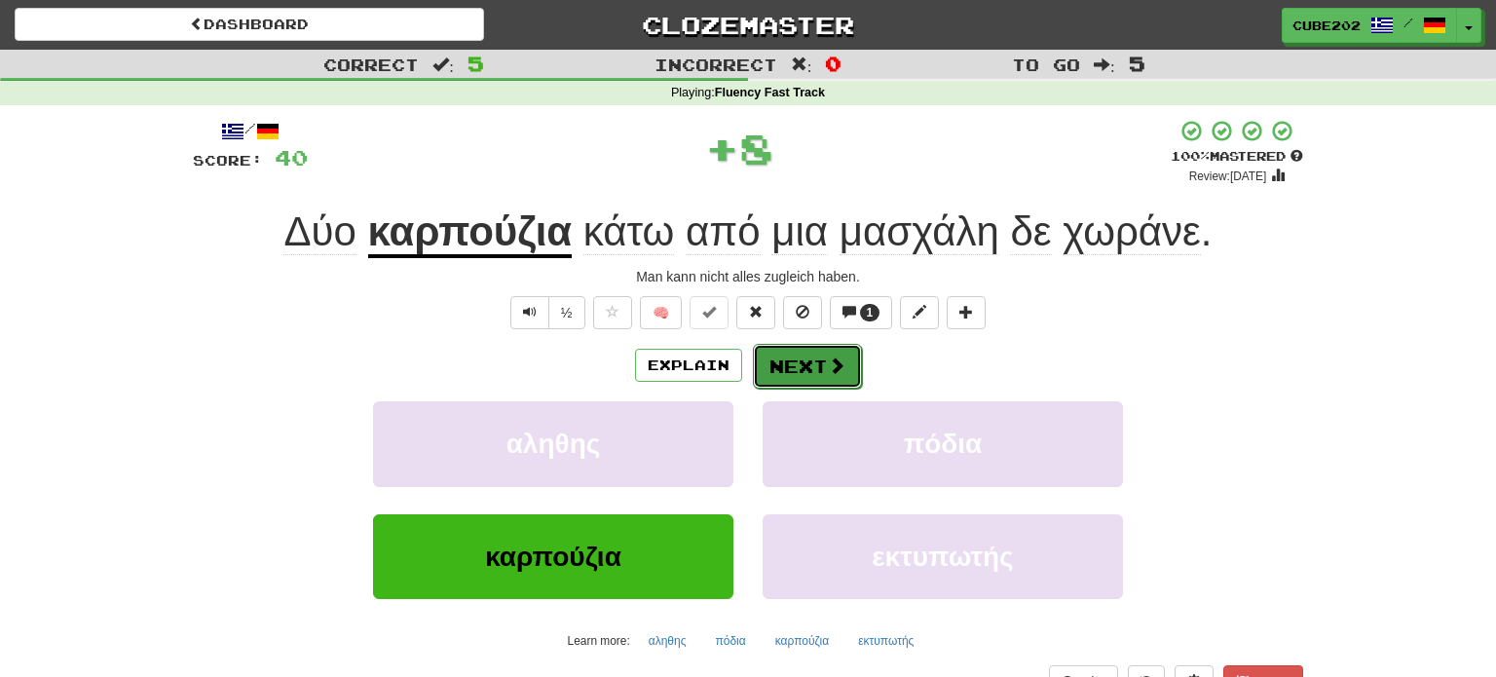
click at [819, 351] on button "Next" at bounding box center [807, 366] width 109 height 45
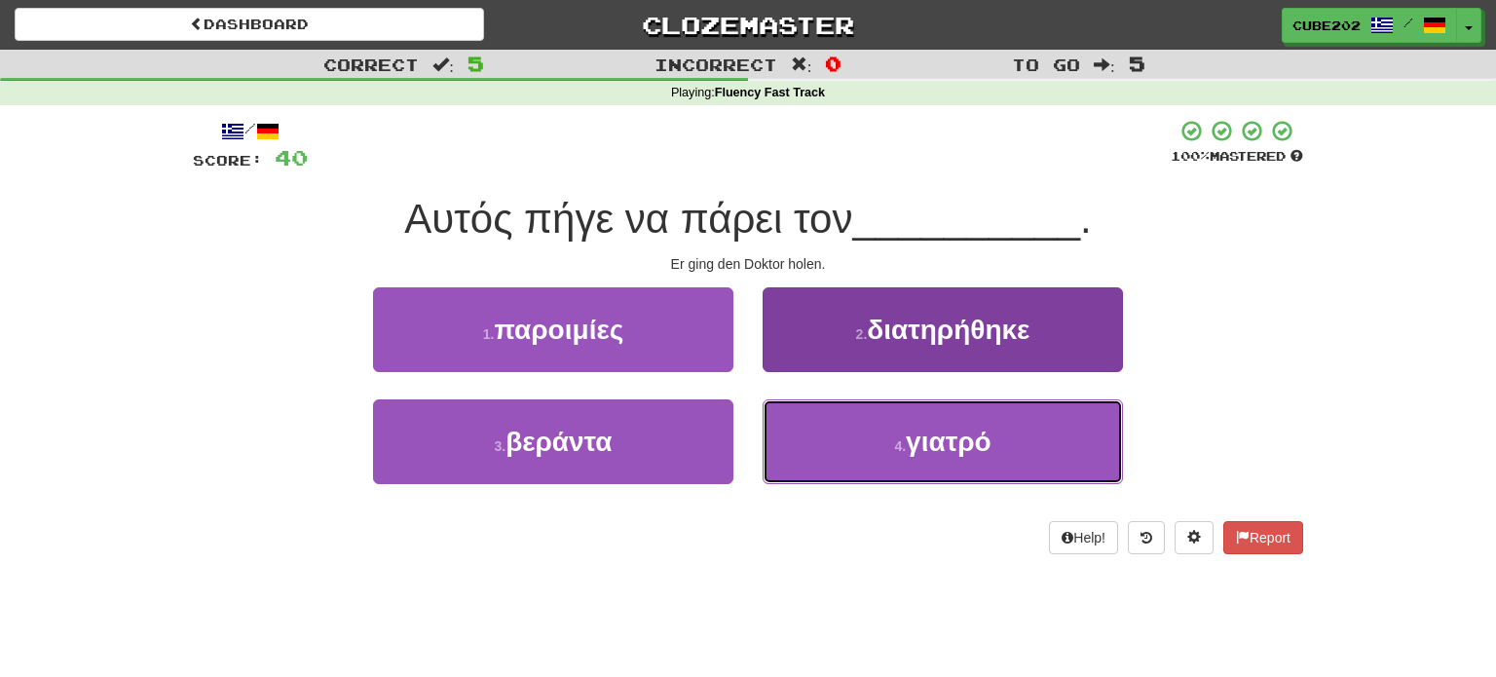
click at [867, 435] on button "4 . γιατρό" at bounding box center [943, 441] width 360 height 85
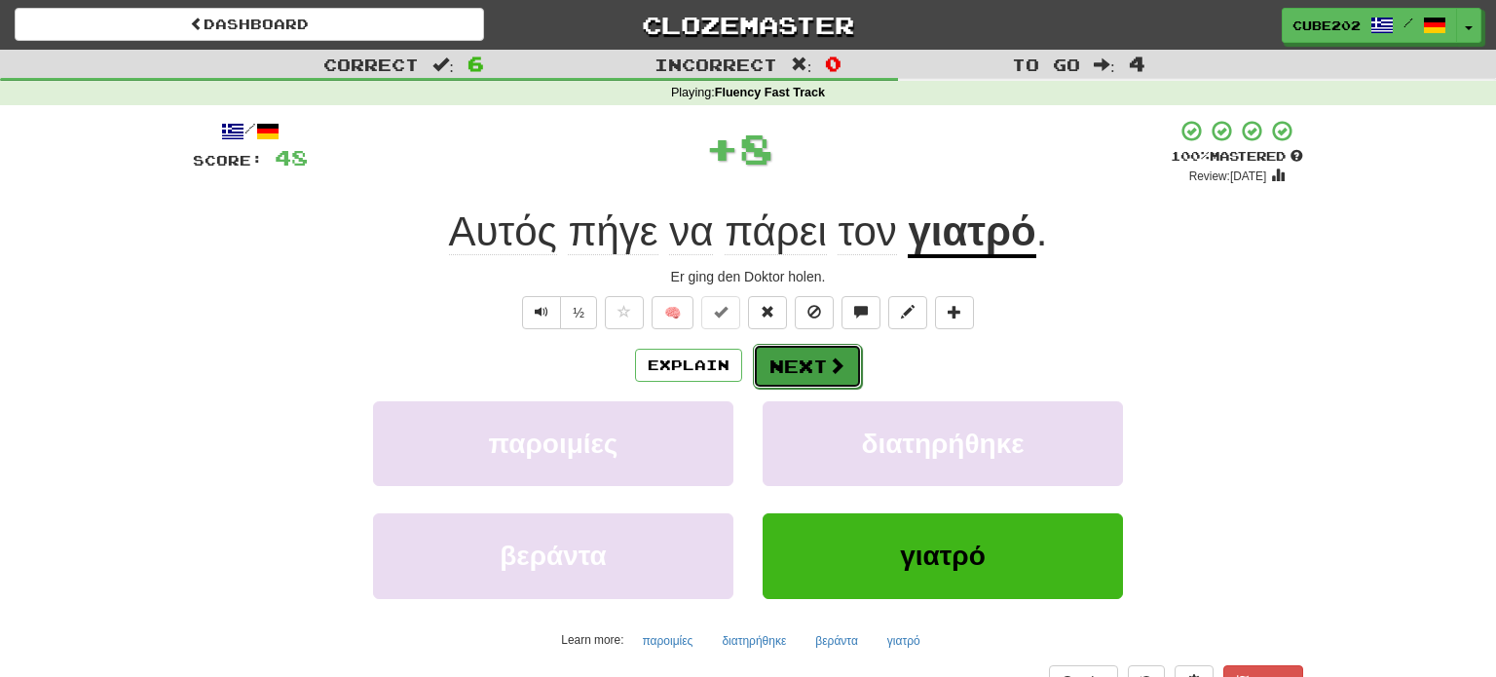
click at [807, 358] on button "Next" at bounding box center [807, 366] width 109 height 45
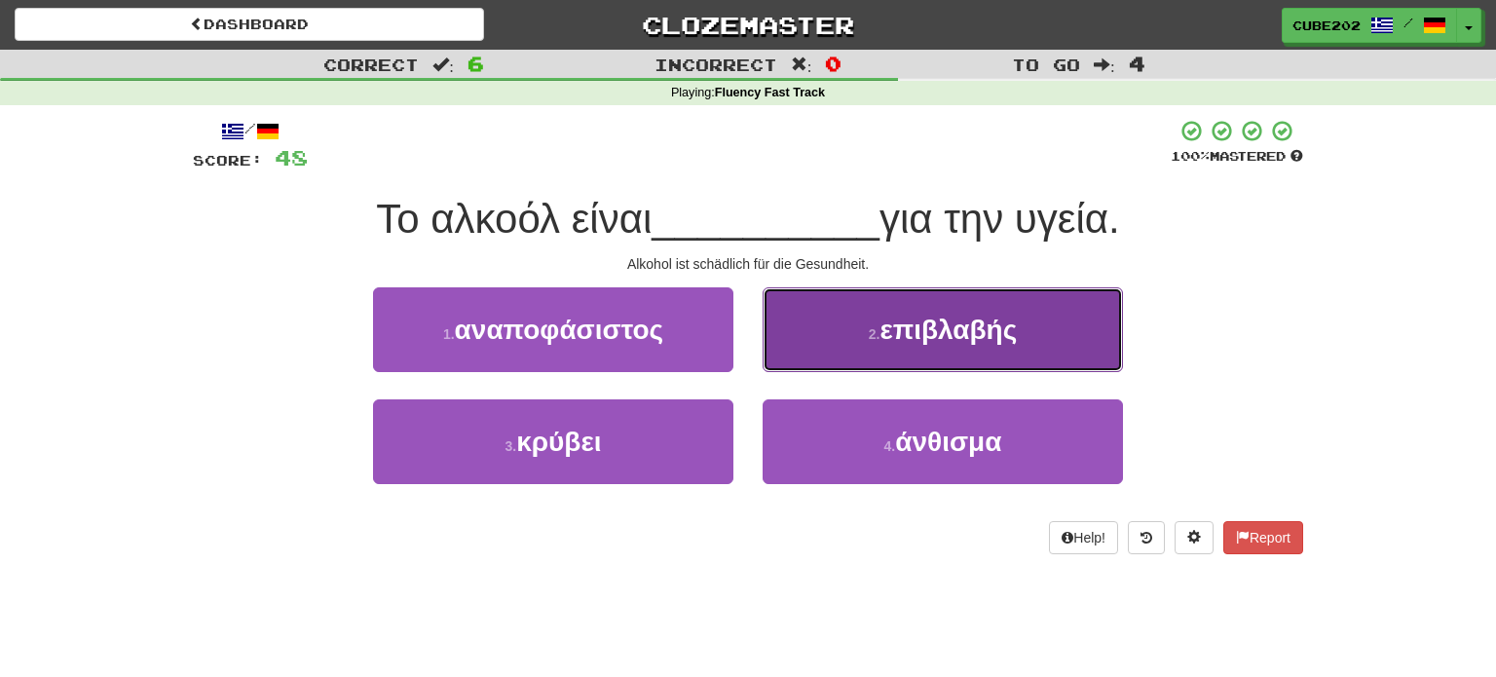
click at [841, 342] on button "2 . επιβλαβής" at bounding box center [943, 329] width 360 height 85
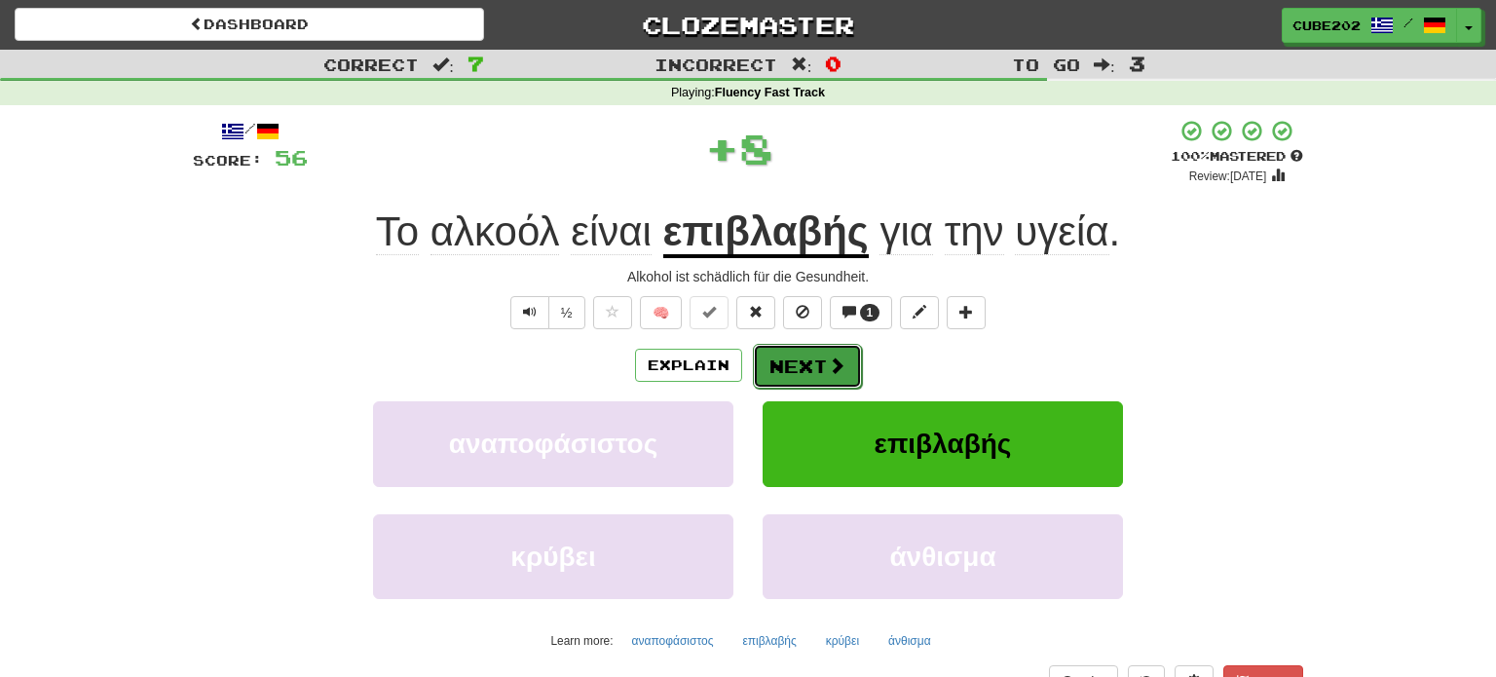
click at [809, 362] on button "Next" at bounding box center [807, 366] width 109 height 45
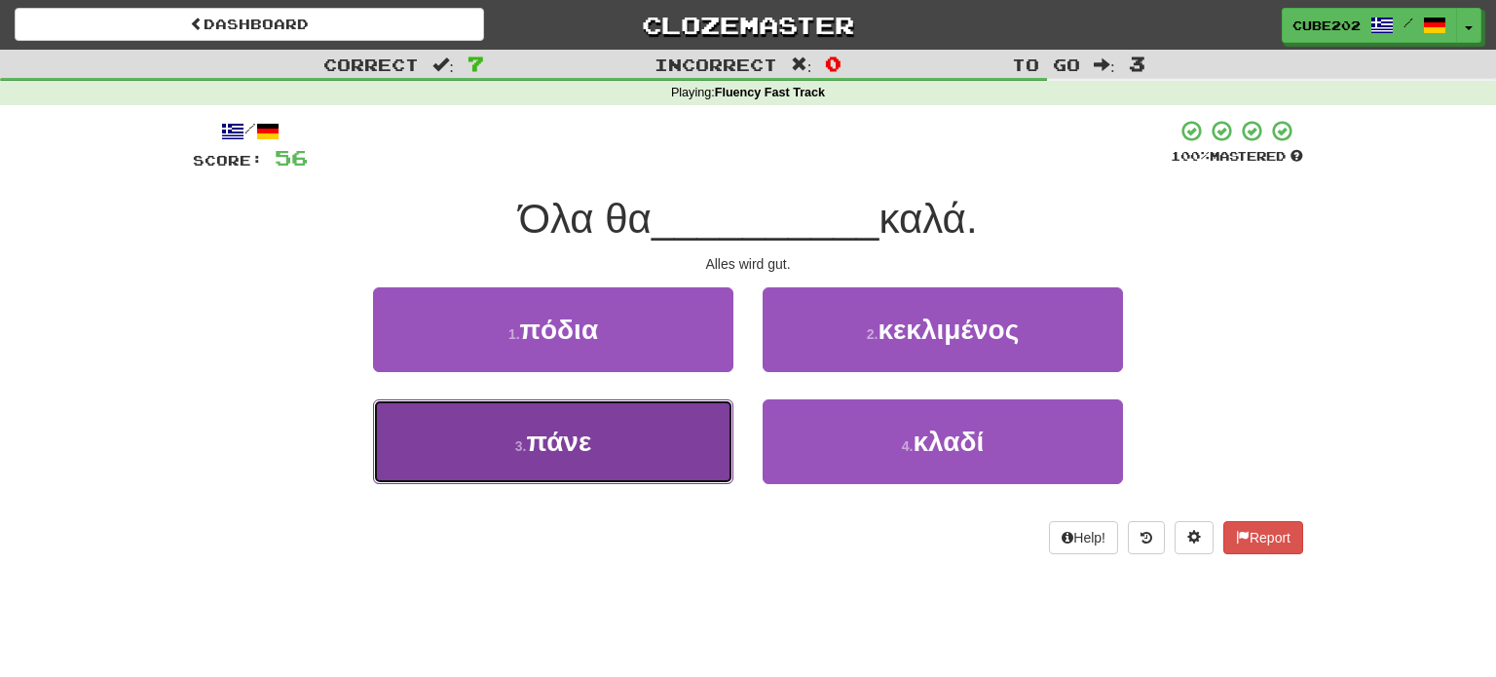
click at [660, 458] on button "3 . πάνε" at bounding box center [553, 441] width 360 height 85
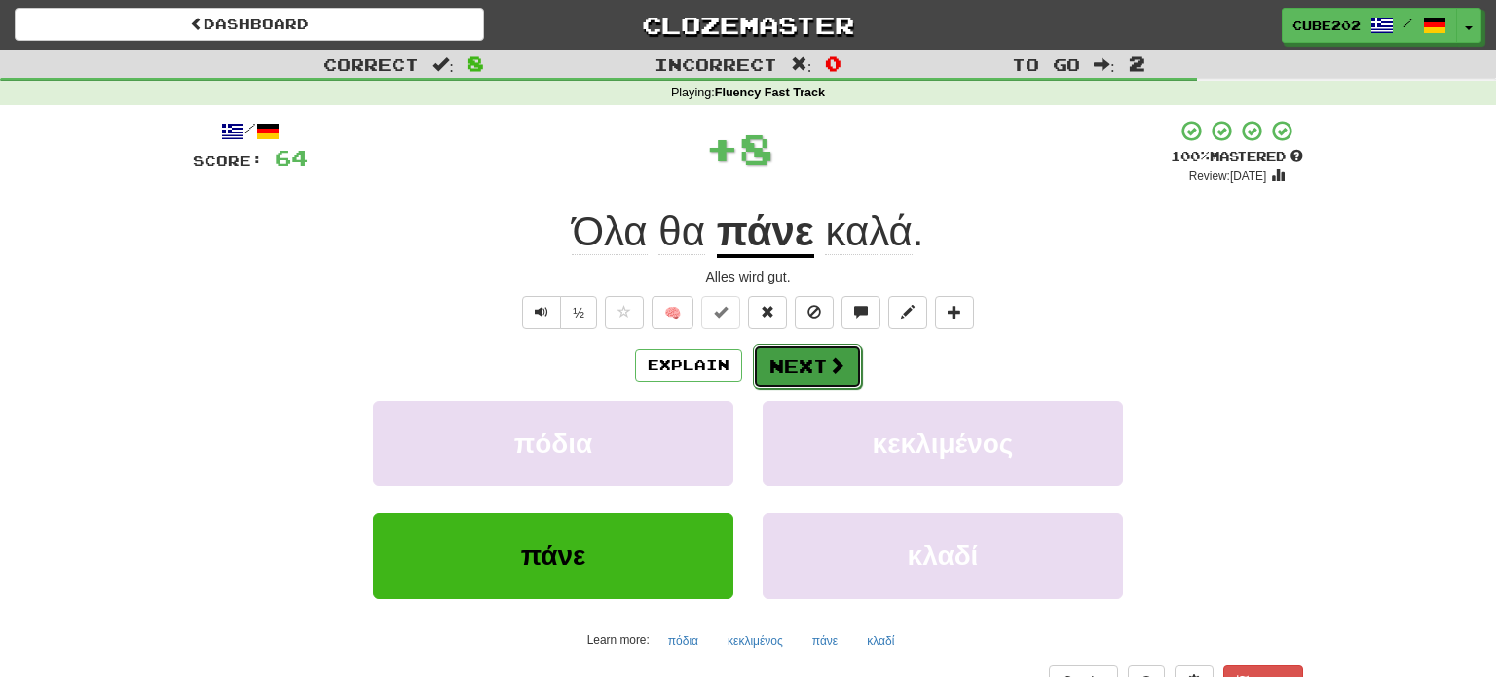
click at [815, 362] on button "Next" at bounding box center [807, 366] width 109 height 45
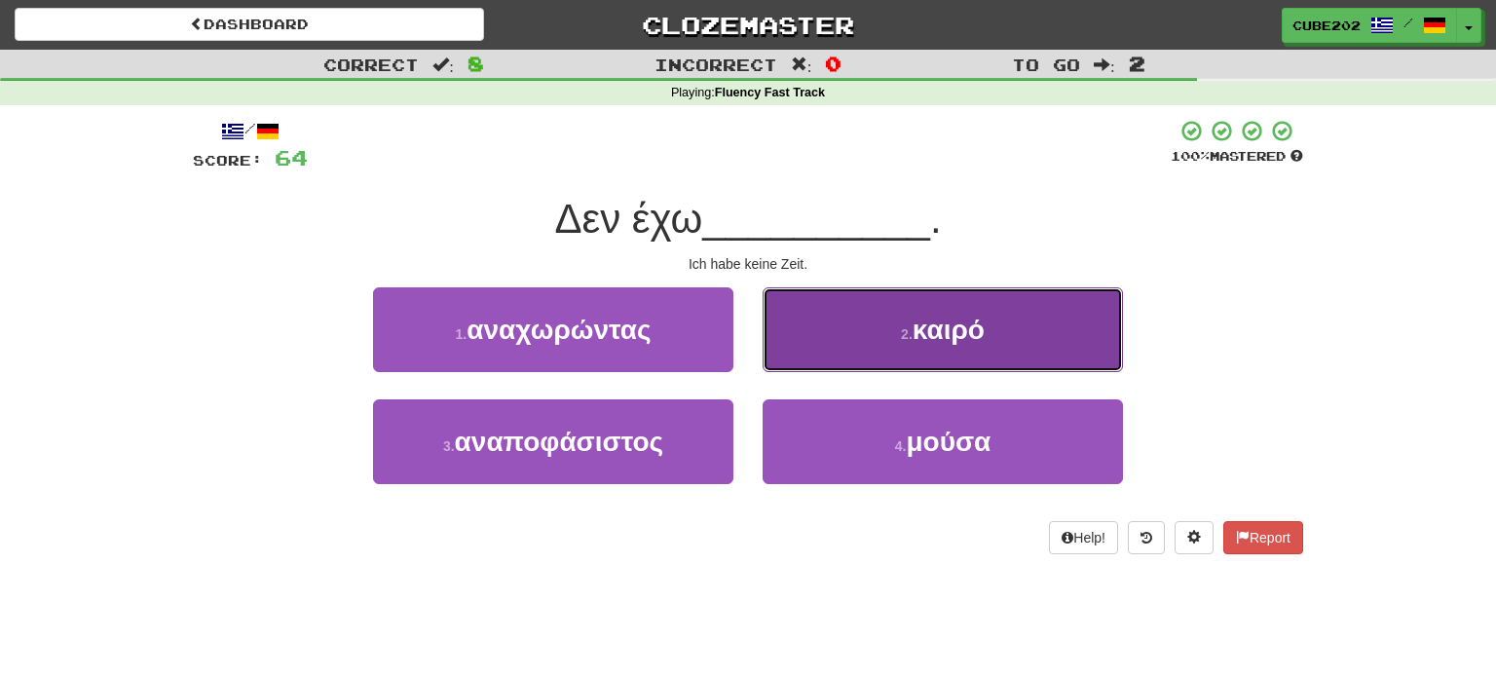
click at [813, 345] on button "2 . καιρό" at bounding box center [943, 329] width 360 height 85
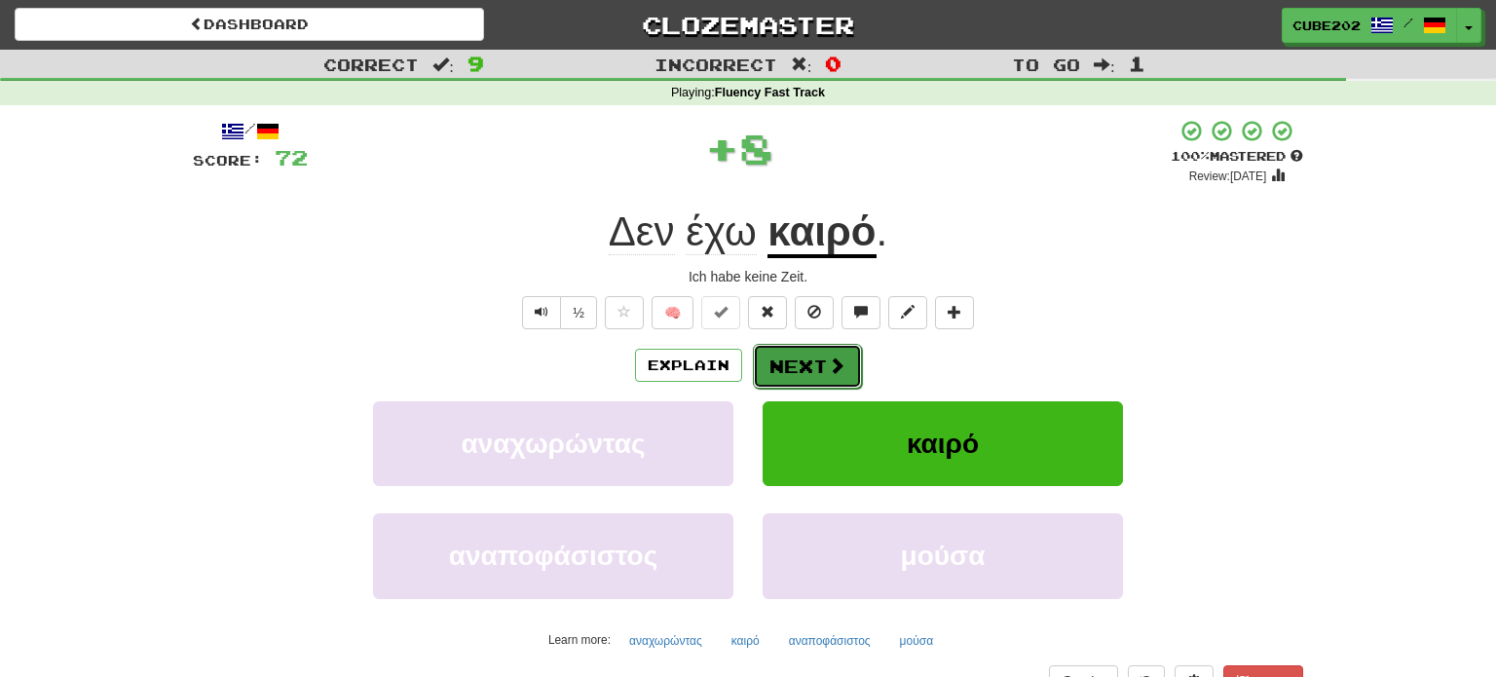
click at [793, 364] on button "Next" at bounding box center [807, 366] width 109 height 45
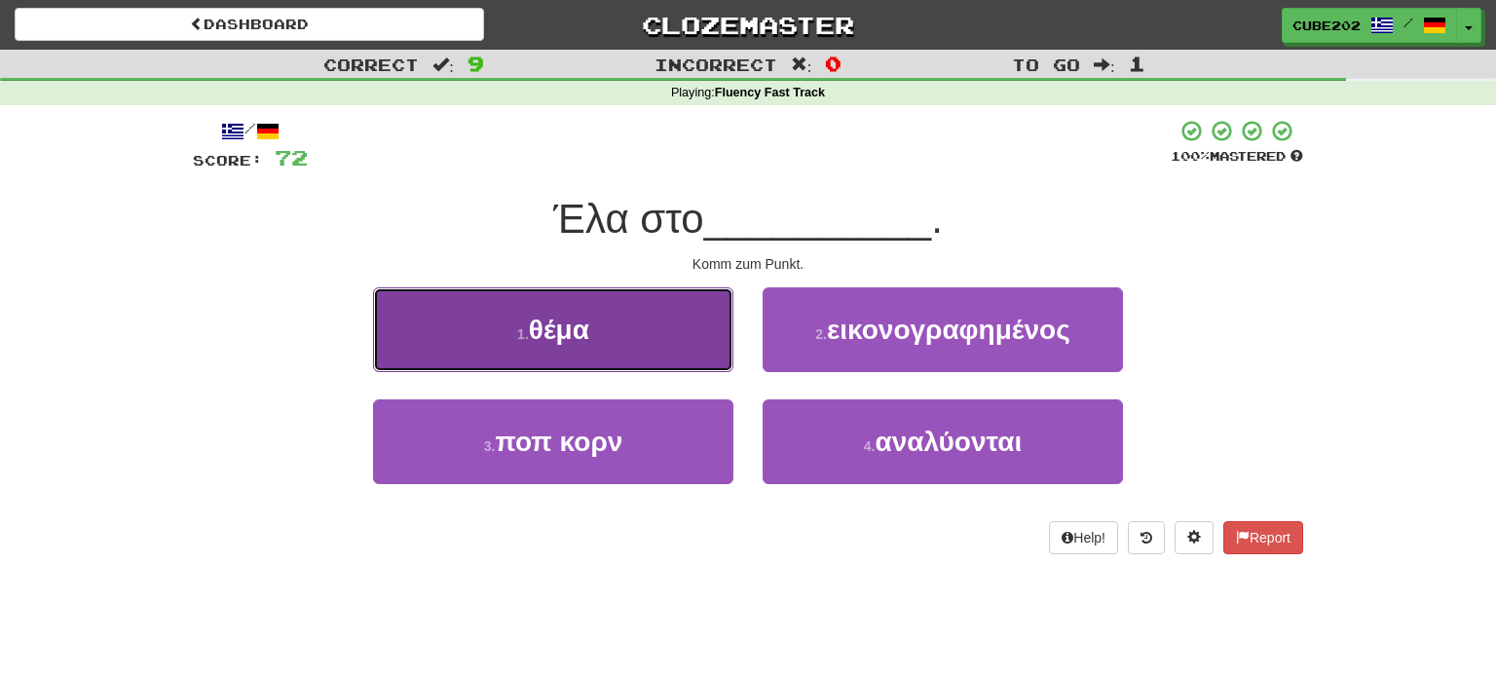
click at [679, 346] on button "1 . θέμα" at bounding box center [553, 329] width 360 height 85
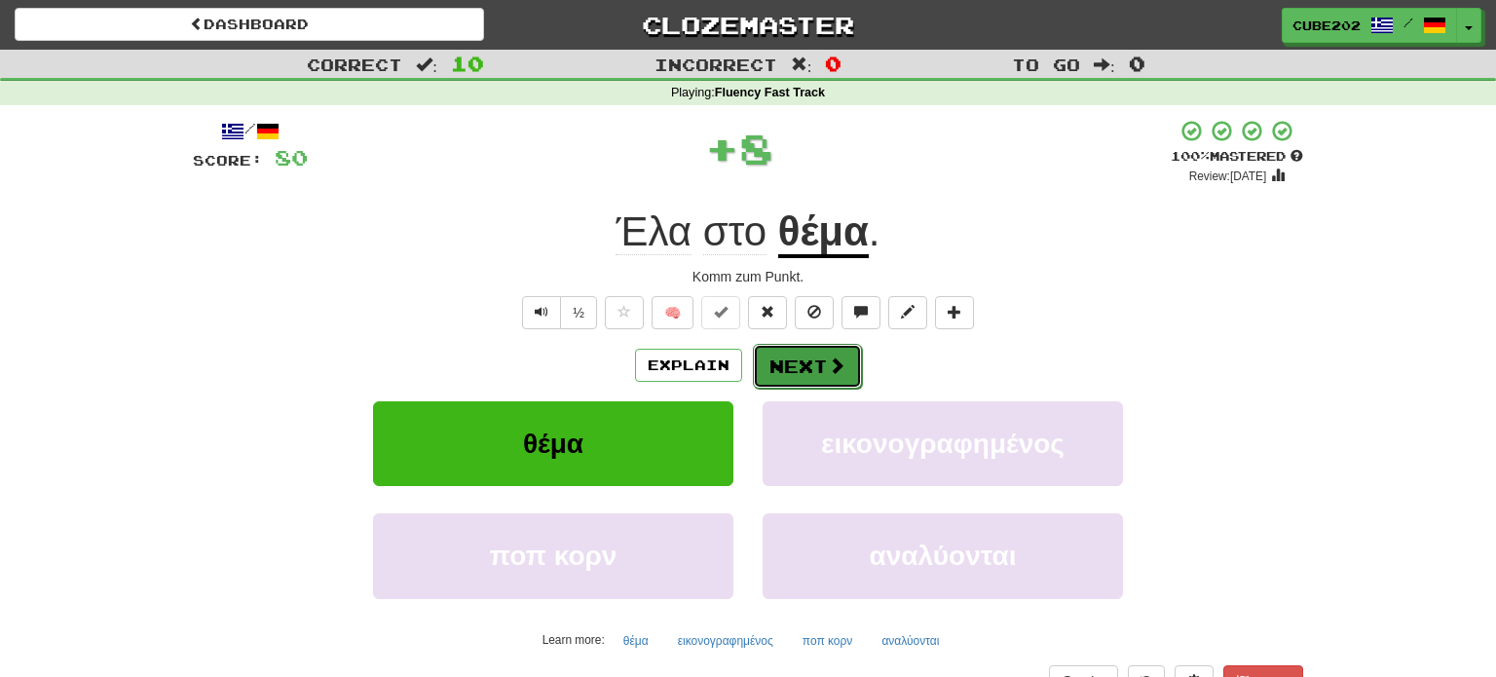
click at [822, 365] on button "Next" at bounding box center [807, 366] width 109 height 45
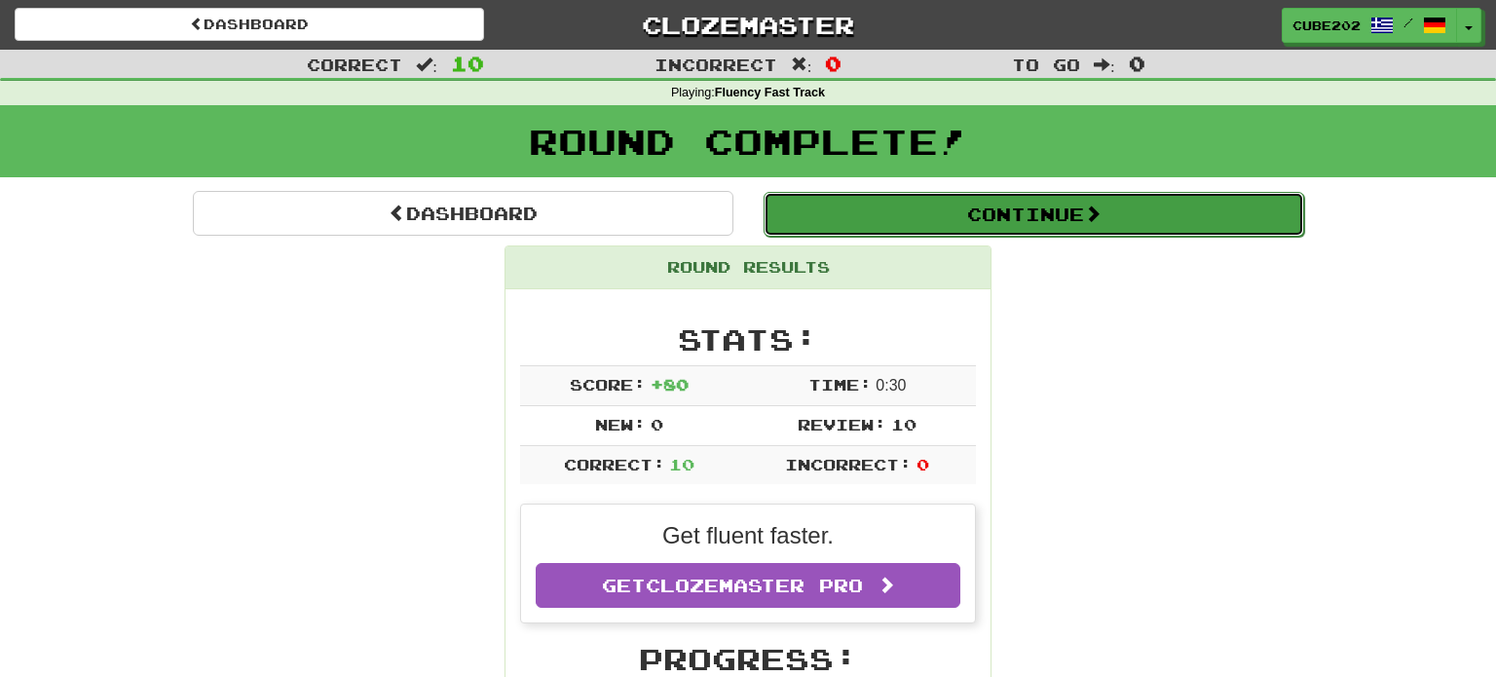
click at [854, 213] on button "Continue" at bounding box center [1034, 214] width 541 height 45
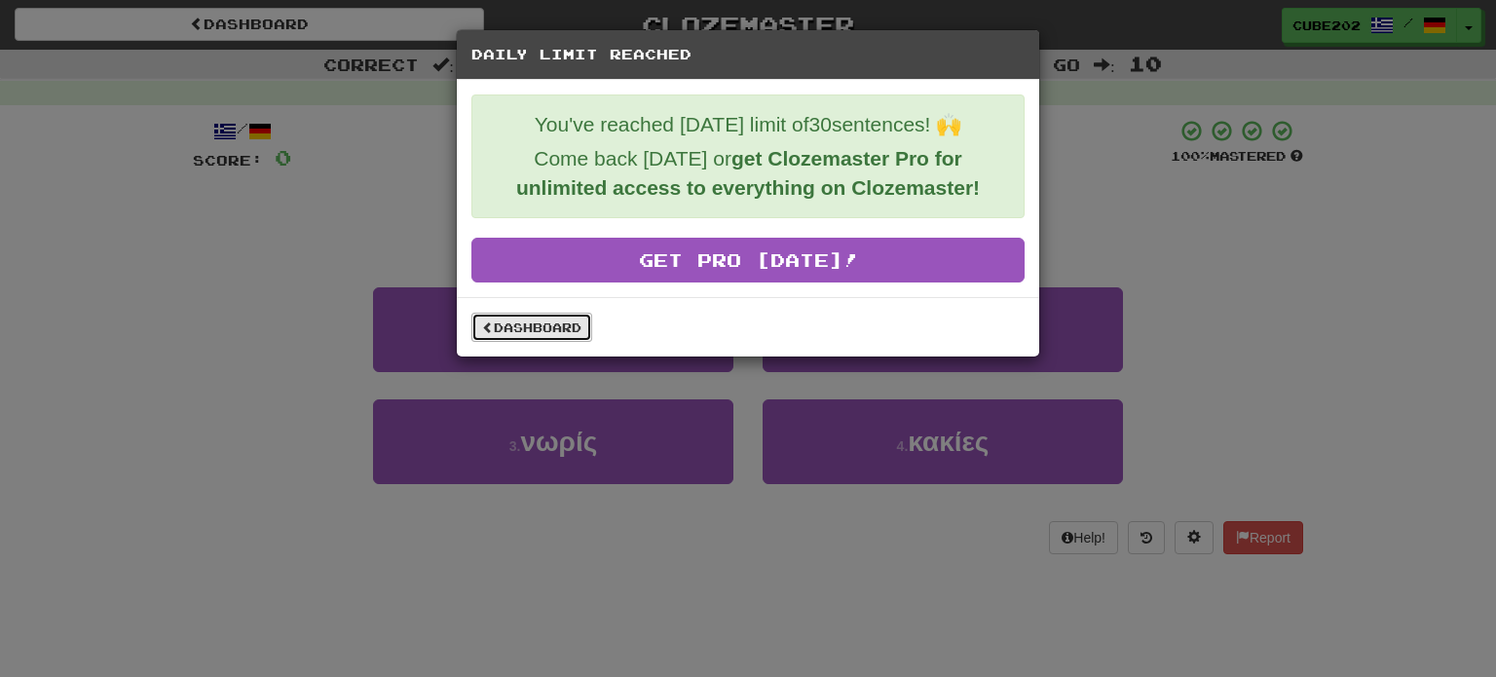
click at [493, 335] on link "Dashboard" at bounding box center [531, 327] width 121 height 29
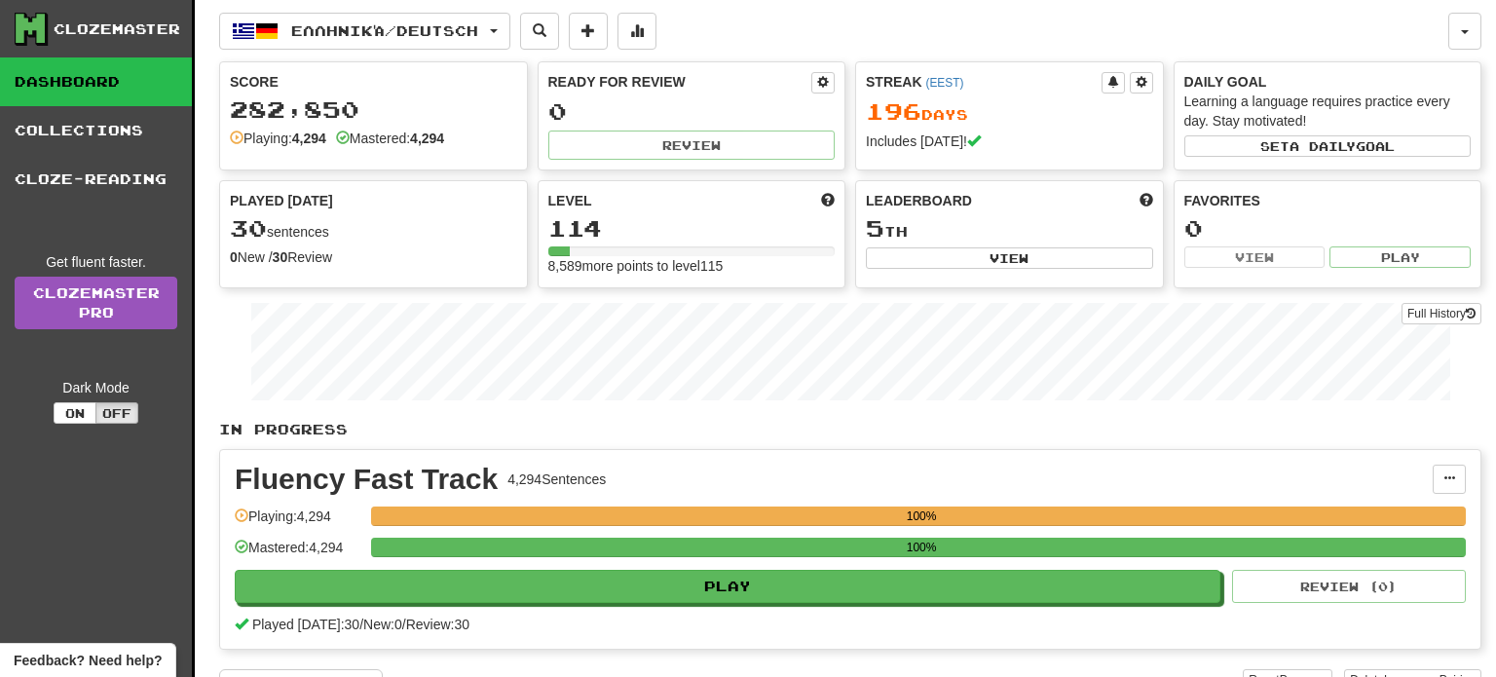
click at [447, 7] on div "Ελληνικά / Deutsch Deutsch / Español Streak: 59 Review: 20 Points [DATE]: 0 Esp…" at bounding box center [850, 381] width 1263 height 763
click at [458, 26] on span "Ελληνικά / Deutsch" at bounding box center [384, 30] width 187 height 17
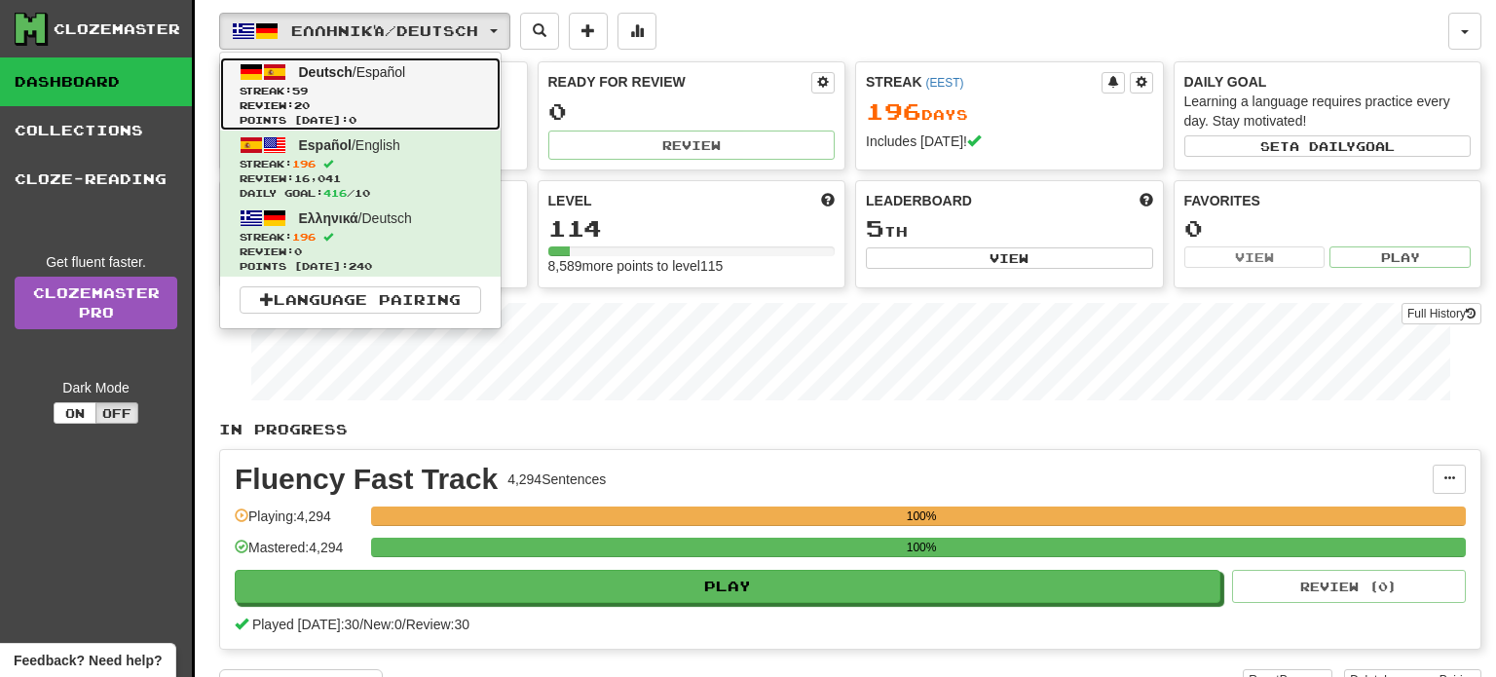
click at [437, 100] on span "Review: 20" at bounding box center [361, 105] width 242 height 15
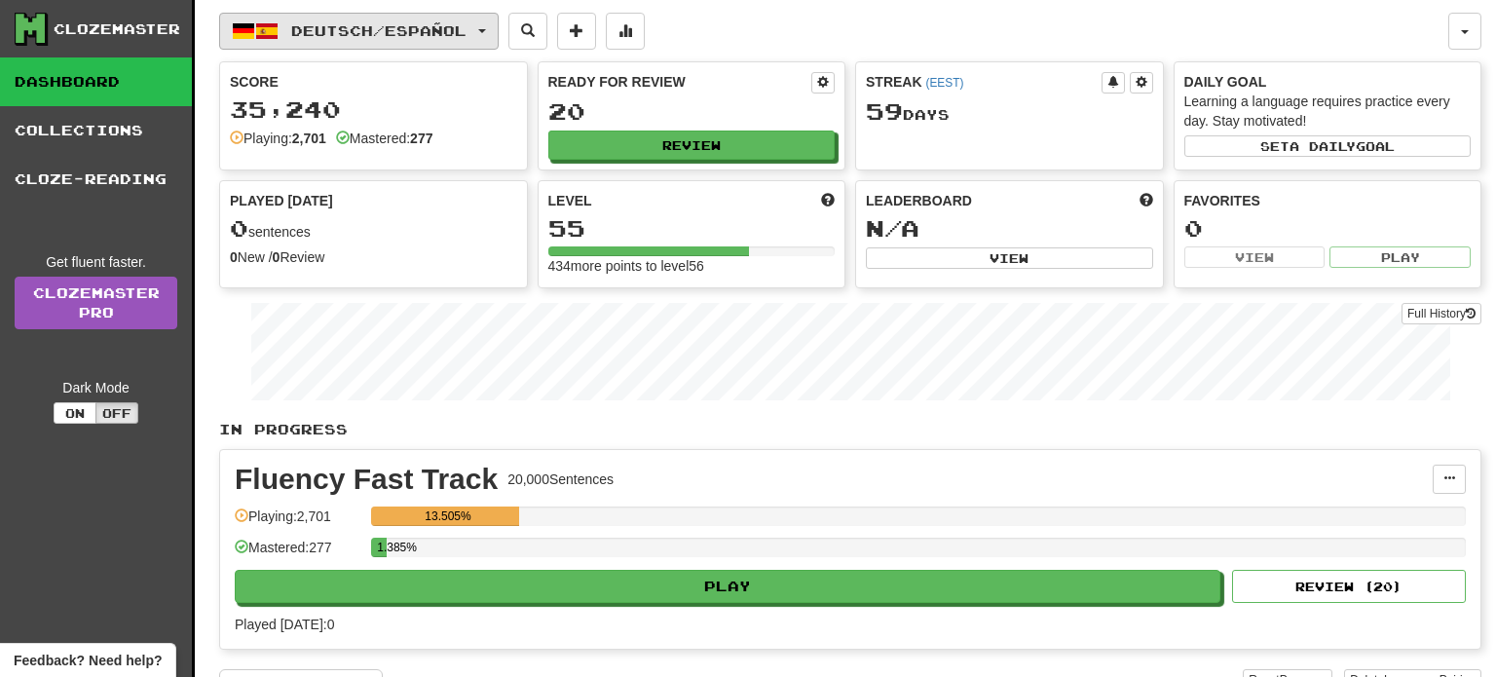
click at [467, 25] on span "Deutsch / Español" at bounding box center [378, 30] width 175 height 17
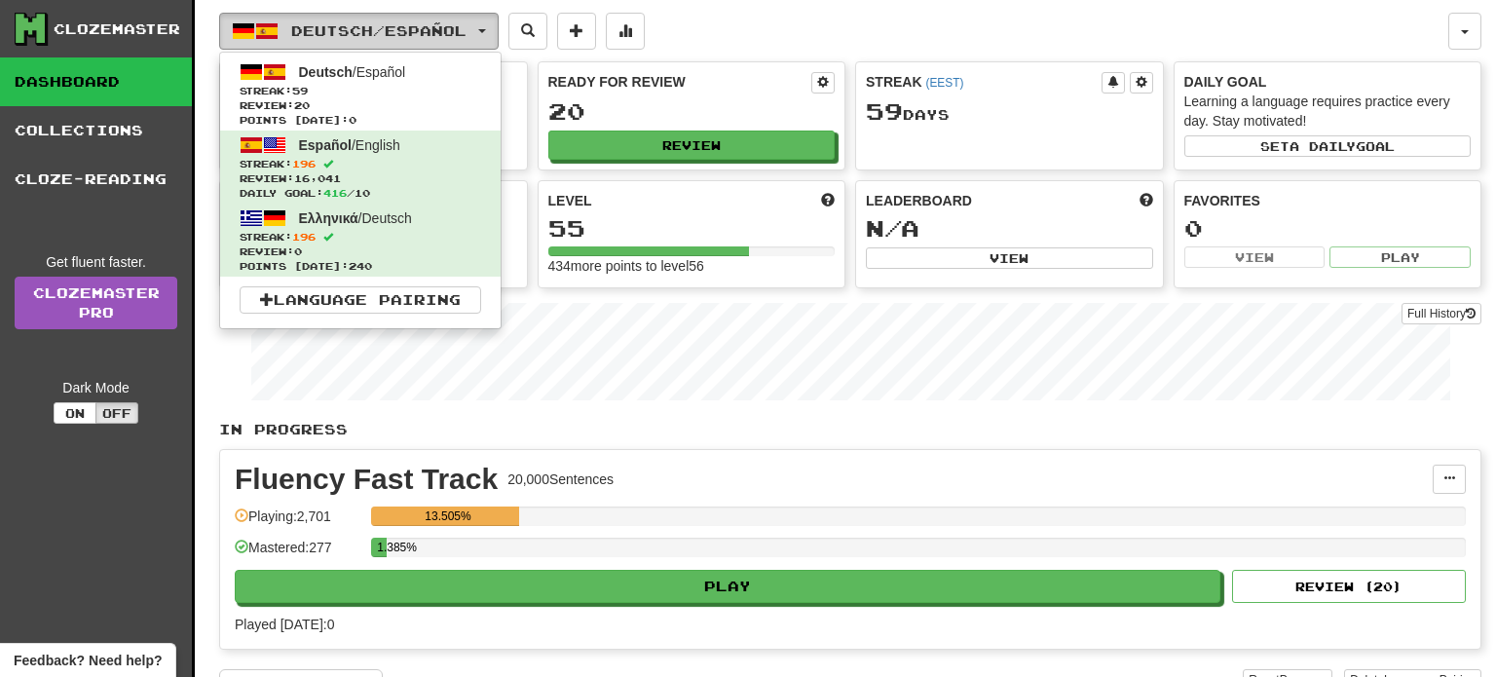
click at [467, 25] on span "Deutsch / Español" at bounding box center [378, 30] width 175 height 17
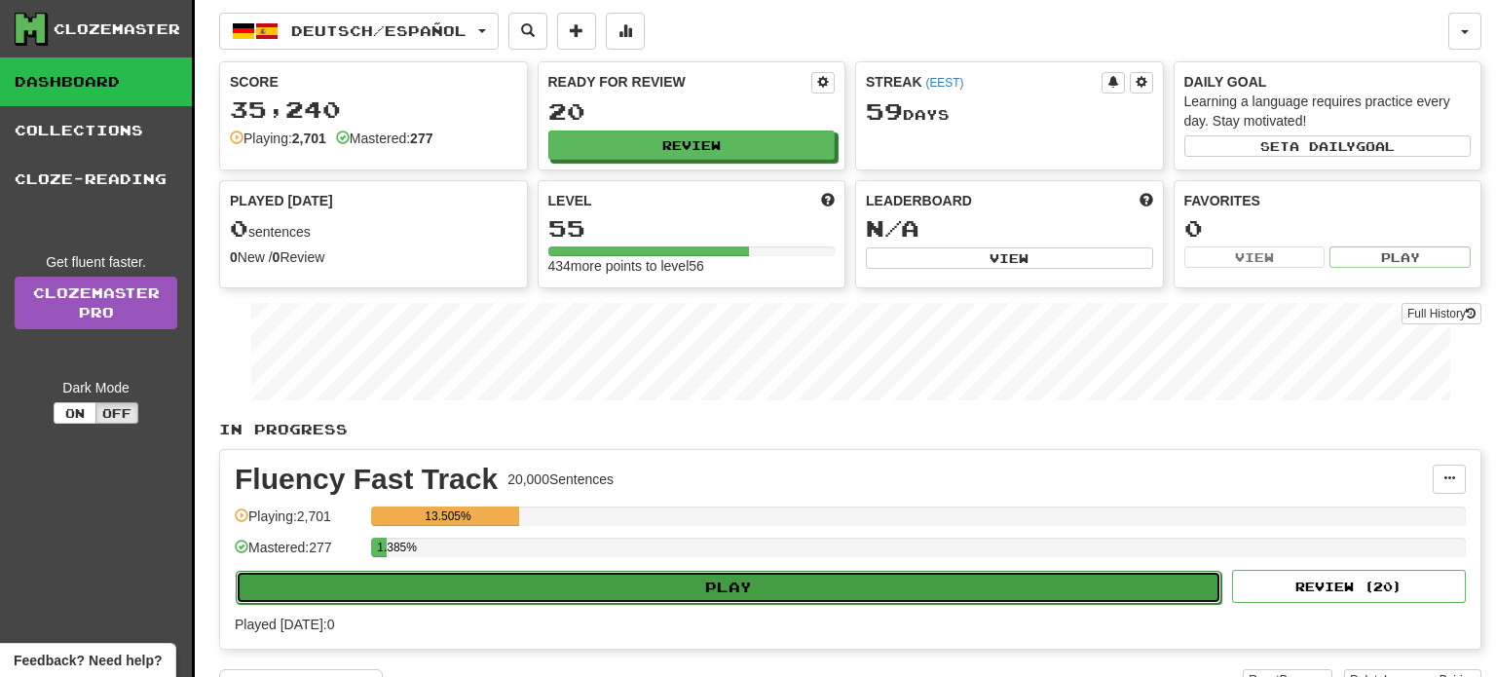
click at [766, 590] on button "Play" at bounding box center [729, 587] width 986 height 33
select select "**"
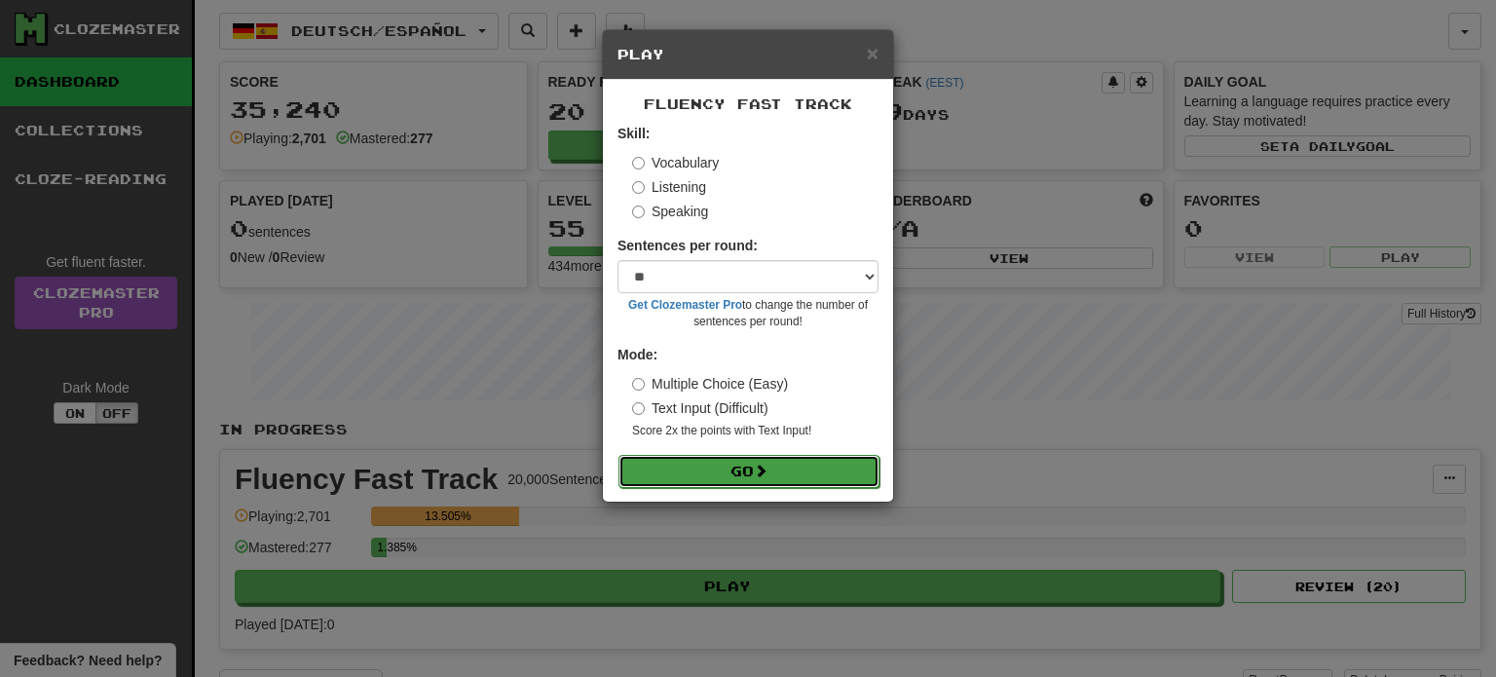
click at [794, 477] on button "Go" at bounding box center [749, 471] width 261 height 33
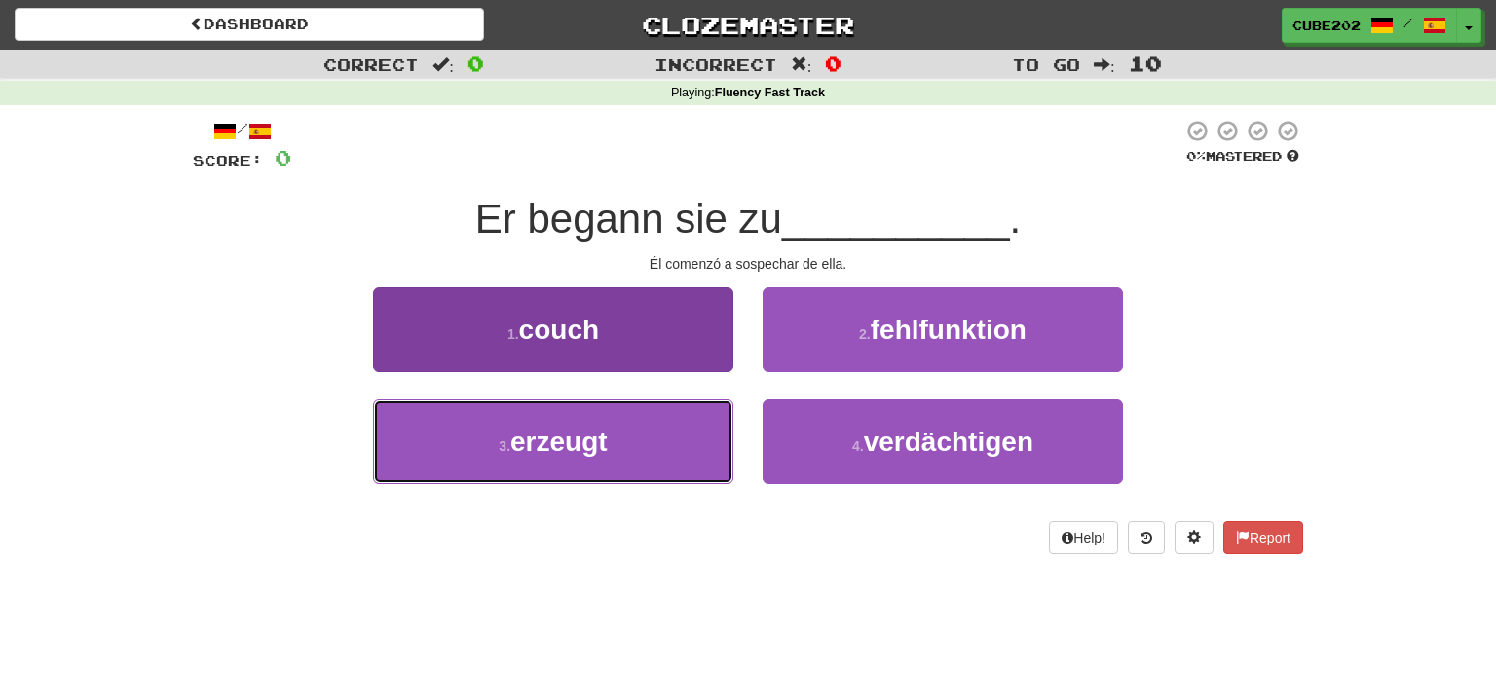
click at [697, 433] on button "3 . erzeugt" at bounding box center [553, 441] width 360 height 85
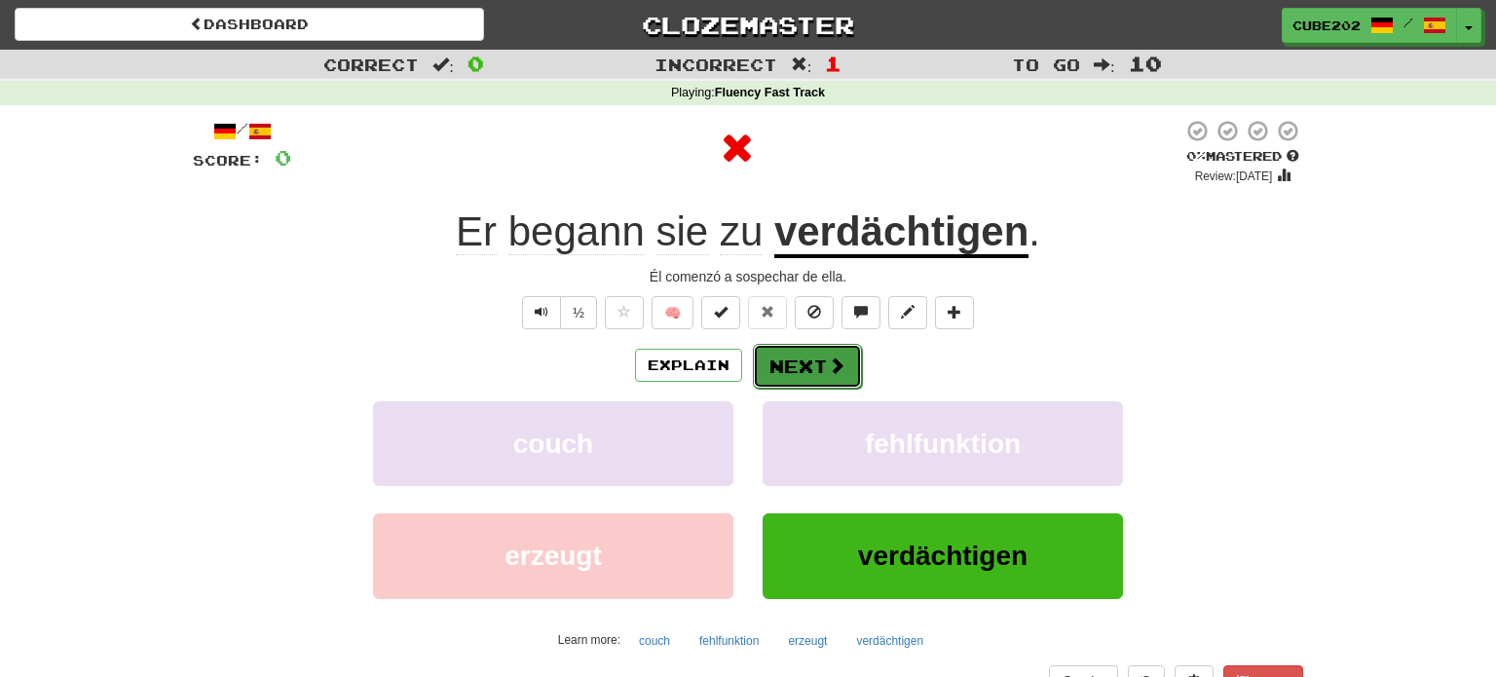
click at [815, 364] on button "Next" at bounding box center [807, 366] width 109 height 45
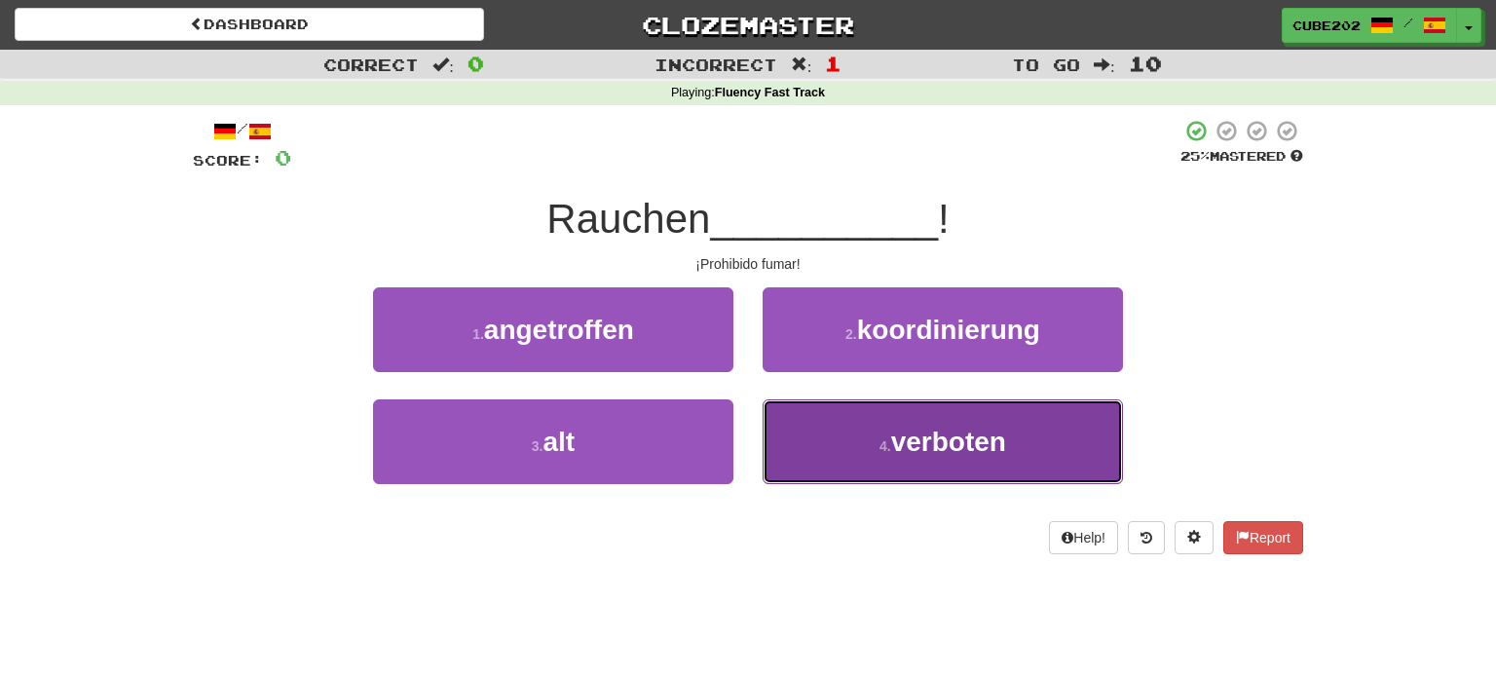
click at [848, 436] on button "4 . verboten" at bounding box center [943, 441] width 360 height 85
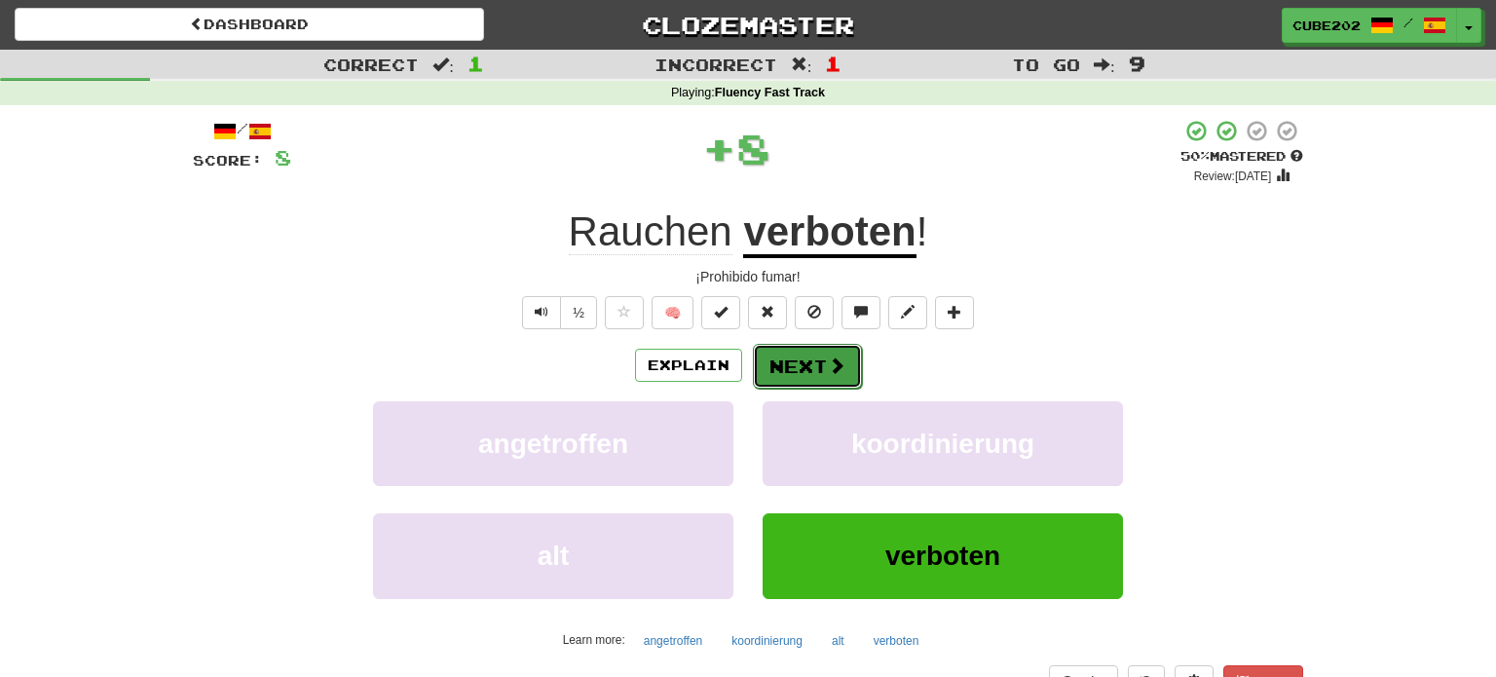
click at [806, 365] on button "Next" at bounding box center [807, 366] width 109 height 45
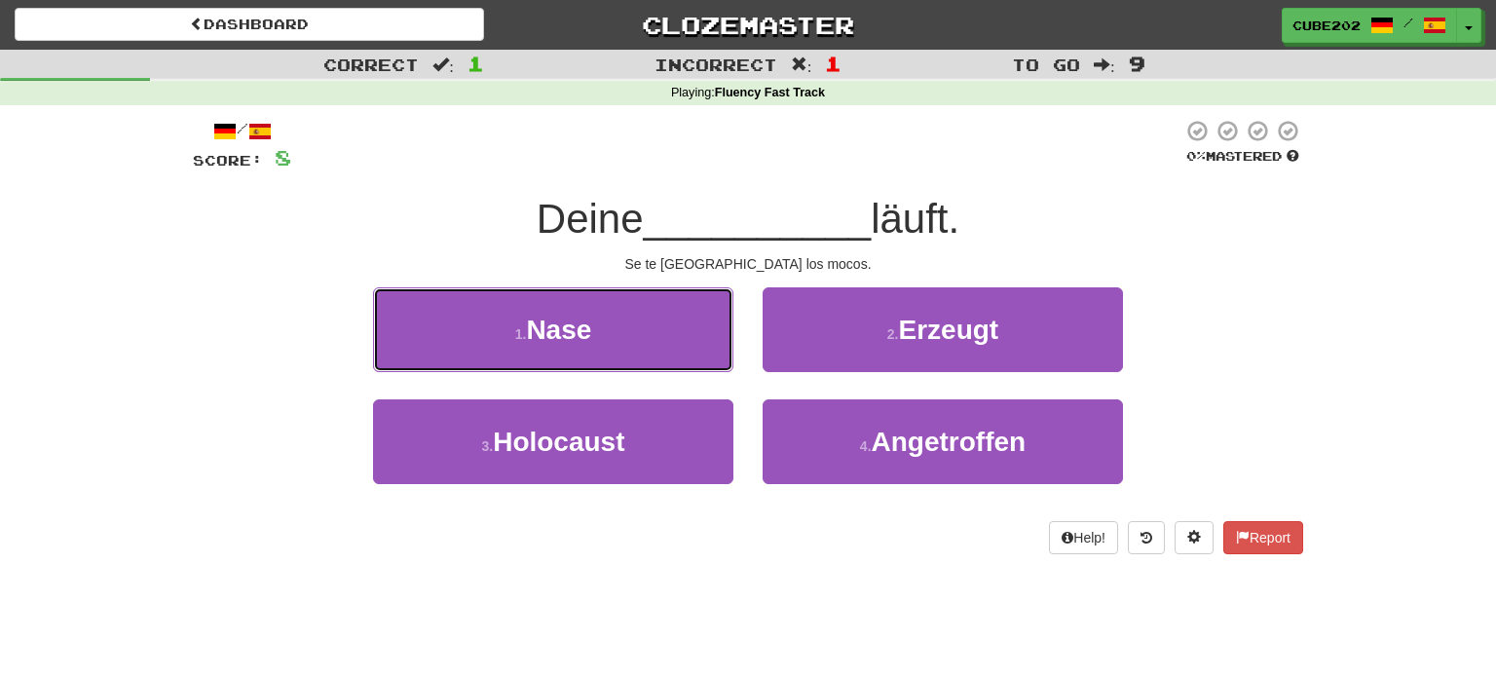
click at [685, 333] on button "1 . Nase" at bounding box center [553, 329] width 360 height 85
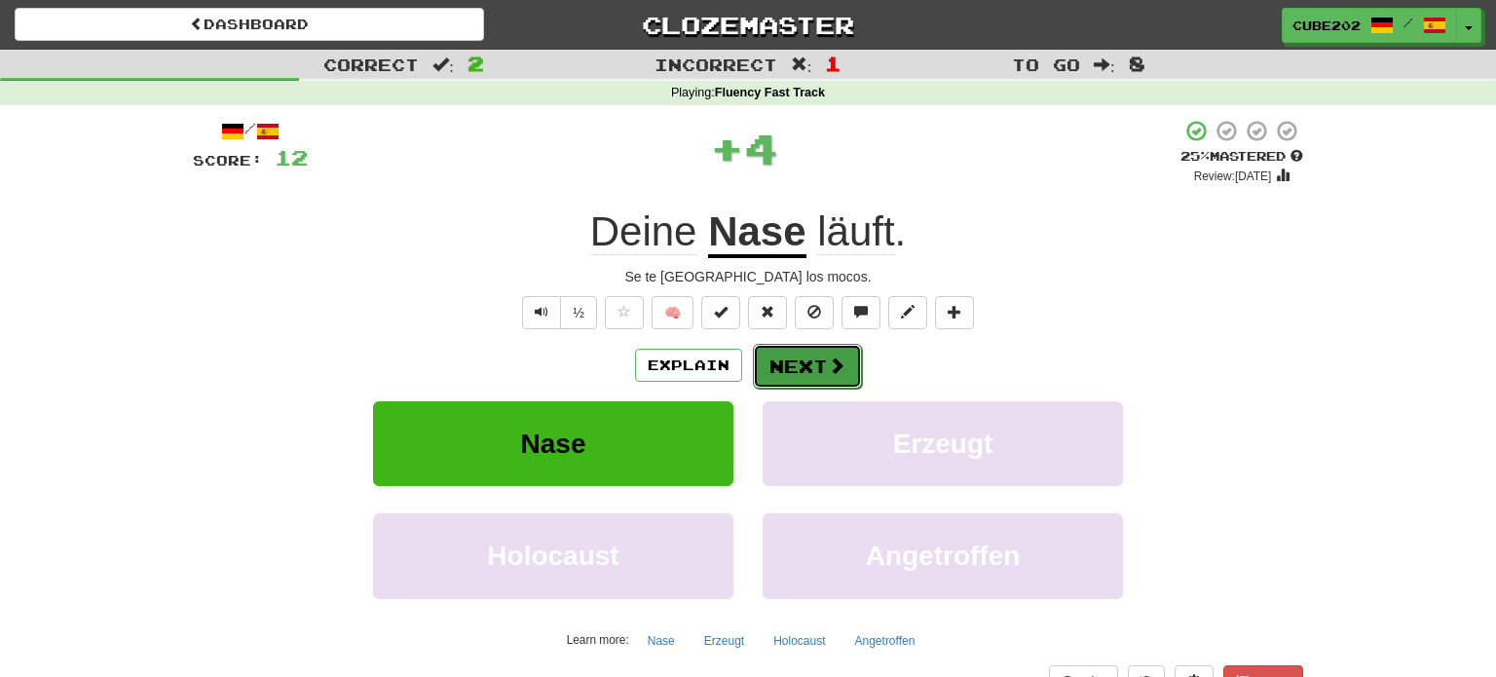
click at [803, 361] on button "Next" at bounding box center [807, 366] width 109 height 45
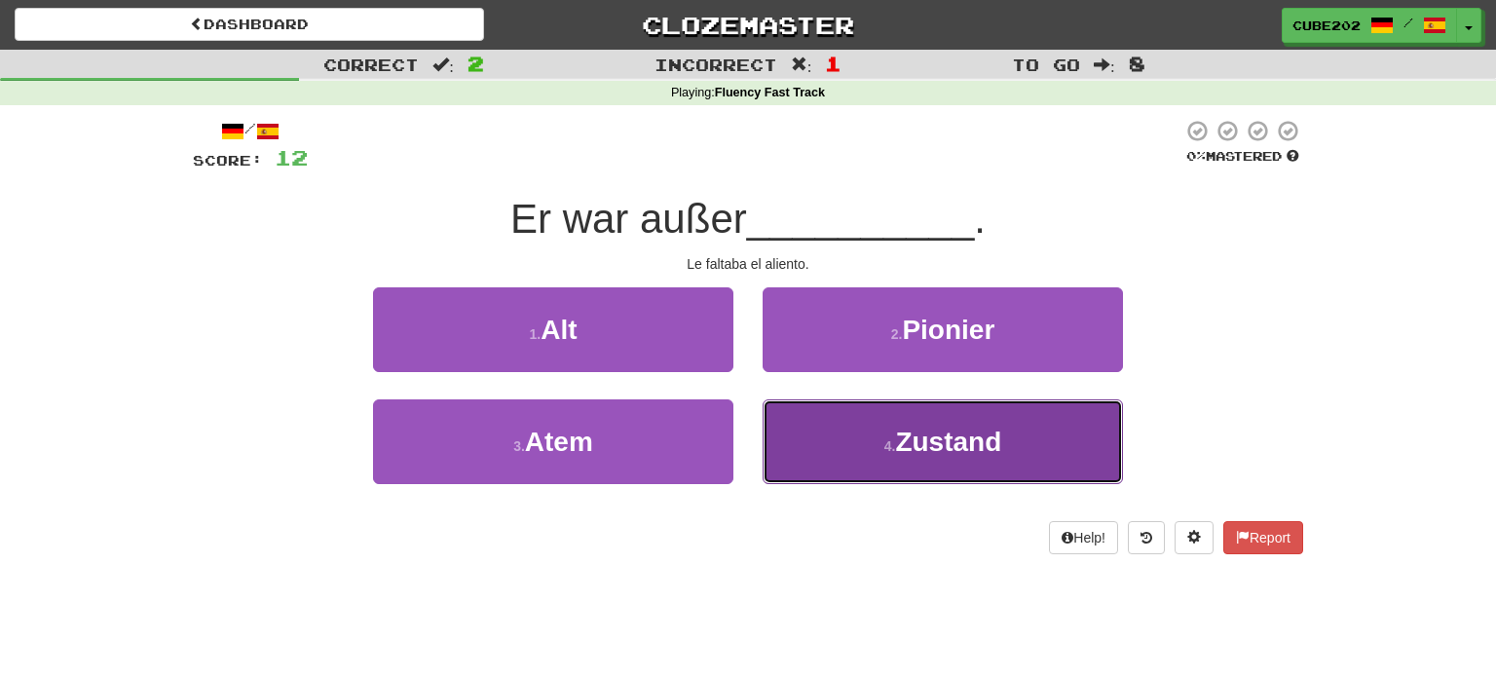
click at [837, 445] on button "4 . Zustand" at bounding box center [943, 441] width 360 height 85
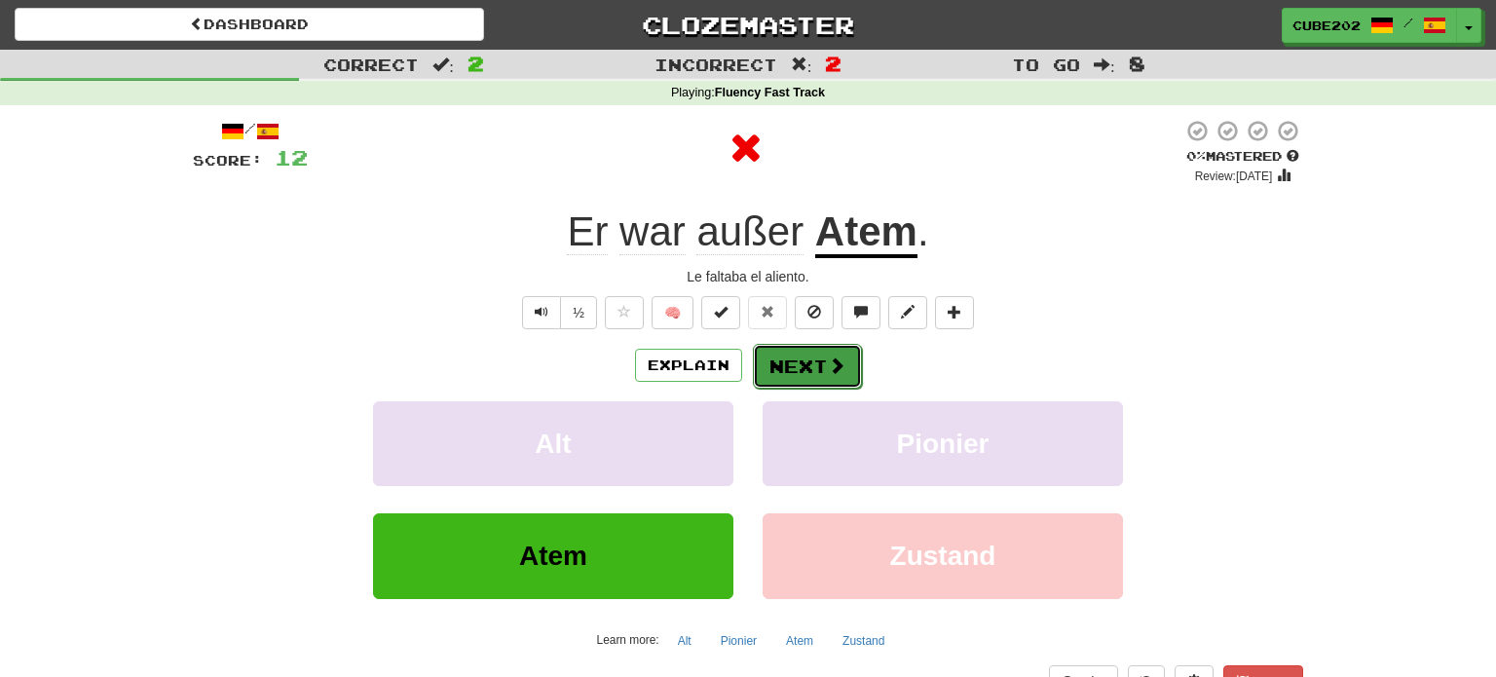
click at [804, 357] on button "Next" at bounding box center [807, 366] width 109 height 45
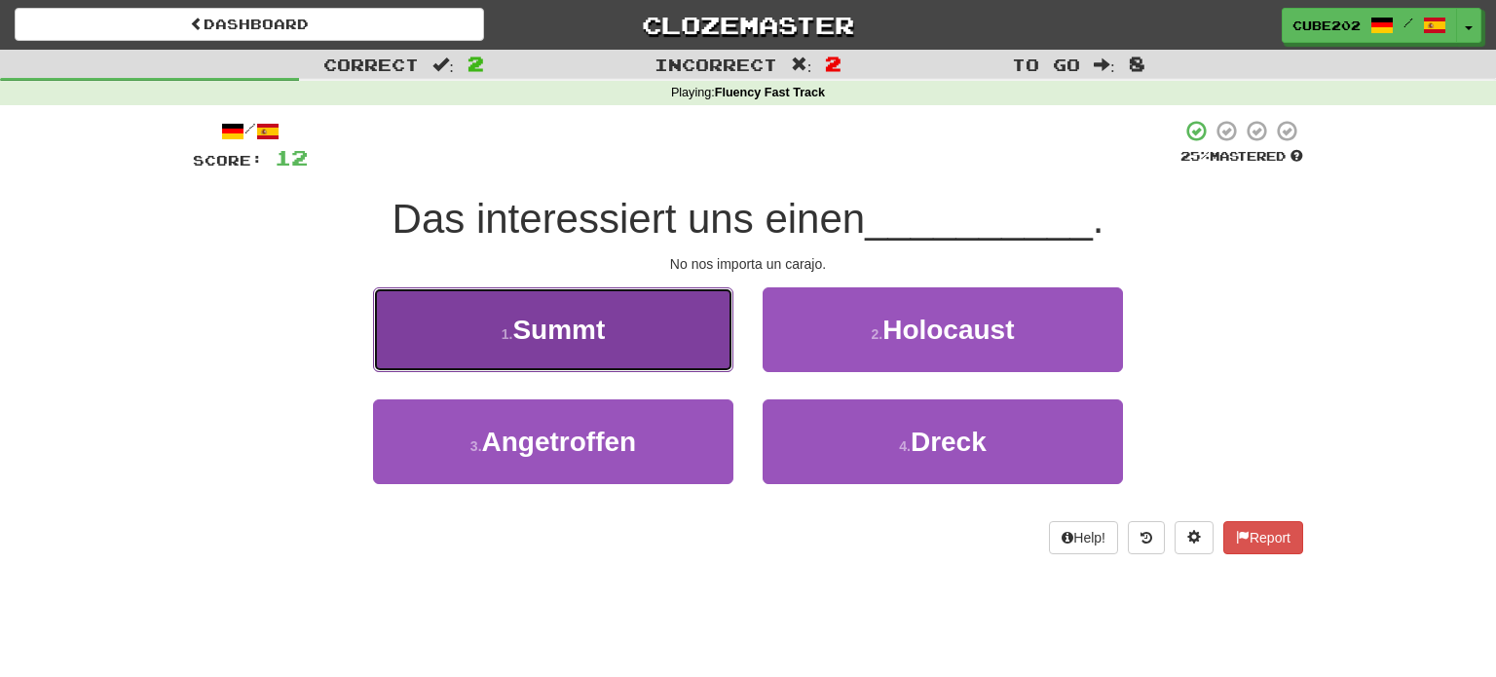
click at [694, 349] on button "1 . Summt" at bounding box center [553, 329] width 360 height 85
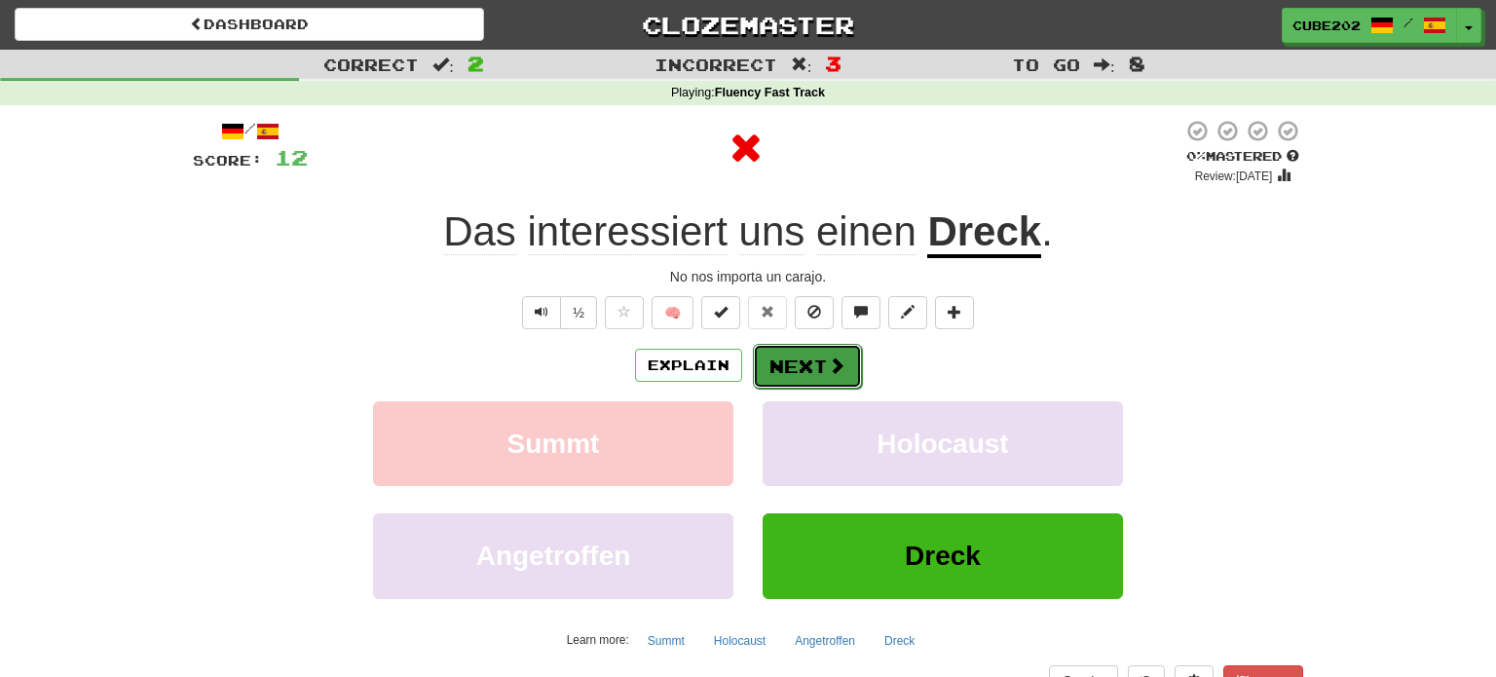
click at [797, 360] on button "Next" at bounding box center [807, 366] width 109 height 45
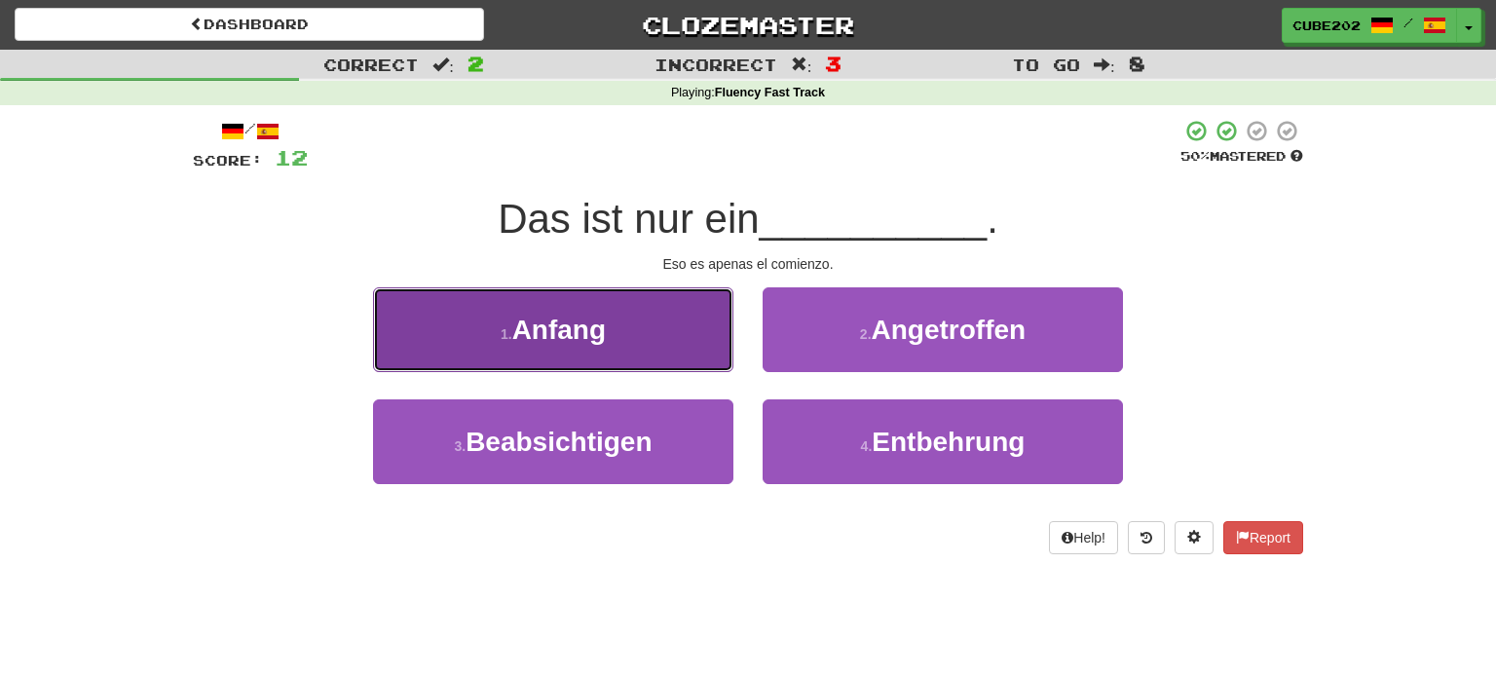
click at [712, 324] on button "1 . Anfang" at bounding box center [553, 329] width 360 height 85
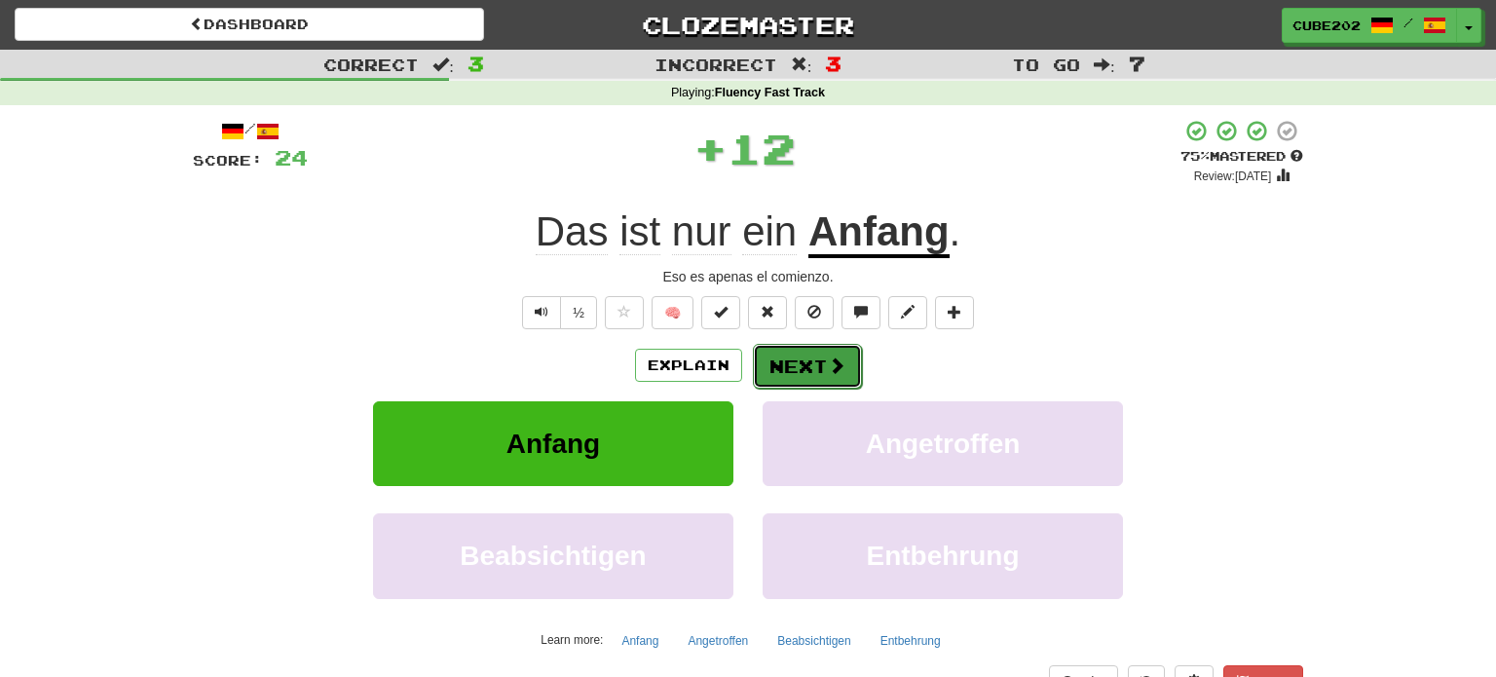
click at [812, 363] on button "Next" at bounding box center [807, 366] width 109 height 45
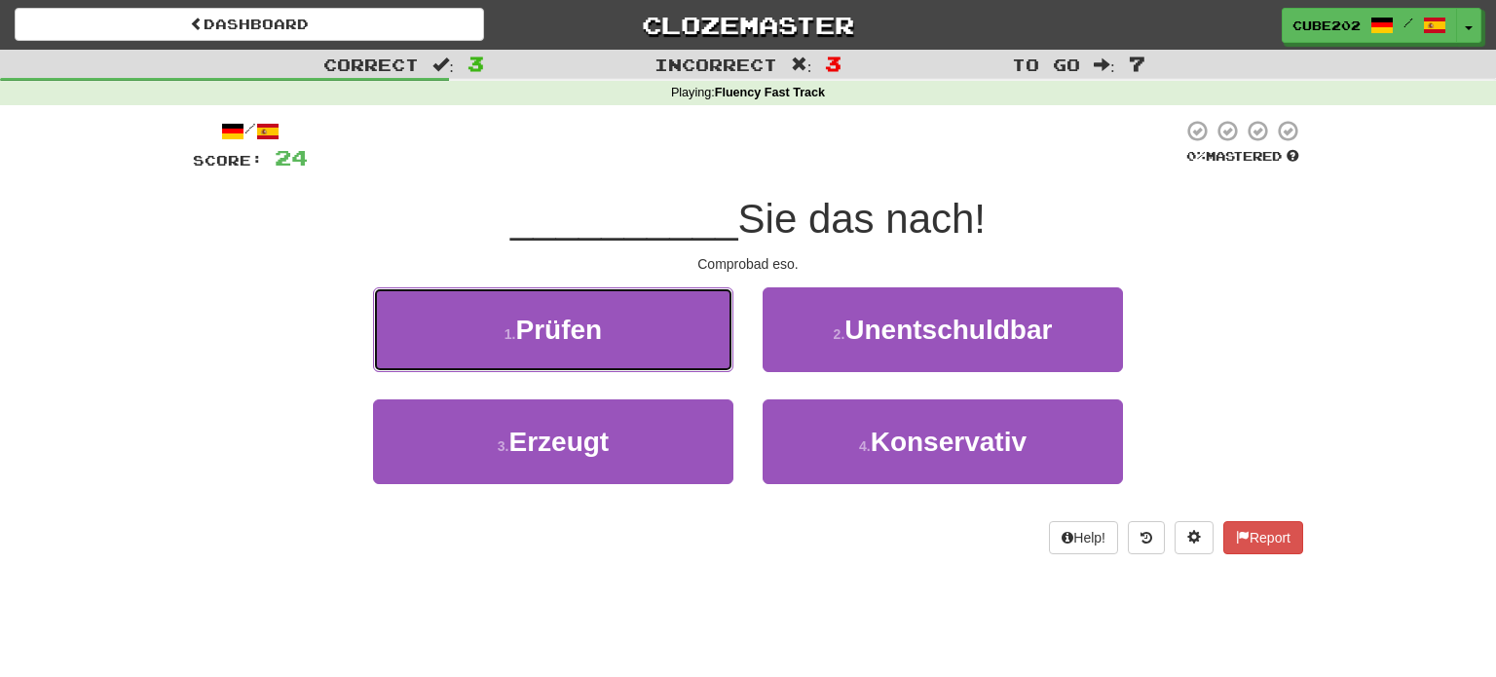
click at [703, 342] on button "1 . Prüfen" at bounding box center [553, 329] width 360 height 85
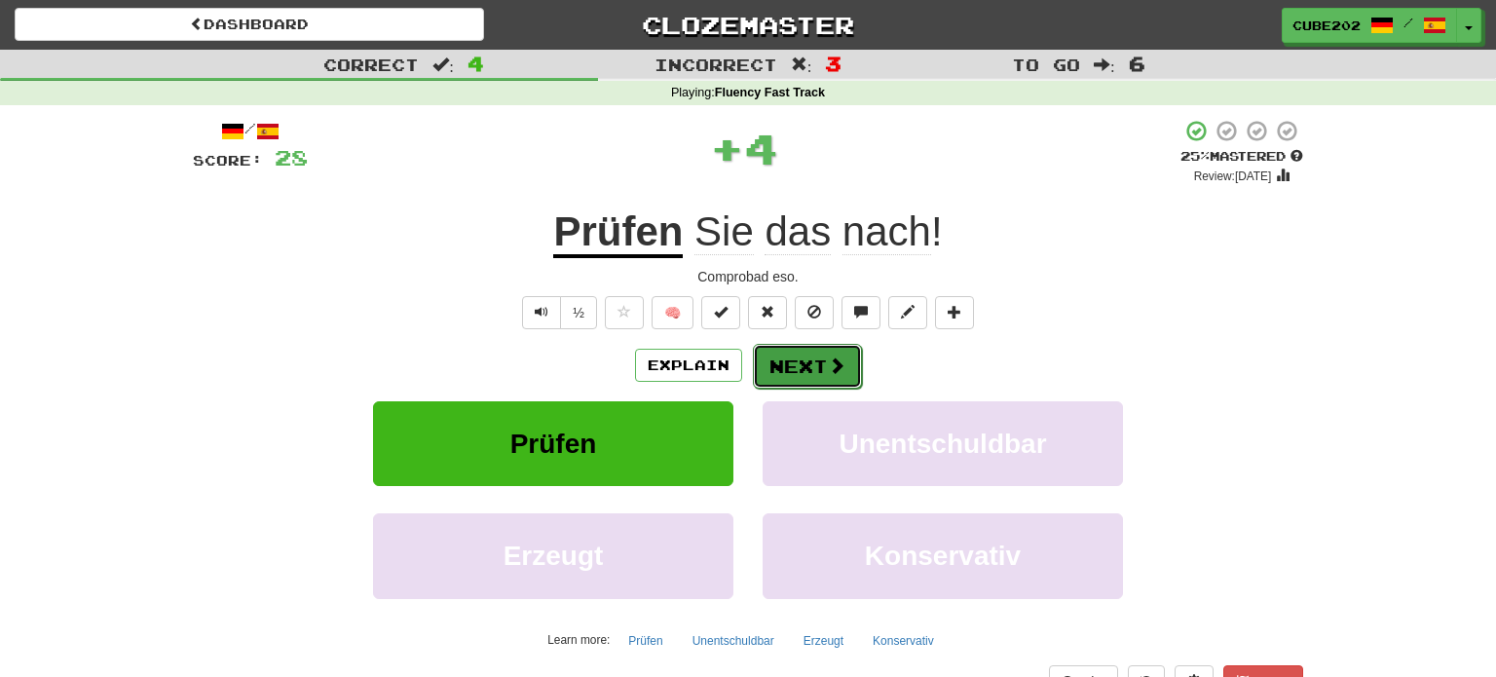
click at [812, 351] on button "Next" at bounding box center [807, 366] width 109 height 45
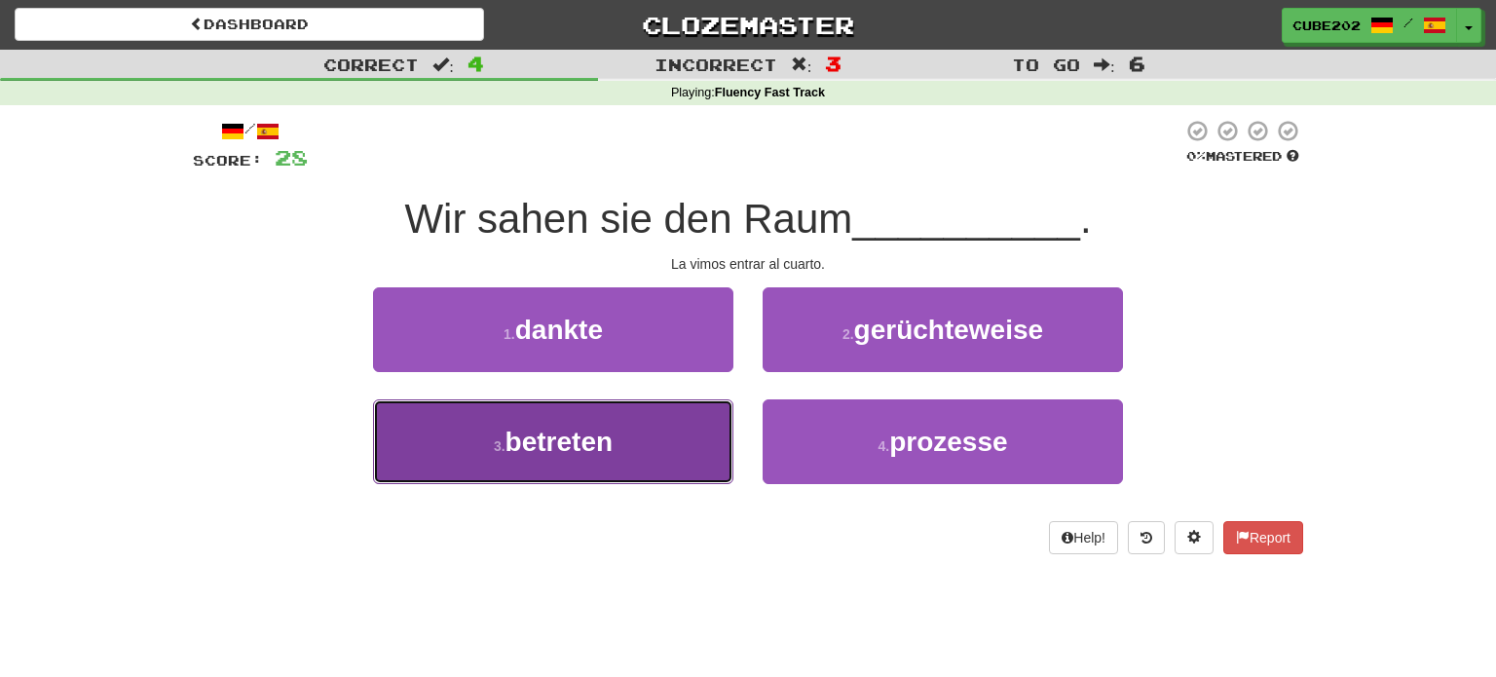
click at [686, 427] on button "3 . betreten" at bounding box center [553, 441] width 360 height 85
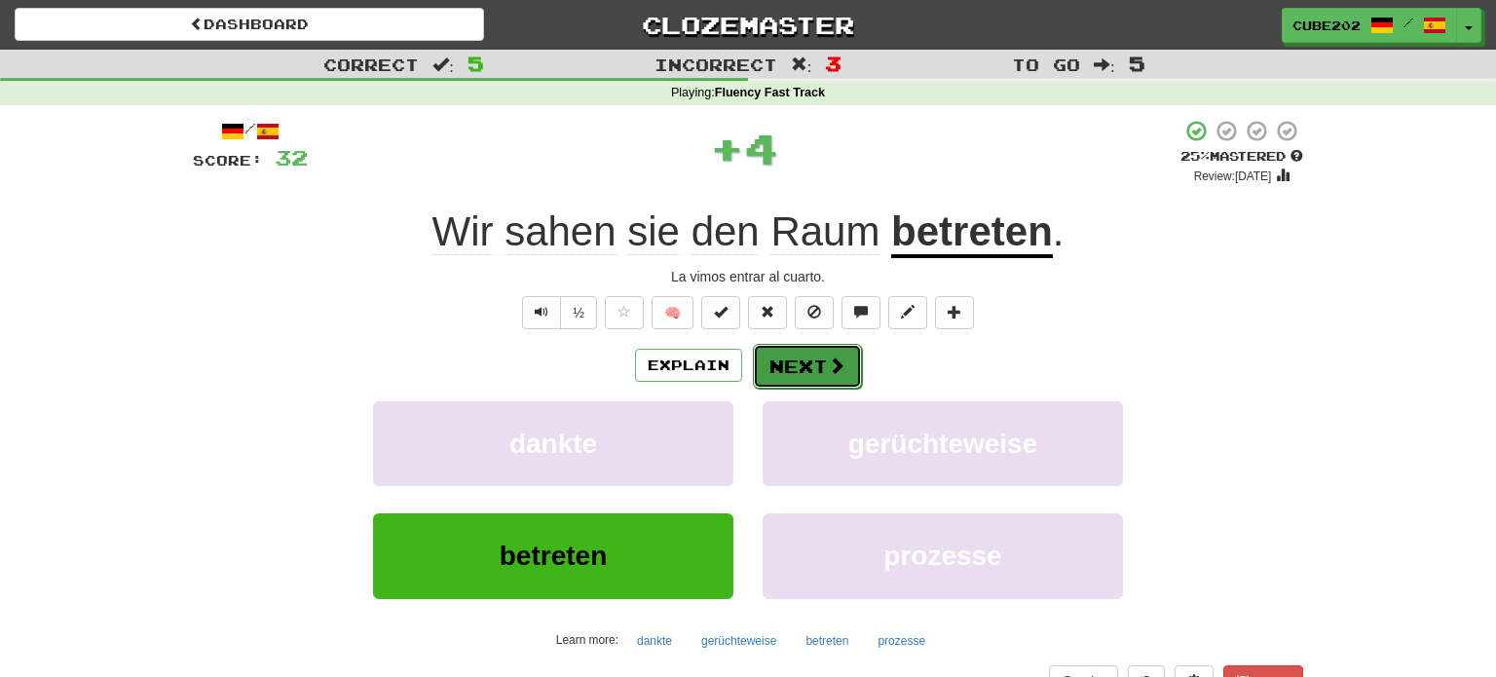
click at [804, 347] on button "Next" at bounding box center [807, 366] width 109 height 45
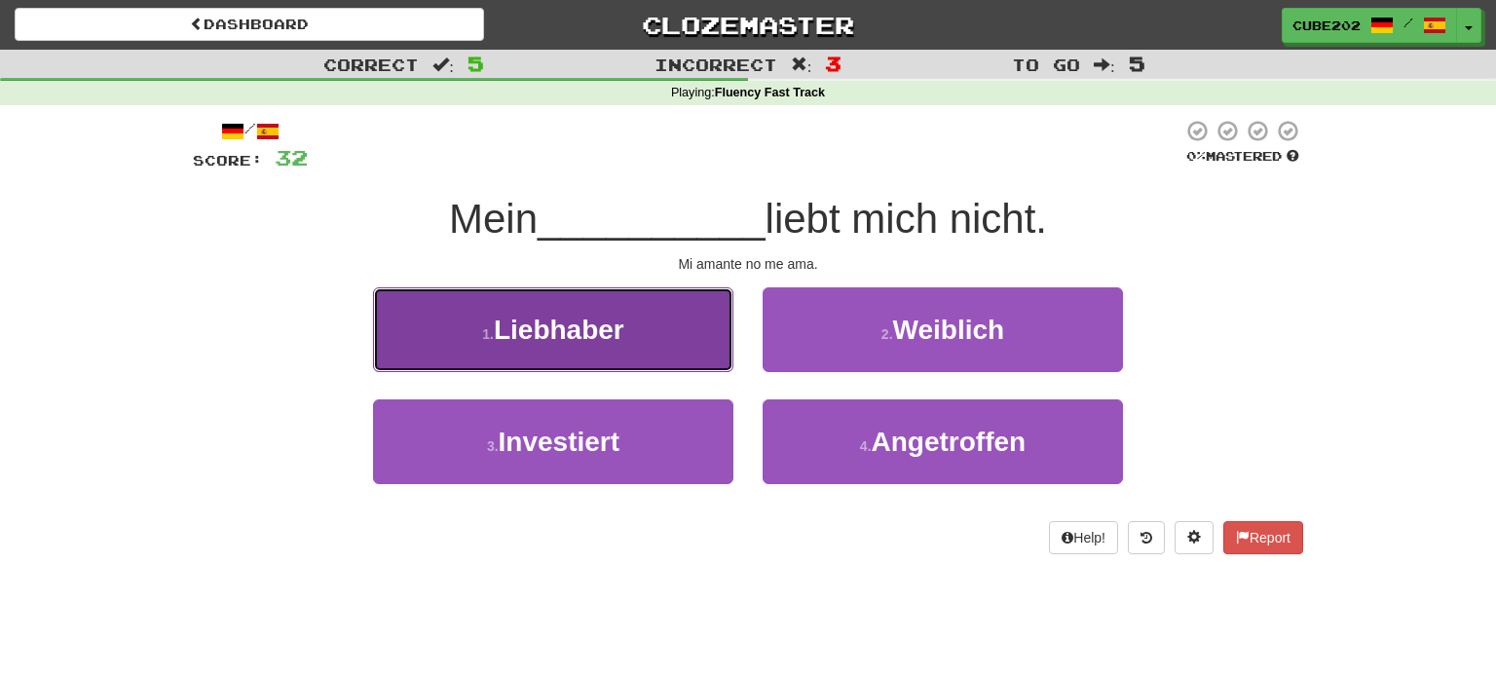
click at [660, 344] on button "1 . Liebhaber" at bounding box center [553, 329] width 360 height 85
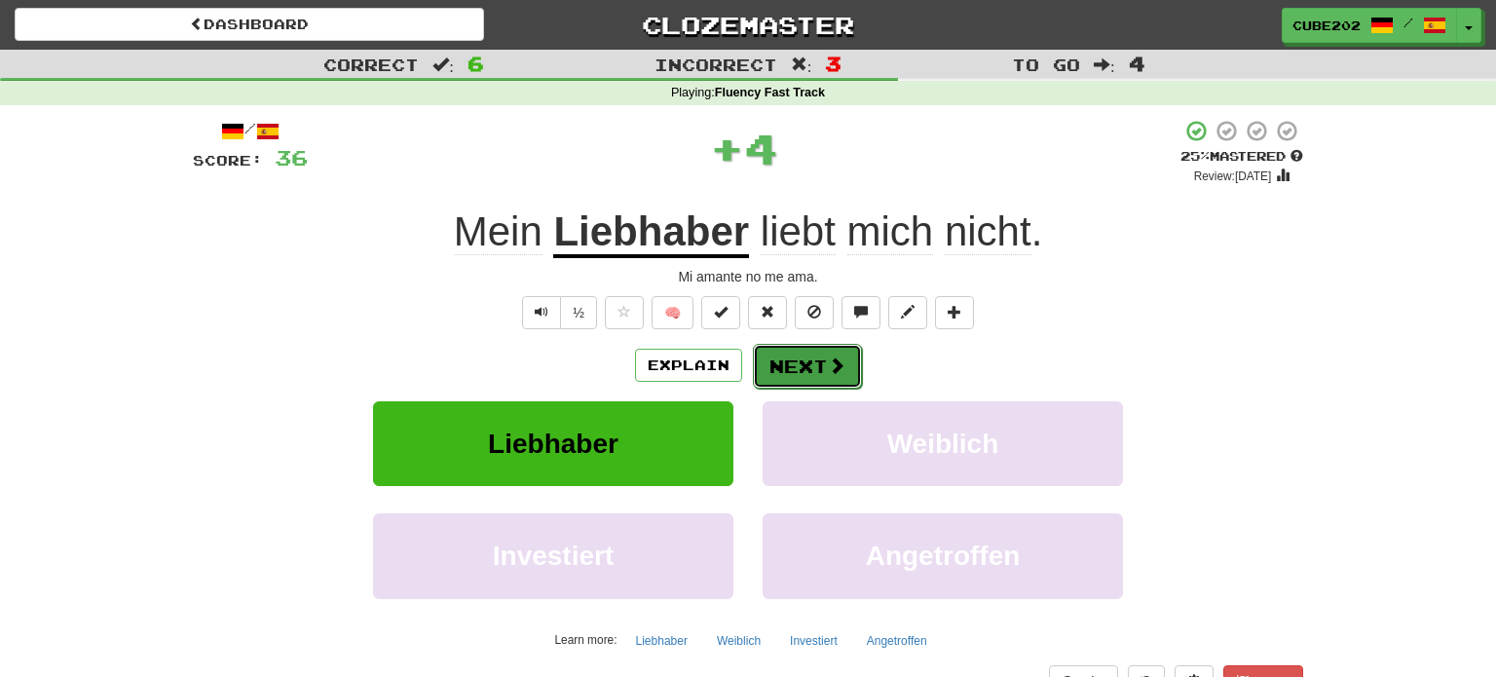
click at [812, 361] on button "Next" at bounding box center [807, 366] width 109 height 45
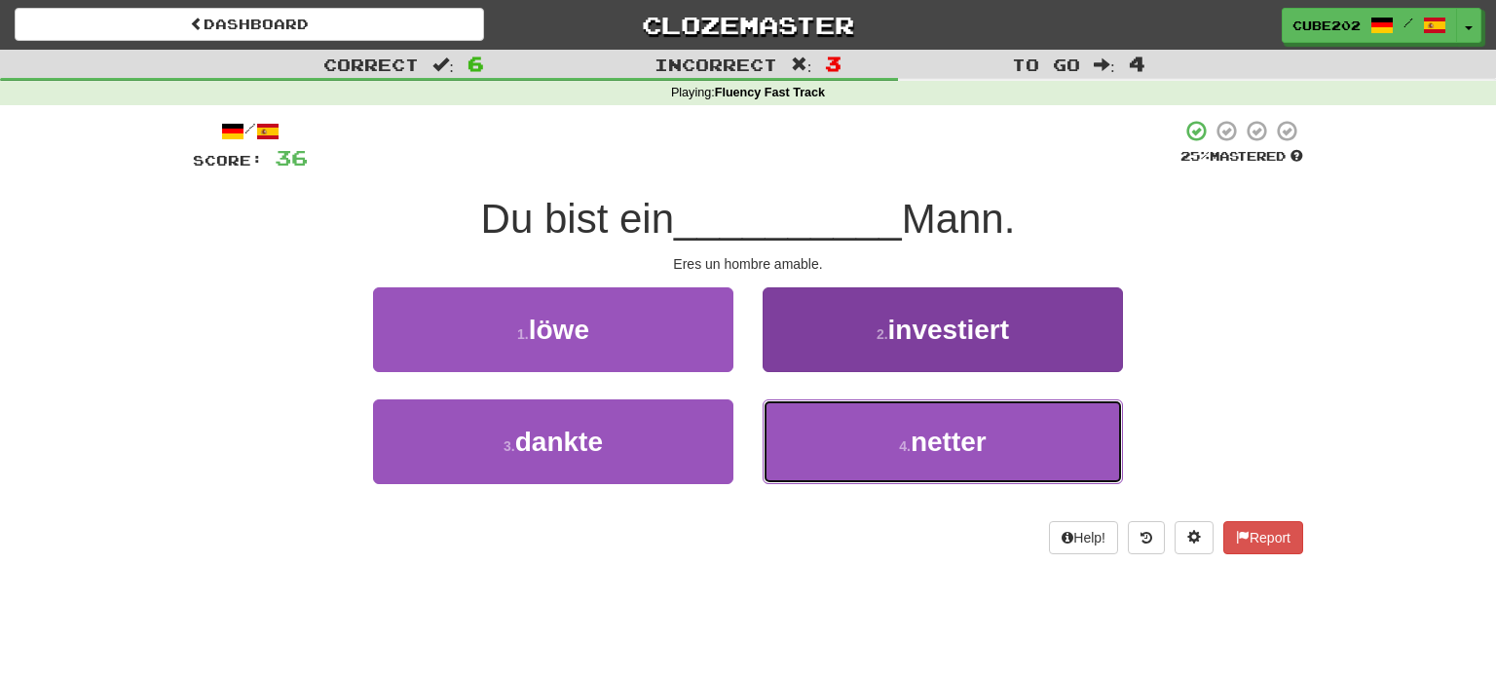
click at [877, 432] on button "4 . netter" at bounding box center [943, 441] width 360 height 85
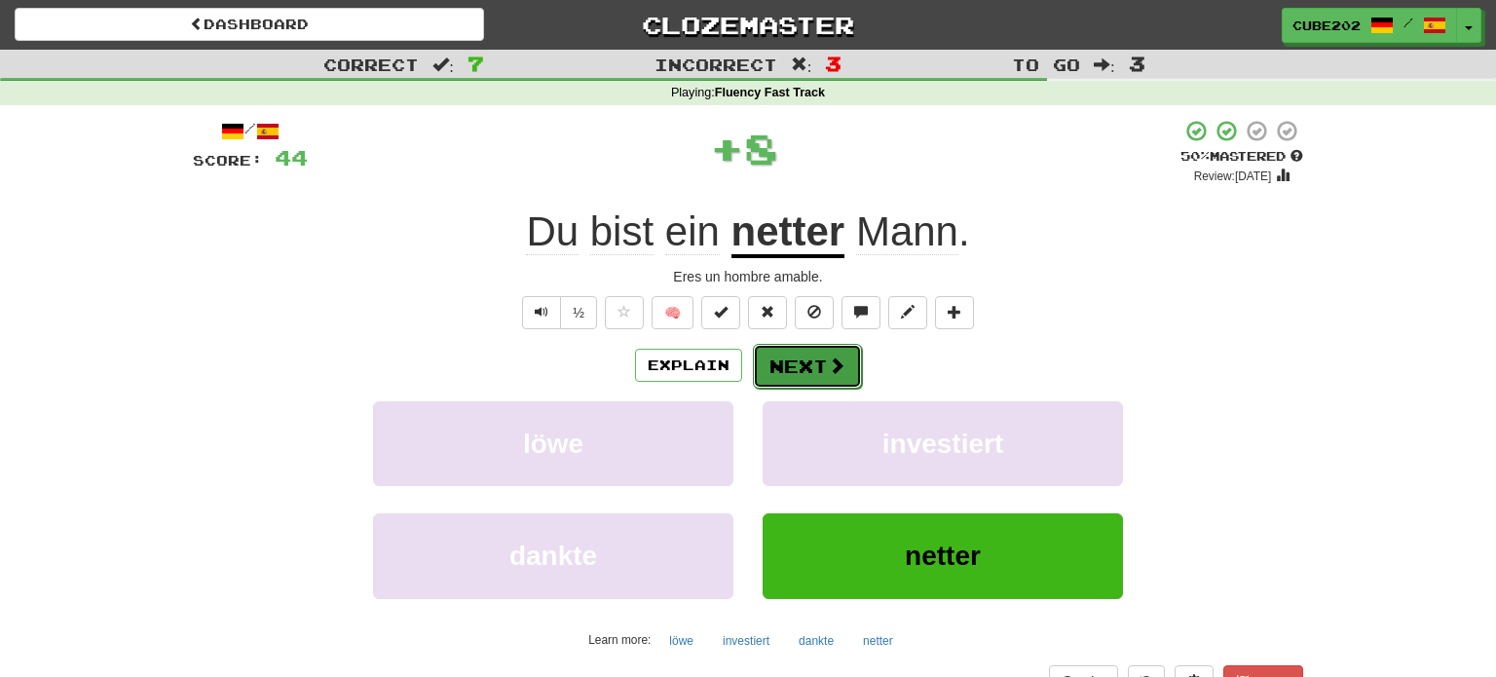
click at [809, 370] on button "Next" at bounding box center [807, 366] width 109 height 45
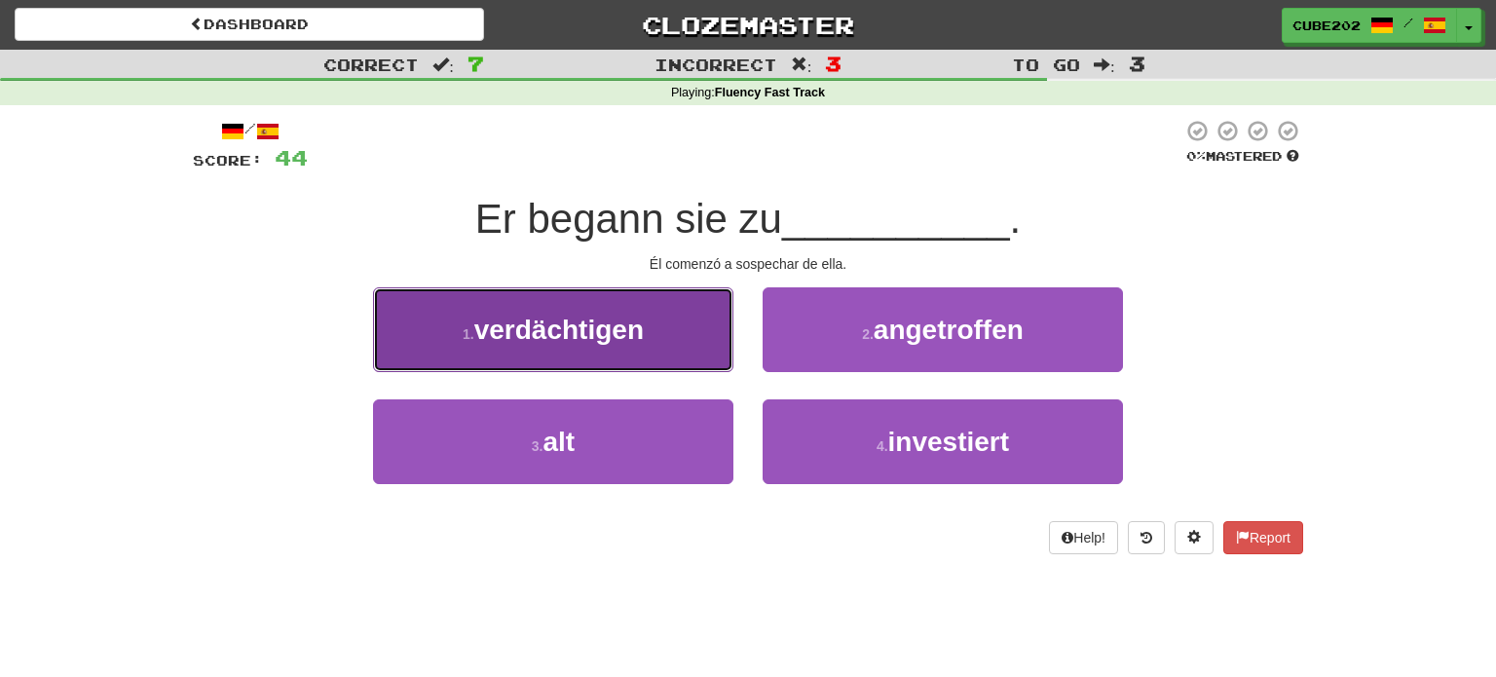
click at [696, 339] on button "1 . verdächtigen" at bounding box center [553, 329] width 360 height 85
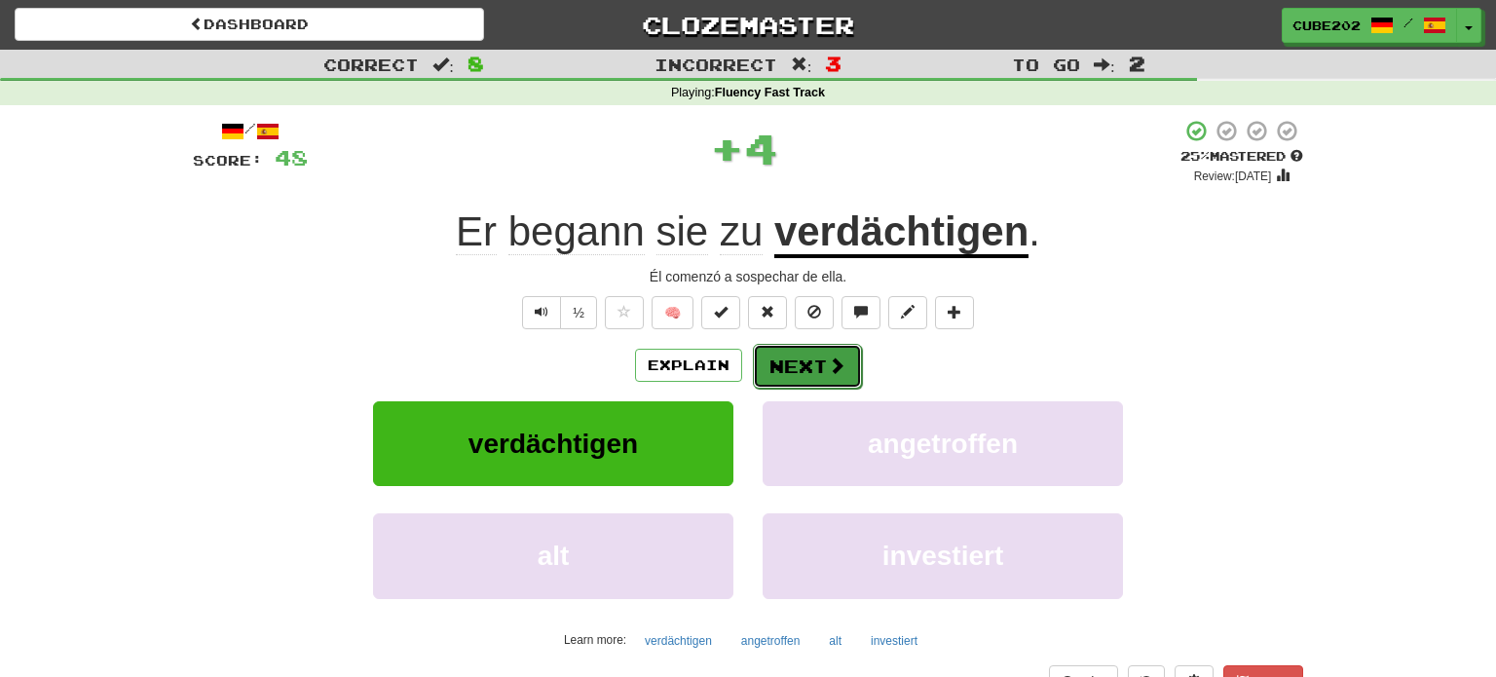
click at [801, 366] on button "Next" at bounding box center [807, 366] width 109 height 45
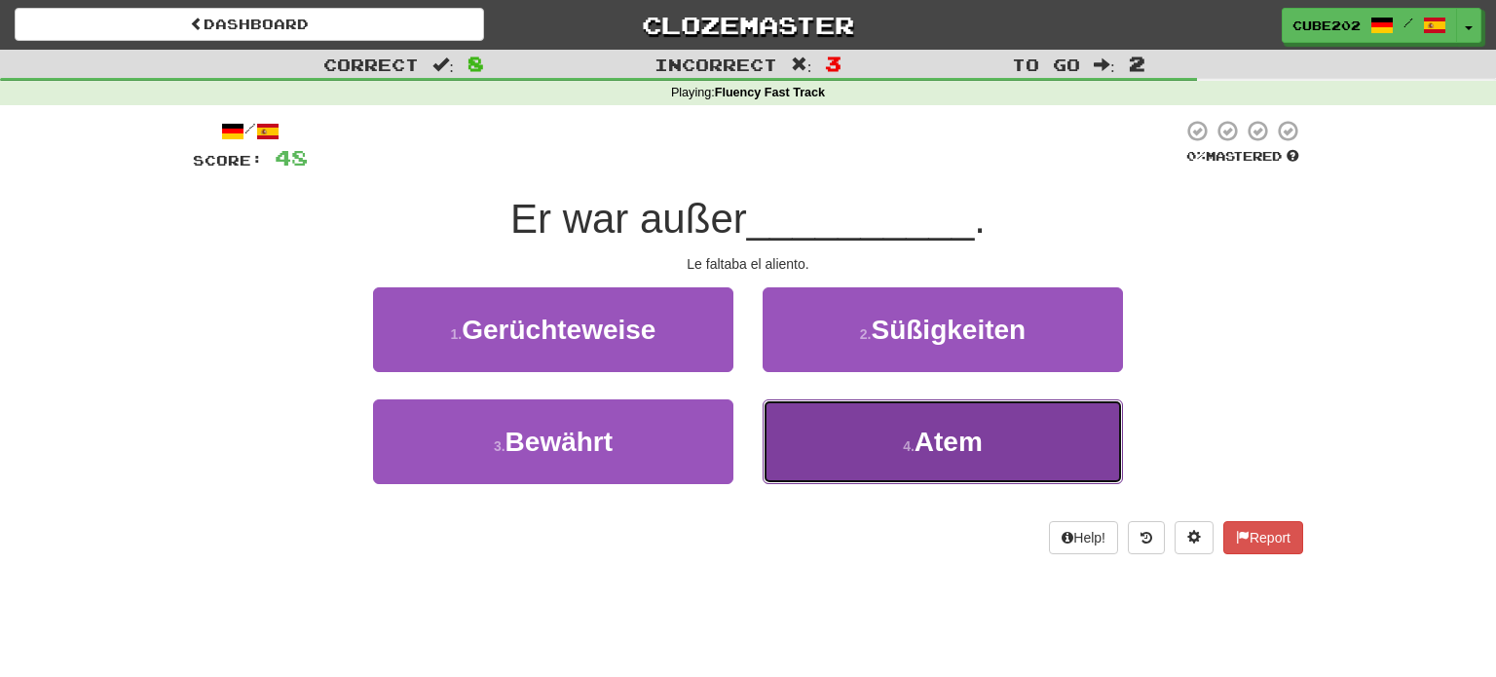
click at [872, 459] on button "4 . Atem" at bounding box center [943, 441] width 360 height 85
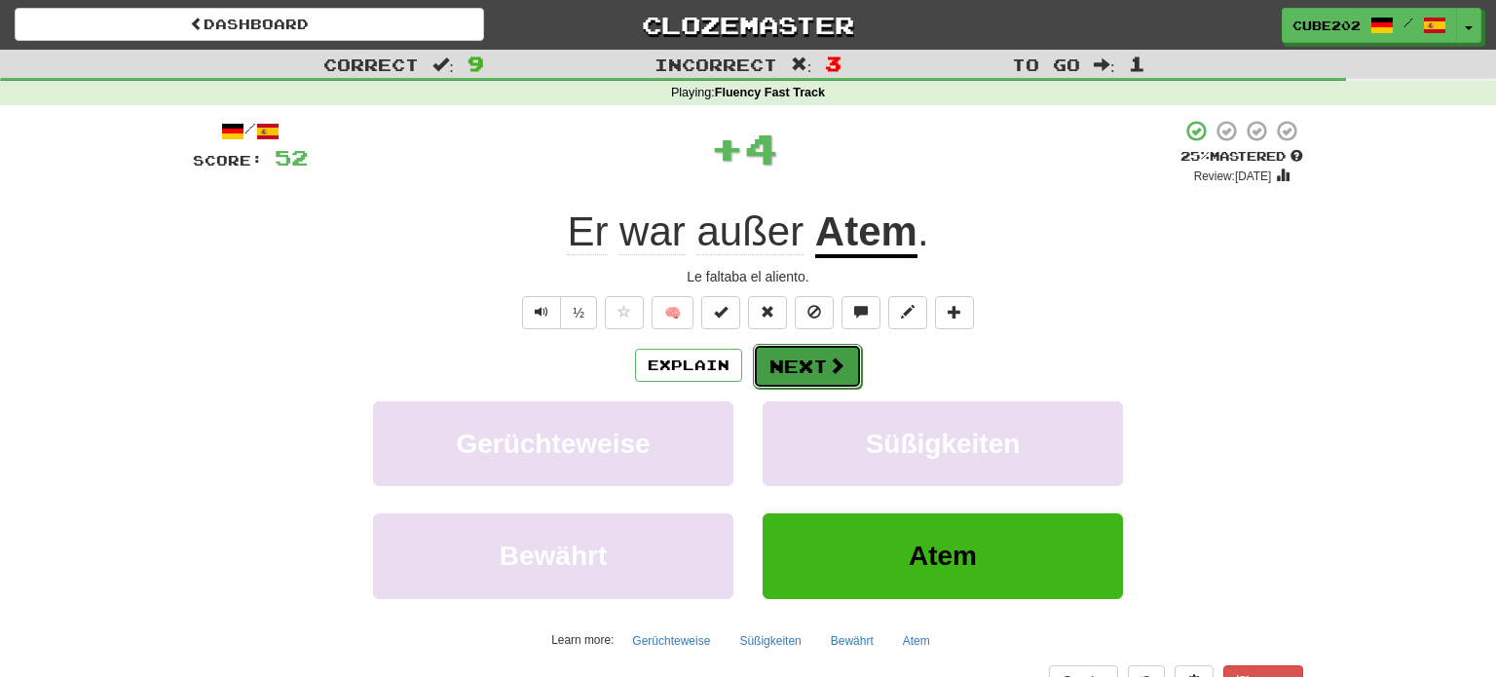
click at [807, 363] on button "Next" at bounding box center [807, 366] width 109 height 45
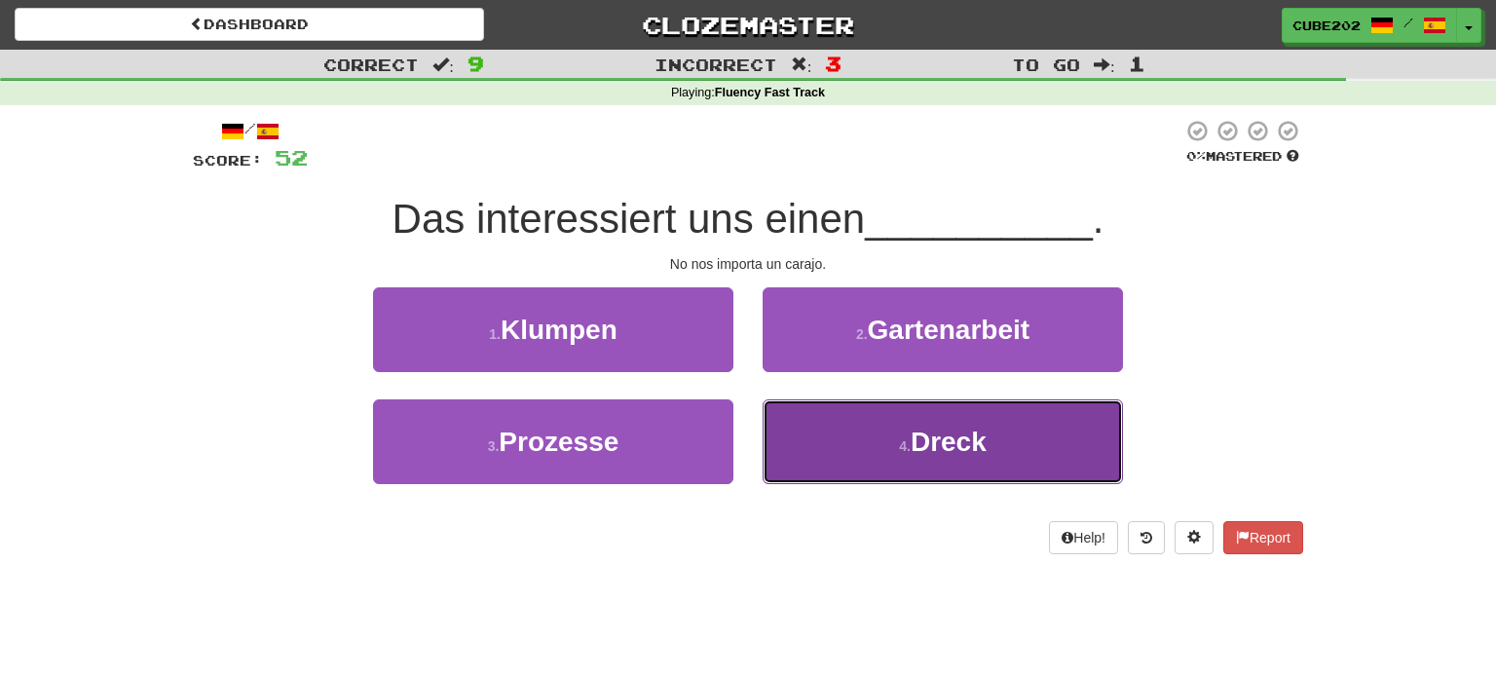
click at [840, 433] on button "4 . Dreck" at bounding box center [943, 441] width 360 height 85
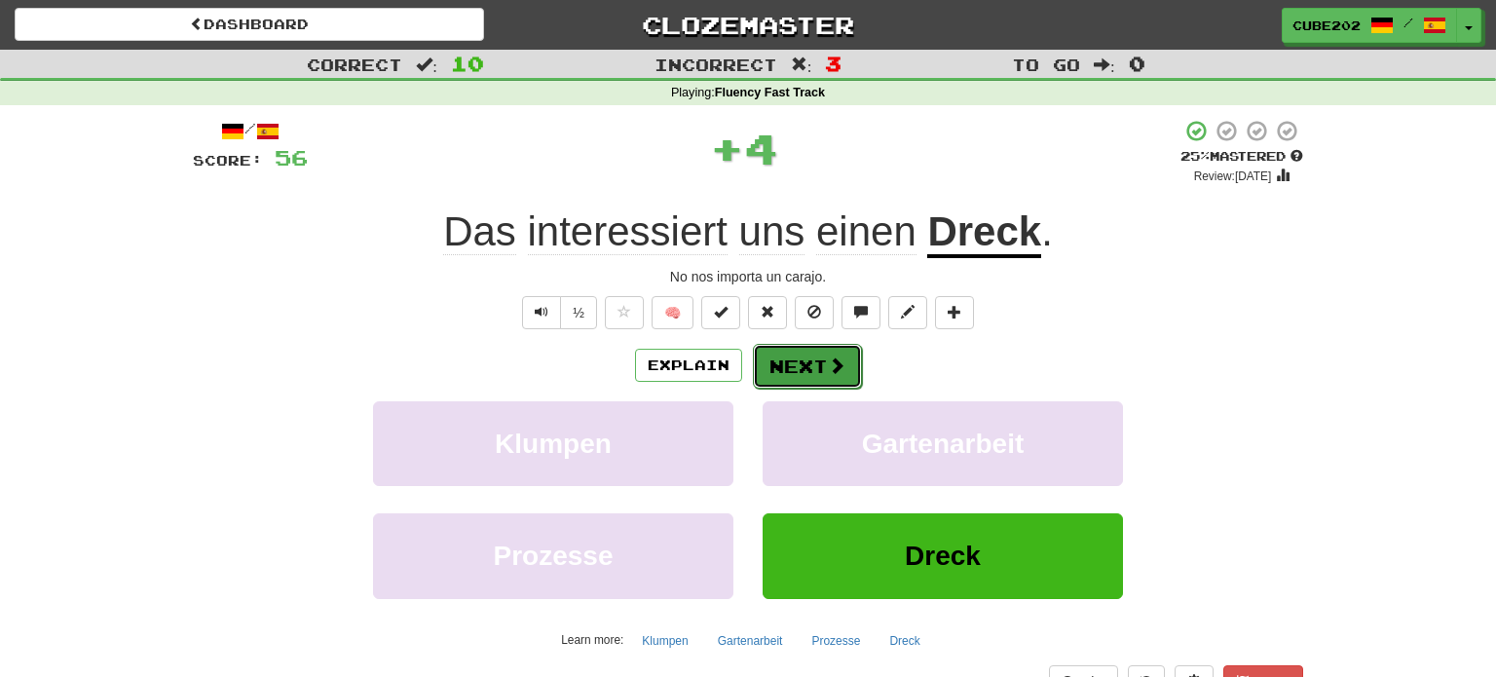
click at [813, 361] on button "Next" at bounding box center [807, 366] width 109 height 45
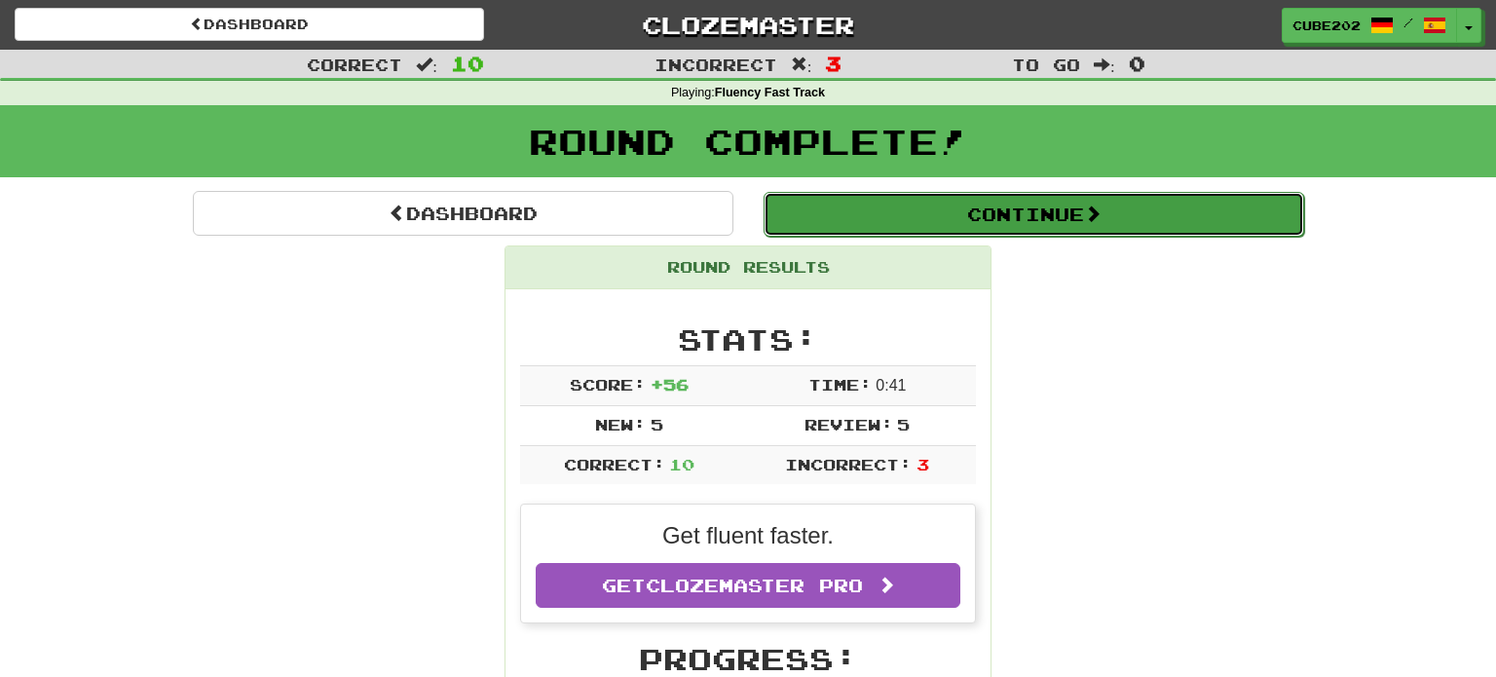
click at [869, 203] on button "Continue" at bounding box center [1034, 214] width 541 height 45
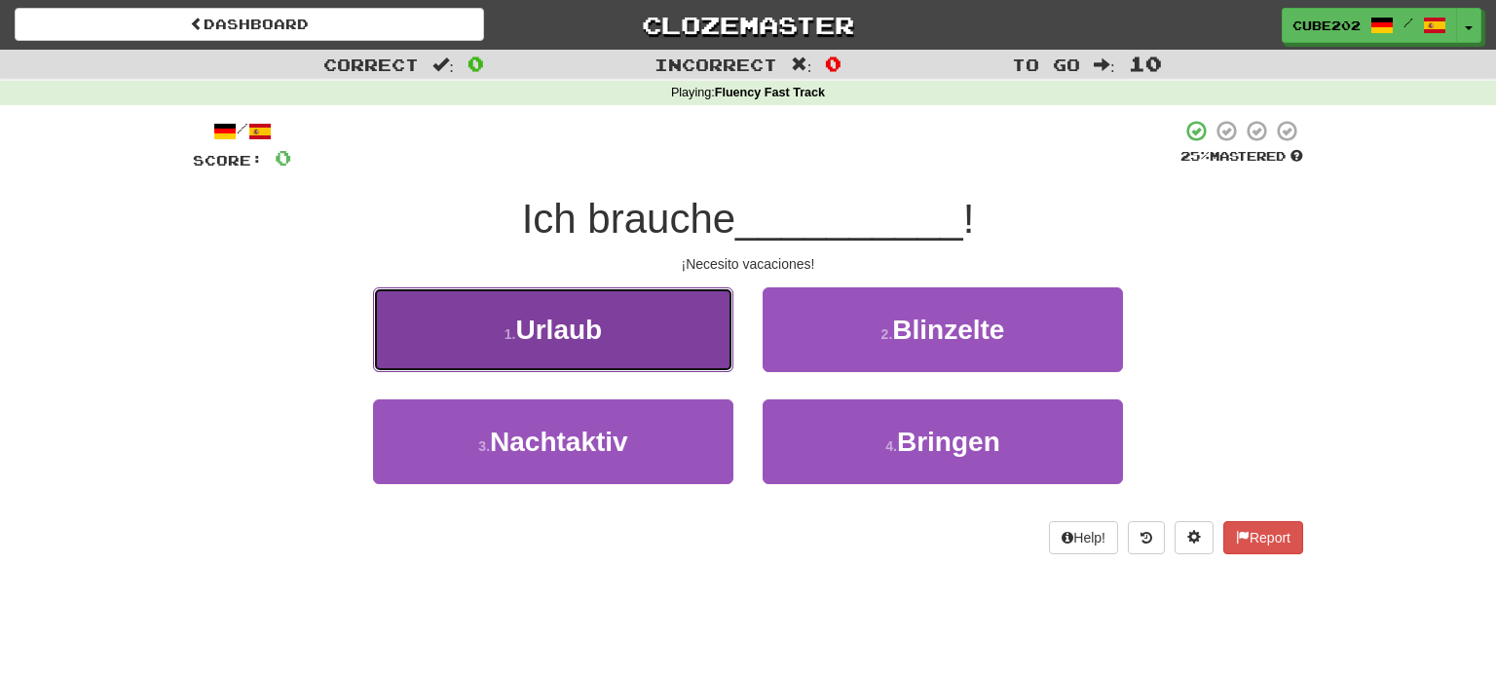
click at [676, 328] on button "1 . Urlaub" at bounding box center [553, 329] width 360 height 85
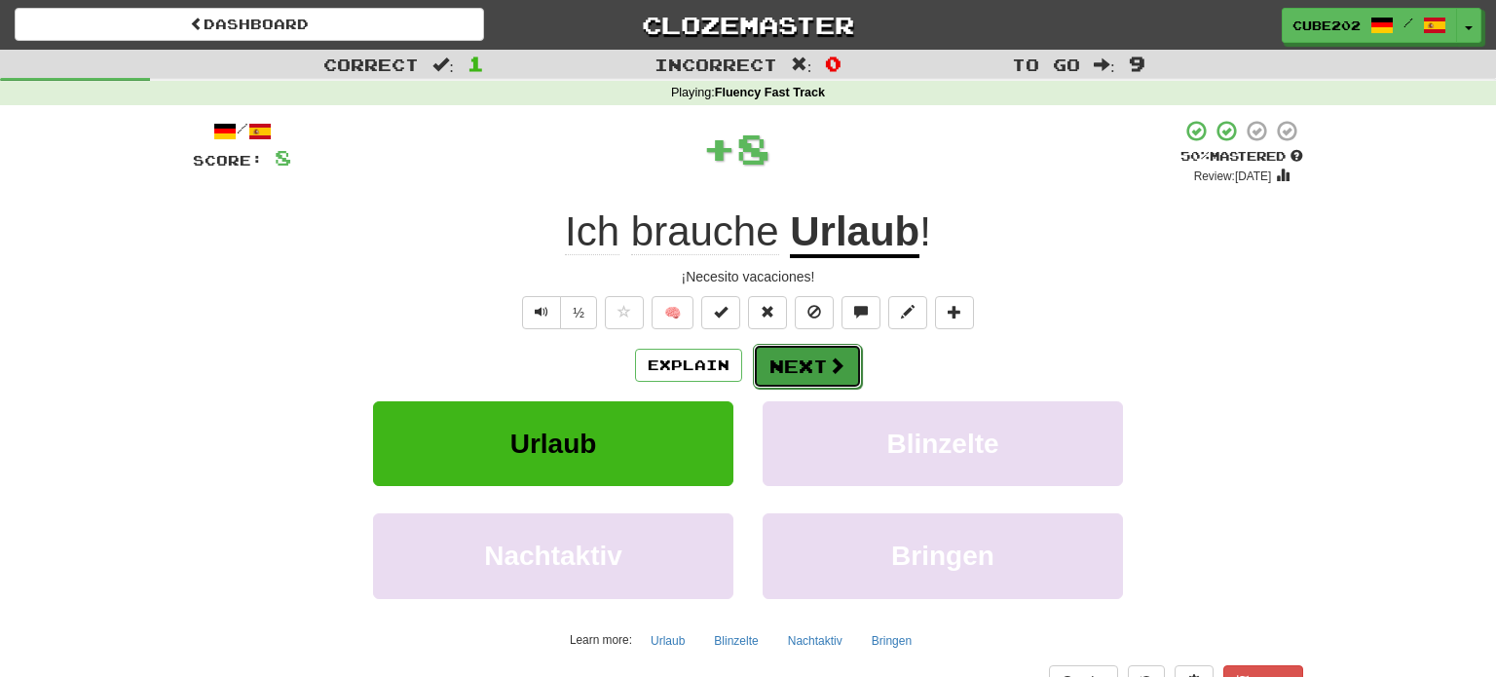
click at [819, 358] on button "Next" at bounding box center [807, 366] width 109 height 45
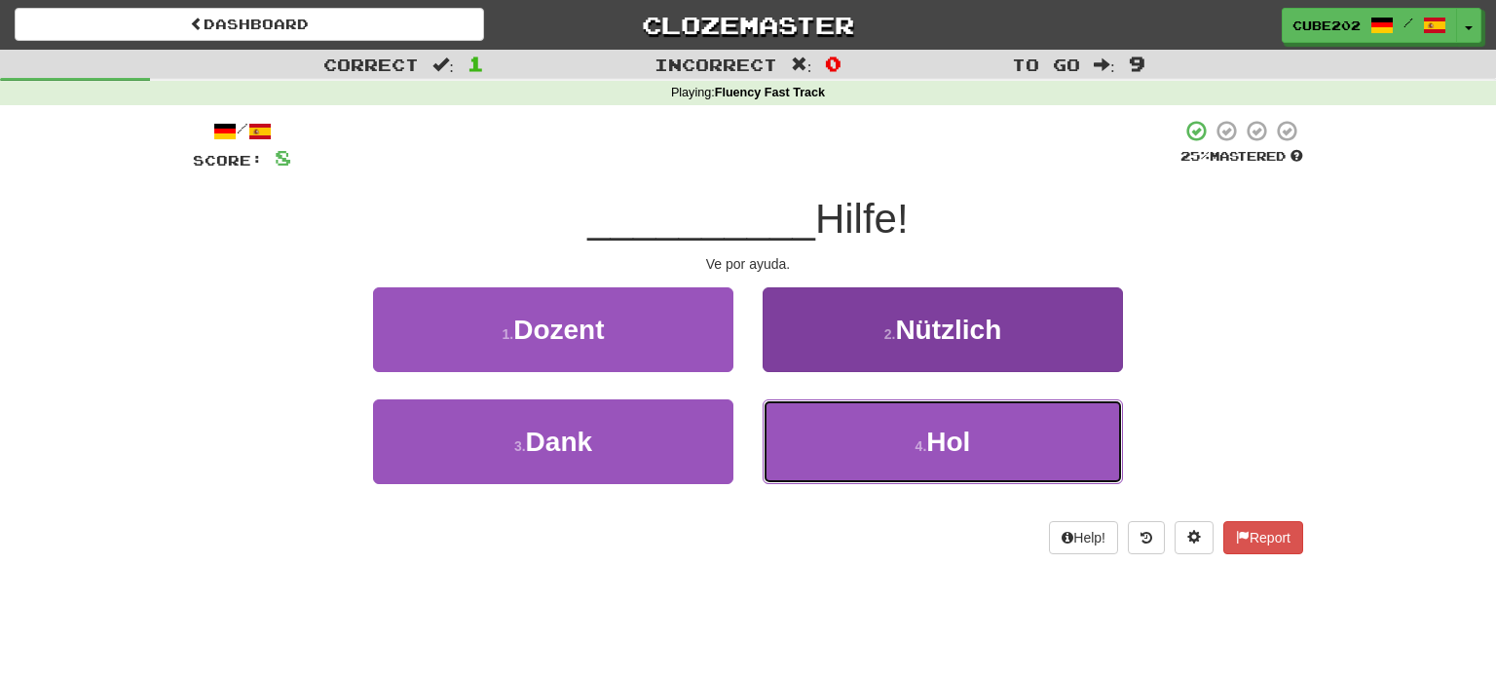
click at [916, 446] on small "4 ." at bounding box center [922, 446] width 12 height 16
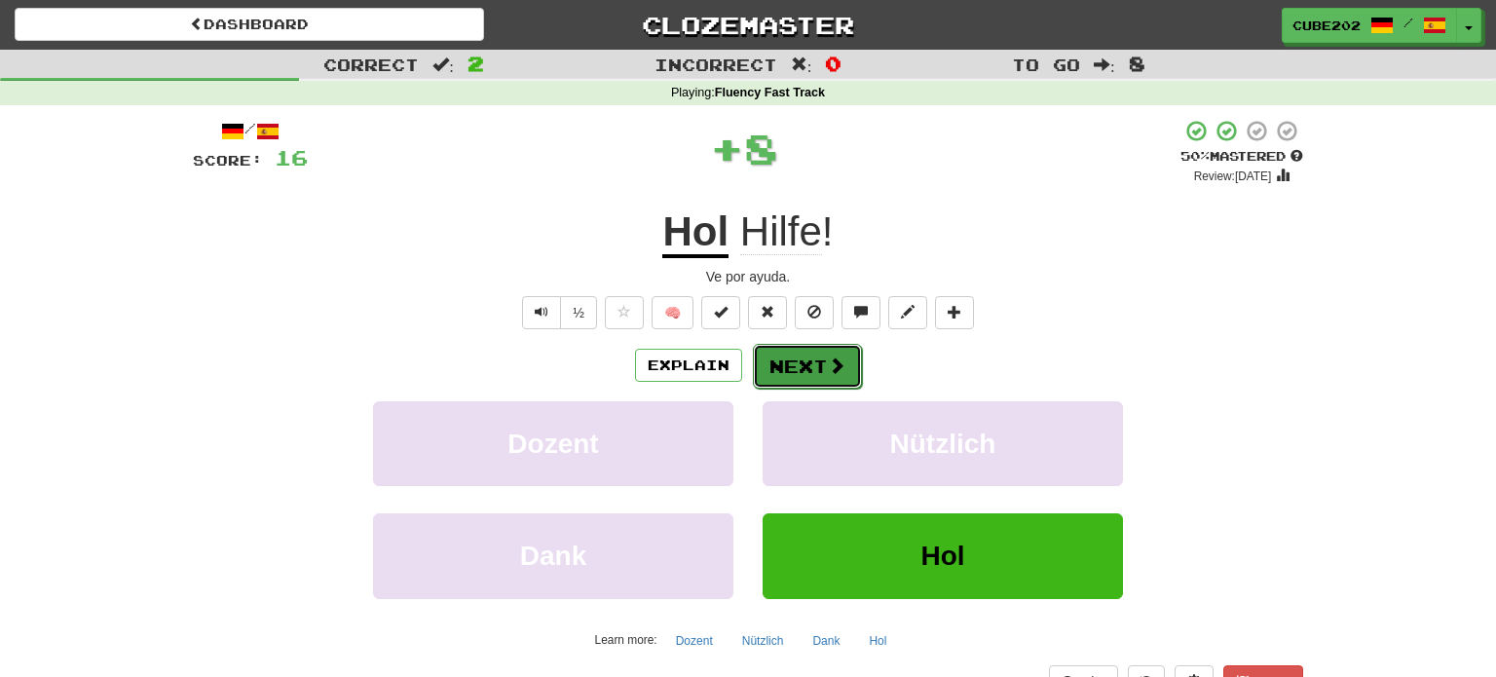
click at [812, 362] on button "Next" at bounding box center [807, 366] width 109 height 45
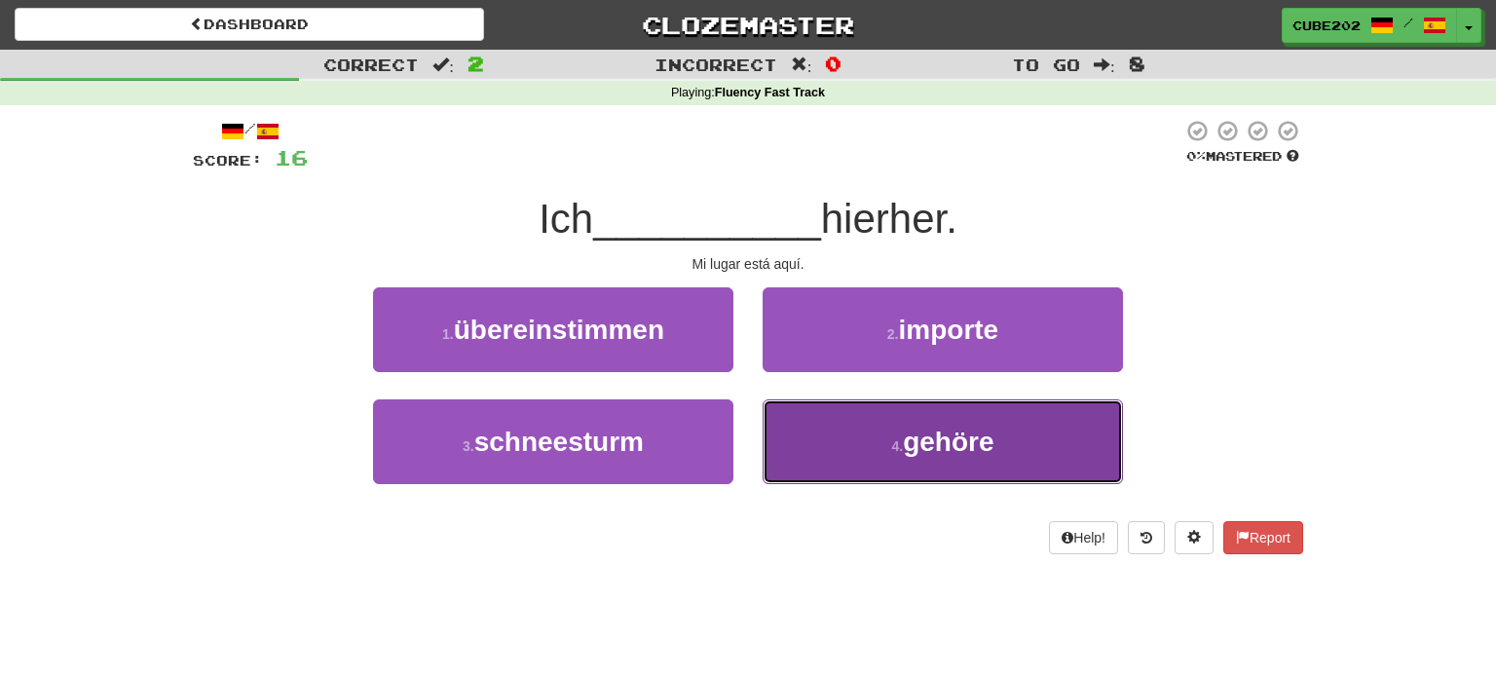
click at [889, 429] on button "4 . gehöre" at bounding box center [943, 441] width 360 height 85
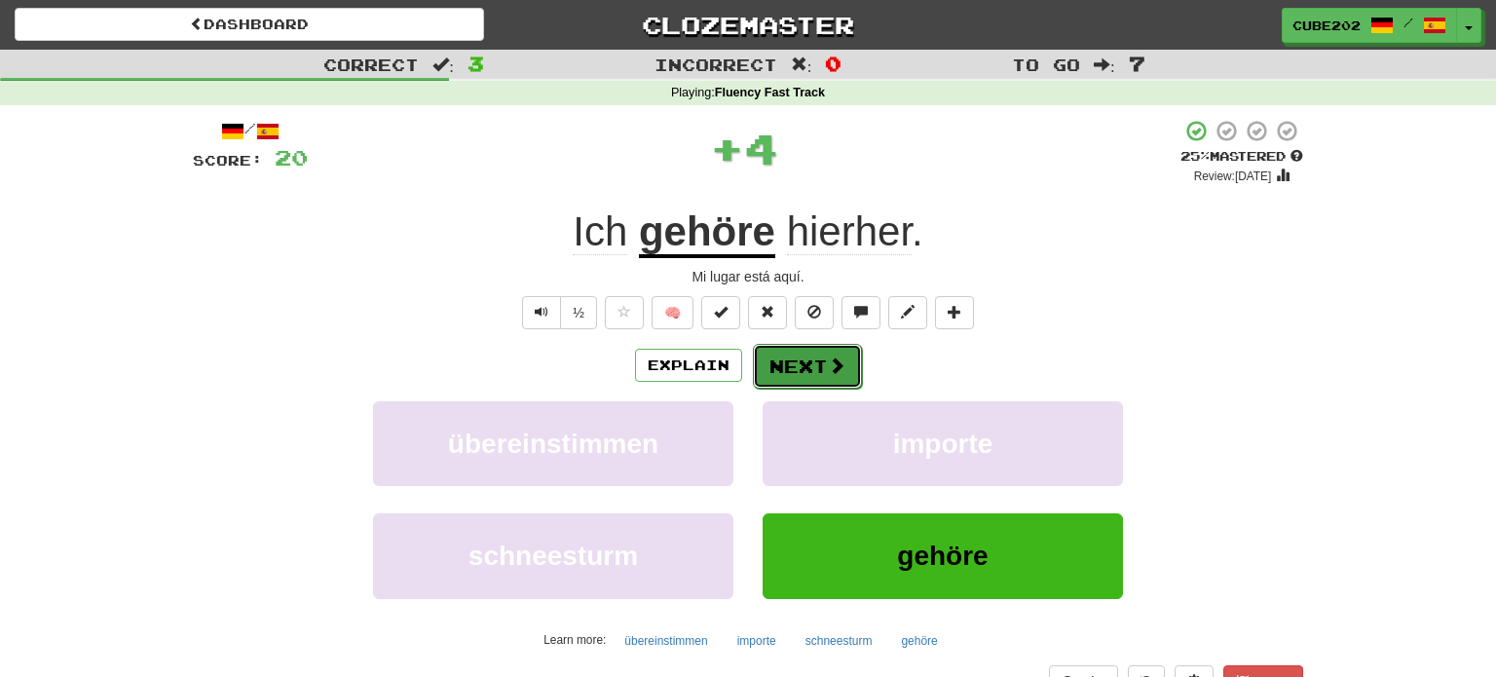
click at [807, 358] on button "Next" at bounding box center [807, 366] width 109 height 45
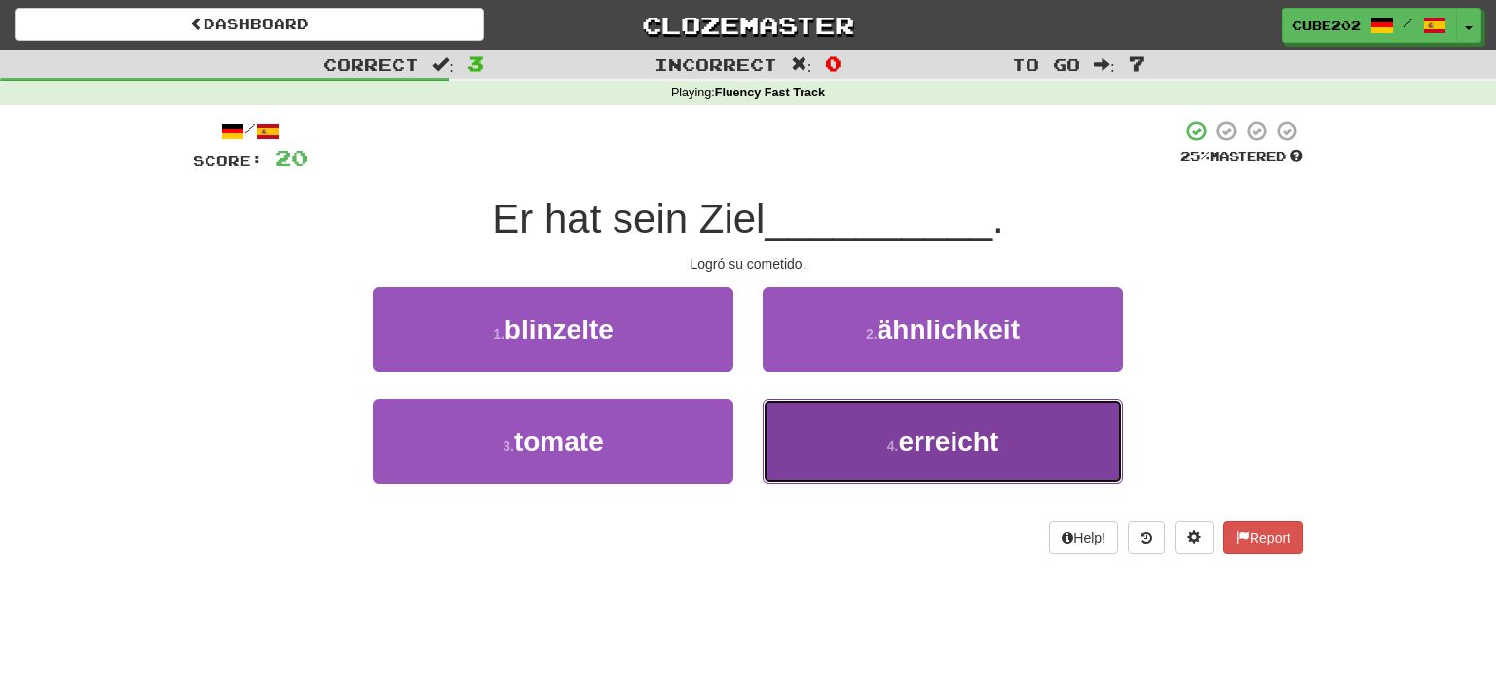
click at [878, 433] on button "4 . erreicht" at bounding box center [943, 441] width 360 height 85
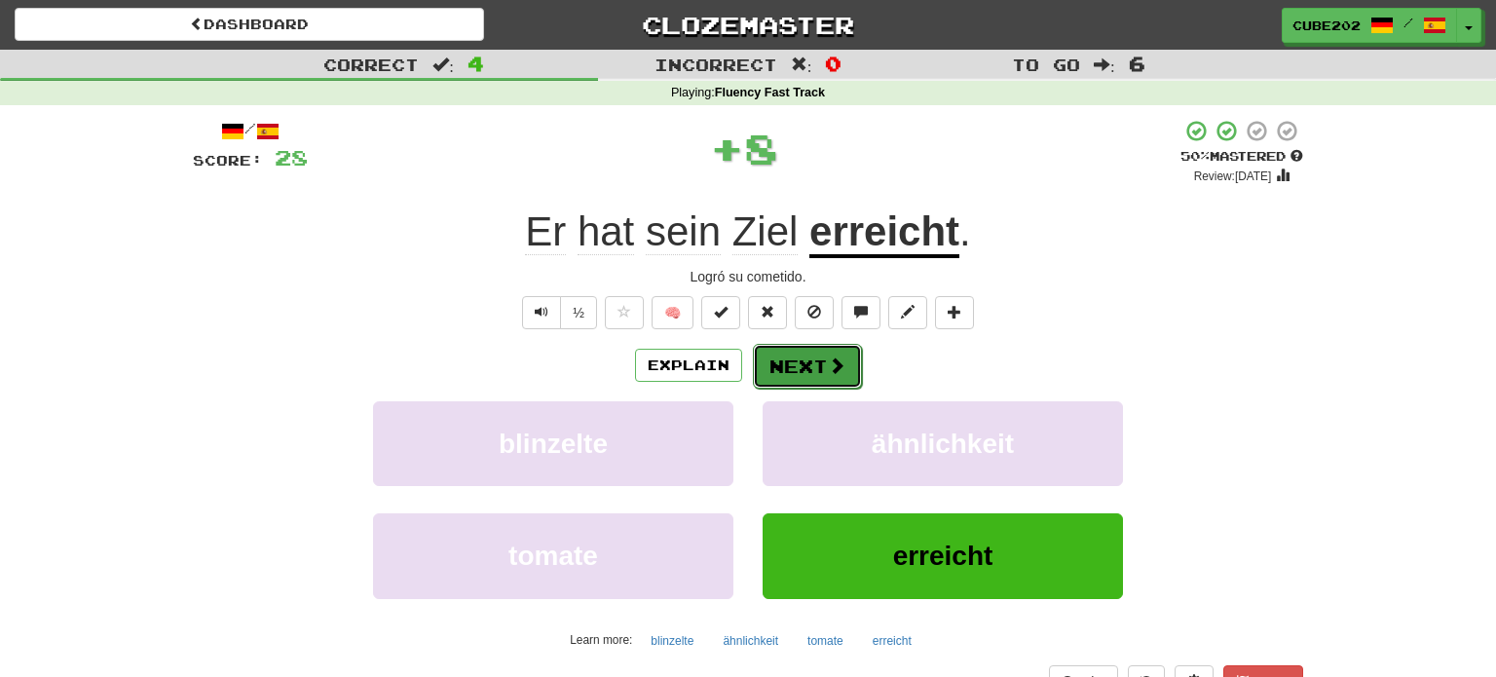
click at [814, 366] on button "Next" at bounding box center [807, 366] width 109 height 45
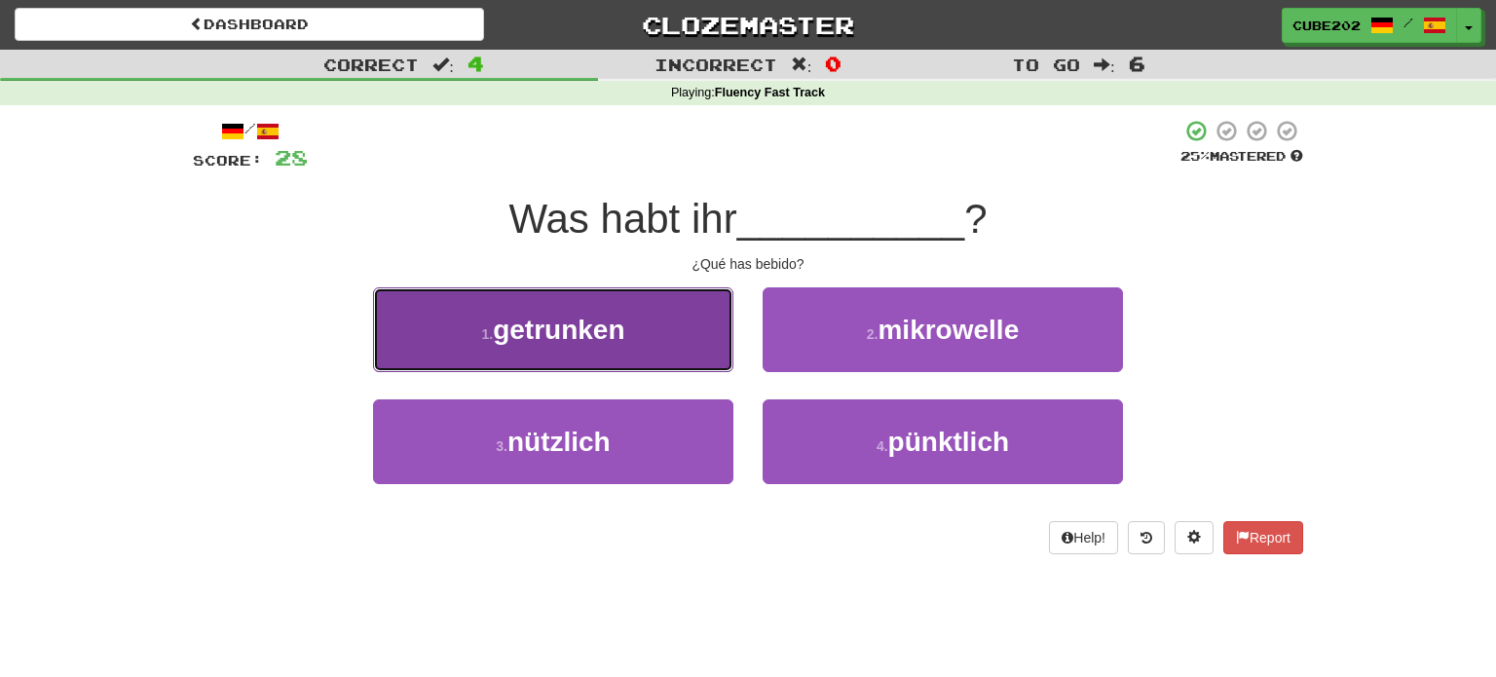
click at [712, 339] on button "1 . getrunken" at bounding box center [553, 329] width 360 height 85
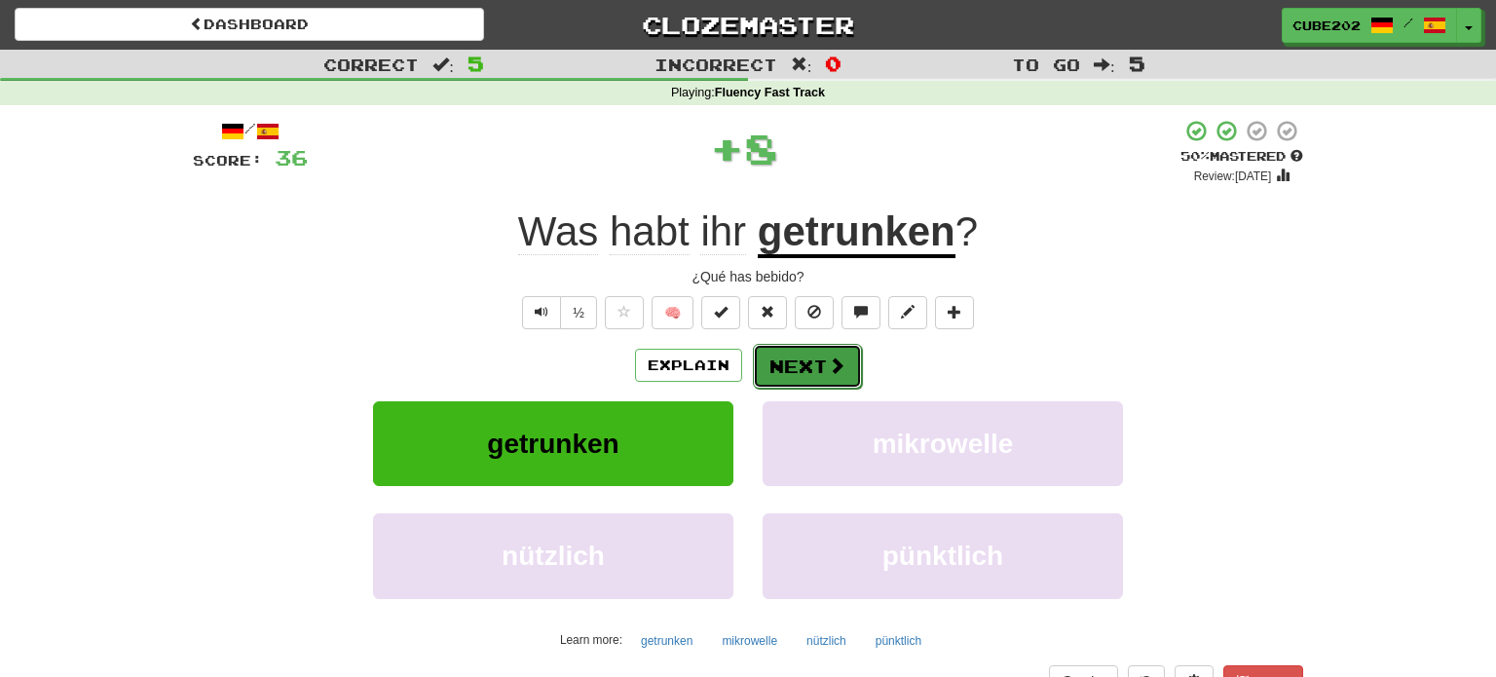
click at [801, 358] on button "Next" at bounding box center [807, 366] width 109 height 45
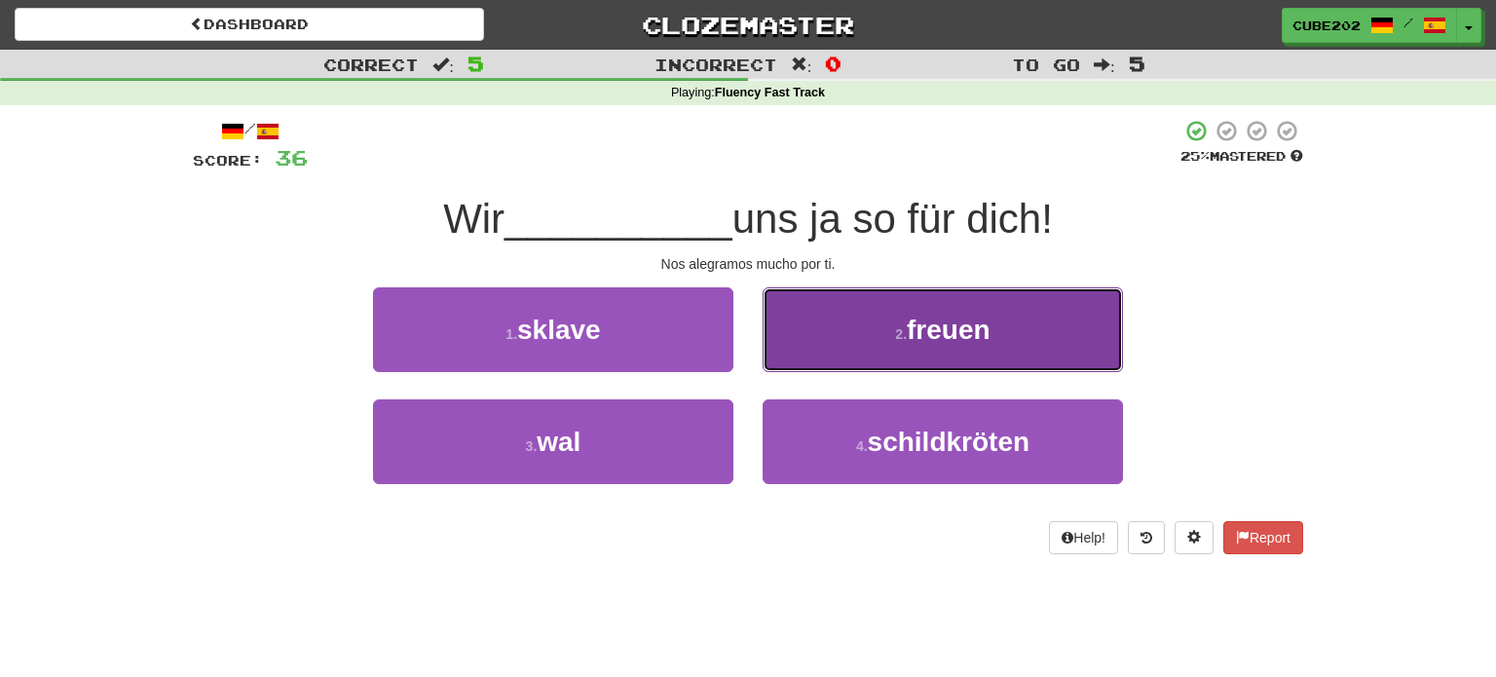
click at [900, 330] on small "2 ." at bounding box center [901, 334] width 12 height 16
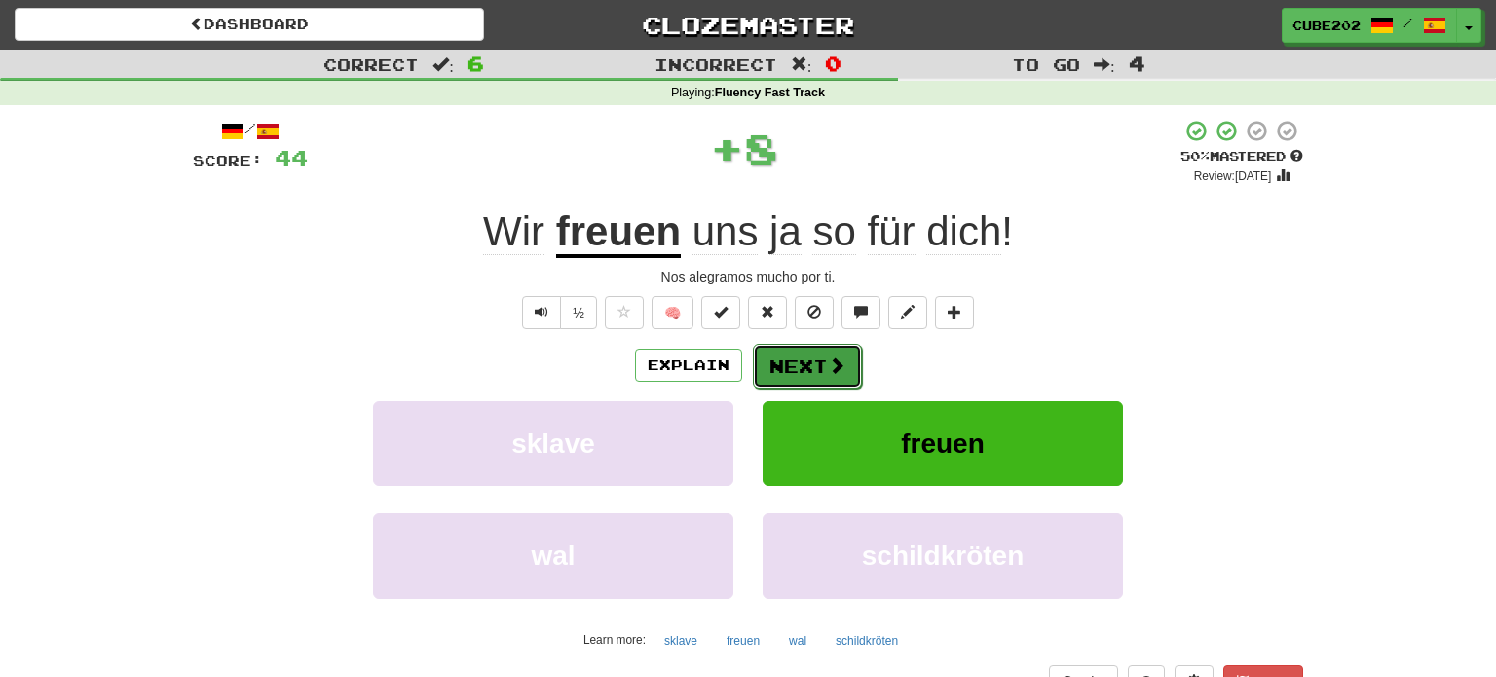
click at [793, 364] on button "Next" at bounding box center [807, 366] width 109 height 45
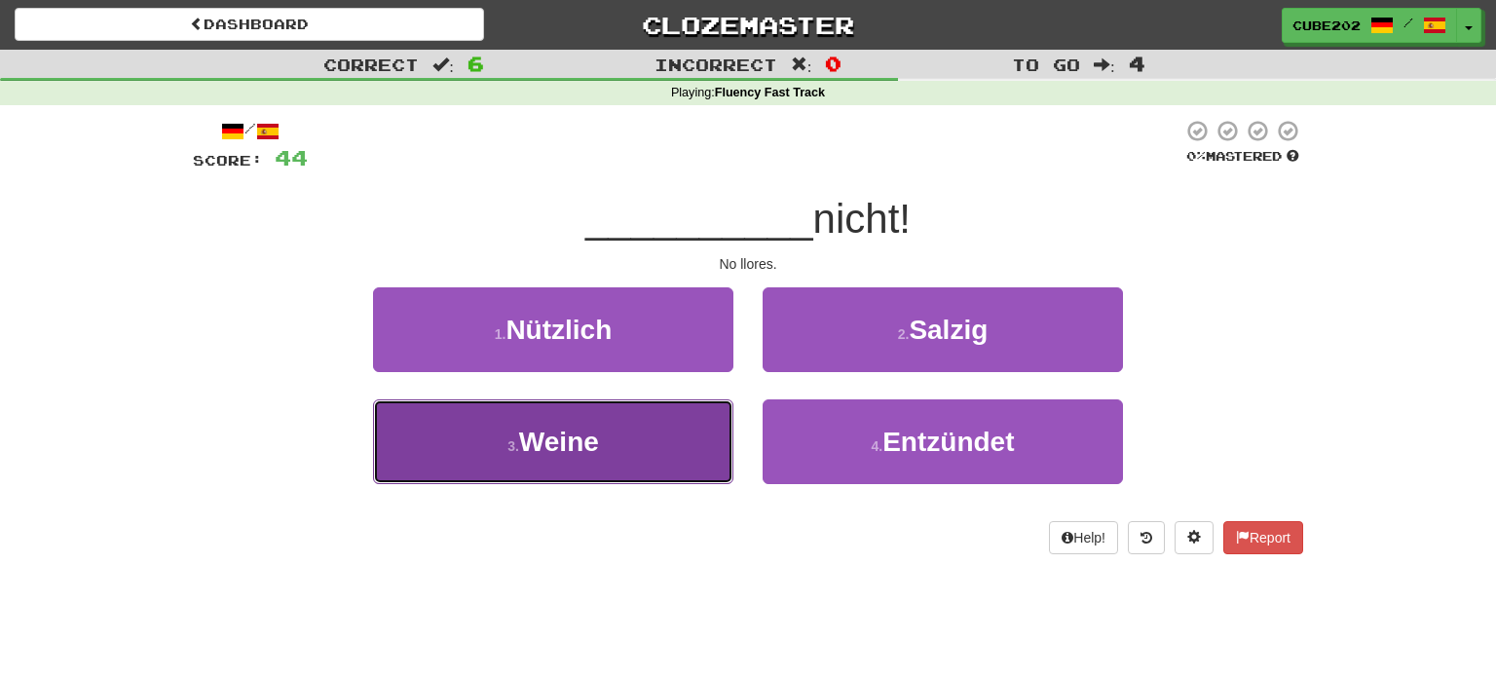
click at [682, 411] on button "3 . Weine" at bounding box center [553, 441] width 360 height 85
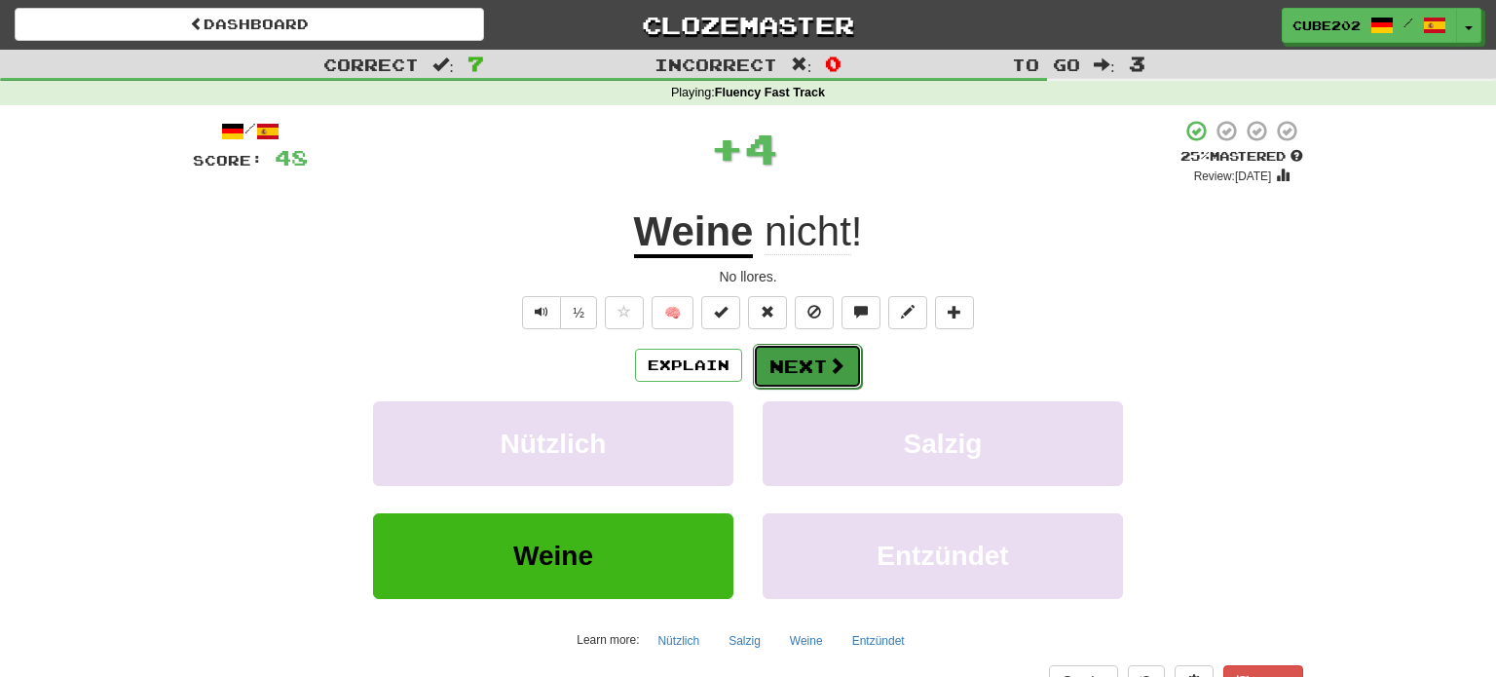
click at [793, 347] on button "Next" at bounding box center [807, 366] width 109 height 45
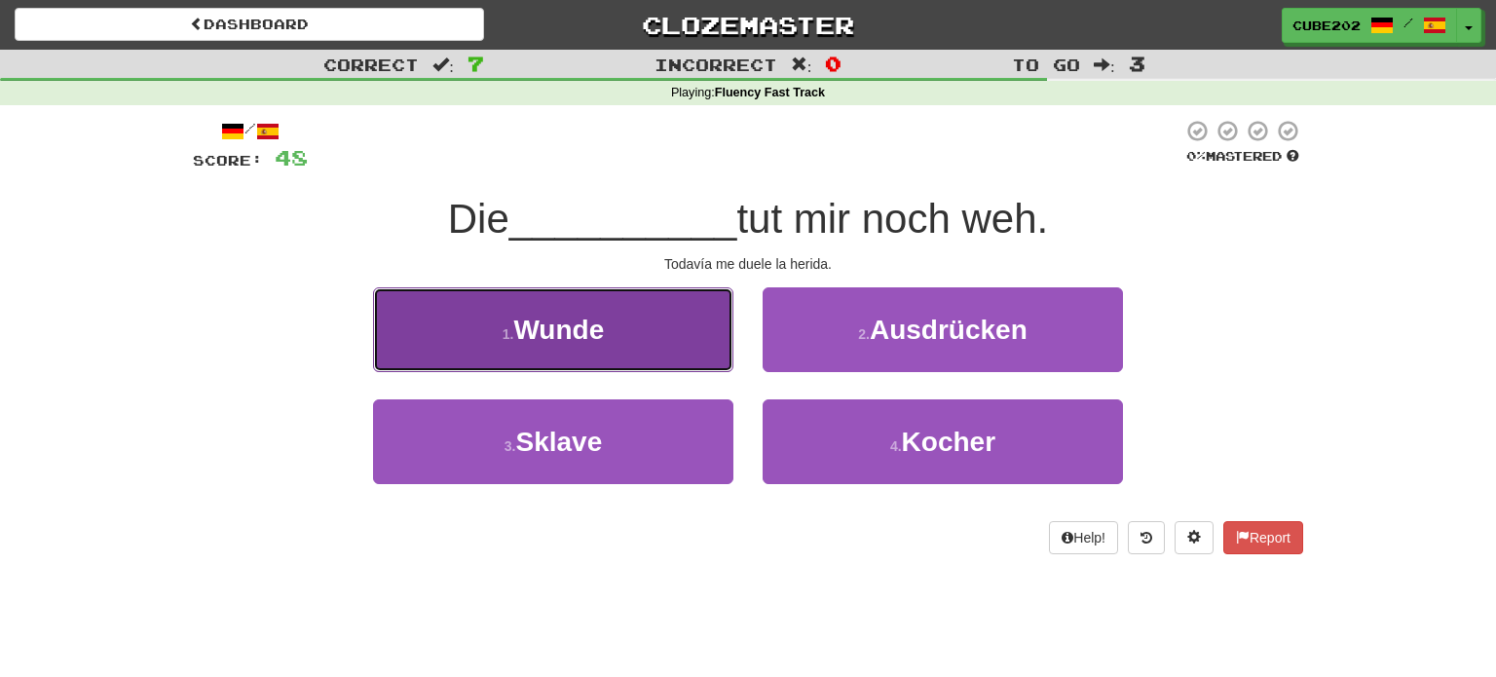
click at [705, 343] on button "1 . Wunde" at bounding box center [553, 329] width 360 height 85
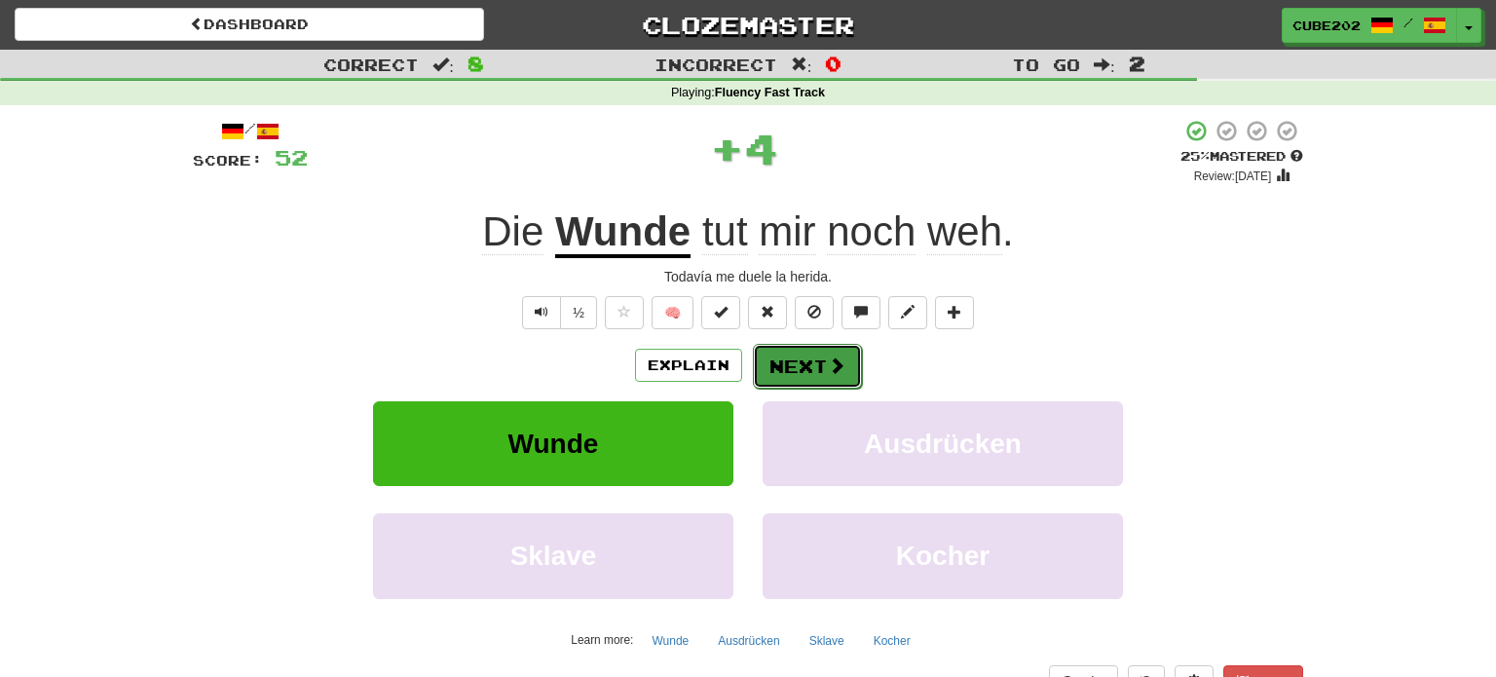
click at [805, 364] on button "Next" at bounding box center [807, 366] width 109 height 45
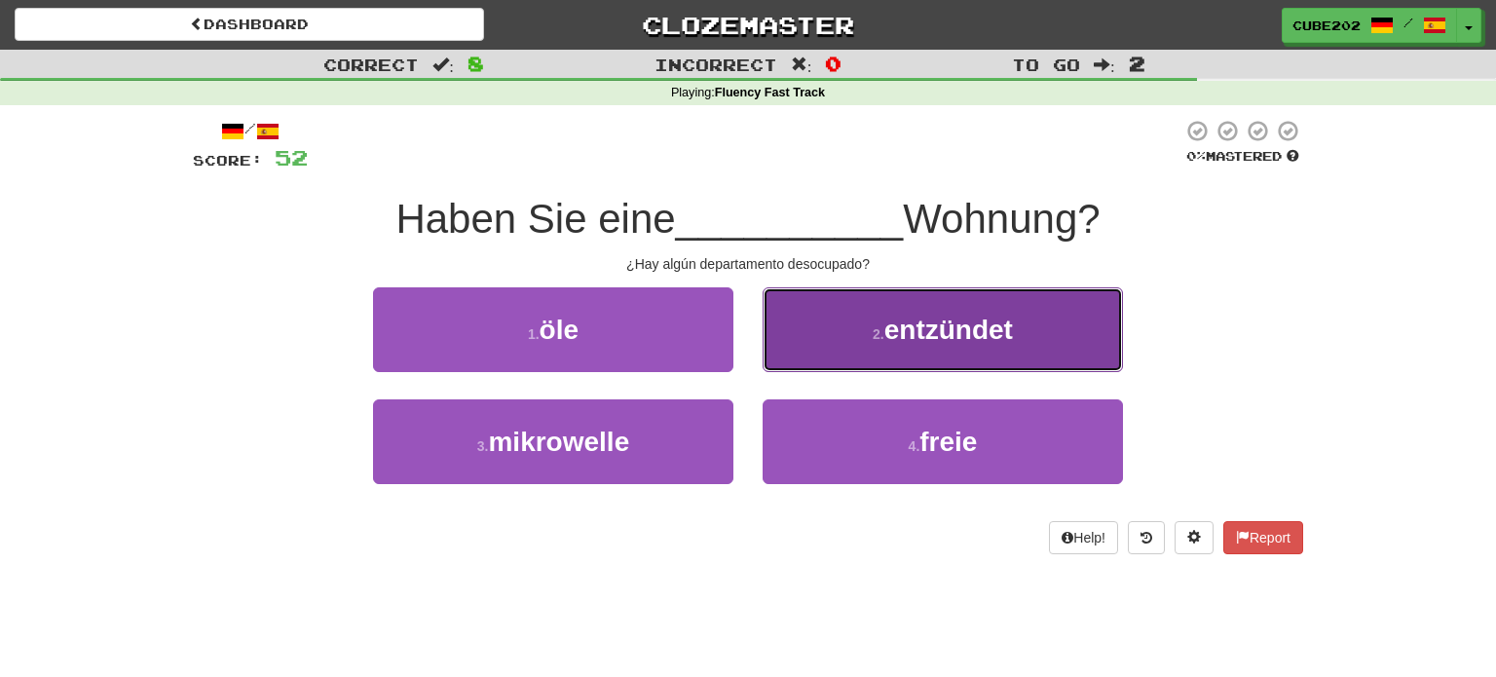
click at [880, 319] on button "2 . entzündet" at bounding box center [943, 329] width 360 height 85
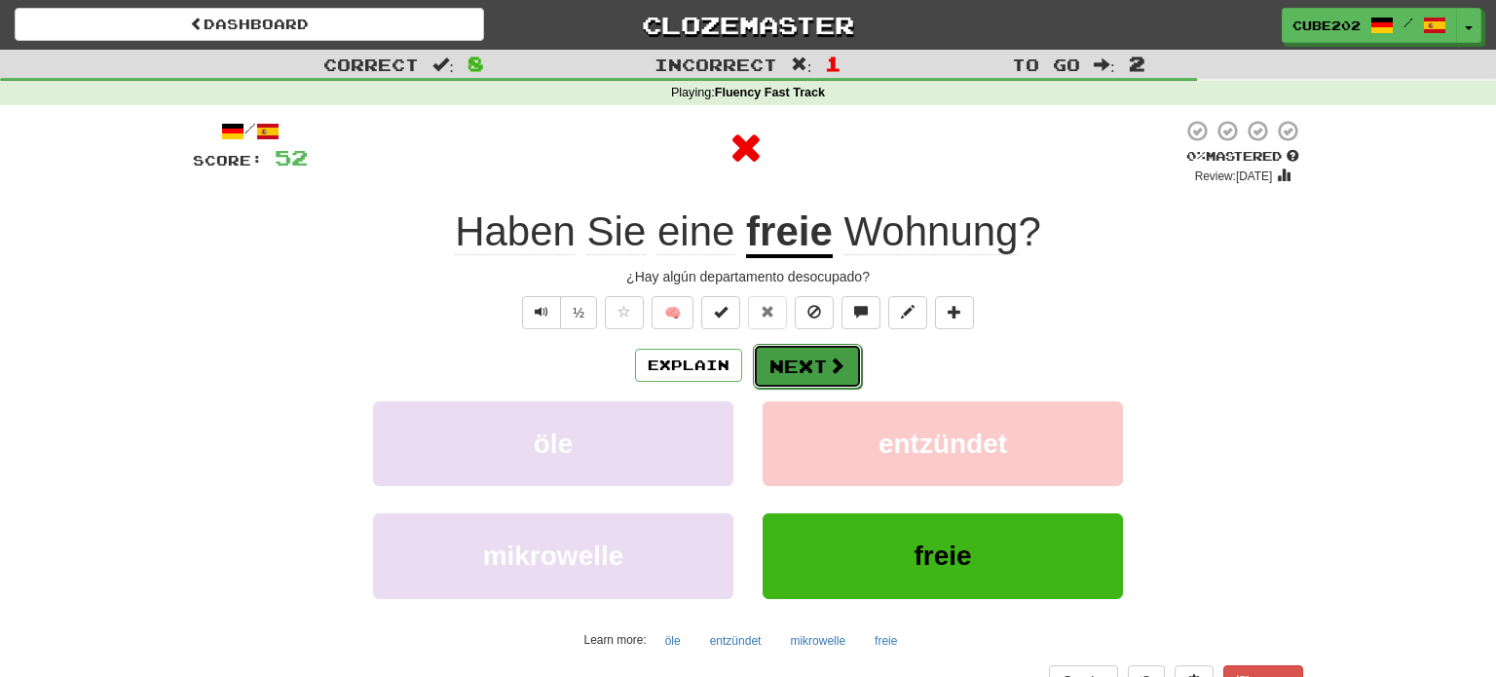
click at [810, 356] on button "Next" at bounding box center [807, 366] width 109 height 45
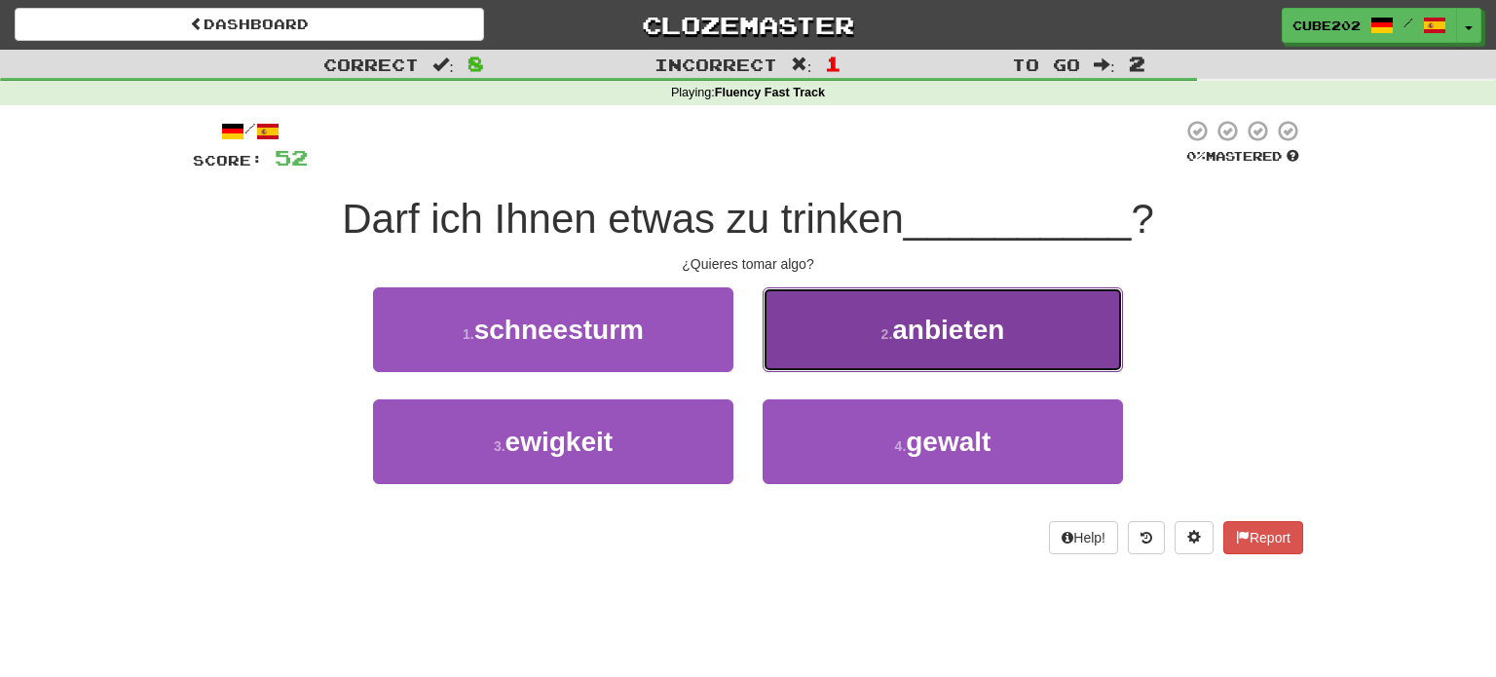
click at [839, 313] on button "2 . anbieten" at bounding box center [943, 329] width 360 height 85
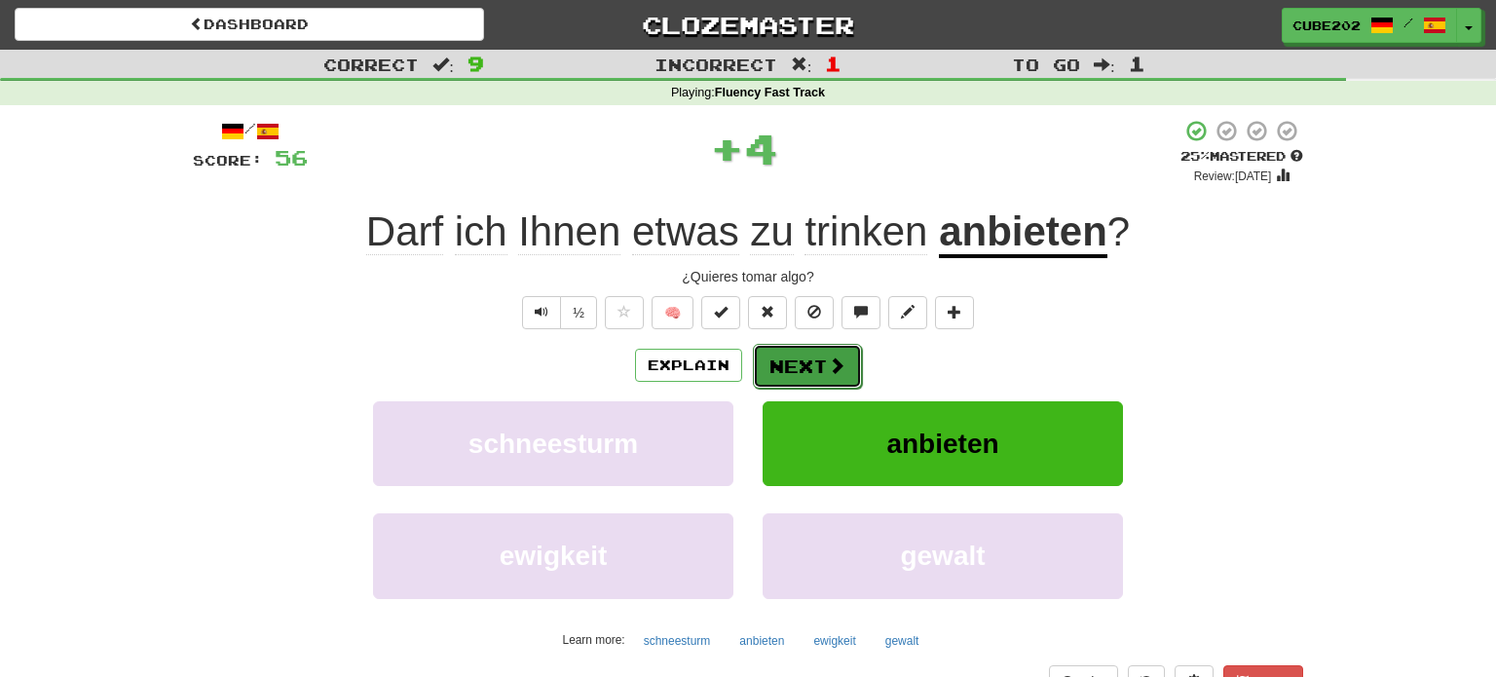
click at [794, 365] on button "Next" at bounding box center [807, 366] width 109 height 45
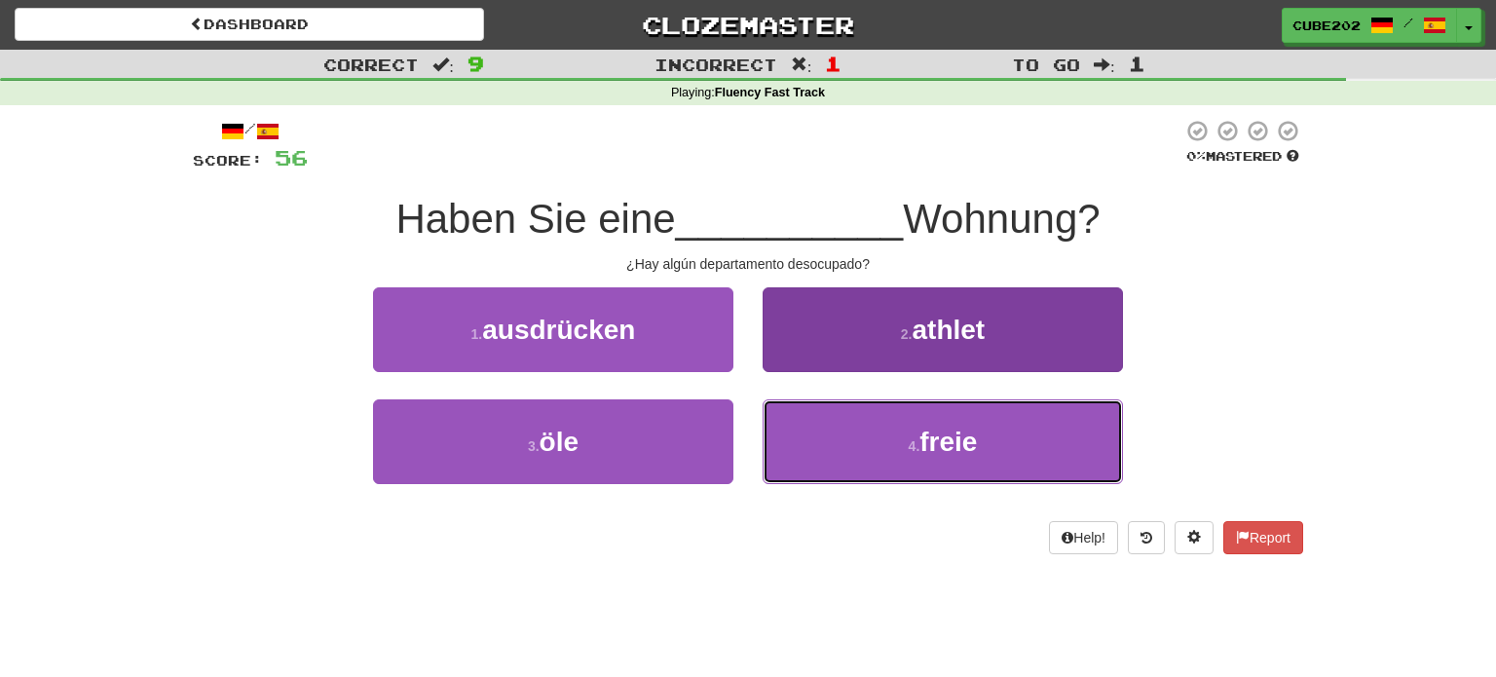
drag, startPoint x: 872, startPoint y: 433, endPoint x: 864, endPoint y: 420, distance: 14.9
click at [872, 433] on button "4 . freie" at bounding box center [943, 441] width 360 height 85
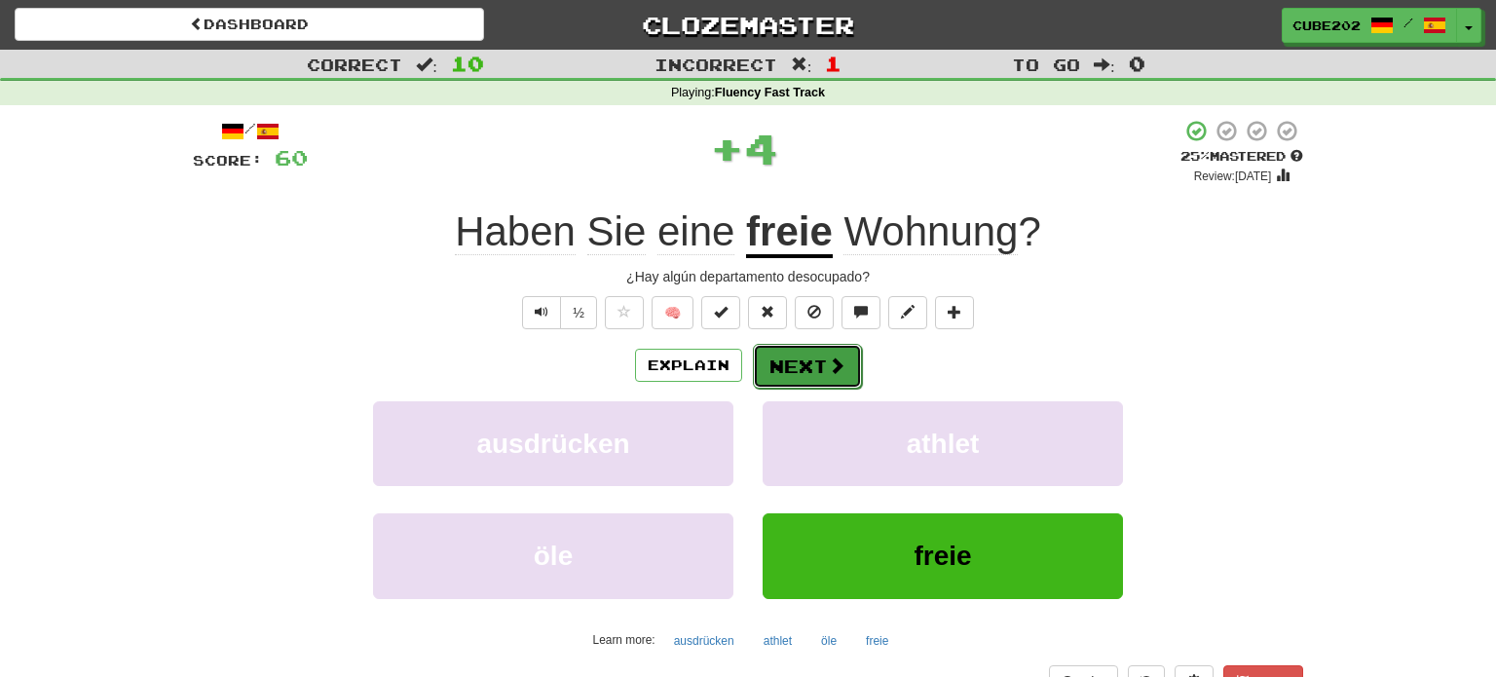
click at [816, 356] on button "Next" at bounding box center [807, 366] width 109 height 45
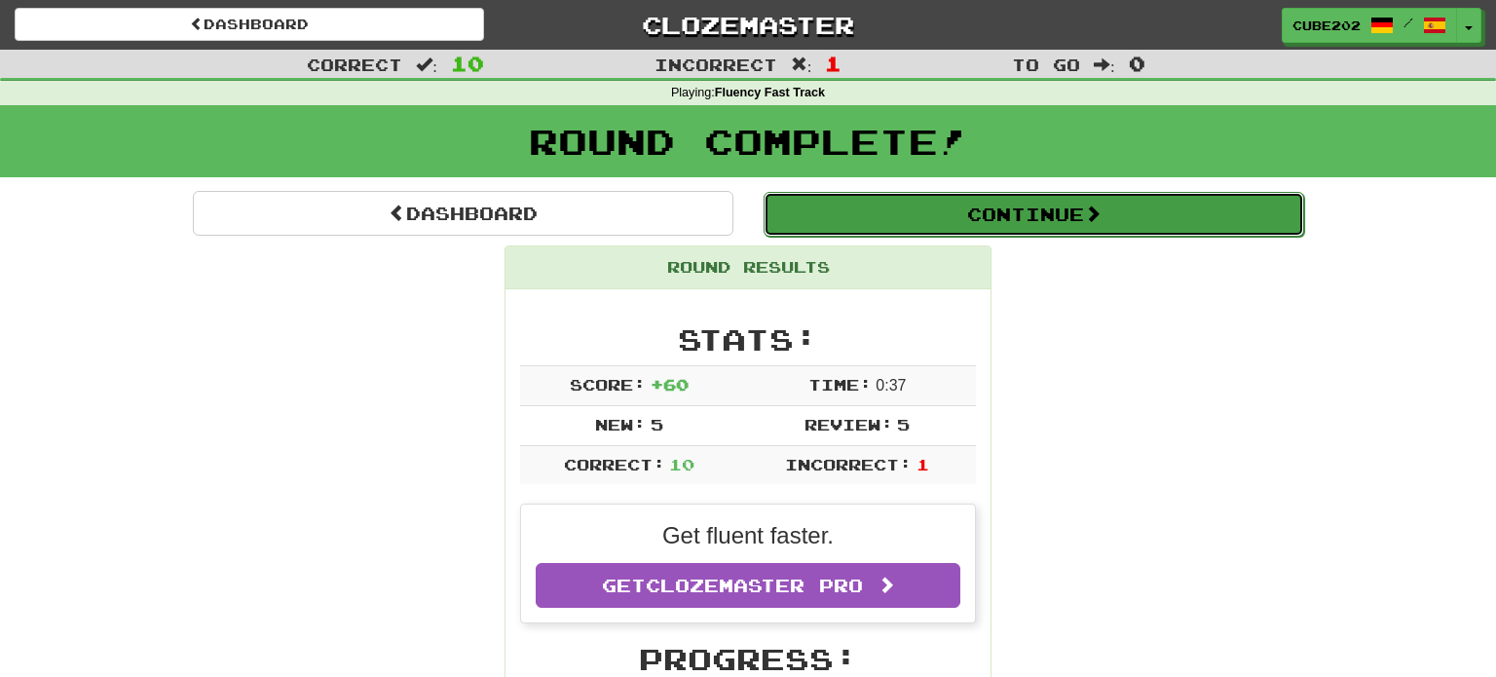
click at [854, 224] on button "Continue" at bounding box center [1034, 214] width 541 height 45
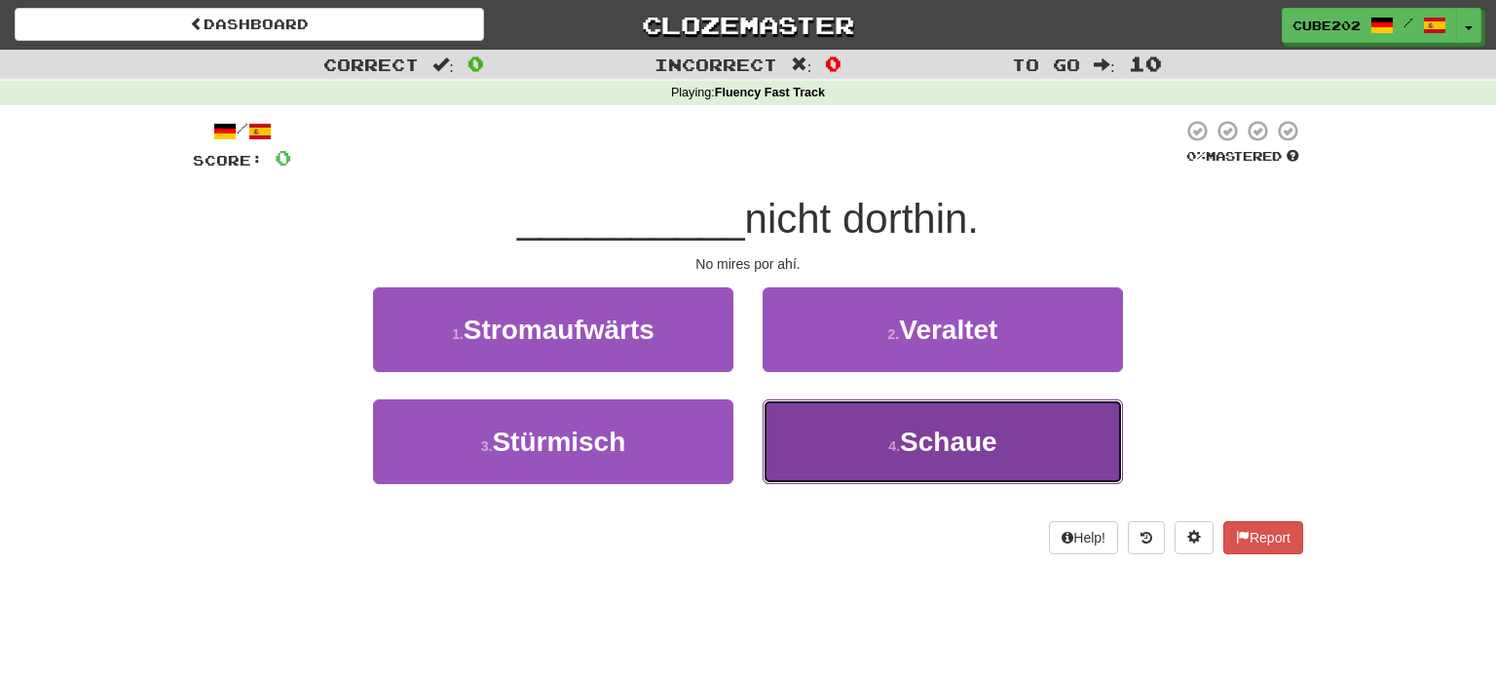
click at [893, 426] on button "4 . Schaue" at bounding box center [943, 441] width 360 height 85
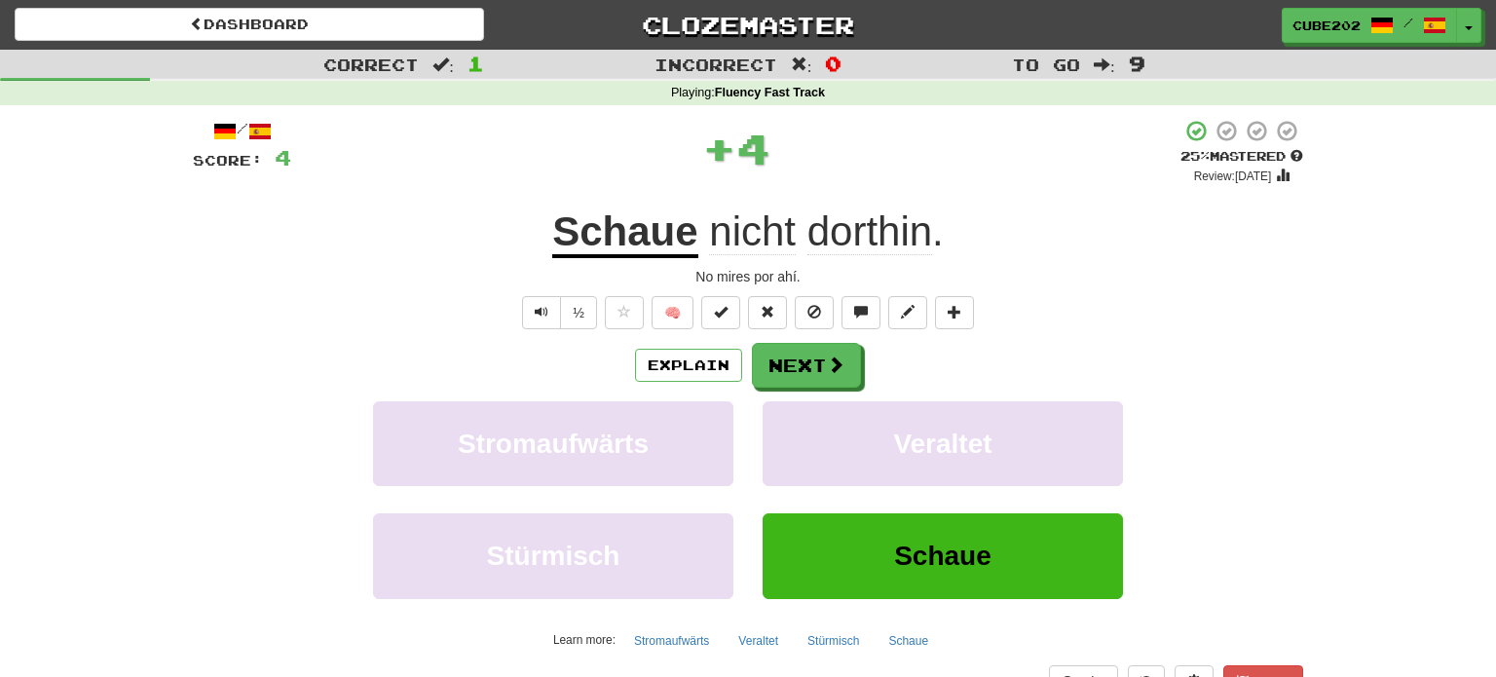
click at [807, 341] on div "/ Score: 4 + 4 25 % Mastered Review: 2025-09-23 Schaue nicht dorthin . No mires…" at bounding box center [748, 424] width 1111 height 611
click at [813, 342] on div "/ Score: 4 + 4 25 % Mastered Review: 2025-09-23 Schaue nicht dorthin . No mires…" at bounding box center [748, 424] width 1111 height 611
click at [816, 372] on button "Next" at bounding box center [807, 366] width 109 height 45
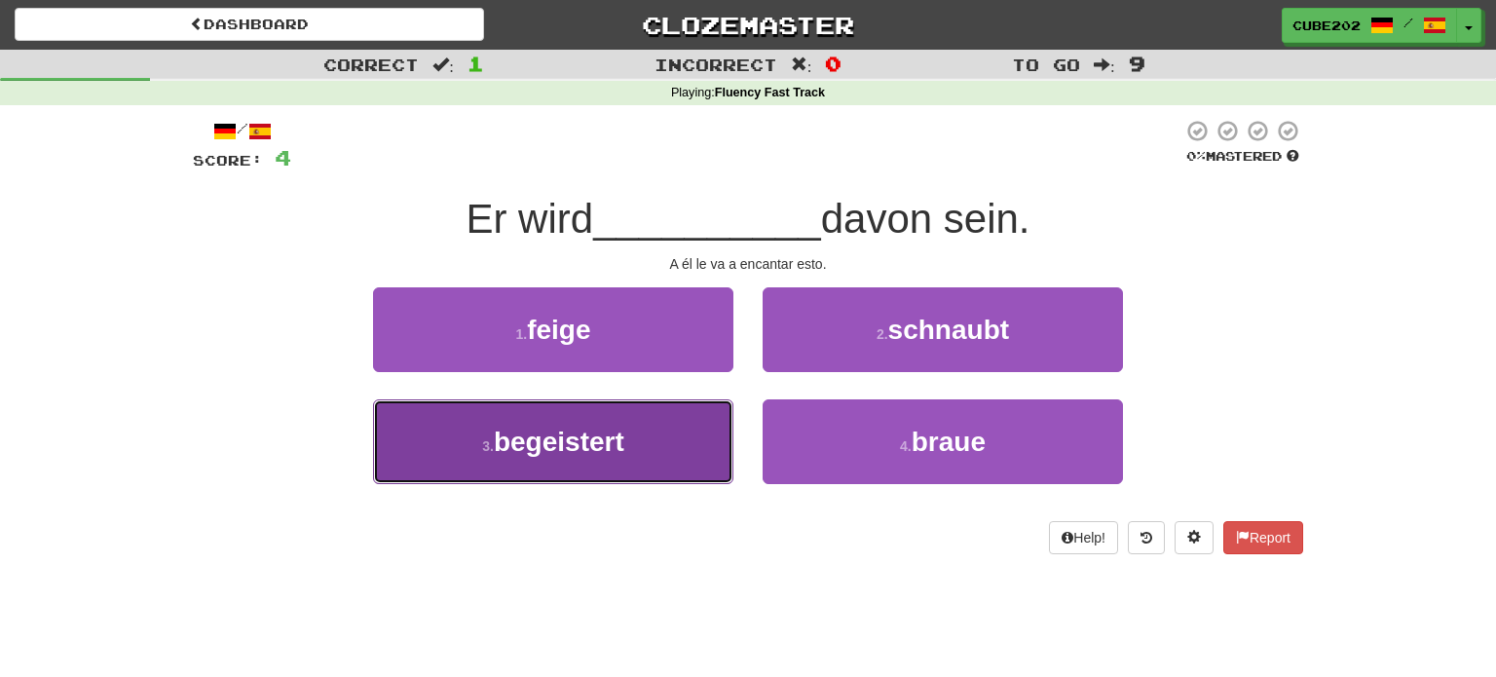
click at [672, 439] on button "3 . begeistert" at bounding box center [553, 441] width 360 height 85
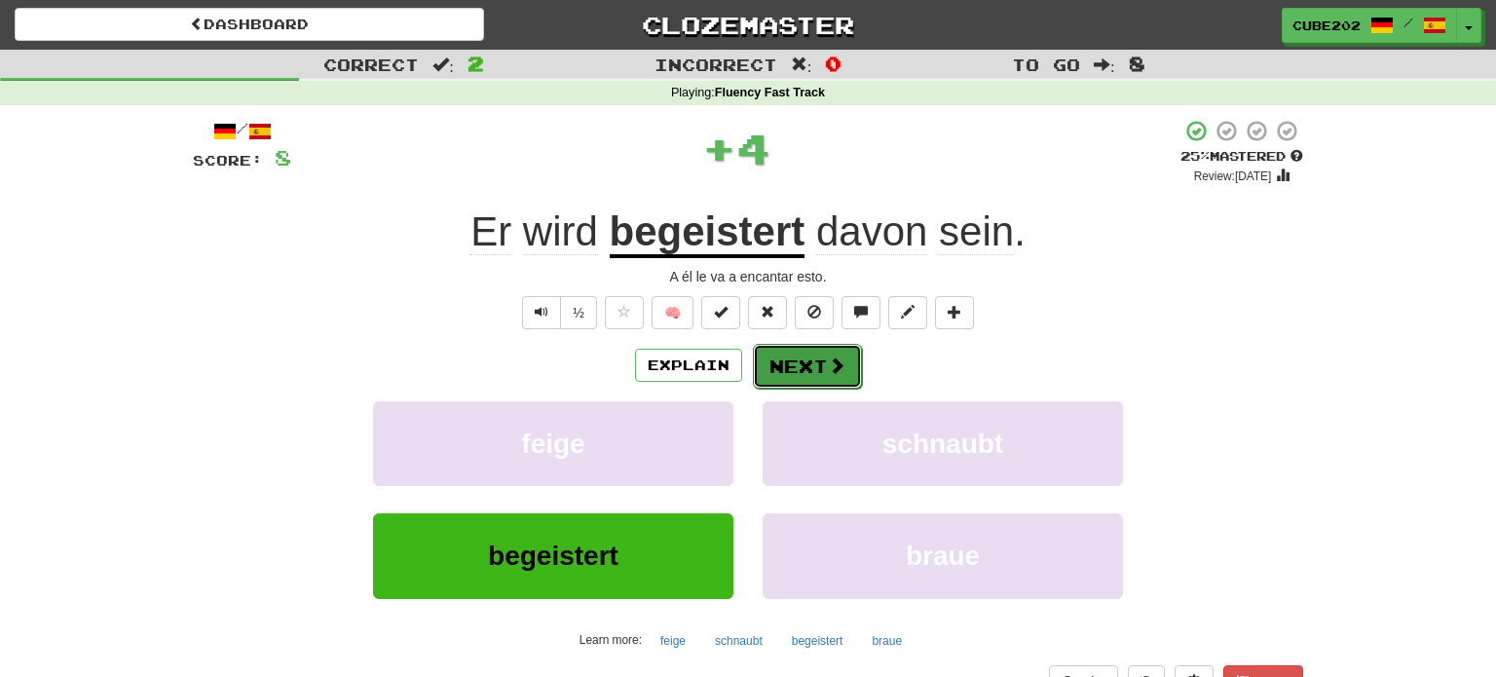
click at [828, 361] on span at bounding box center [837, 366] width 18 height 18
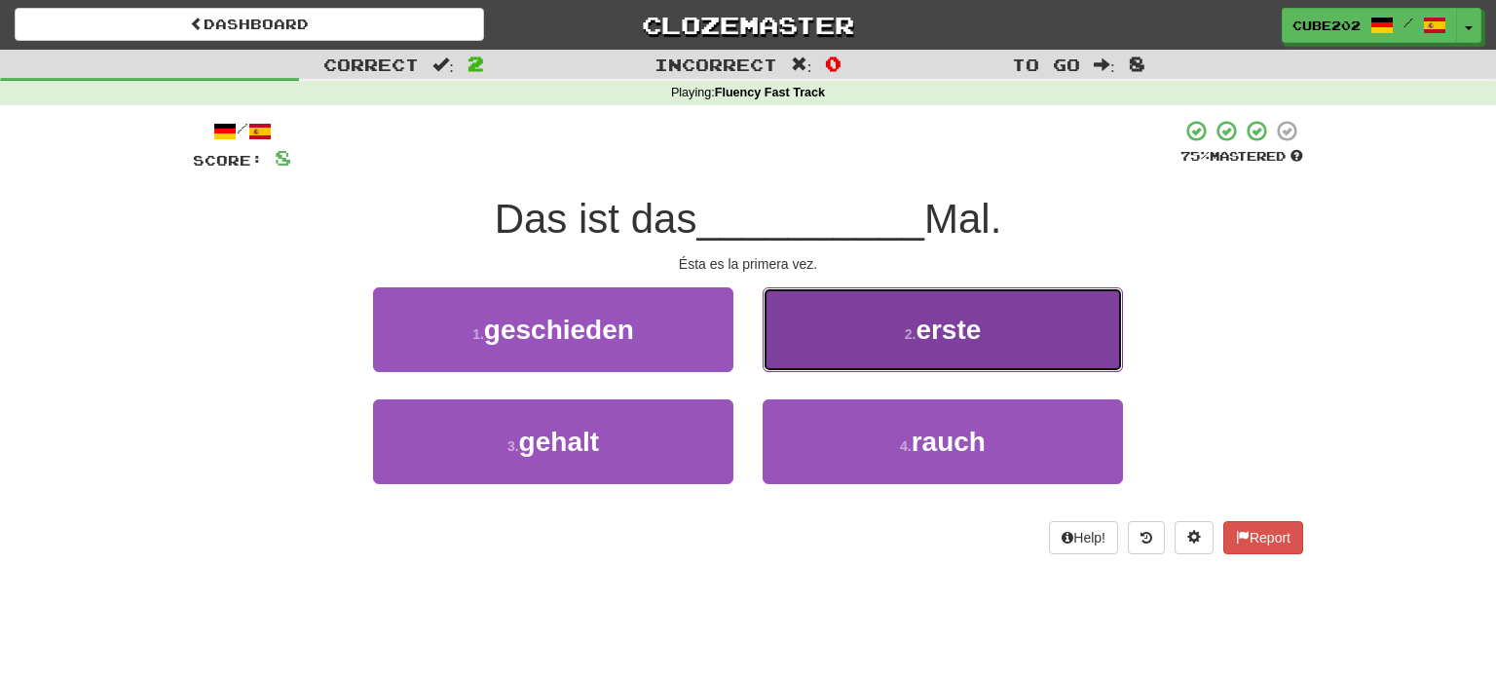
click at [859, 314] on button "2 . erste" at bounding box center [943, 329] width 360 height 85
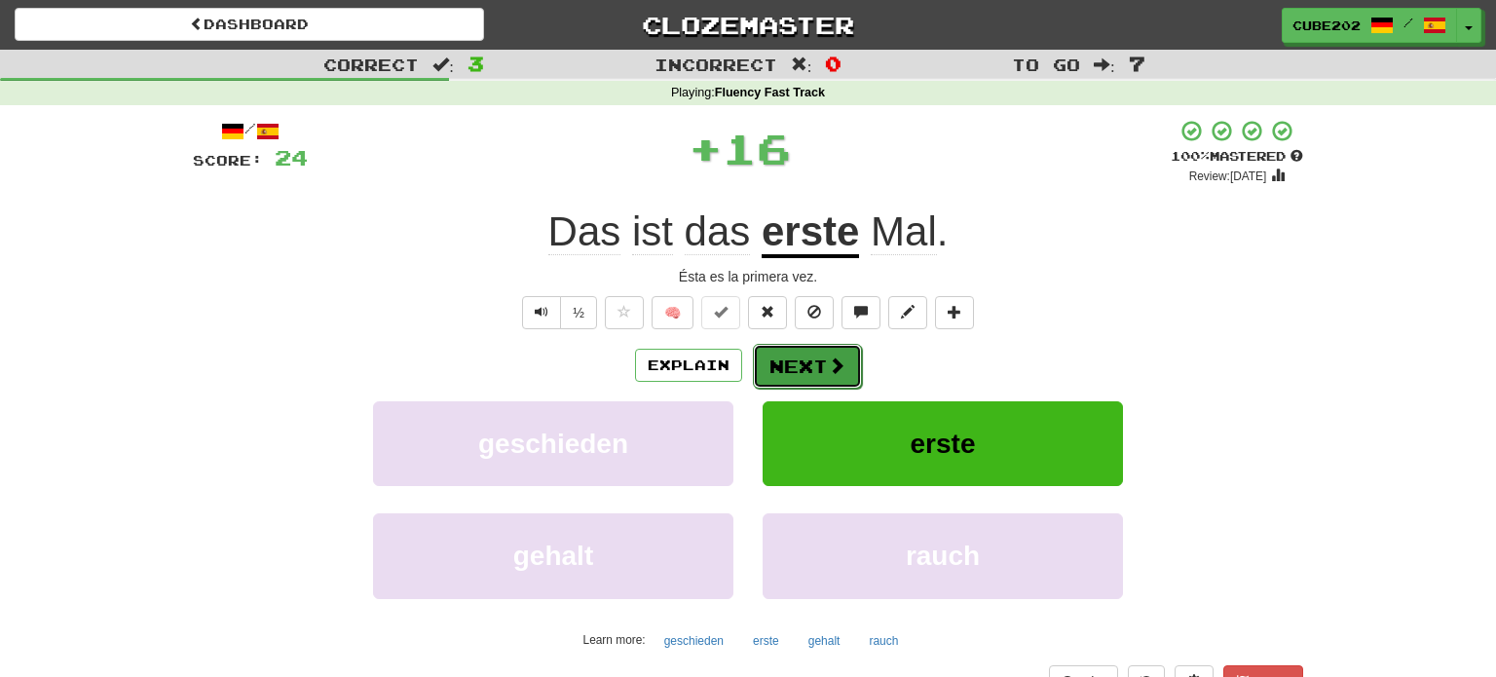
click at [812, 358] on button "Next" at bounding box center [807, 366] width 109 height 45
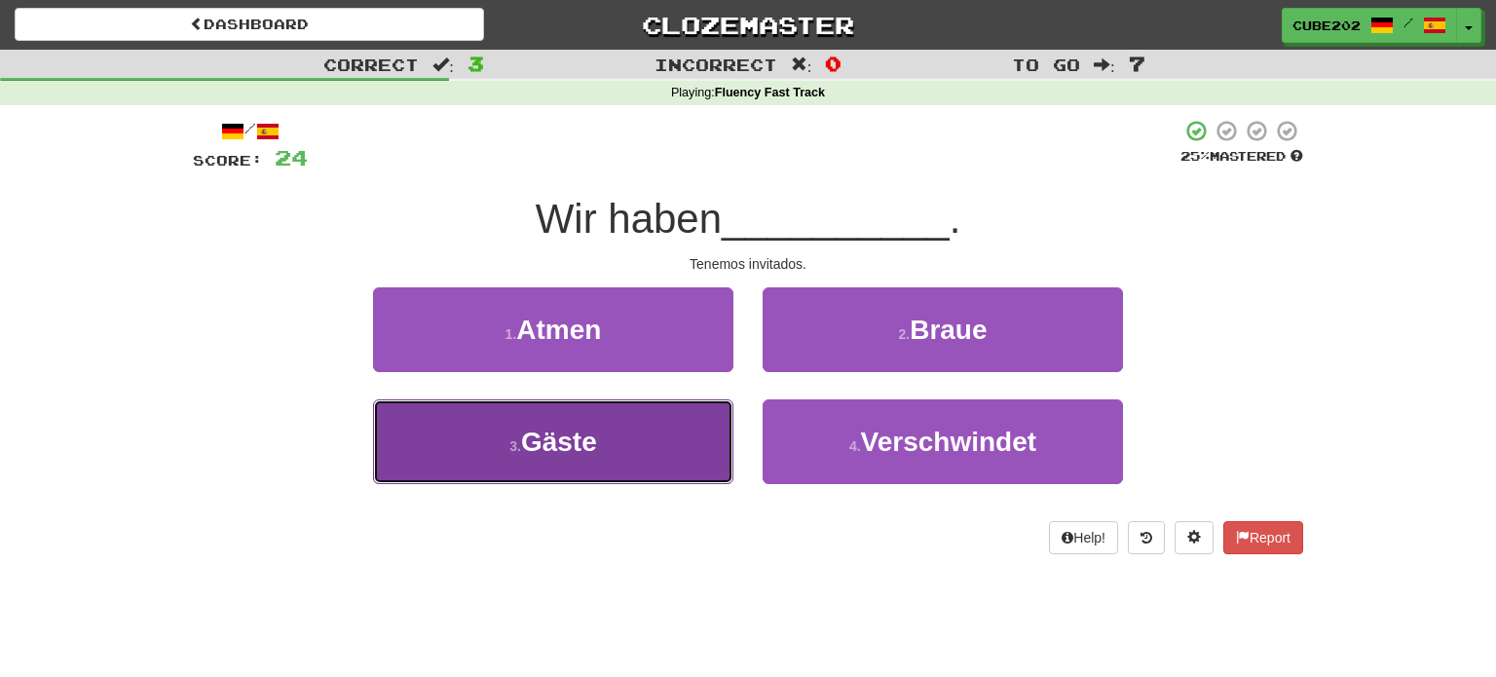
click at [679, 422] on button "3 . Gäste" at bounding box center [553, 441] width 360 height 85
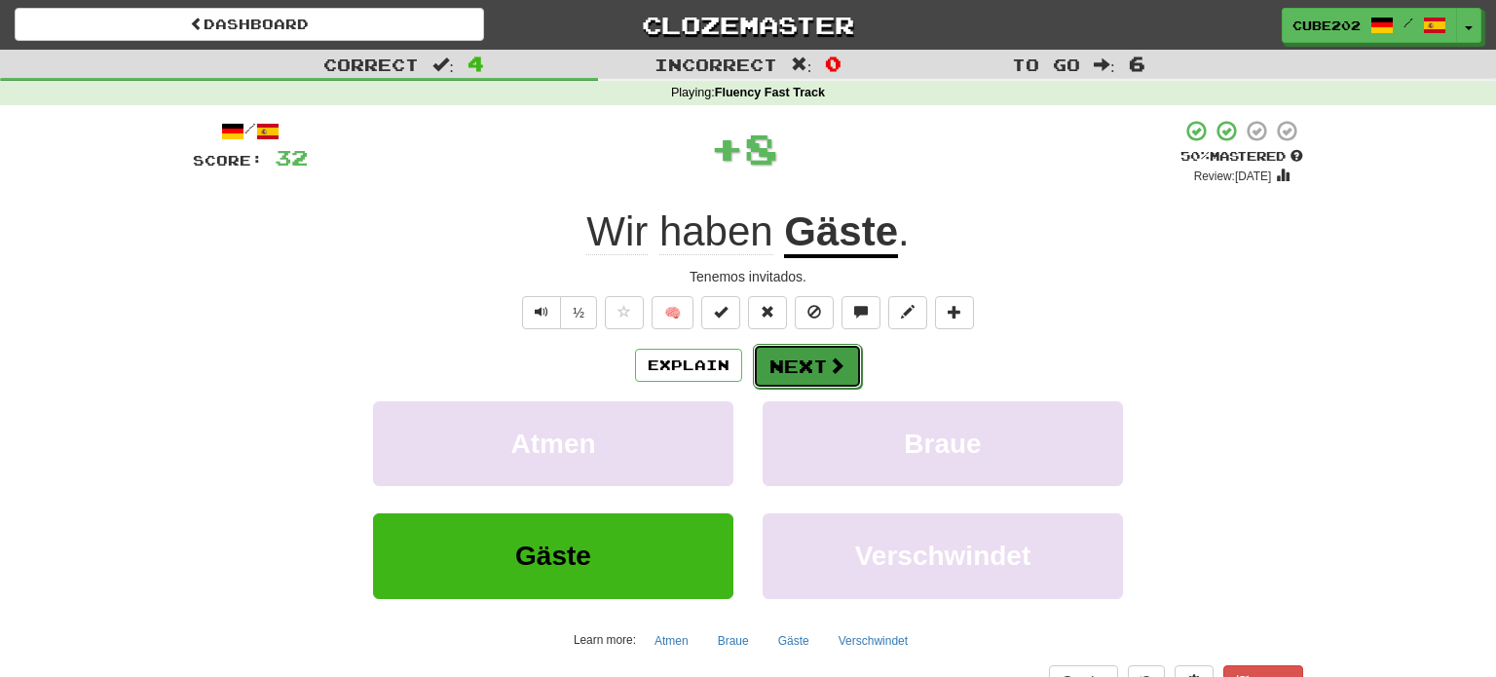
click at [817, 356] on button "Next" at bounding box center [807, 366] width 109 height 45
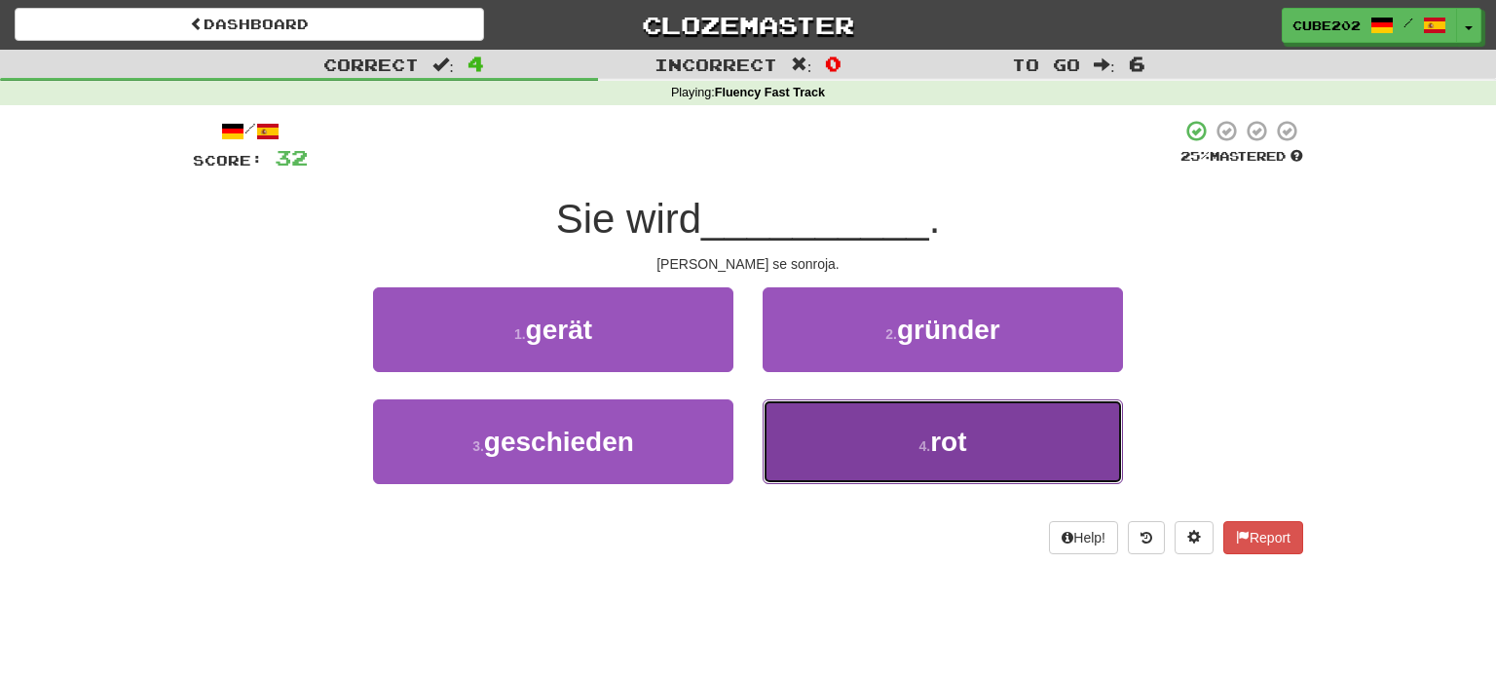
click at [878, 431] on button "4 . rot" at bounding box center [943, 441] width 360 height 85
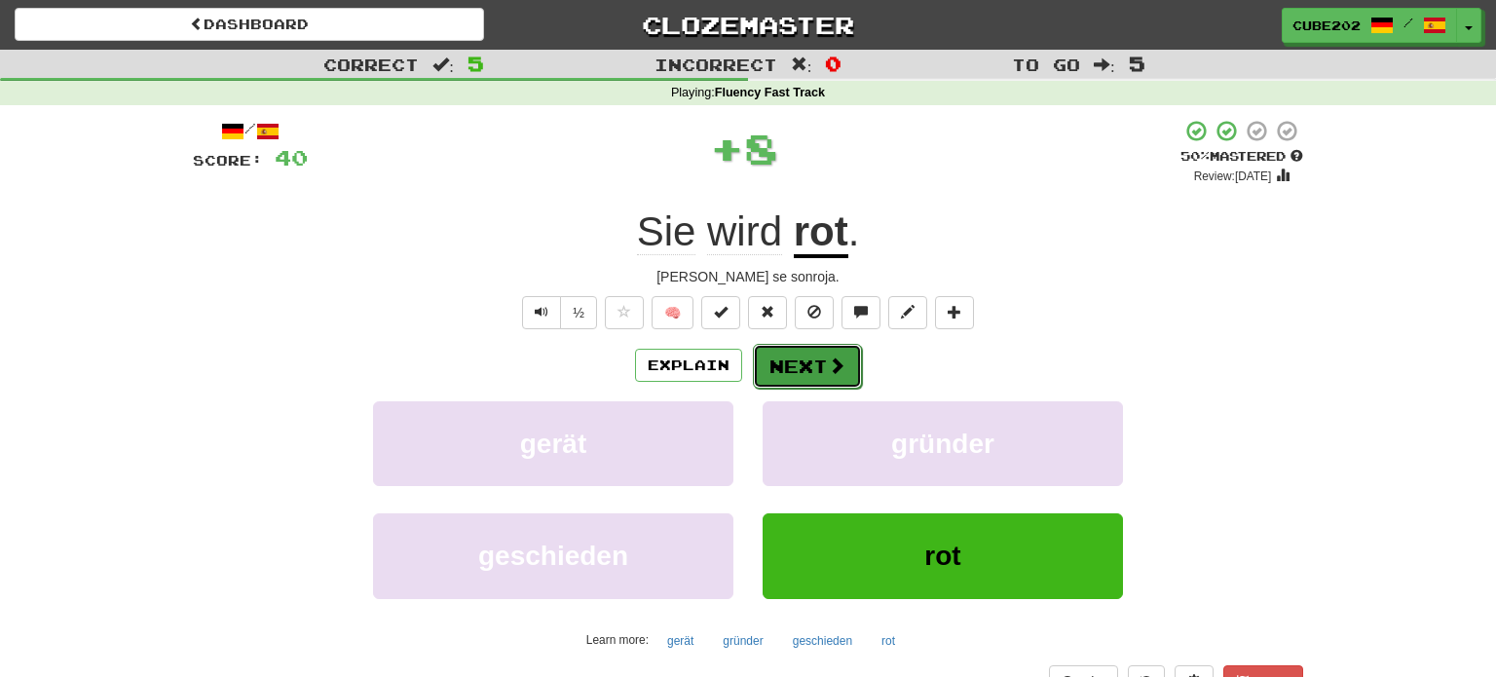
click at [820, 362] on button "Next" at bounding box center [807, 366] width 109 height 45
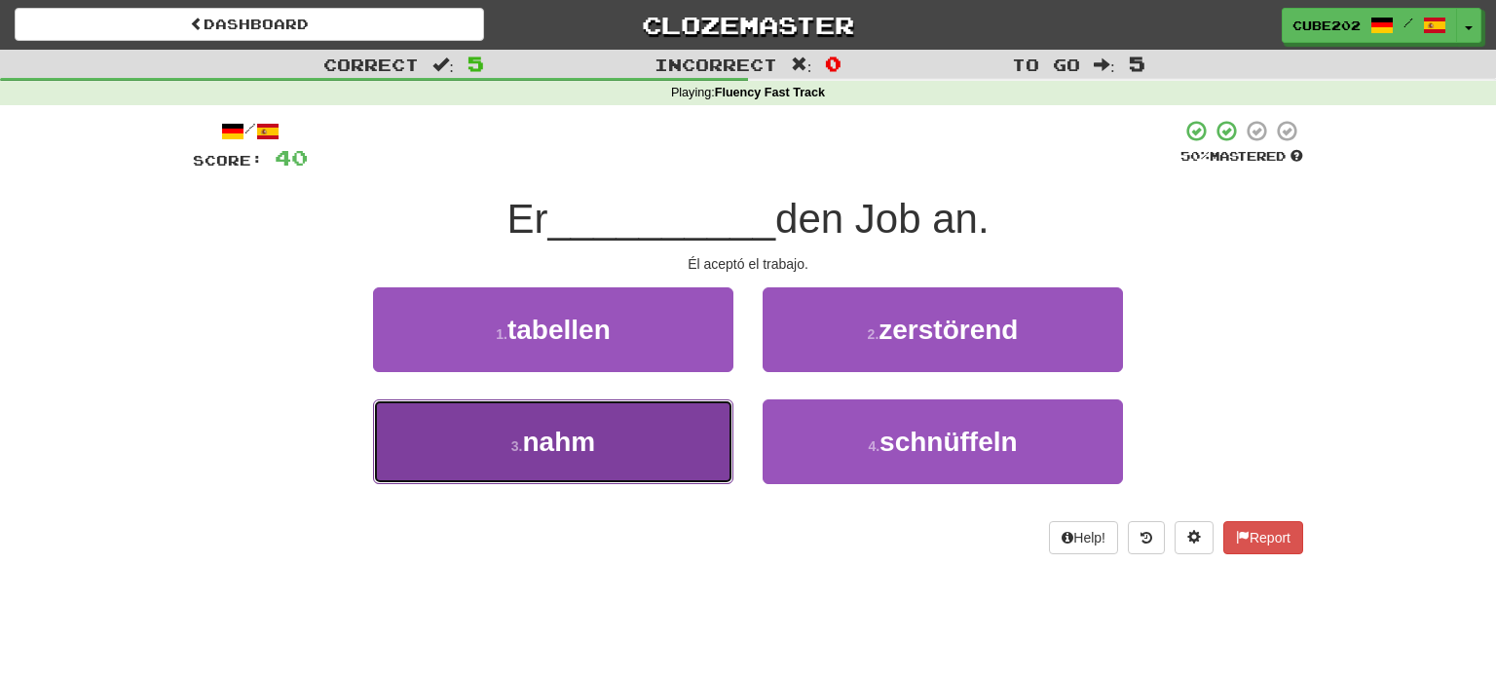
click at [654, 442] on button "3 . nahm" at bounding box center [553, 441] width 360 height 85
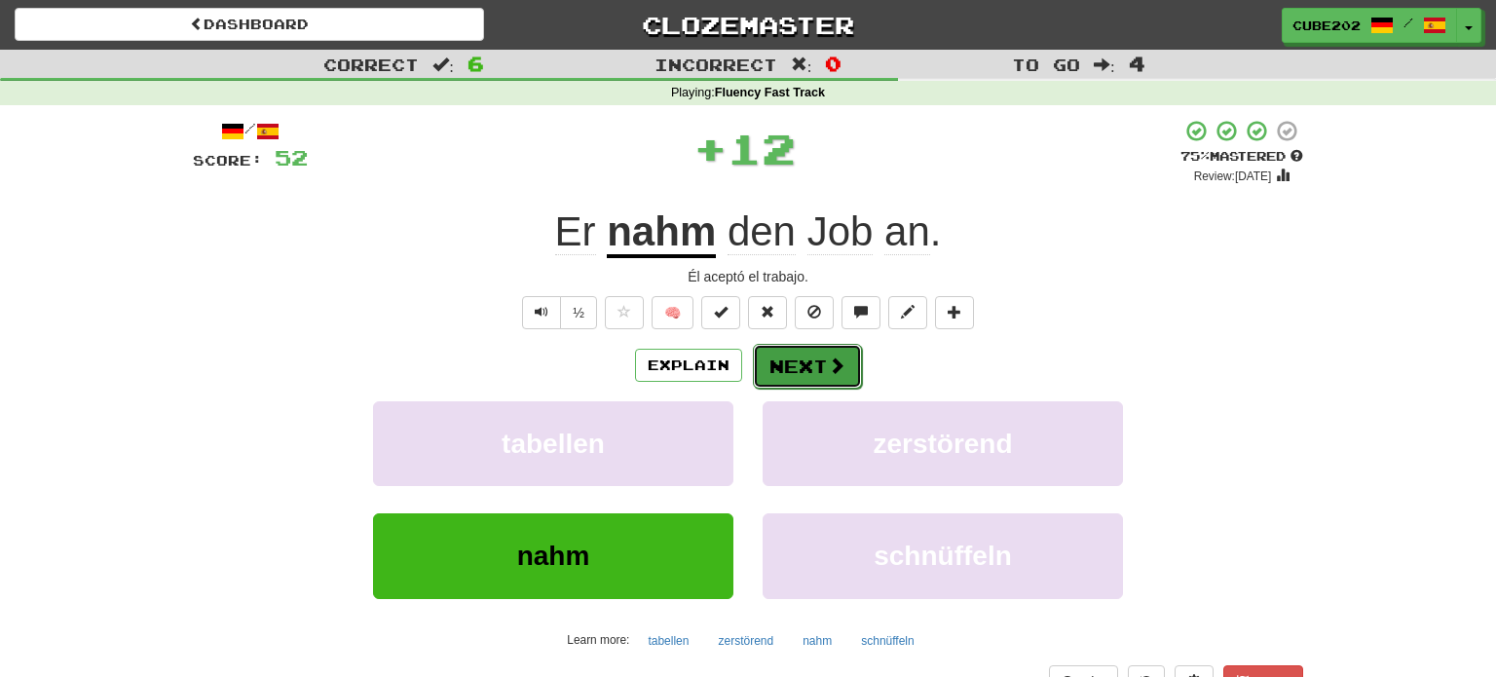
click at [818, 360] on button "Next" at bounding box center [807, 366] width 109 height 45
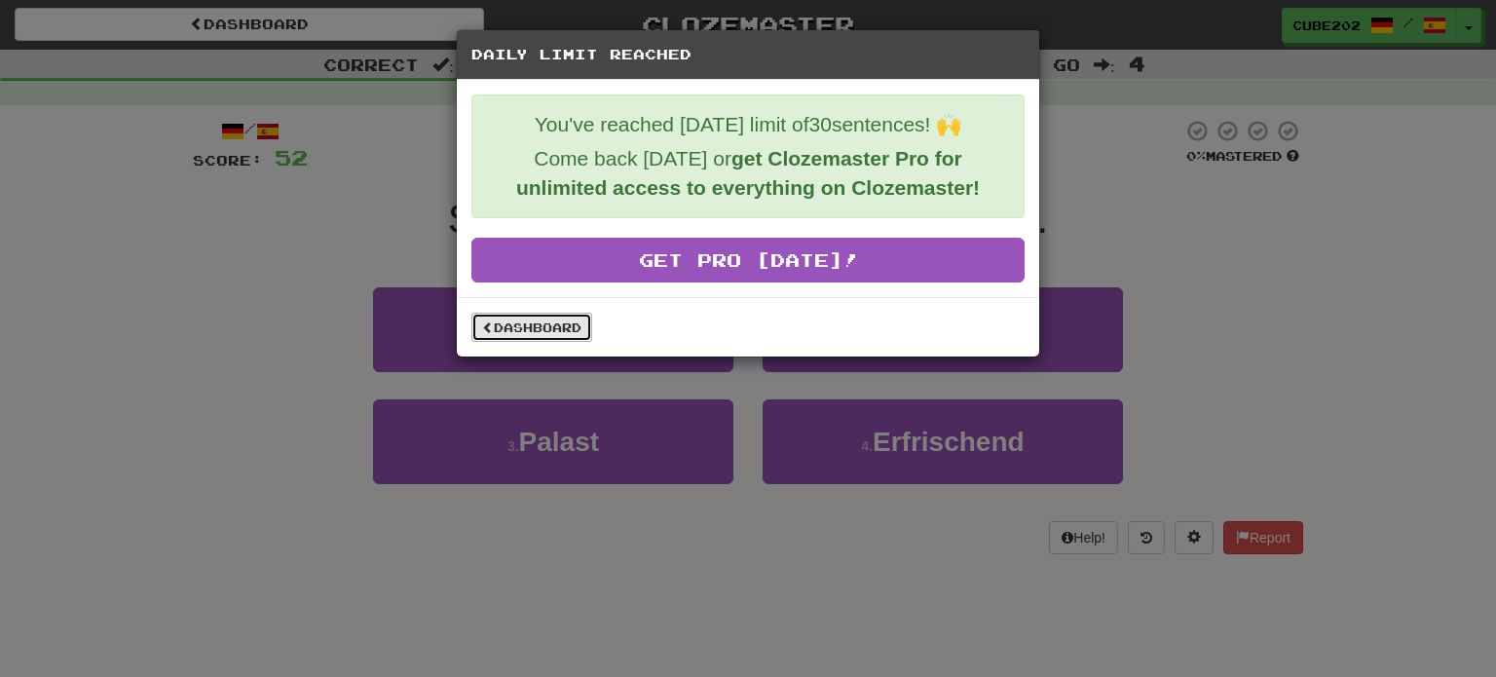
click at [527, 319] on link "Dashboard" at bounding box center [531, 327] width 121 height 29
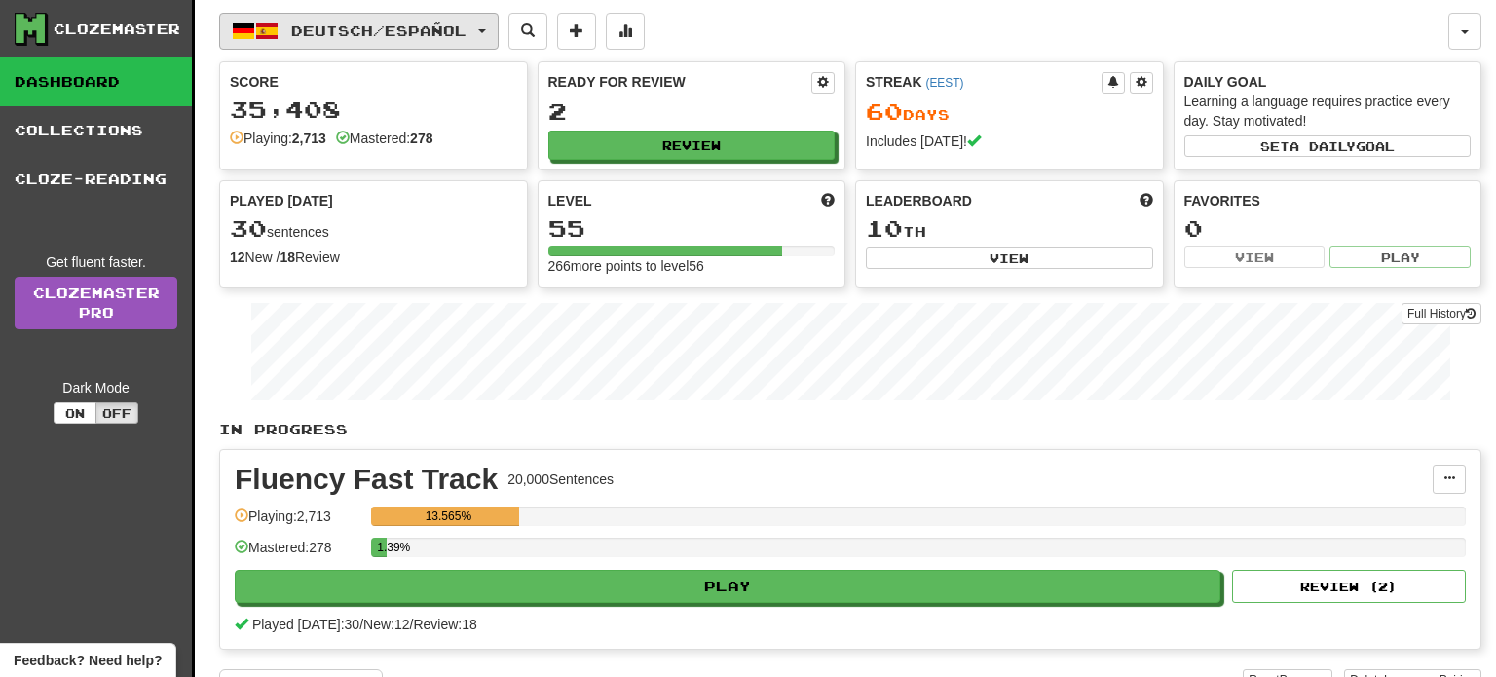
click at [447, 18] on button "Deutsch / Español" at bounding box center [359, 31] width 280 height 37
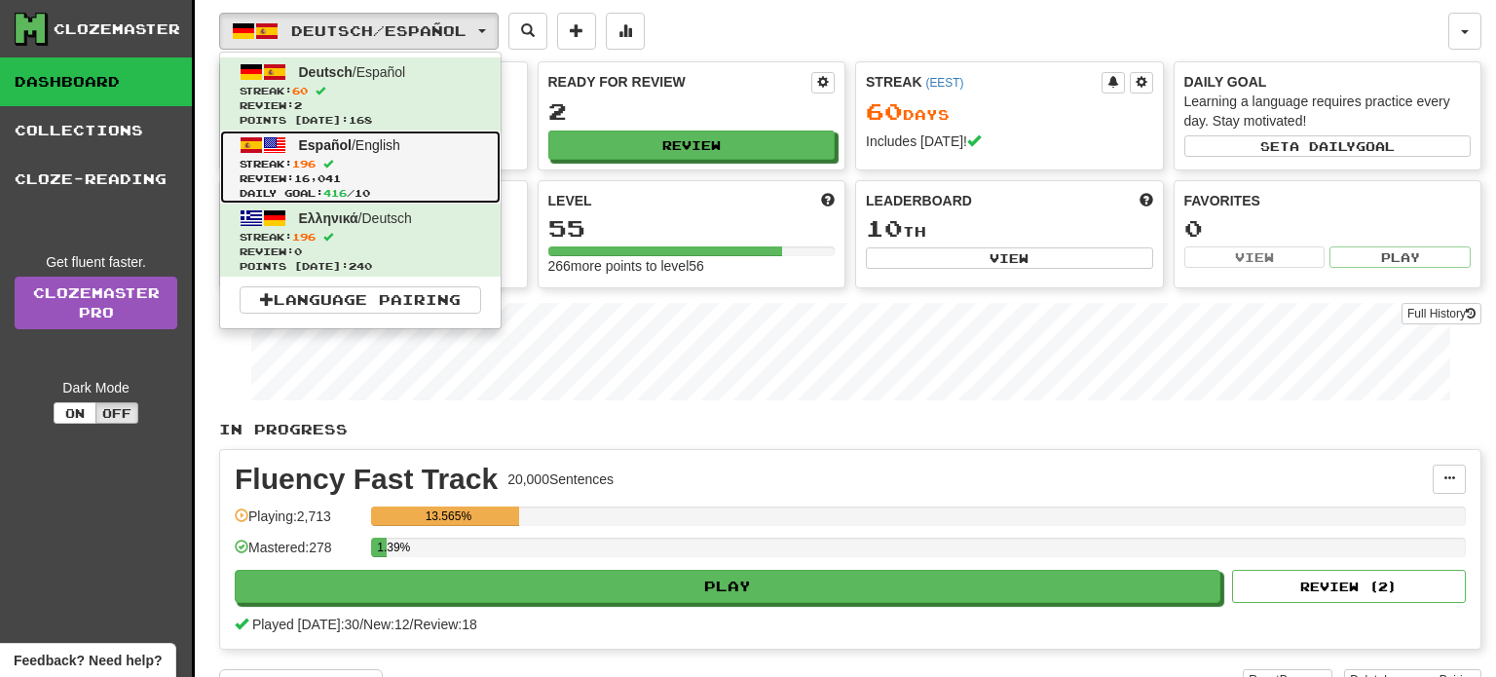
click at [373, 171] on span "Review: 16,041" at bounding box center [361, 178] width 242 height 15
